Goal: Entertainment & Leisure: Consume media (video, audio)

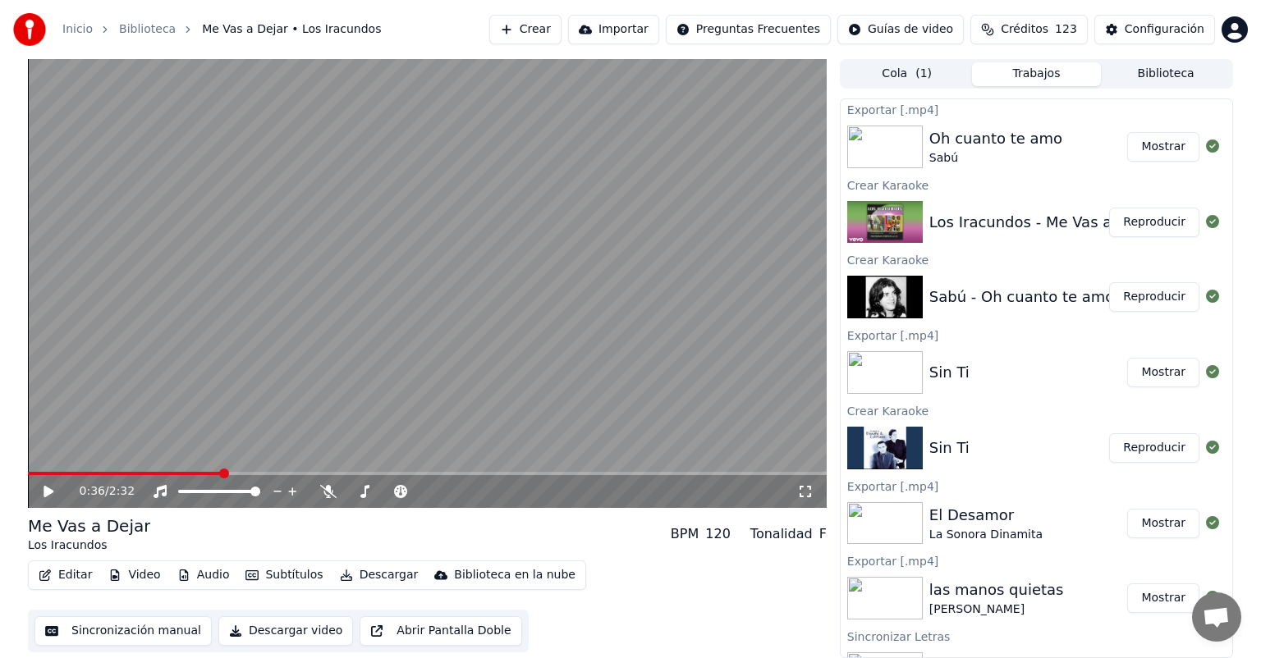
click at [1032, 73] on button "Trabajos" at bounding box center [1037, 74] width 130 height 24
click at [1125, 222] on button "Reproducir" at bounding box center [1154, 223] width 90 height 30
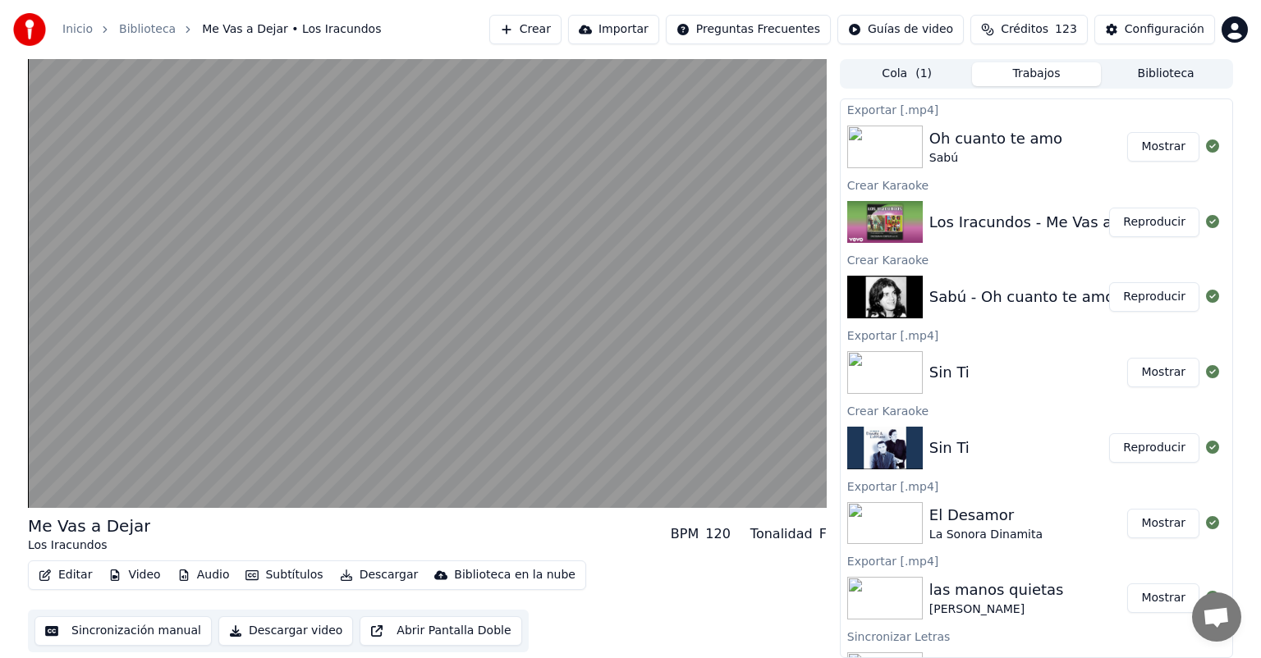
click at [181, 302] on video at bounding box center [427, 283] width 799 height 449
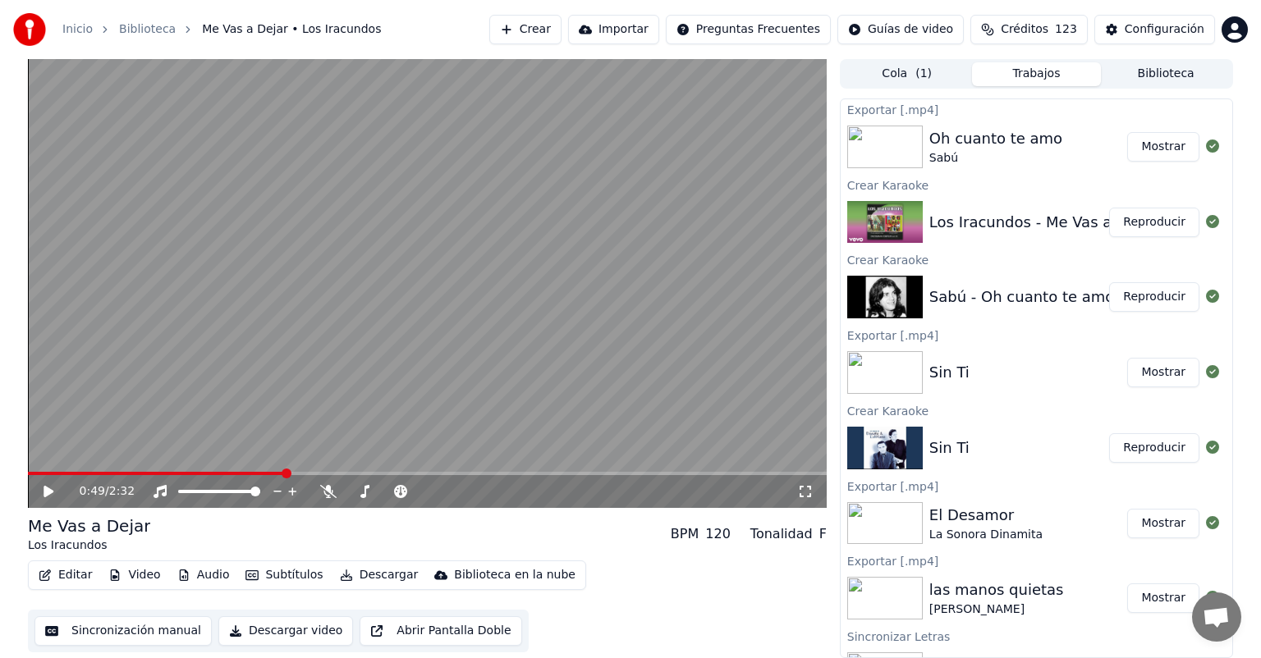
click at [36, 494] on div "0:49 / 2:32" at bounding box center [426, 491] width 785 height 16
click at [45, 487] on icon at bounding box center [49, 491] width 10 height 11
click at [321, 483] on div "0:51 / 2:32" at bounding box center [438, 491] width 717 height 16
click at [333, 483] on div "0:52 / 2:32" at bounding box center [427, 491] width 799 height 33
click at [327, 492] on icon at bounding box center [328, 491] width 16 height 13
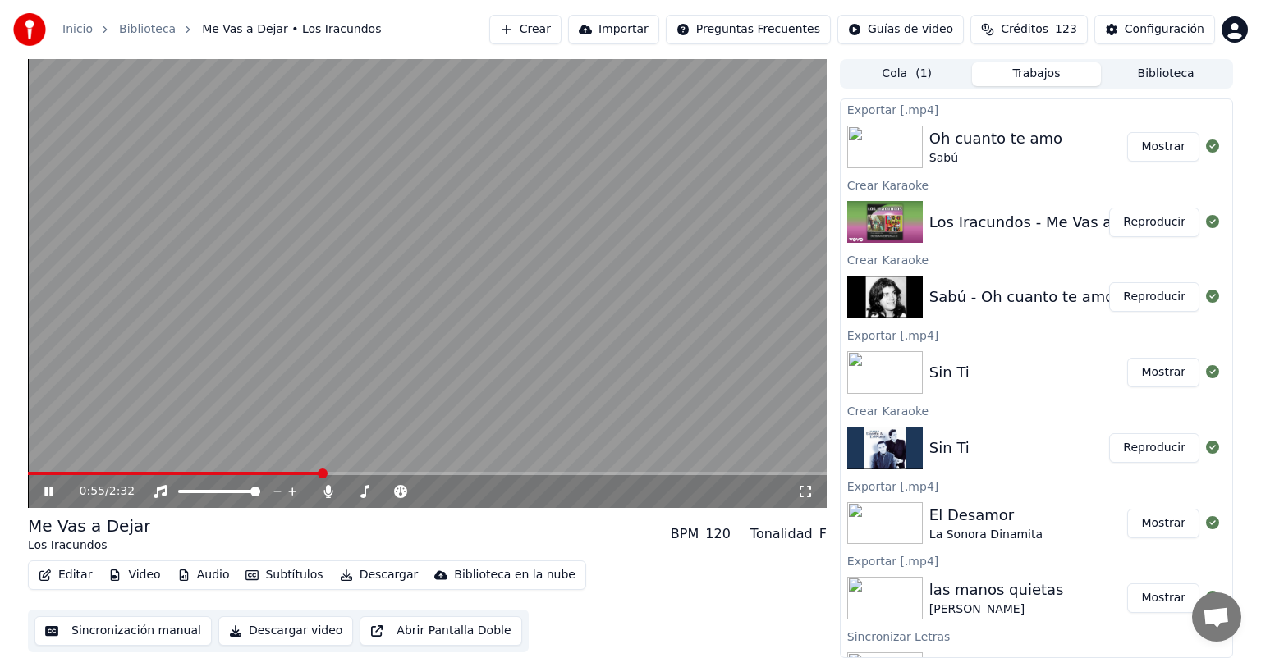
click at [1138, 289] on button "Reproducir" at bounding box center [1154, 297] width 90 height 30
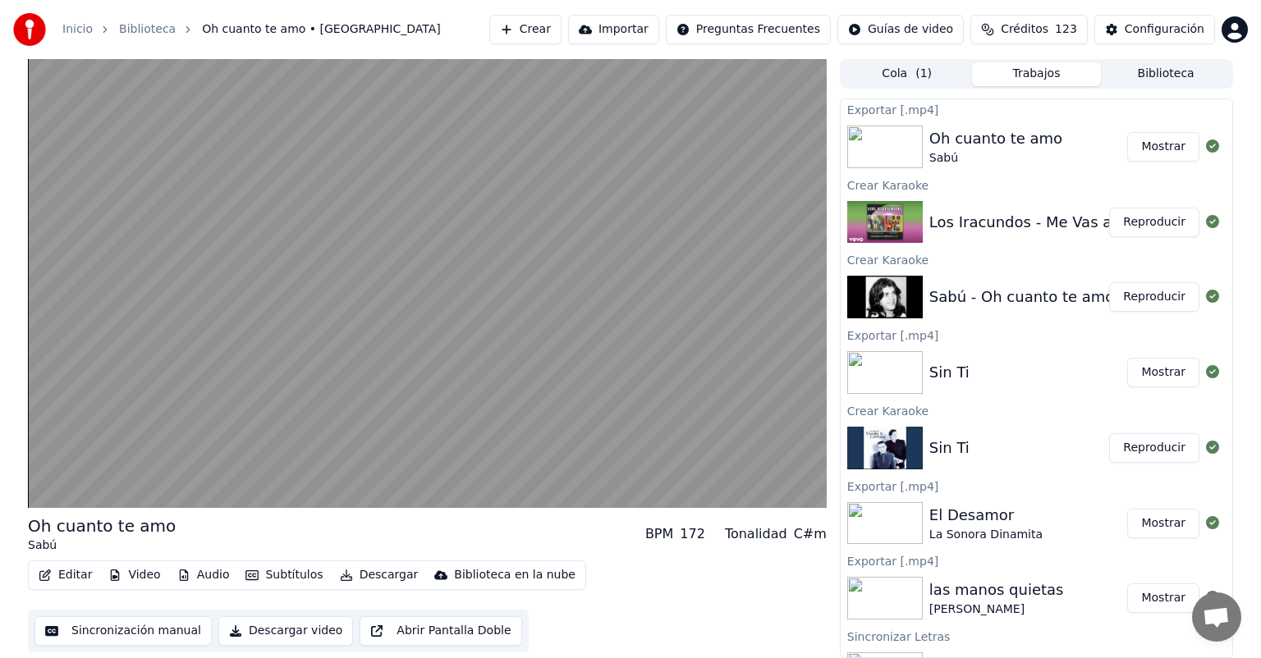
click at [1135, 224] on button "Reproducir" at bounding box center [1154, 223] width 90 height 30
click at [396, 363] on video at bounding box center [427, 283] width 799 height 449
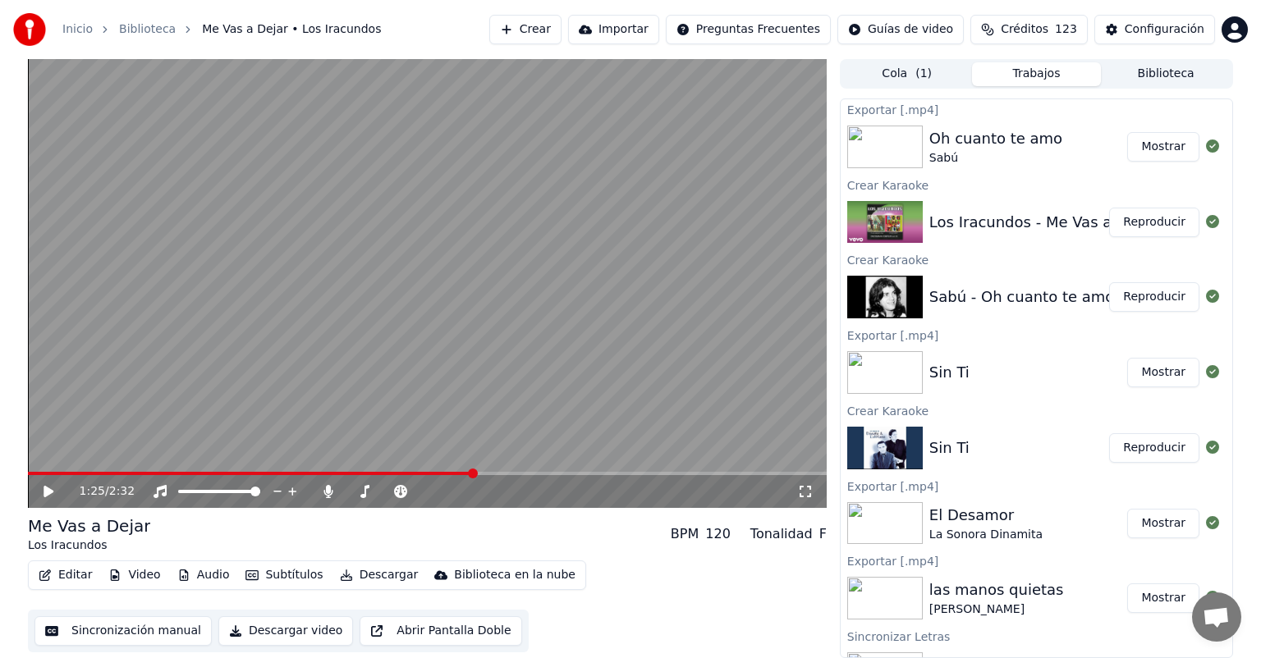
click at [44, 489] on icon at bounding box center [49, 491] width 10 height 11
click at [63, 575] on button "Editar" at bounding box center [65, 575] width 66 height 23
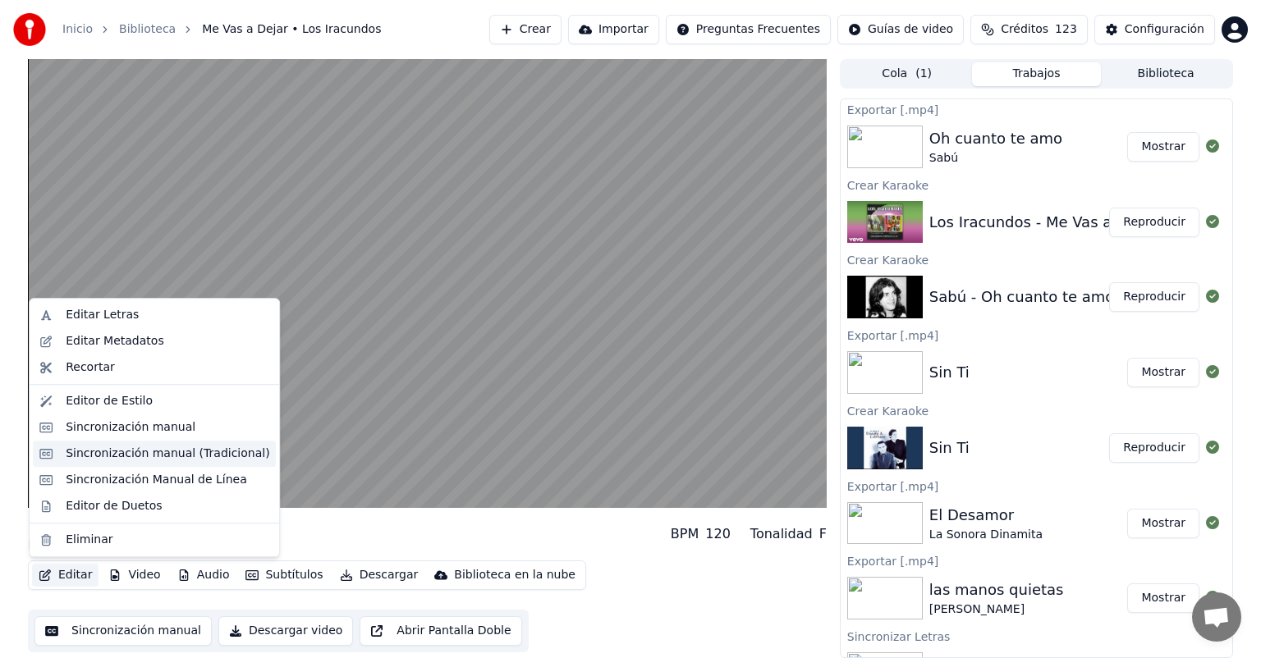
click at [78, 453] on div "Sincronización manual (Tradicional)" at bounding box center [168, 454] width 204 height 16
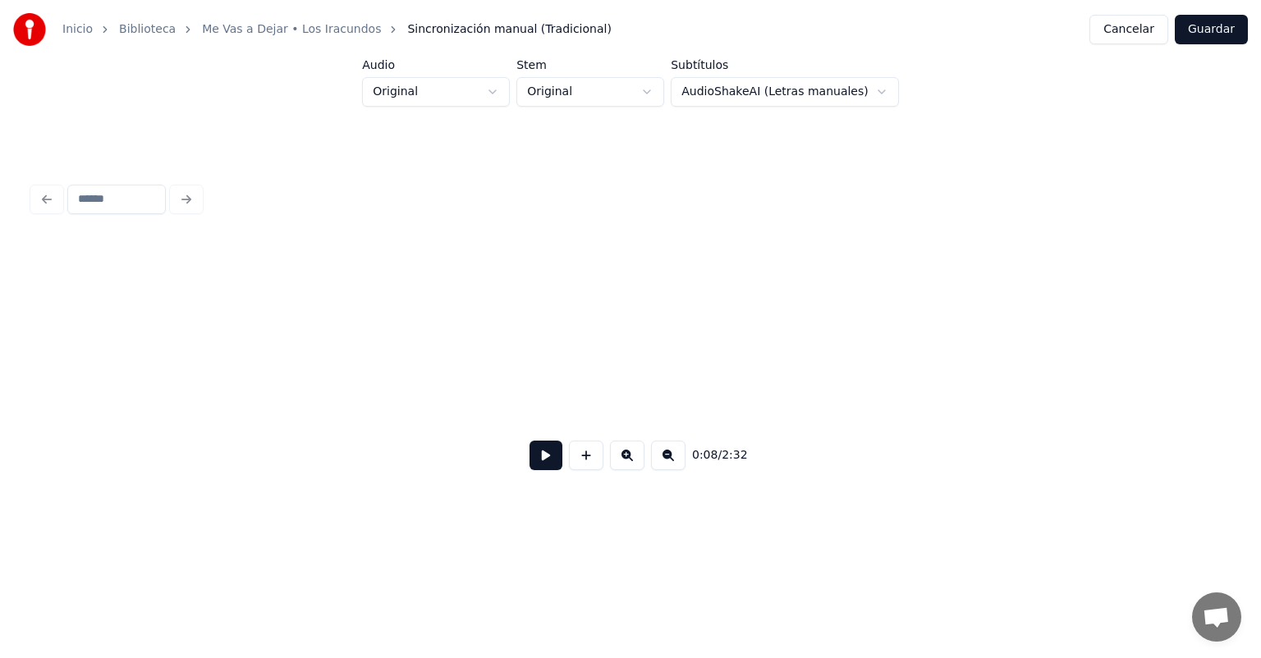
scroll to position [0, 1698]
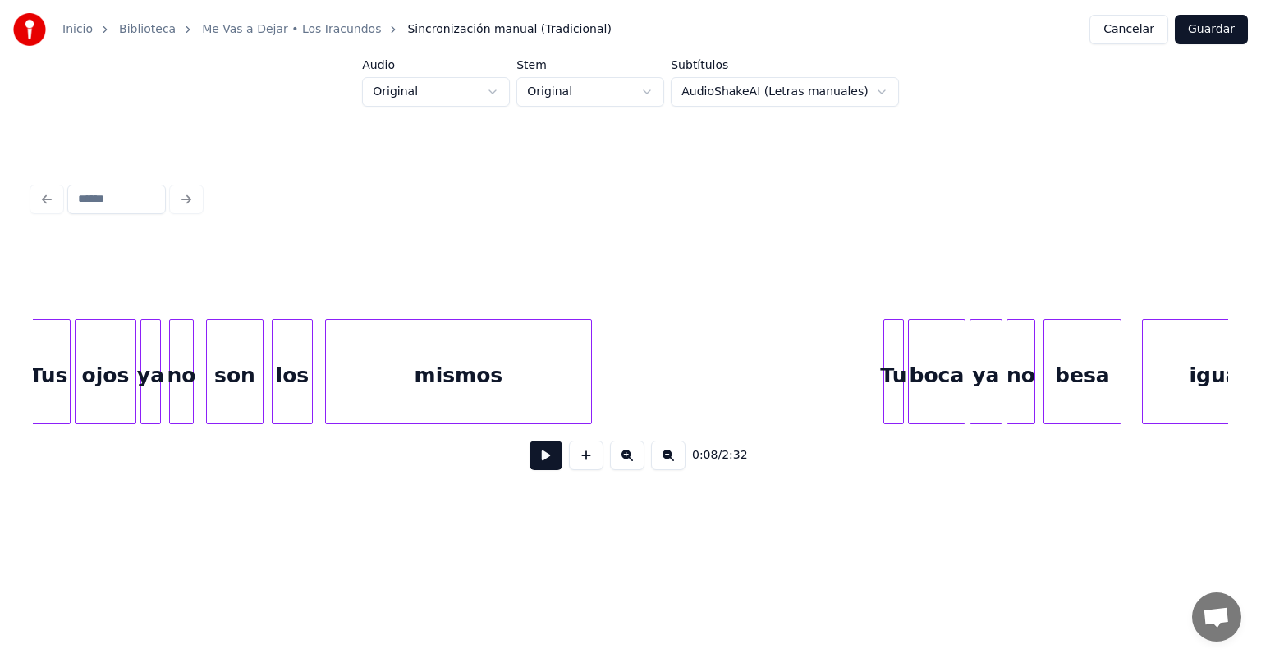
click at [32, 387] on div at bounding box center [29, 371] width 5 height 103
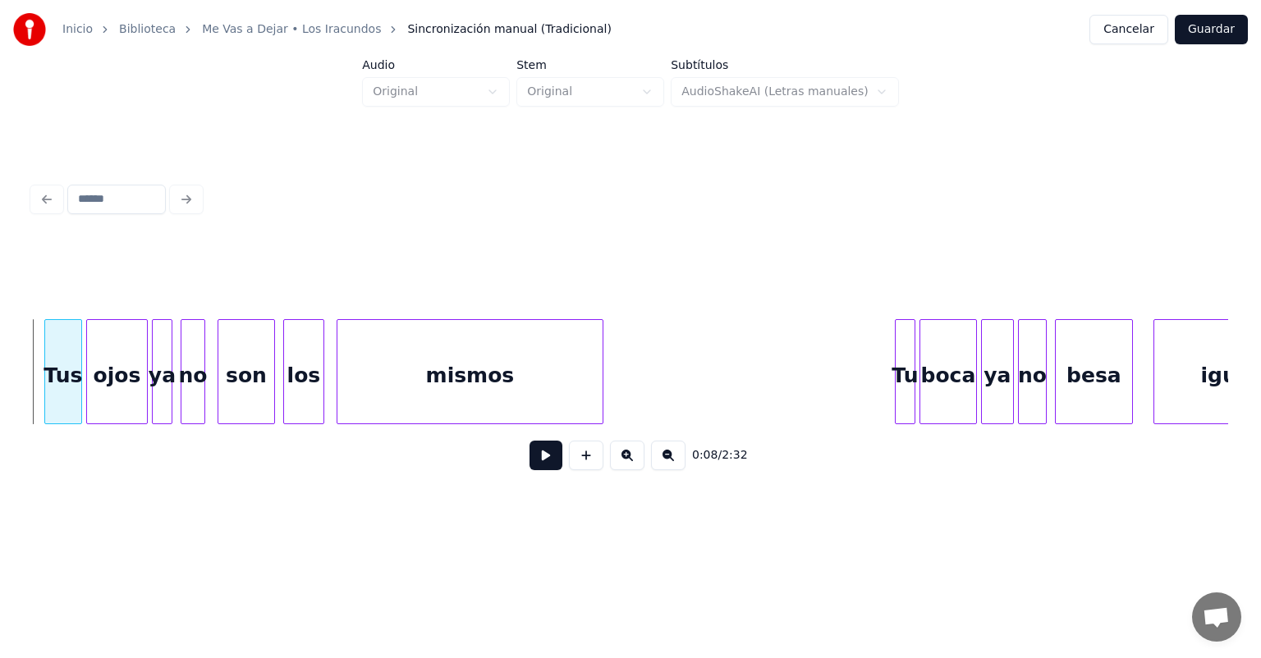
click at [529, 461] on button at bounding box center [545, 456] width 33 height 30
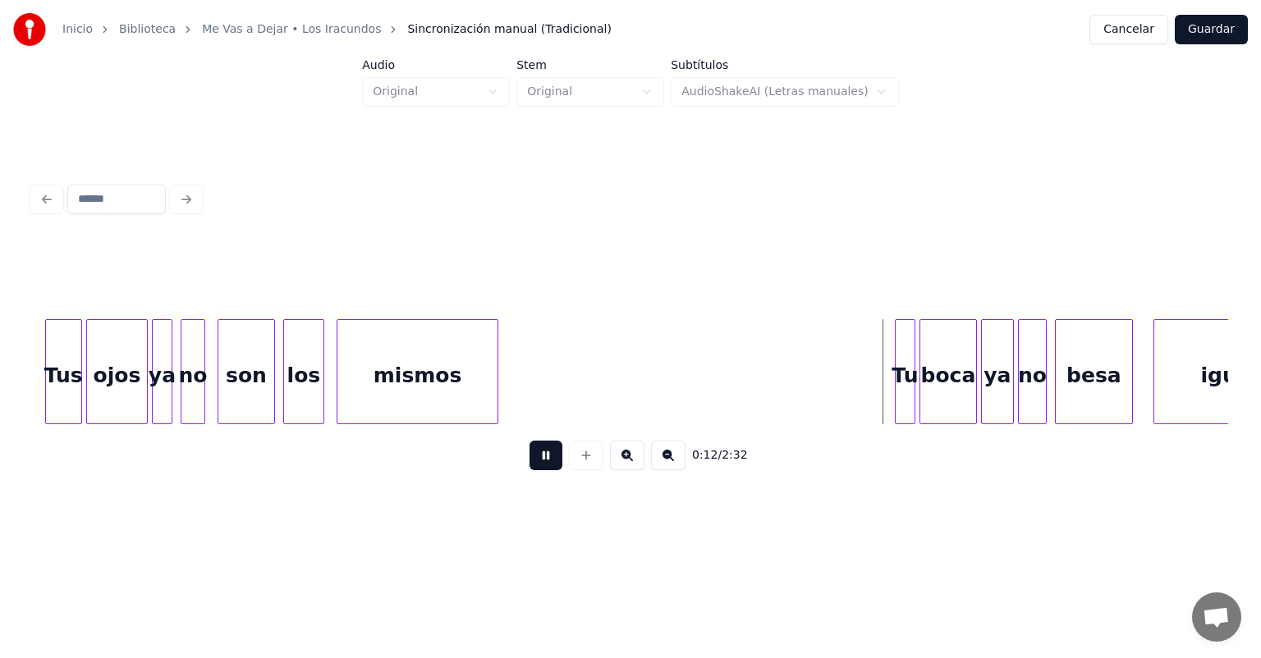
click at [537, 450] on button at bounding box center [545, 456] width 33 height 30
click at [529, 441] on button at bounding box center [545, 456] width 33 height 30
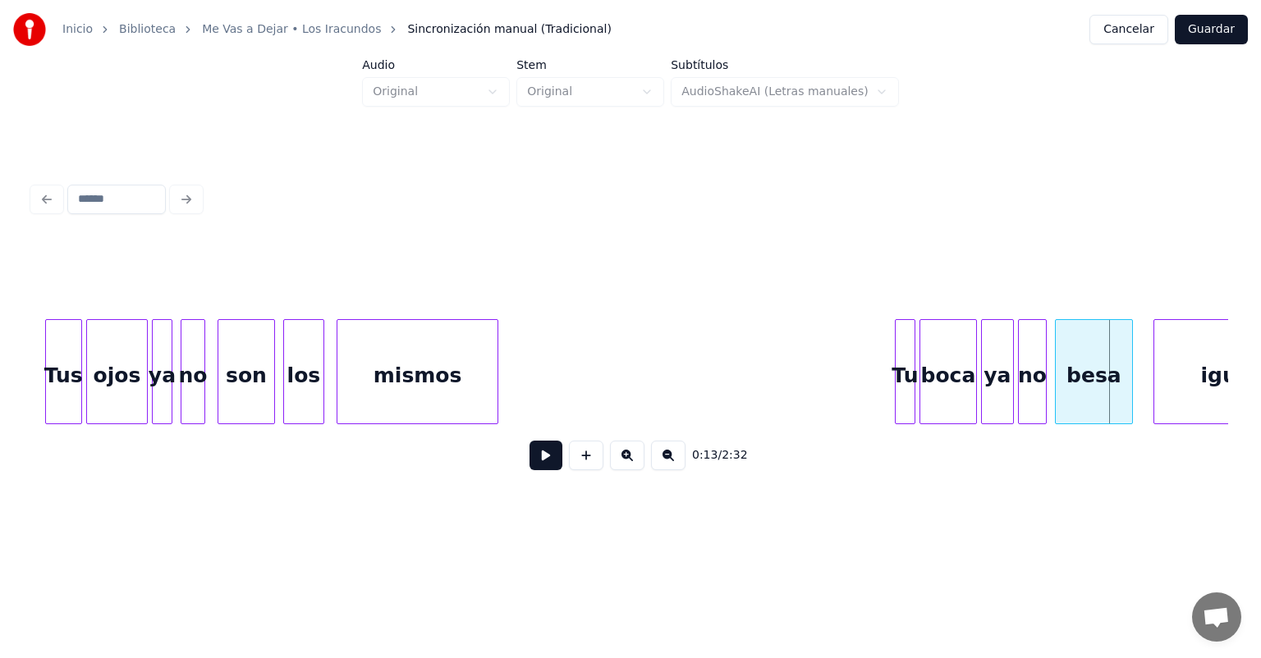
click at [529, 441] on button at bounding box center [545, 456] width 33 height 30
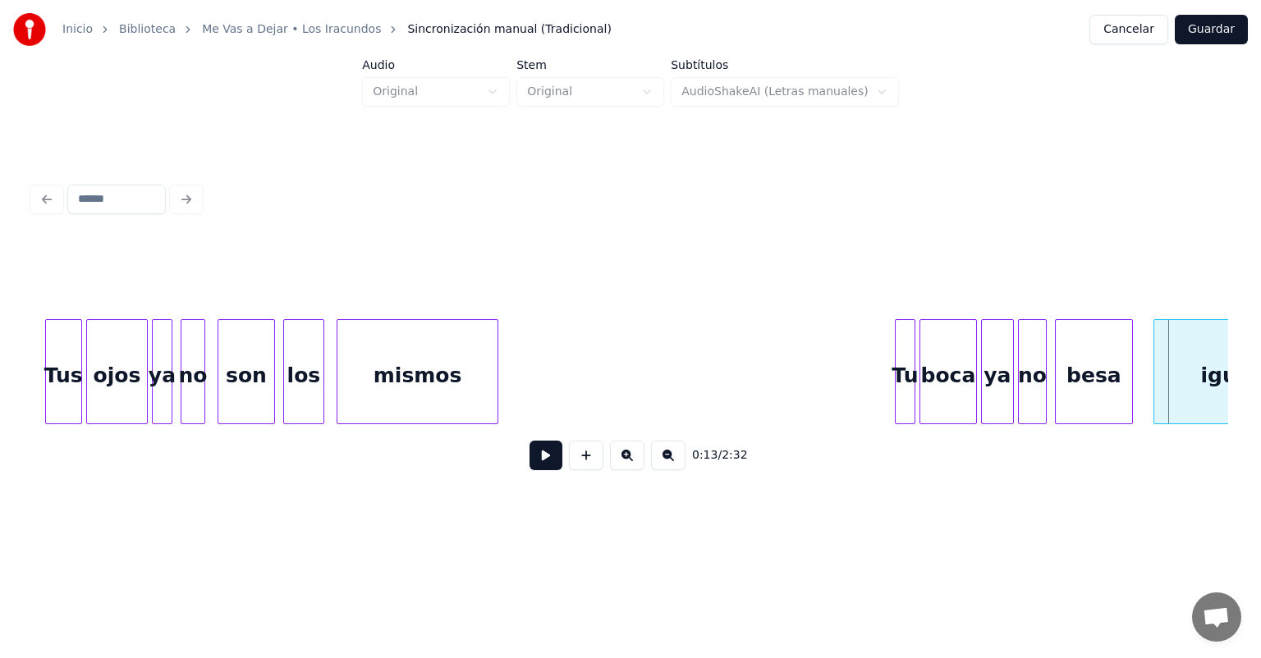
click at [1070, 388] on div "besa" at bounding box center [1094, 376] width 76 height 112
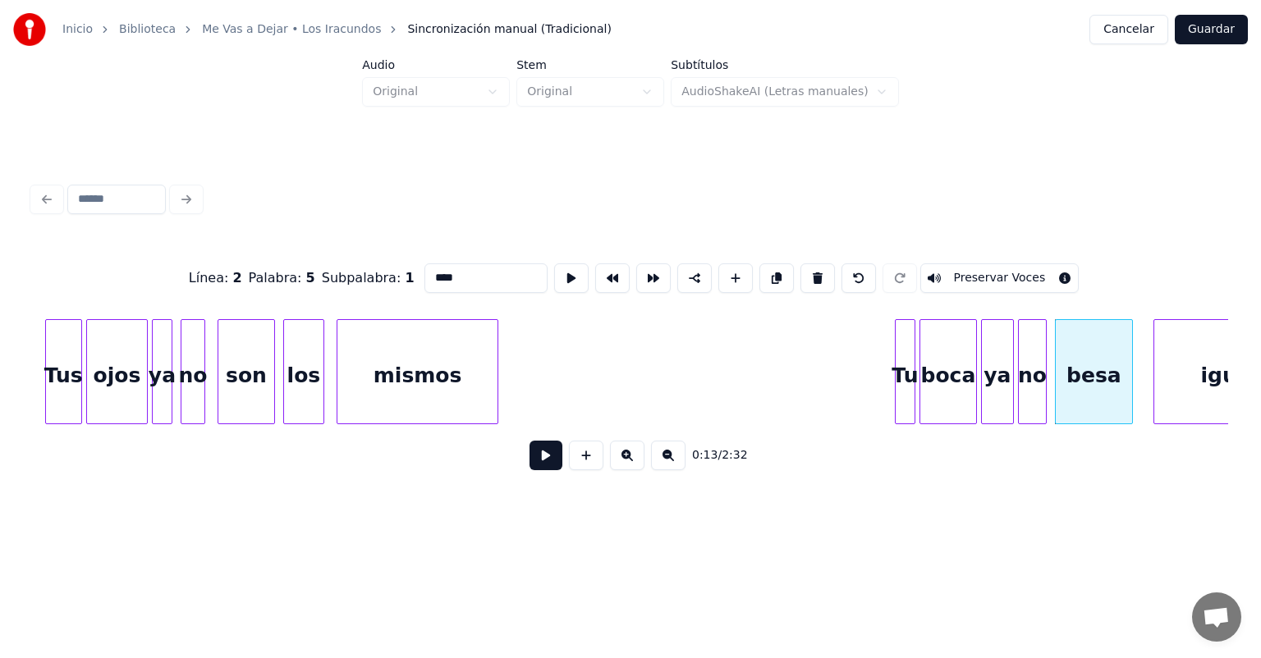
click at [534, 470] on button at bounding box center [545, 456] width 33 height 30
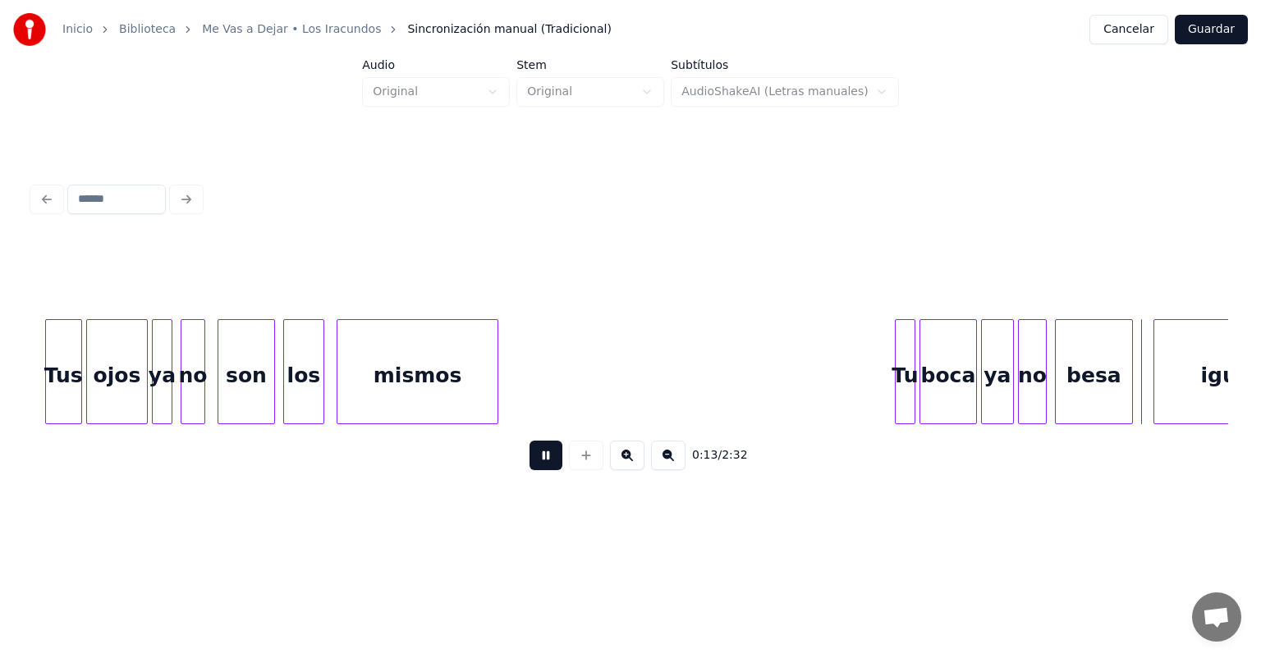
click at [529, 468] on button at bounding box center [545, 456] width 33 height 30
click at [529, 470] on button at bounding box center [545, 456] width 33 height 30
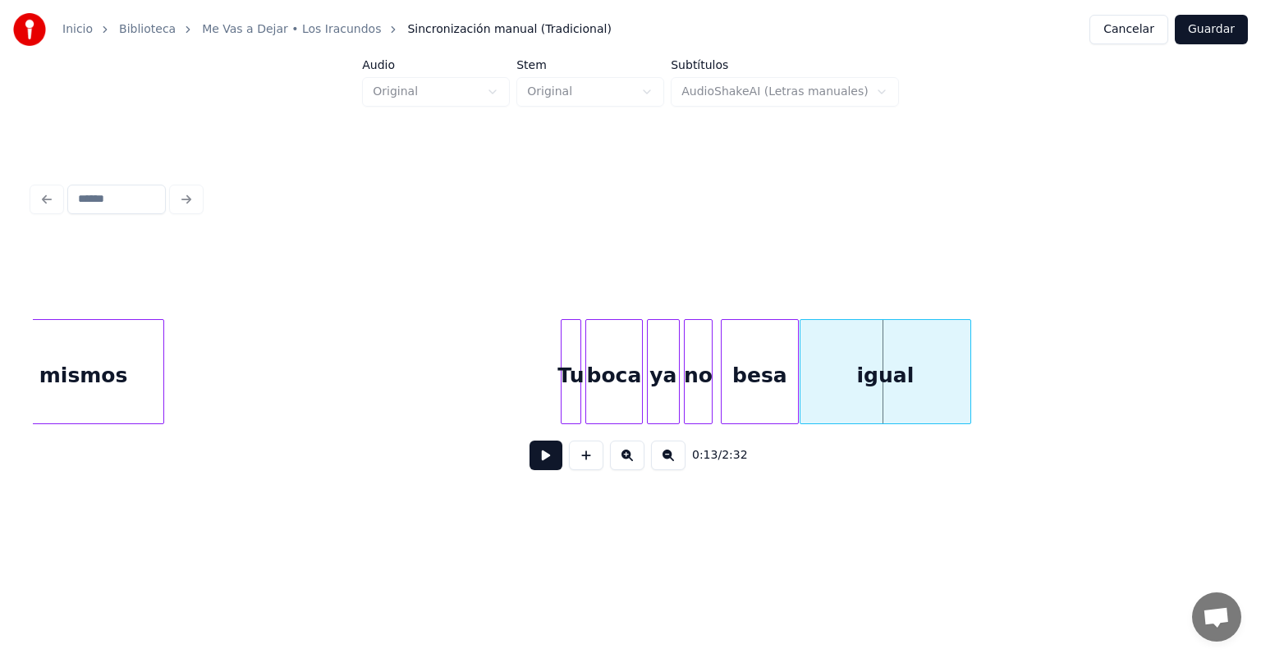
scroll to position [0, 2029]
click at [529, 441] on button at bounding box center [545, 456] width 33 height 30
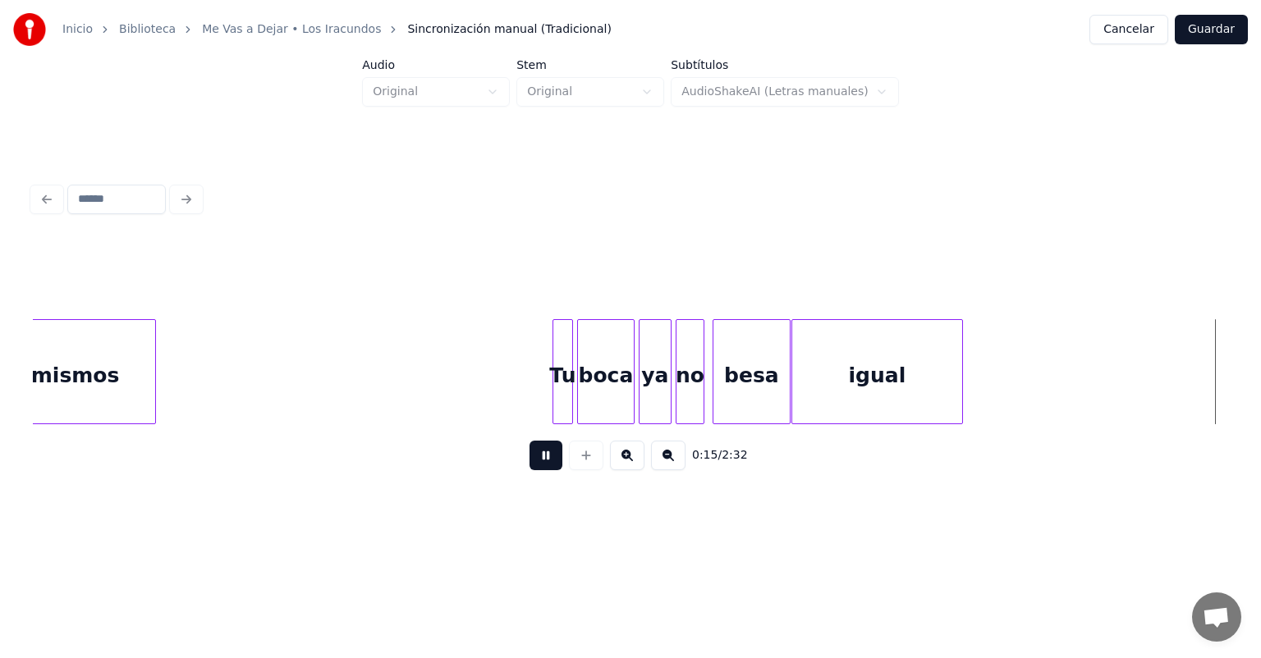
scroll to position [0, 3227]
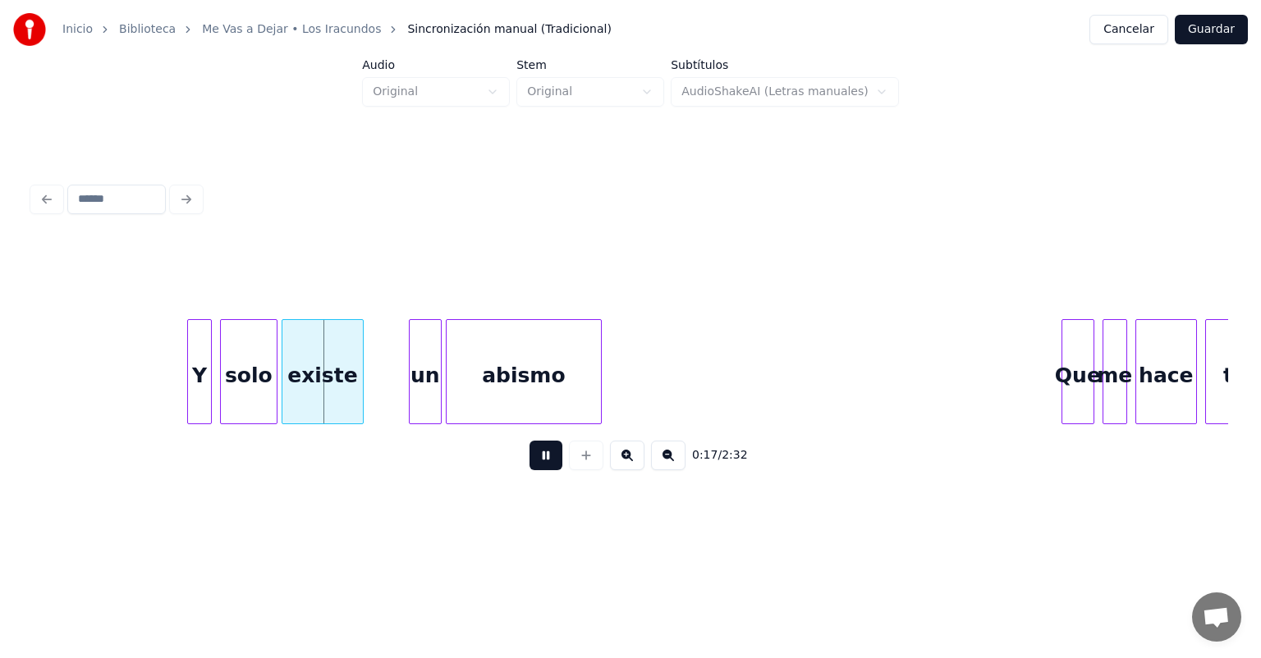
click at [194, 405] on div "Y" at bounding box center [199, 376] width 23 height 112
click at [284, 403] on div at bounding box center [284, 371] width 5 height 103
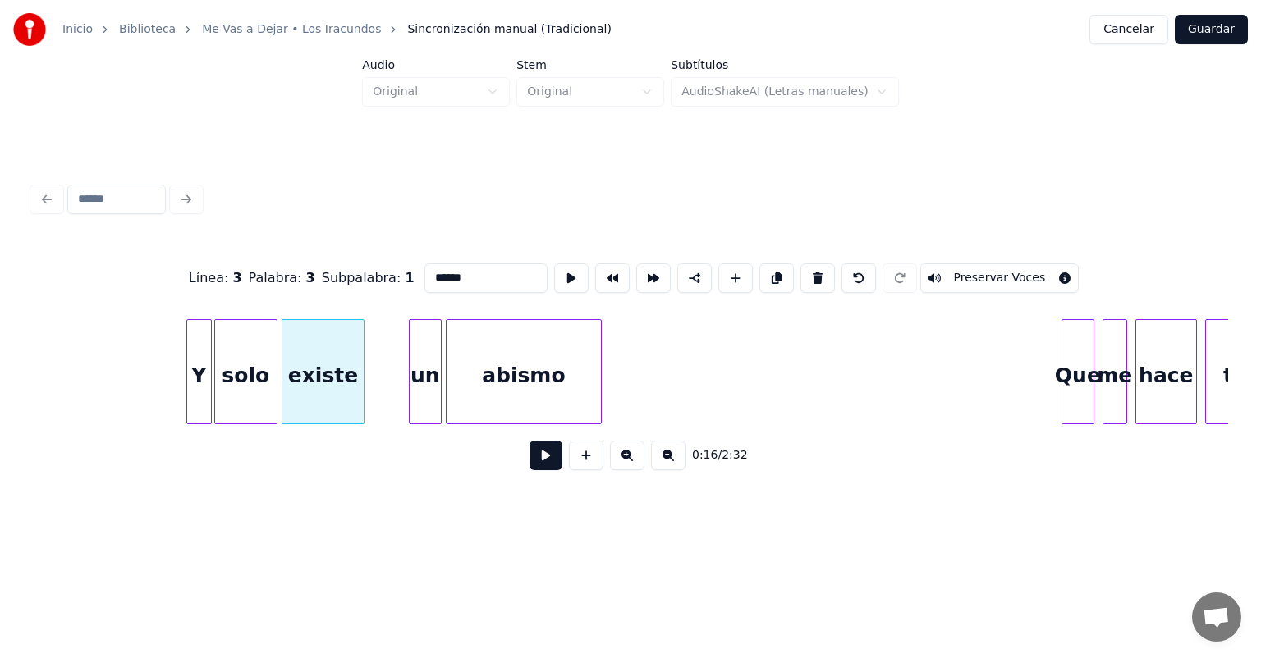
click at [359, 401] on div at bounding box center [361, 371] width 5 height 103
click at [413, 392] on div at bounding box center [412, 371] width 5 height 103
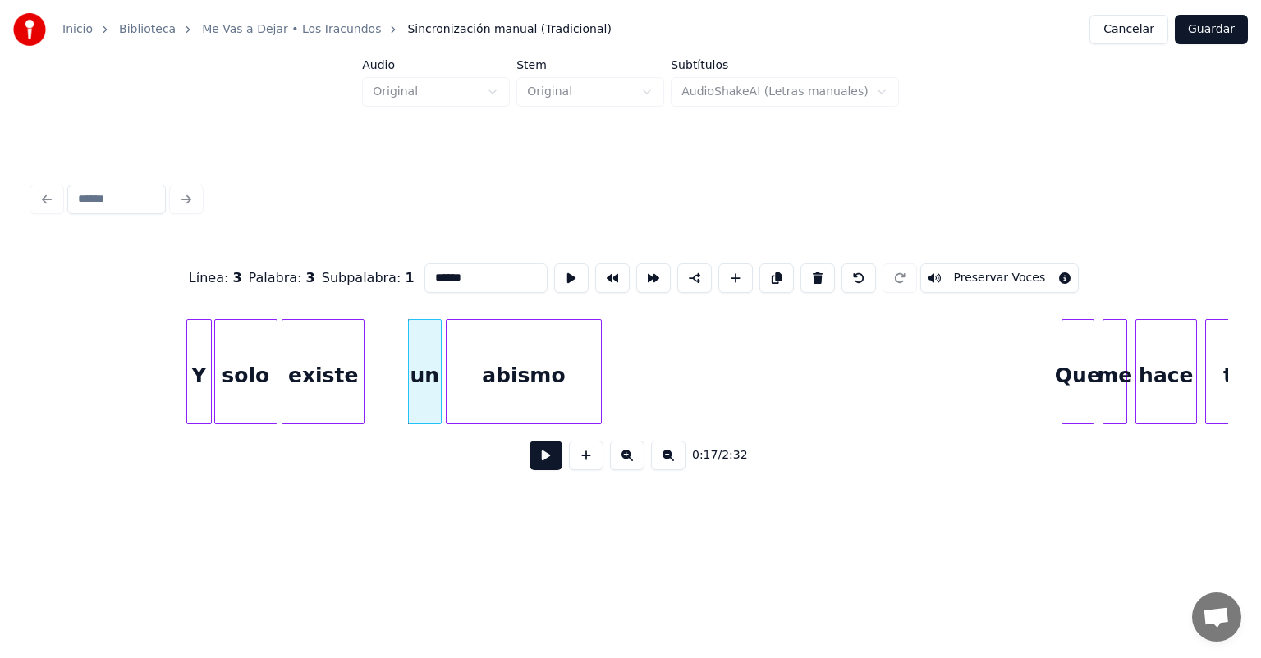
click at [419, 394] on div "un" at bounding box center [425, 376] width 32 height 112
type input "**"
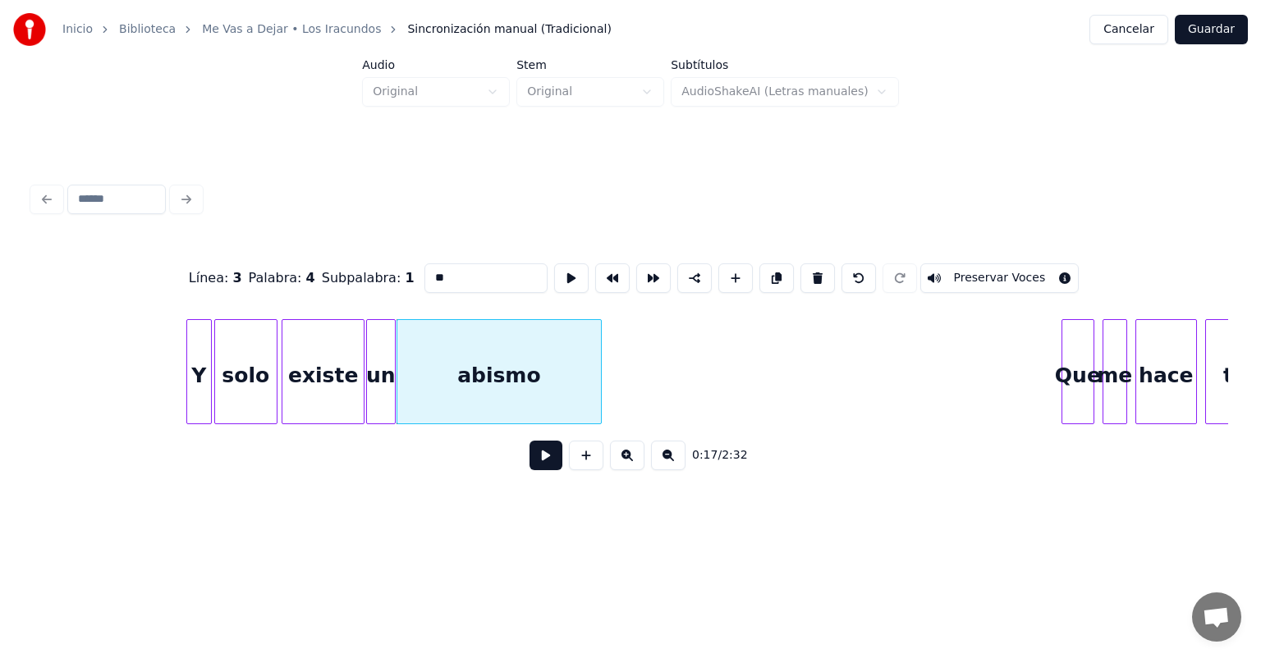
click at [529, 470] on button at bounding box center [545, 456] width 33 height 30
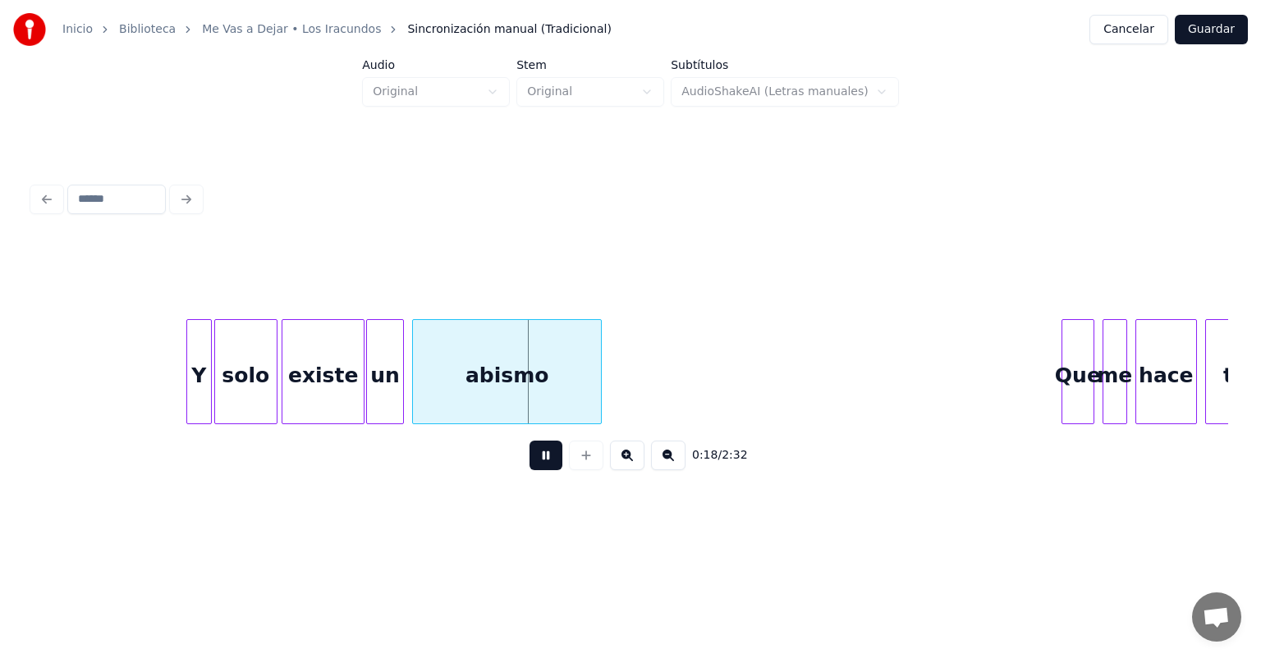
click at [392, 396] on div "un" at bounding box center [385, 376] width 36 height 112
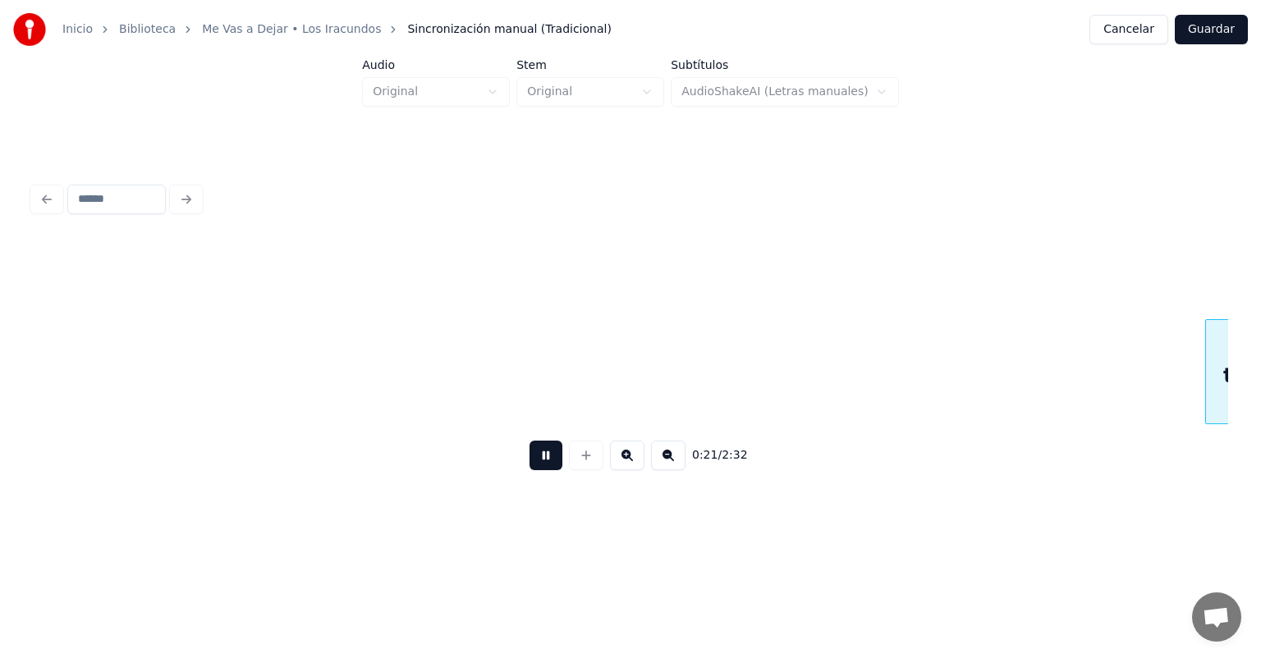
scroll to position [0, 4422]
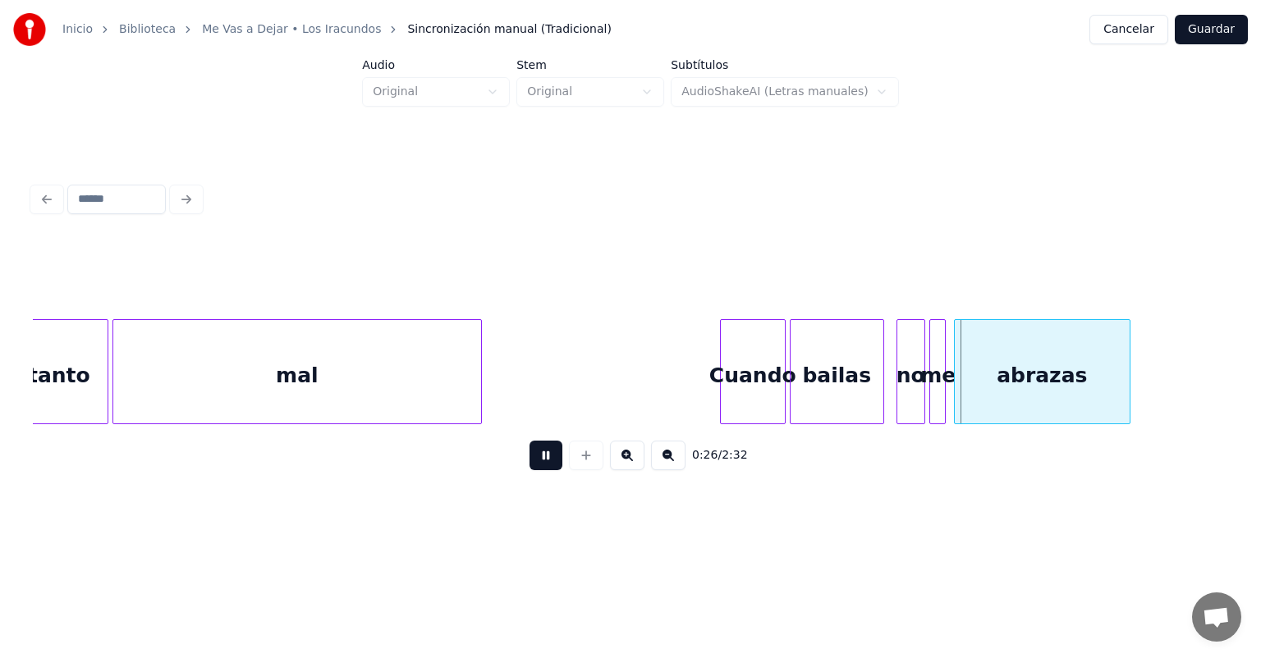
click at [899, 378] on div "no" at bounding box center [910, 376] width 27 height 112
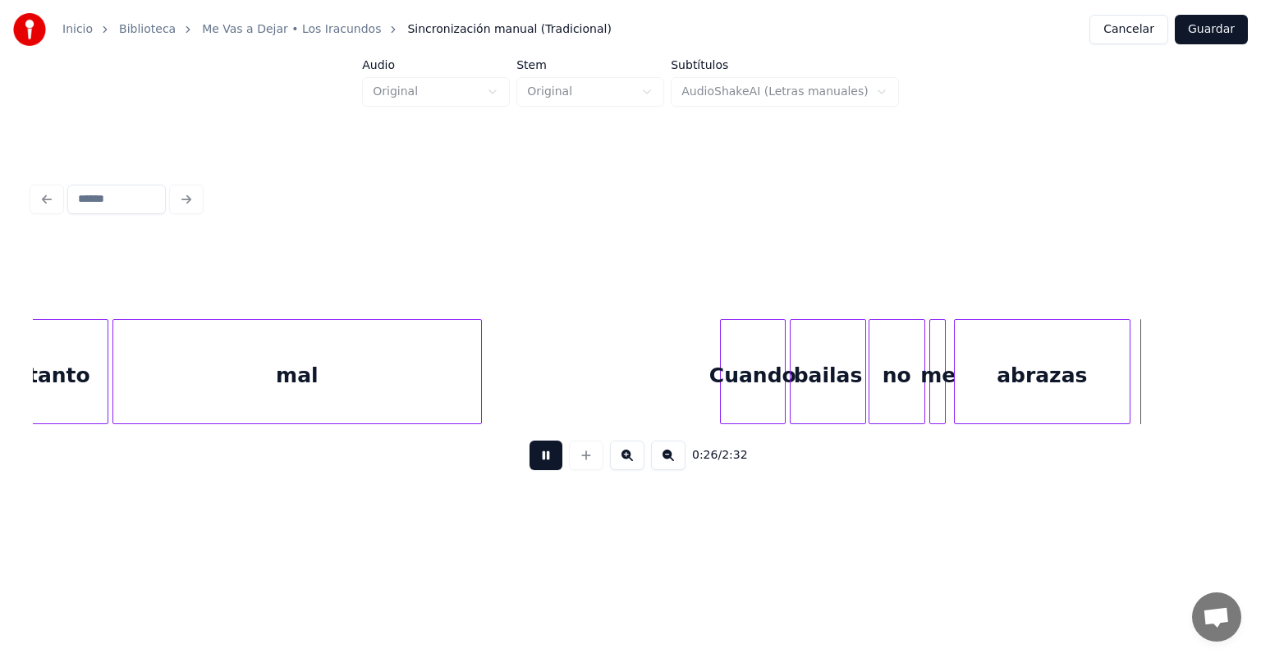
click at [885, 364] on div "no" at bounding box center [896, 376] width 55 height 112
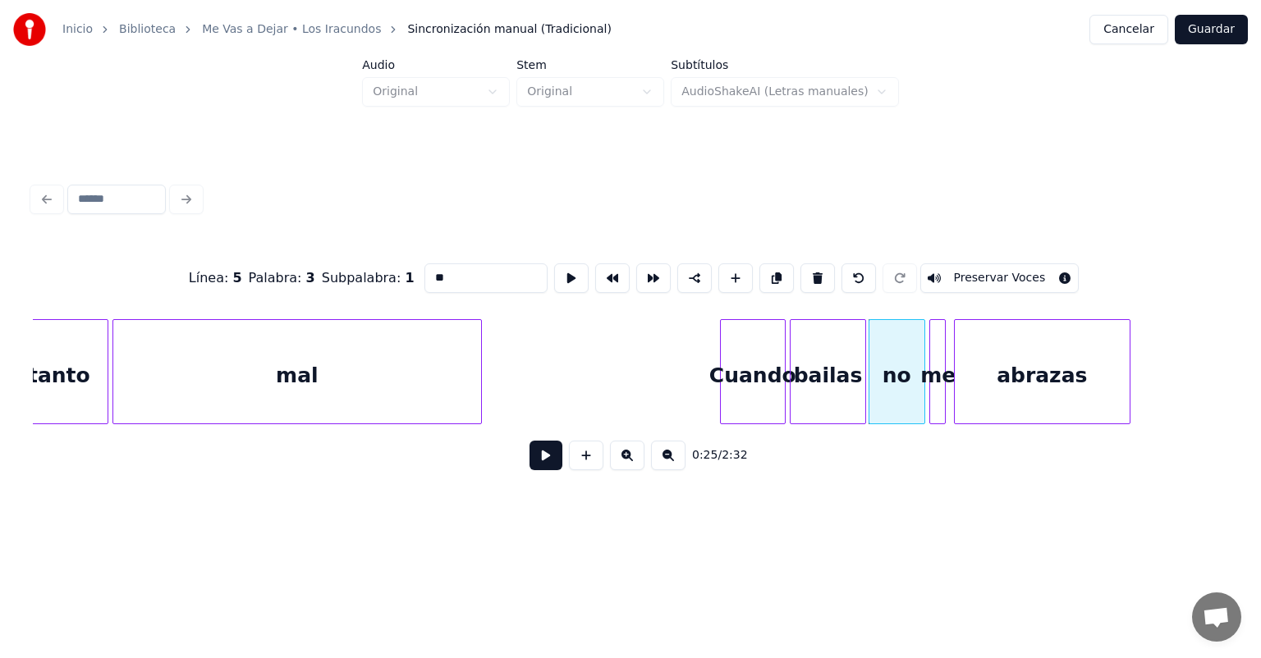
click at [424, 271] on input "**" at bounding box center [485, 278] width 123 height 30
type input "*****"
click at [529, 463] on button at bounding box center [545, 456] width 33 height 30
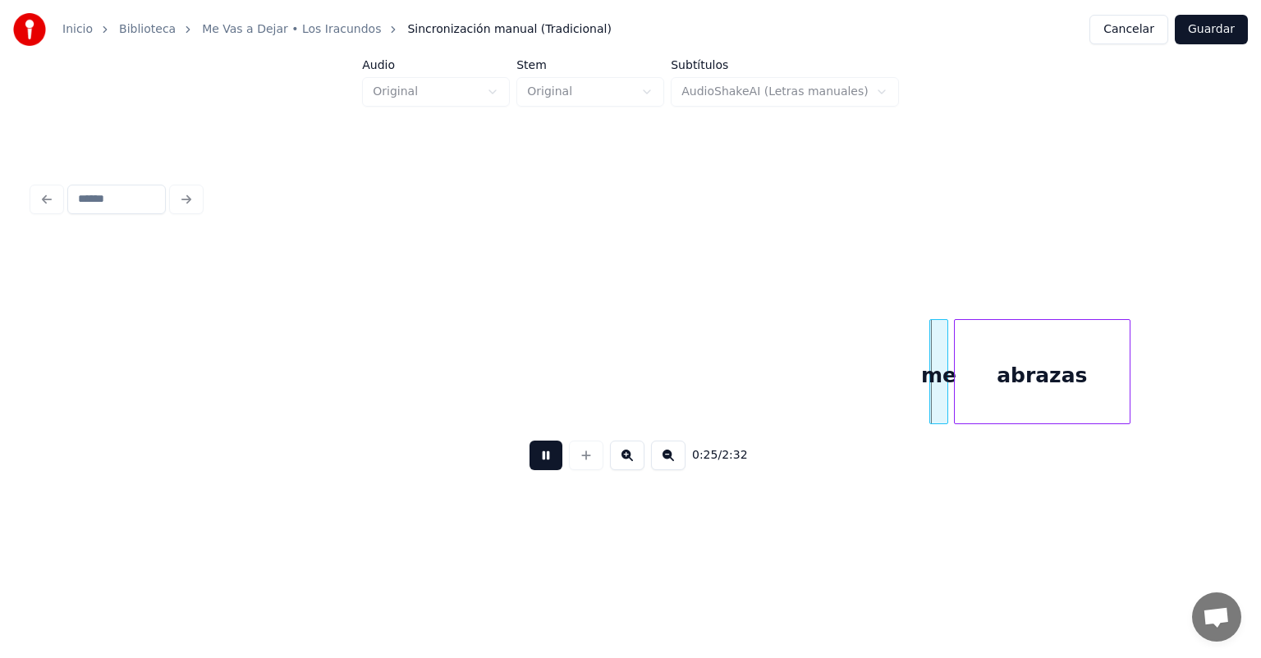
scroll to position [0, 5319]
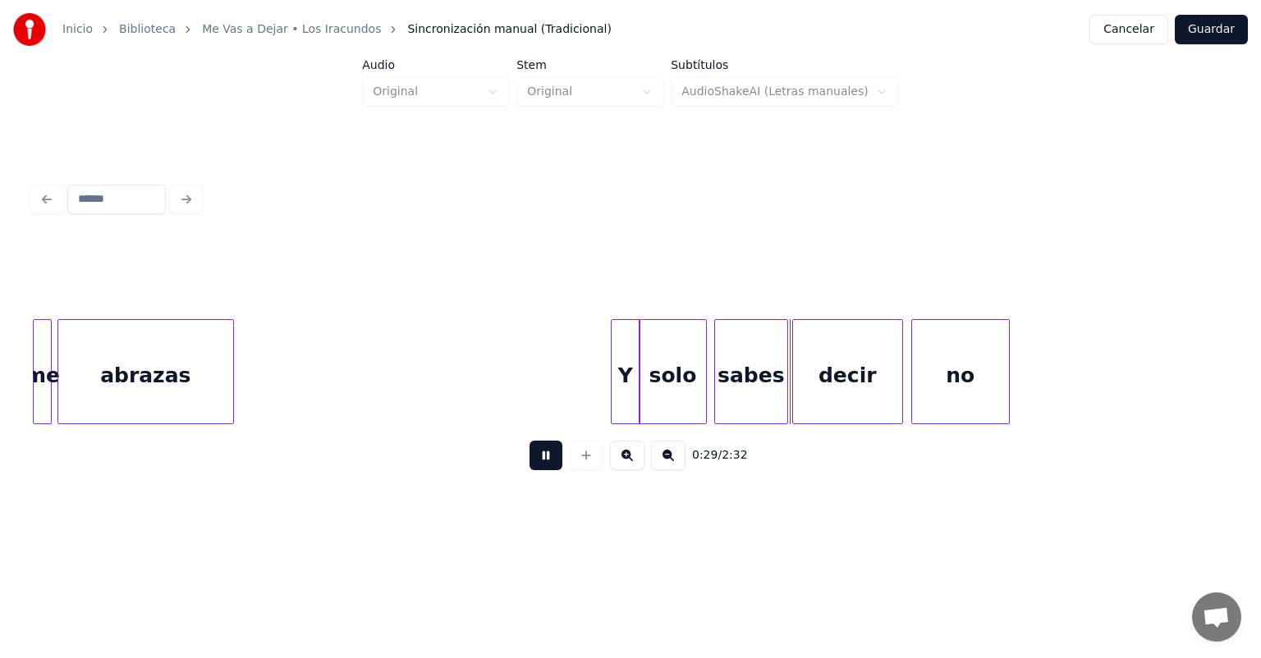
click at [703, 396] on div "solo" at bounding box center [672, 376] width 66 height 112
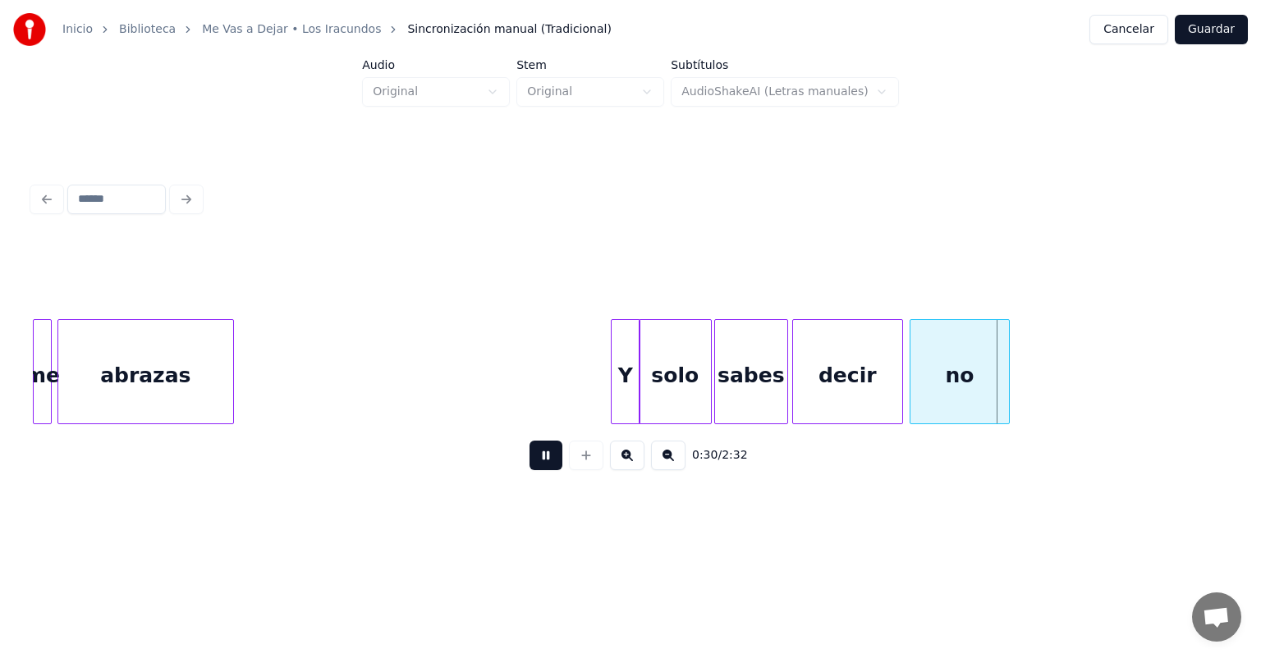
click at [914, 384] on div "no" at bounding box center [959, 376] width 98 height 112
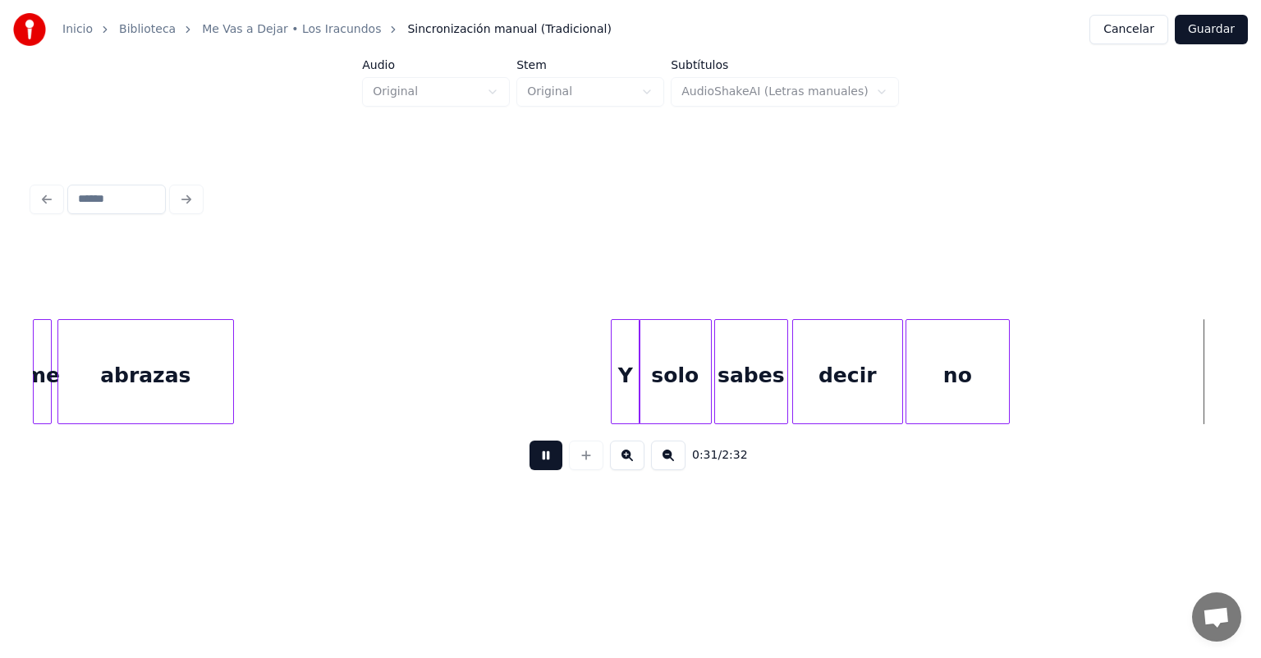
scroll to position [0, 6515]
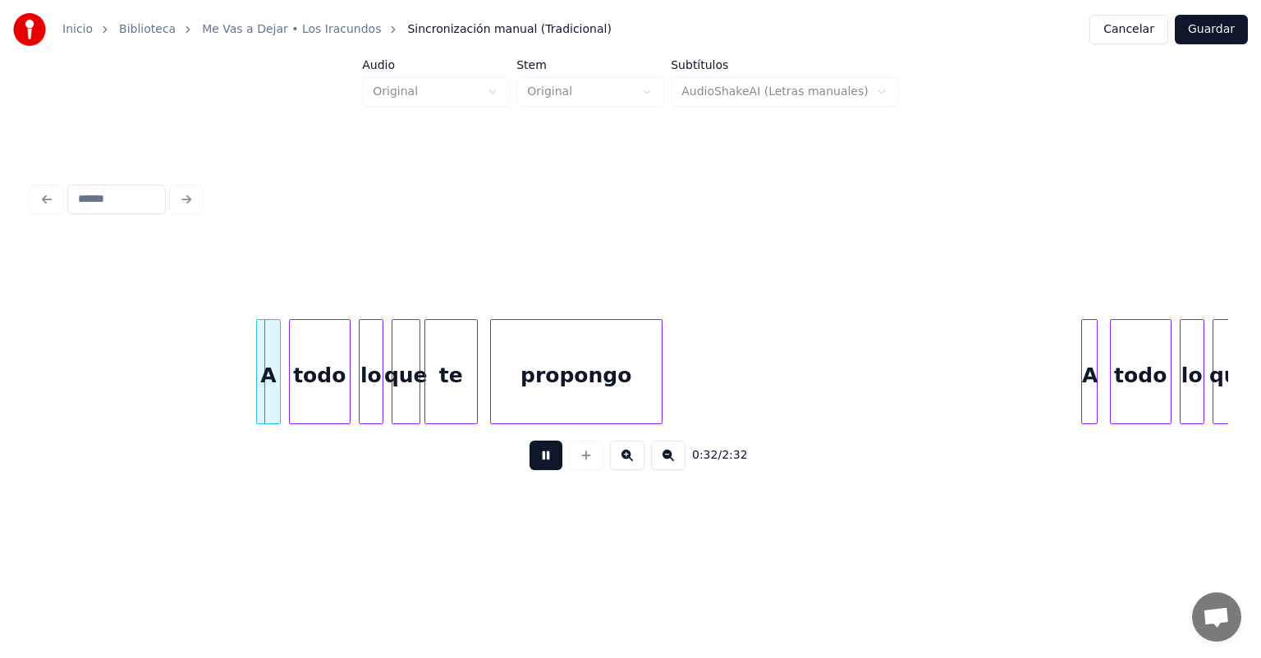
click at [263, 397] on div "A" at bounding box center [268, 376] width 23 height 112
click at [291, 399] on div "todo" at bounding box center [318, 376] width 62 height 112
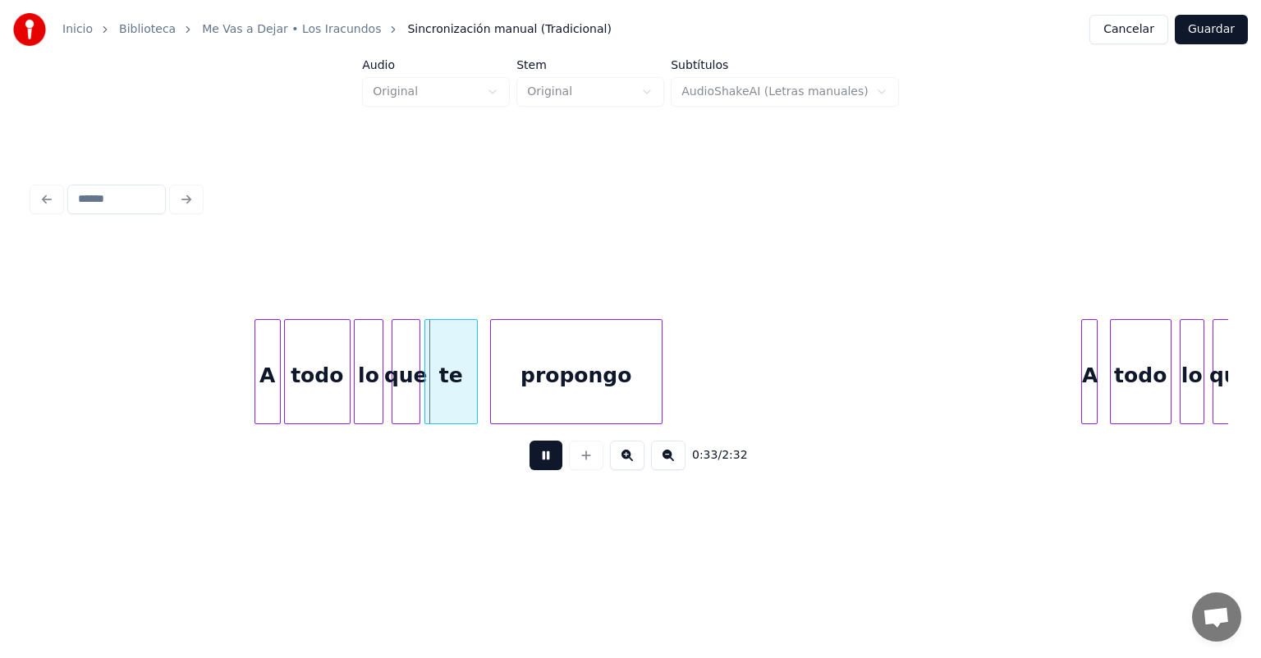
click at [361, 397] on div "lo" at bounding box center [369, 376] width 28 height 112
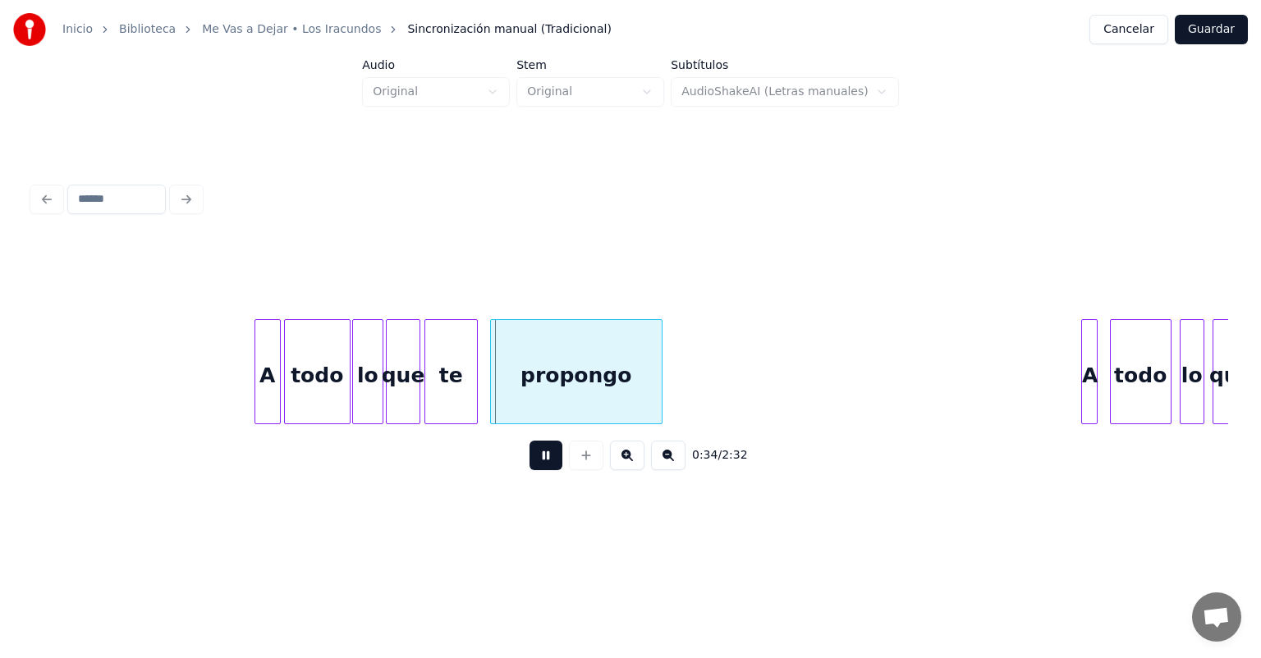
click at [394, 397] on div "que" at bounding box center [403, 376] width 32 height 112
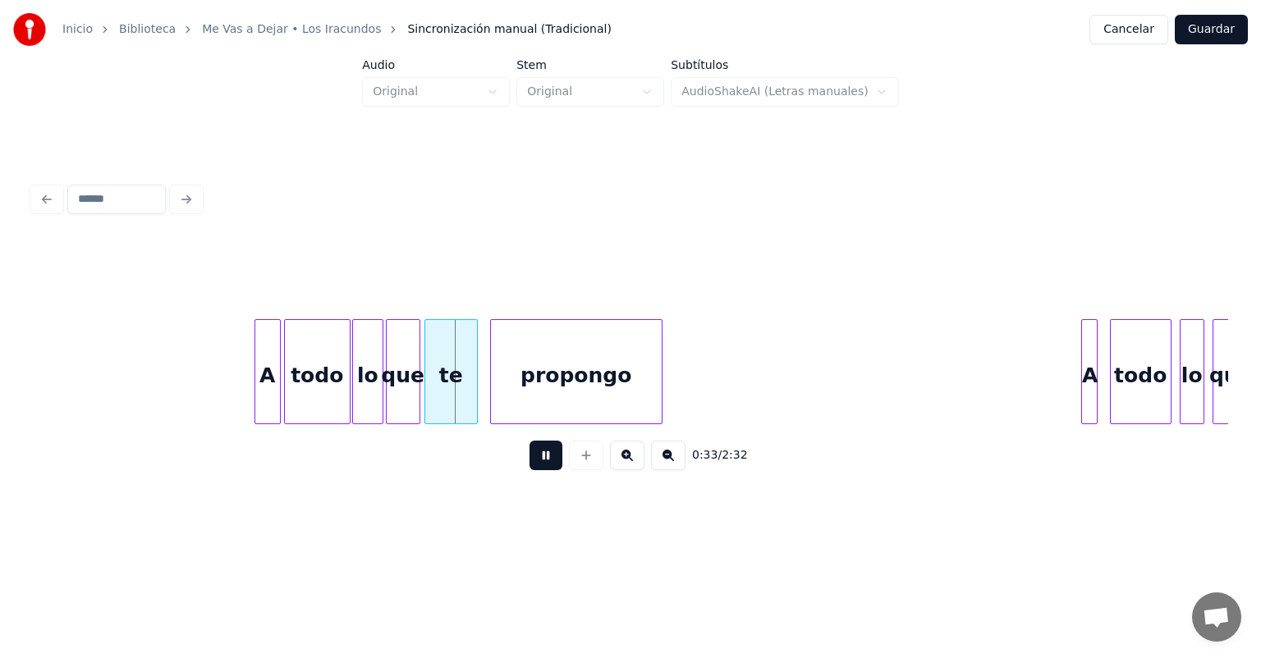
click at [428, 394] on div "te" at bounding box center [451, 376] width 52 height 112
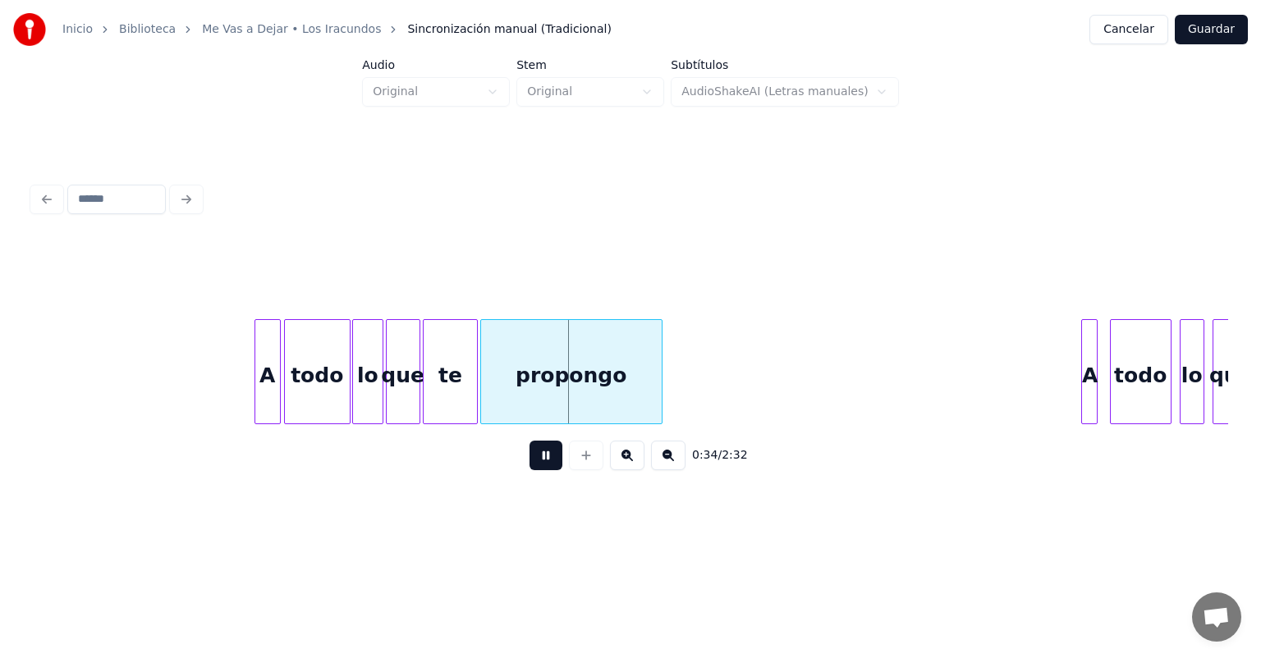
click at [492, 396] on div "propongo" at bounding box center [571, 376] width 181 height 112
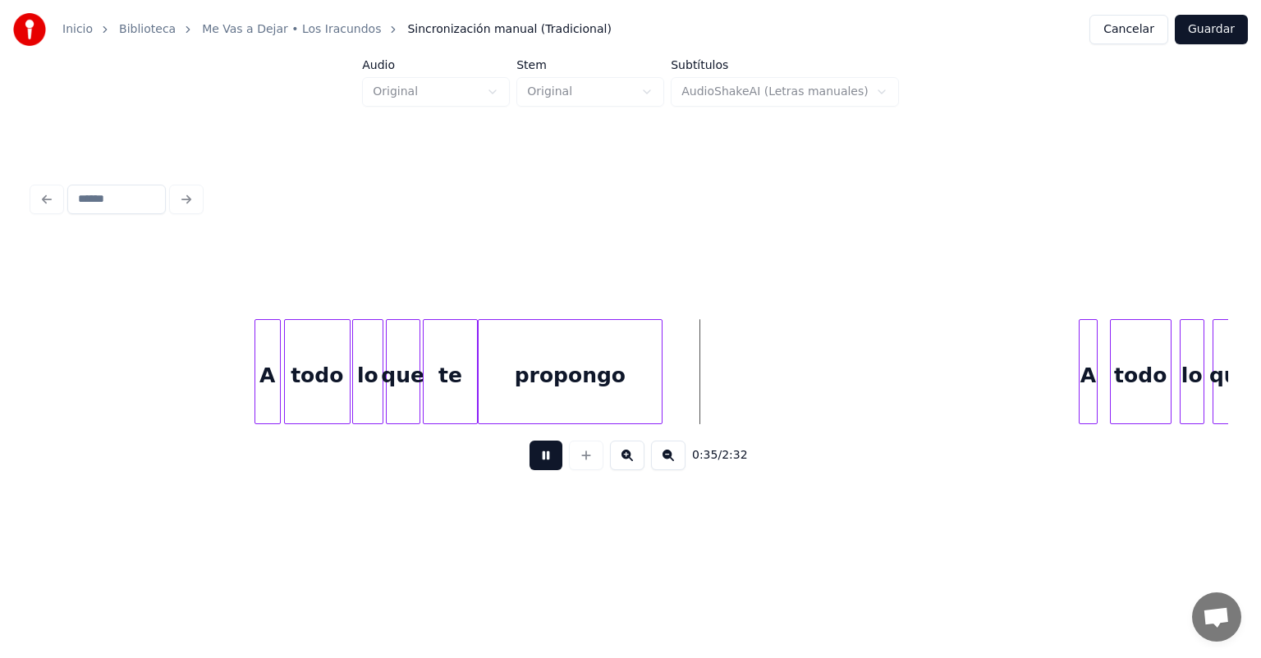
click at [1083, 382] on div "A" at bounding box center [1087, 376] width 17 height 112
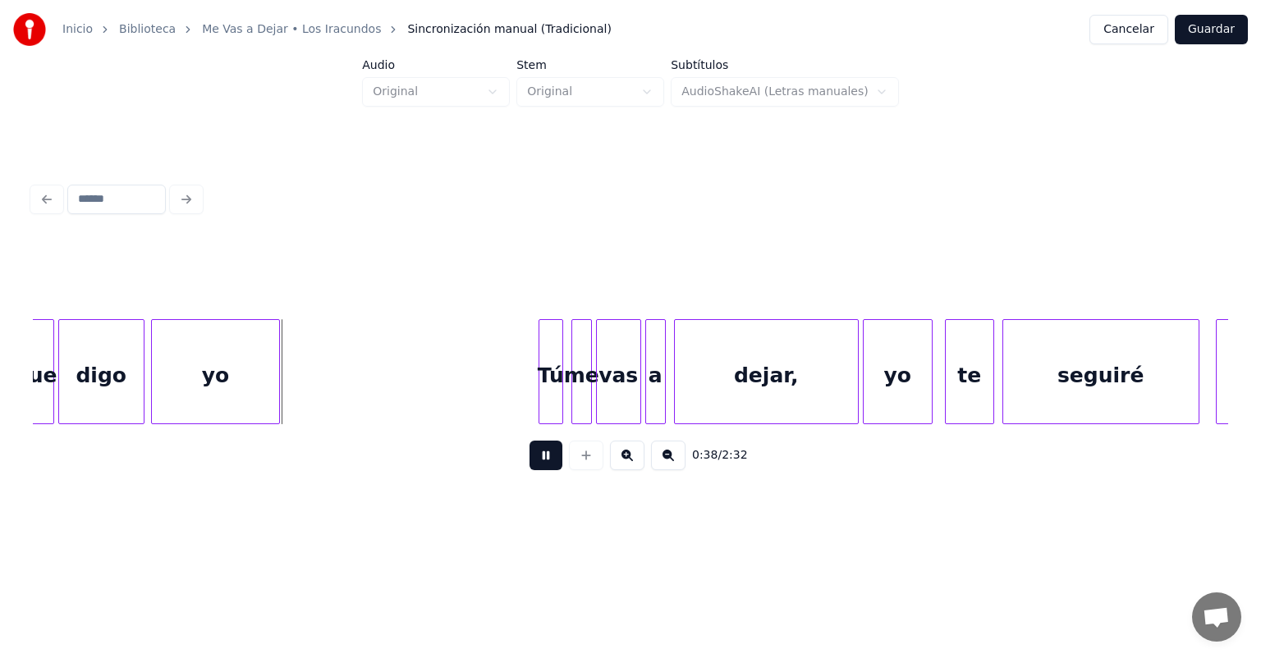
click at [154, 399] on div "yo" at bounding box center [215, 376] width 127 height 112
click at [540, 373] on div "Tú" at bounding box center [550, 376] width 23 height 112
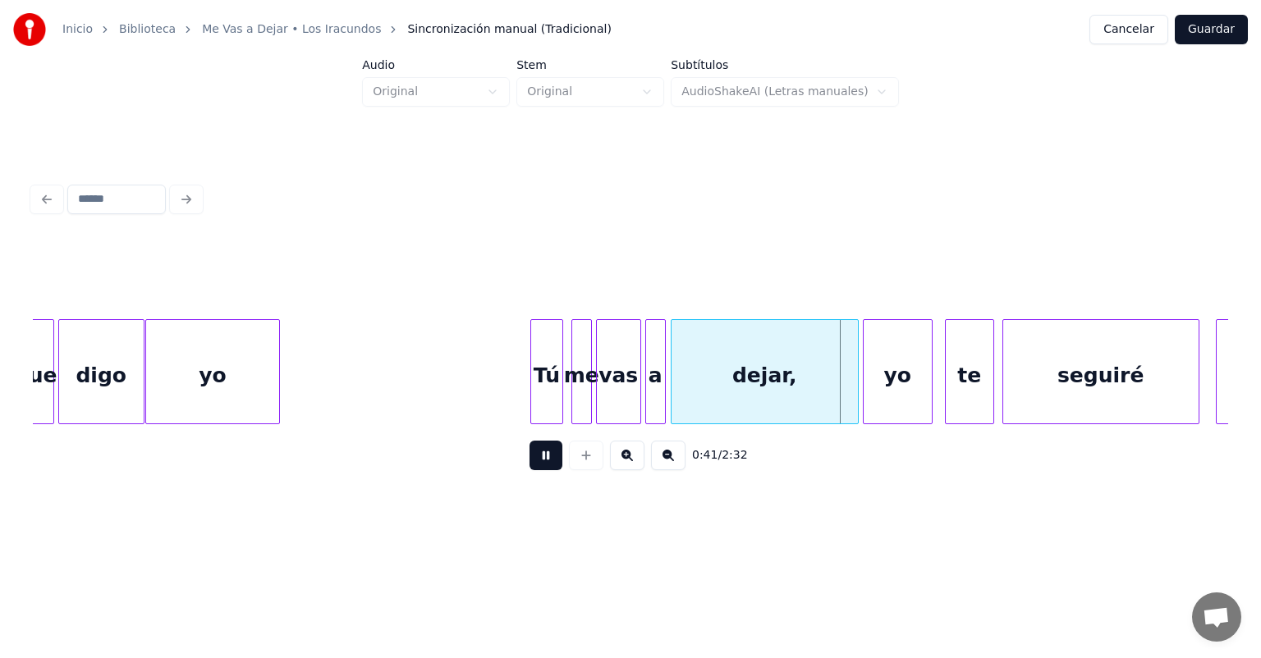
click at [676, 385] on div "dejar," at bounding box center [764, 376] width 186 height 112
click at [867, 387] on div "yo" at bounding box center [896, 376] width 70 height 112
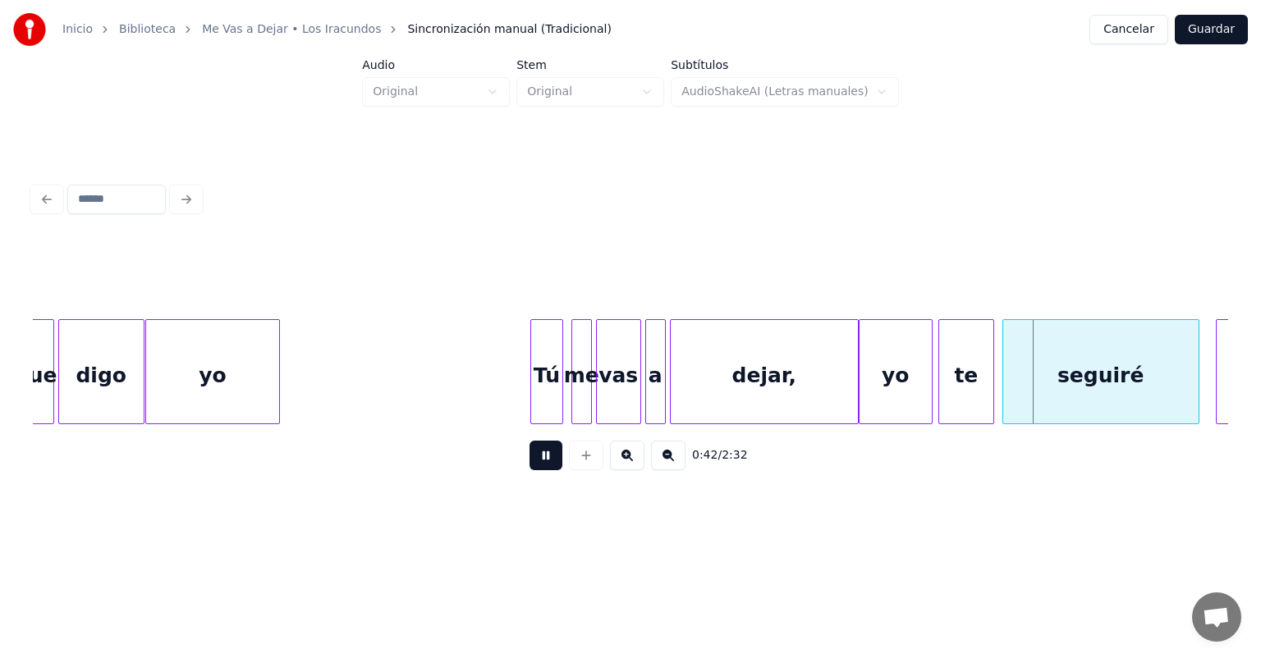
click at [947, 377] on div "te" at bounding box center [966, 376] width 54 height 112
click at [1003, 375] on div "seguiré" at bounding box center [1100, 376] width 195 height 112
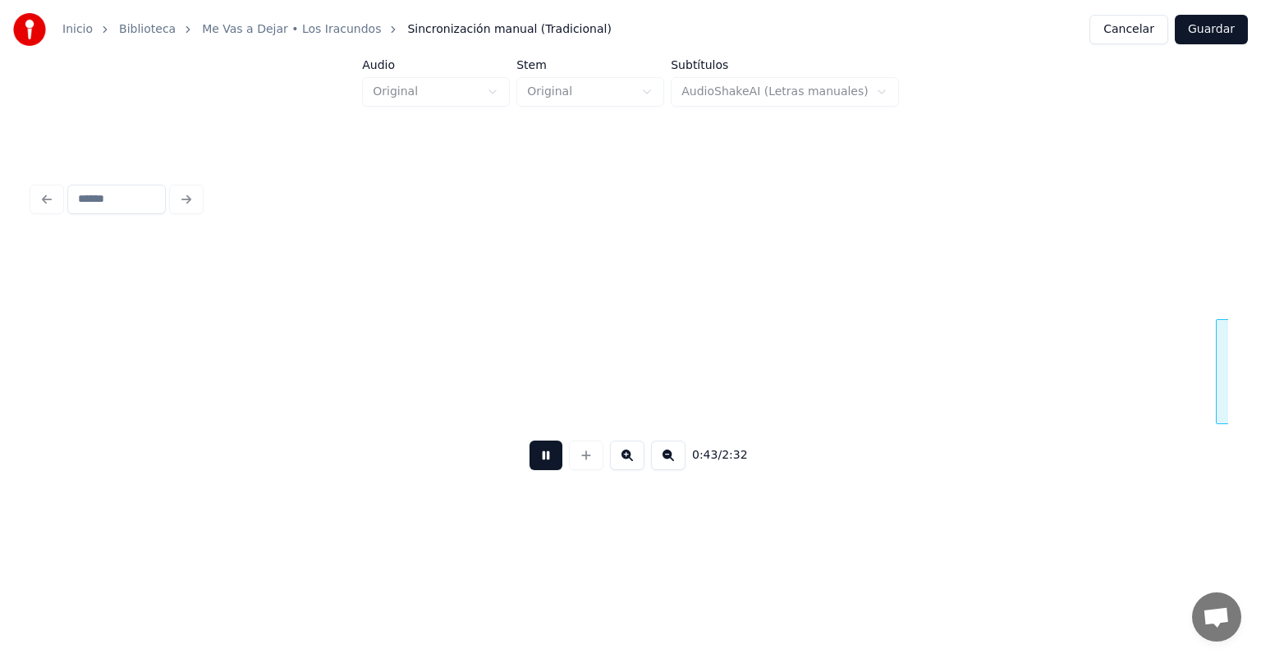
scroll to position [0, 8907]
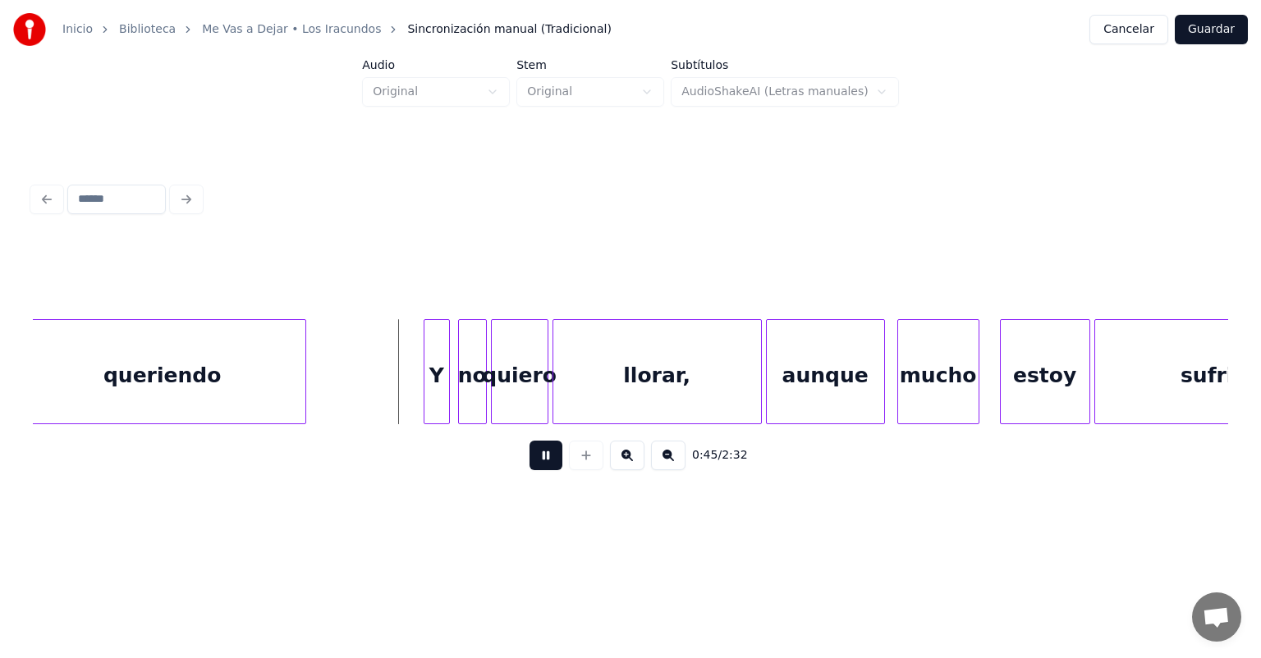
click at [436, 396] on div "Y" at bounding box center [436, 376] width 25 height 112
click at [461, 395] on div "no" at bounding box center [469, 376] width 34 height 112
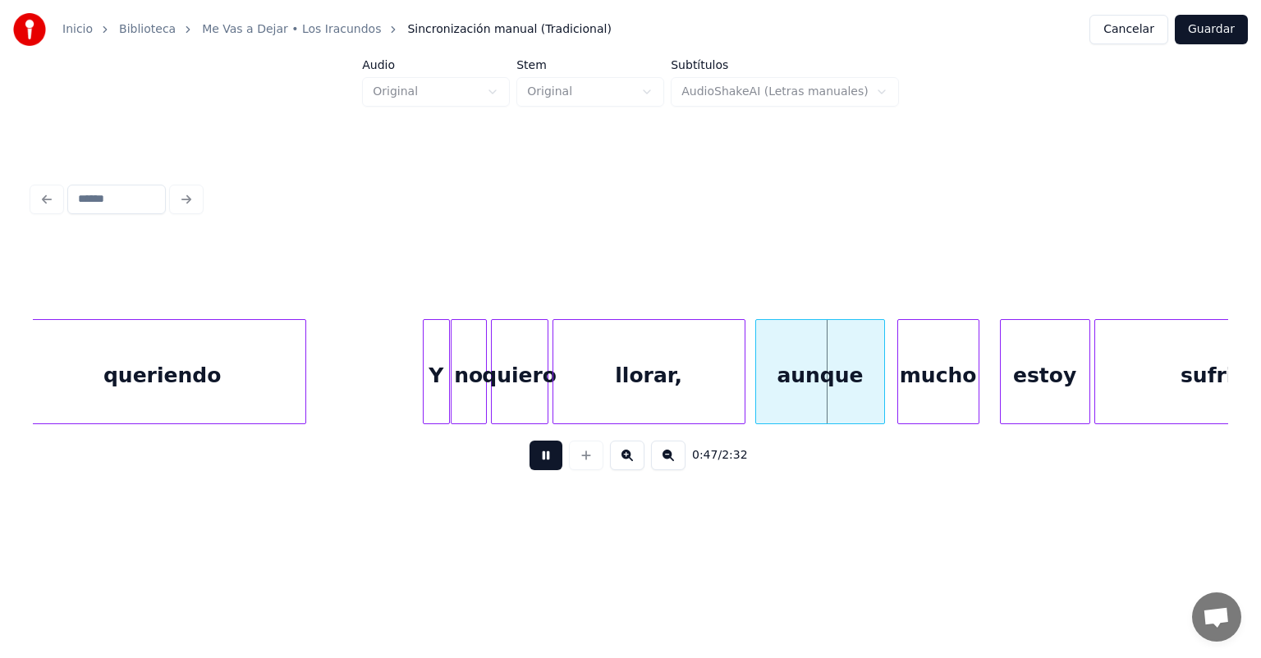
click at [741, 385] on div "llorar," at bounding box center [648, 376] width 191 height 112
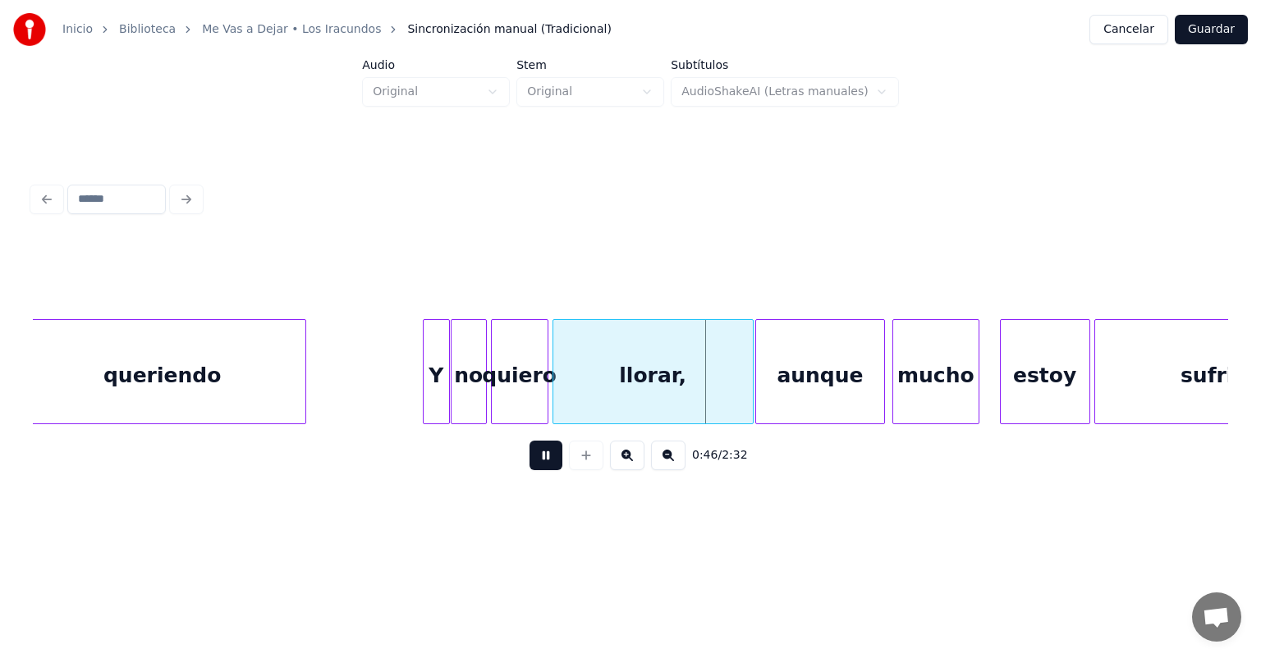
click at [900, 378] on div "mucho" at bounding box center [935, 376] width 85 height 112
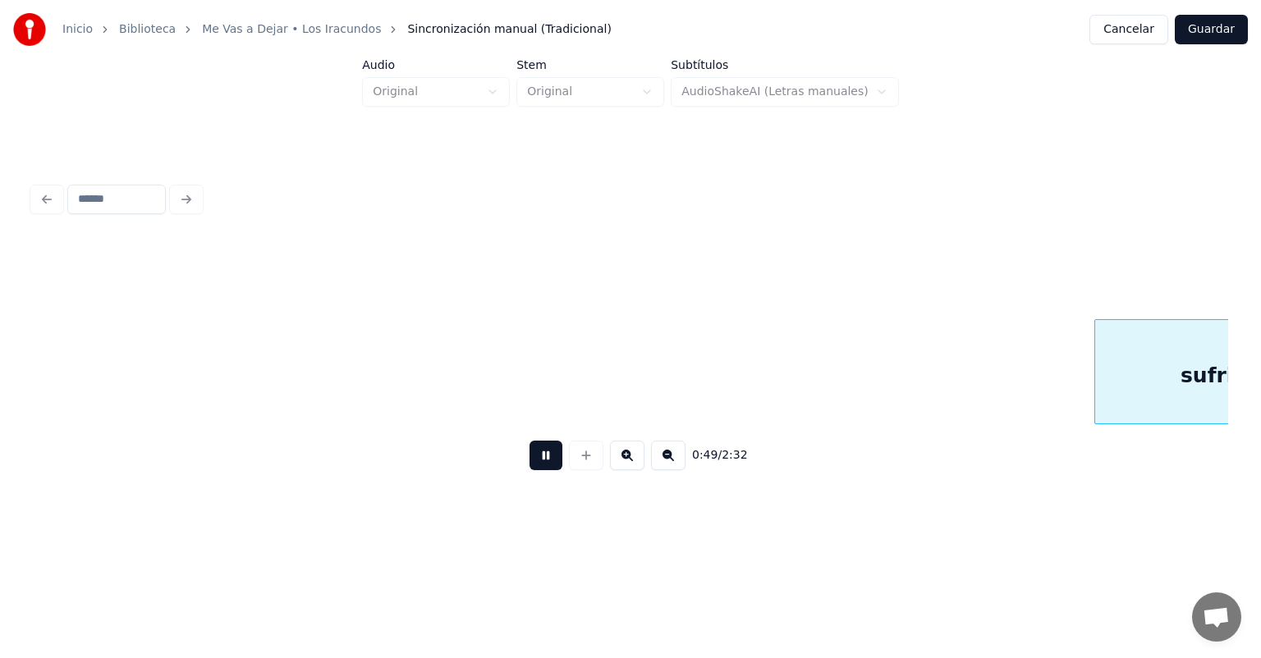
scroll to position [0, 10105]
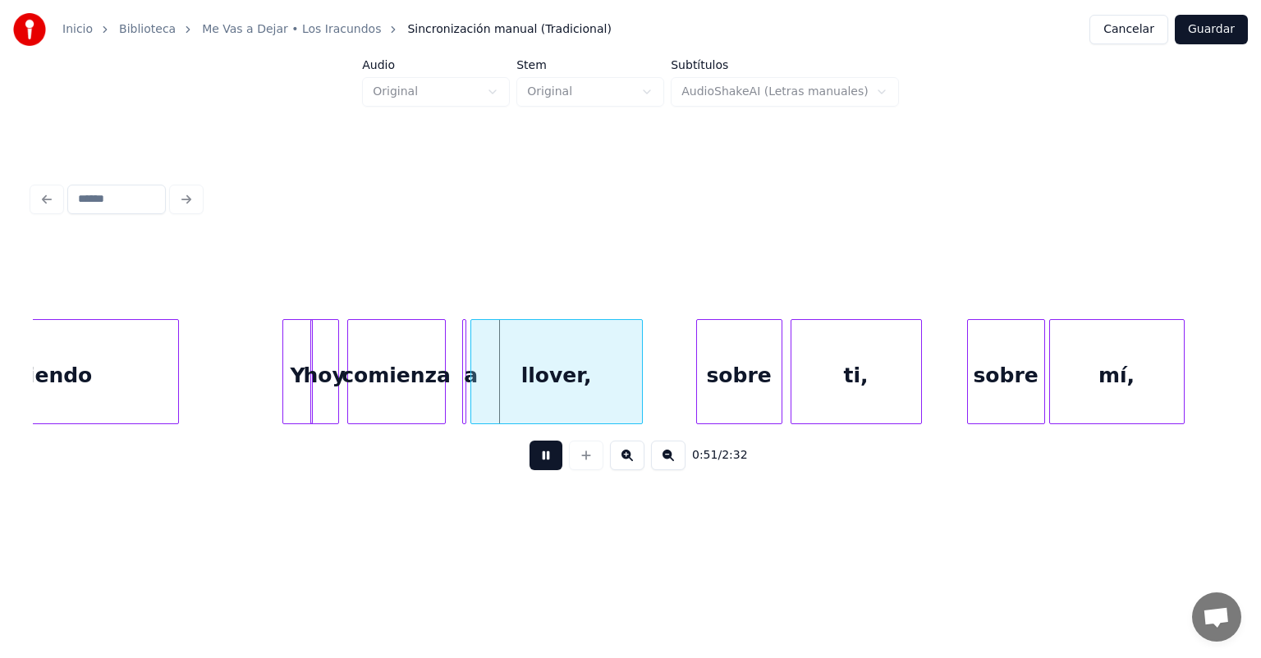
click at [461, 398] on div at bounding box center [462, 371] width 5 height 103
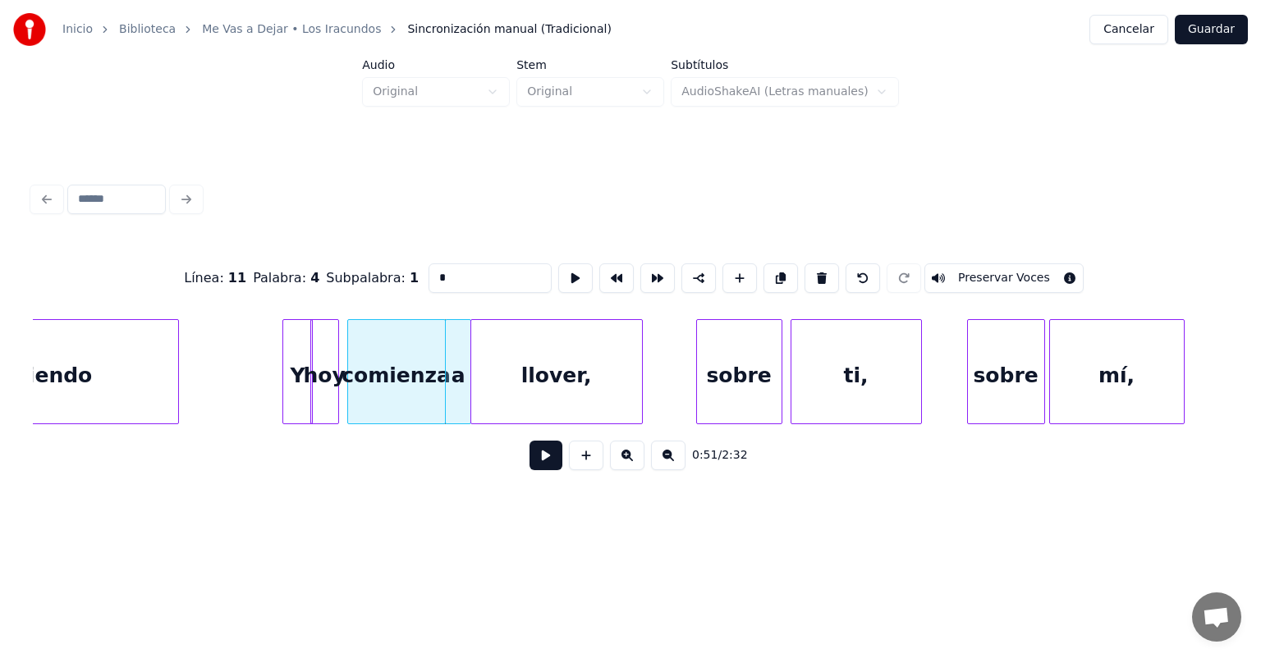
click at [529, 468] on button at bounding box center [545, 456] width 33 height 30
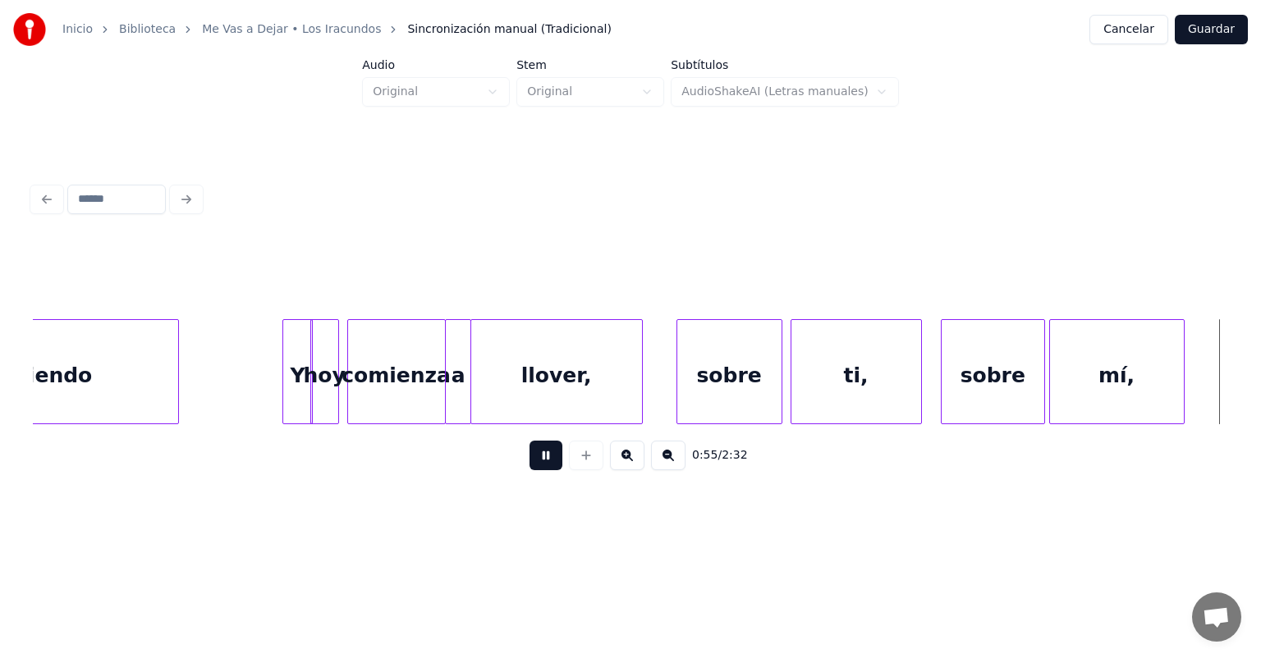
scroll to position [0, 11303]
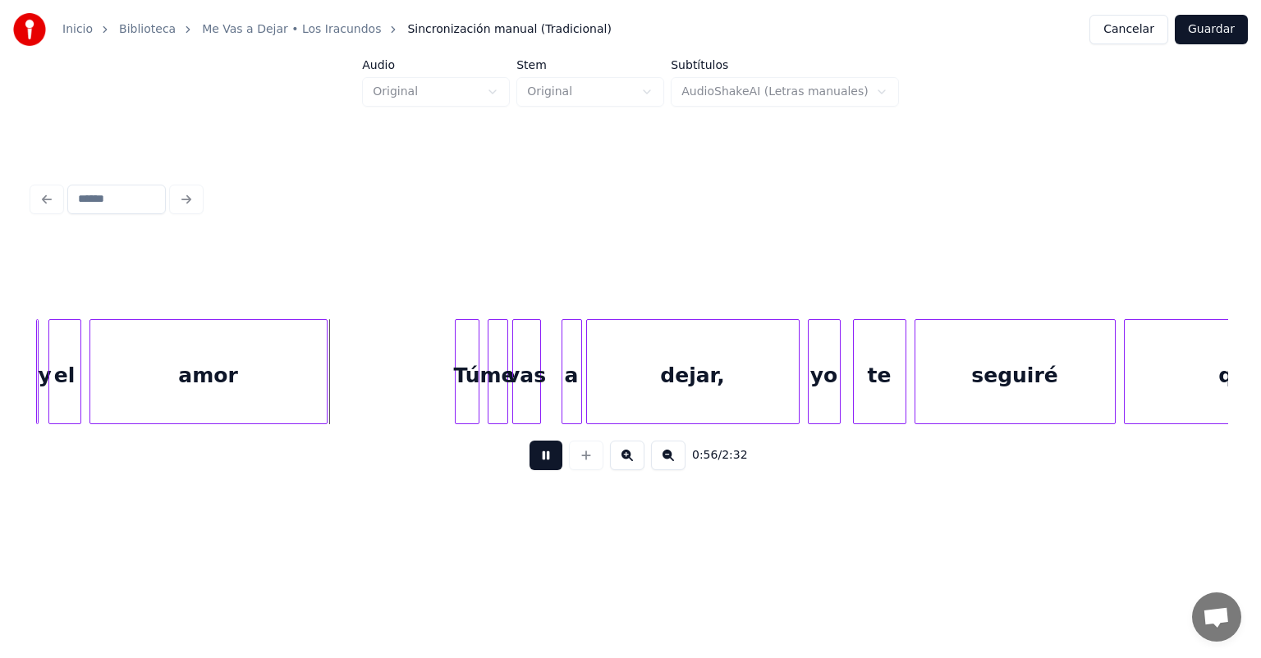
click at [39, 394] on div at bounding box center [39, 371] width 5 height 103
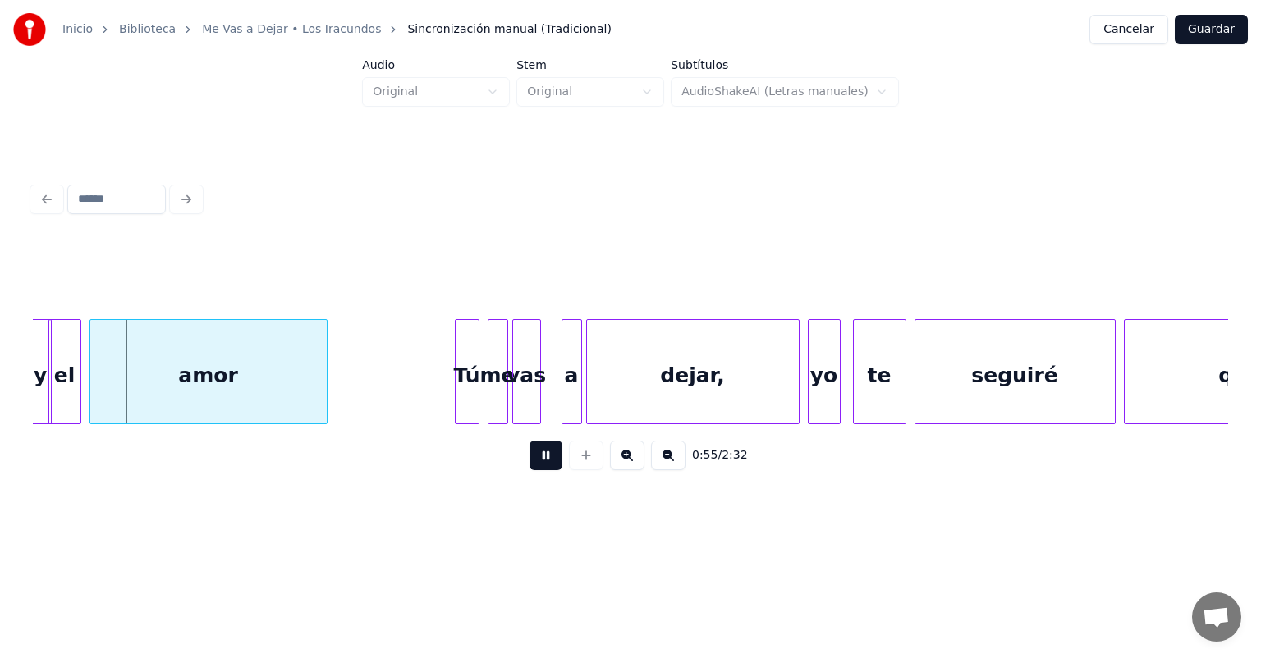
click at [34, 399] on div at bounding box center [32, 371] width 5 height 103
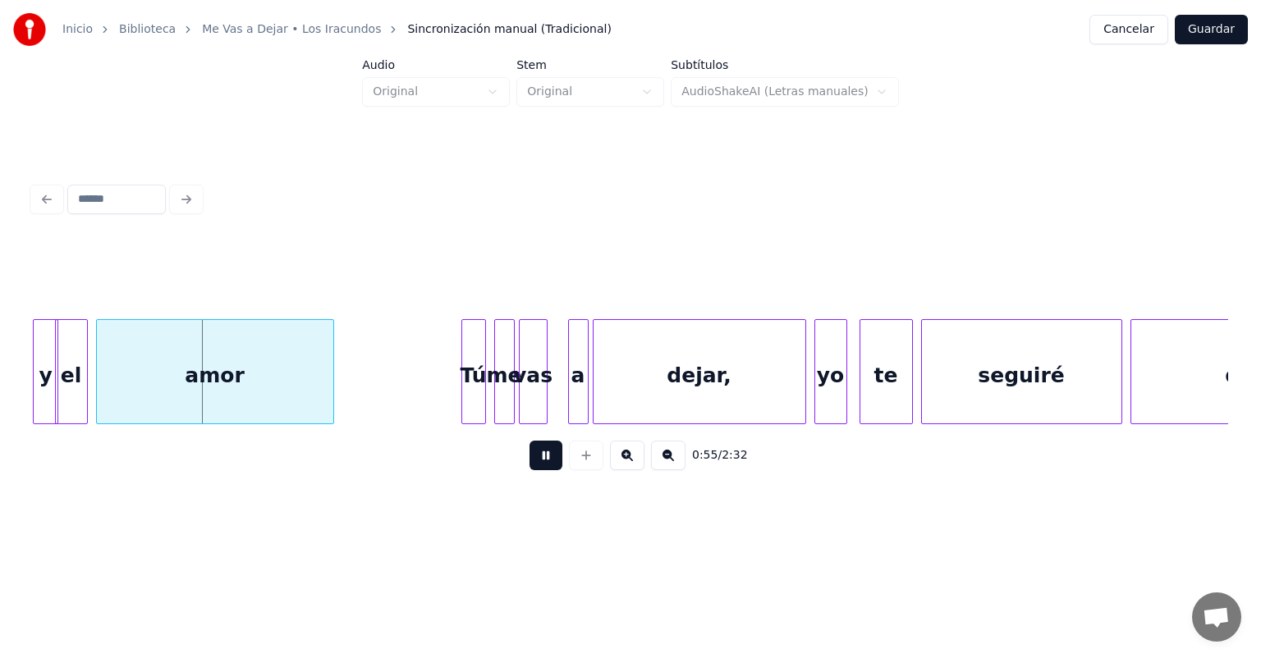
click at [35, 398] on div at bounding box center [36, 371] width 5 height 103
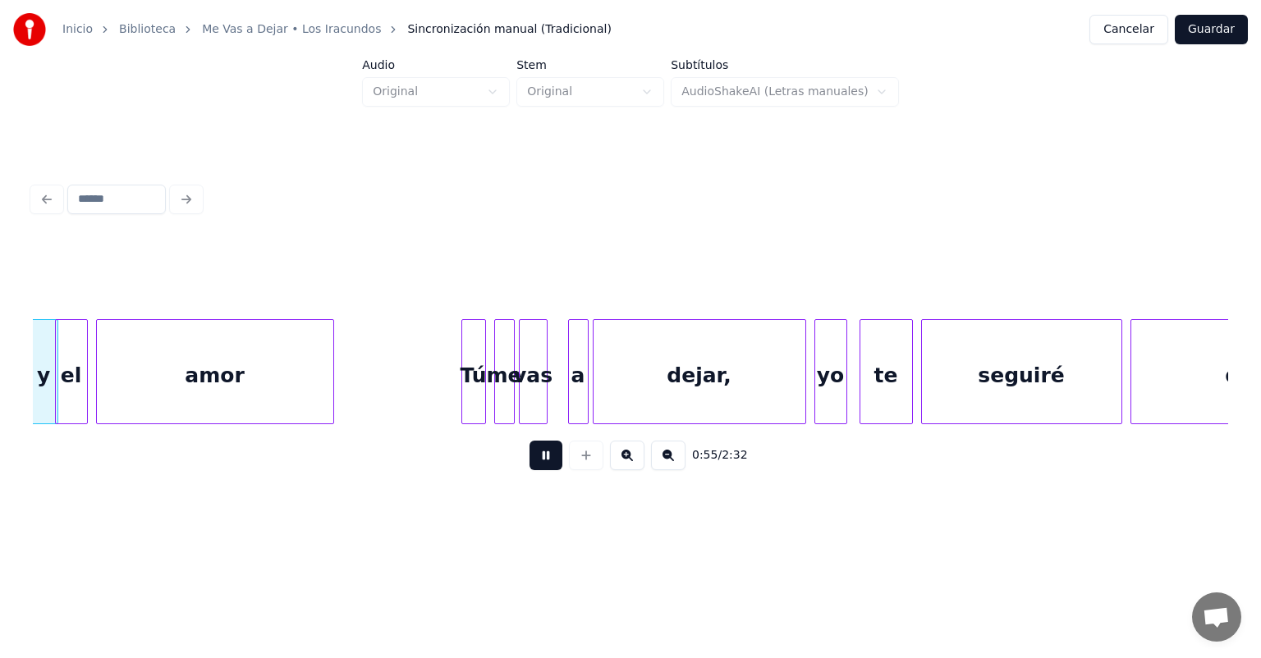
scroll to position [0, 11292]
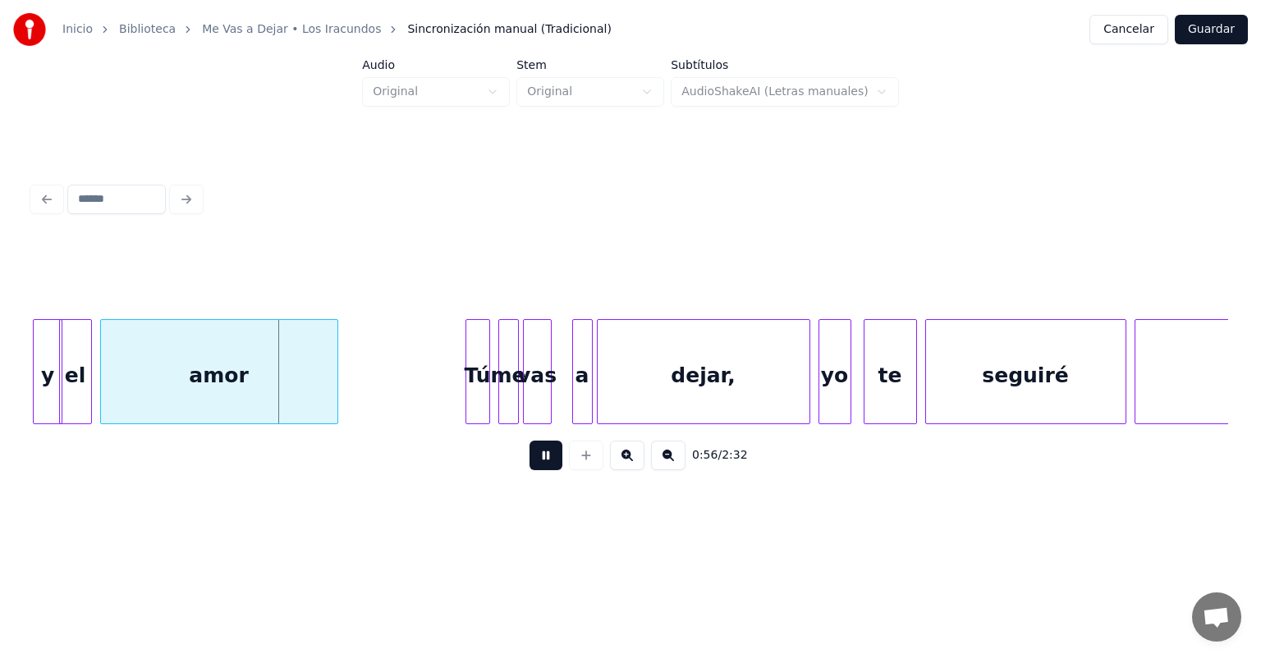
click at [466, 389] on div at bounding box center [468, 371] width 5 height 103
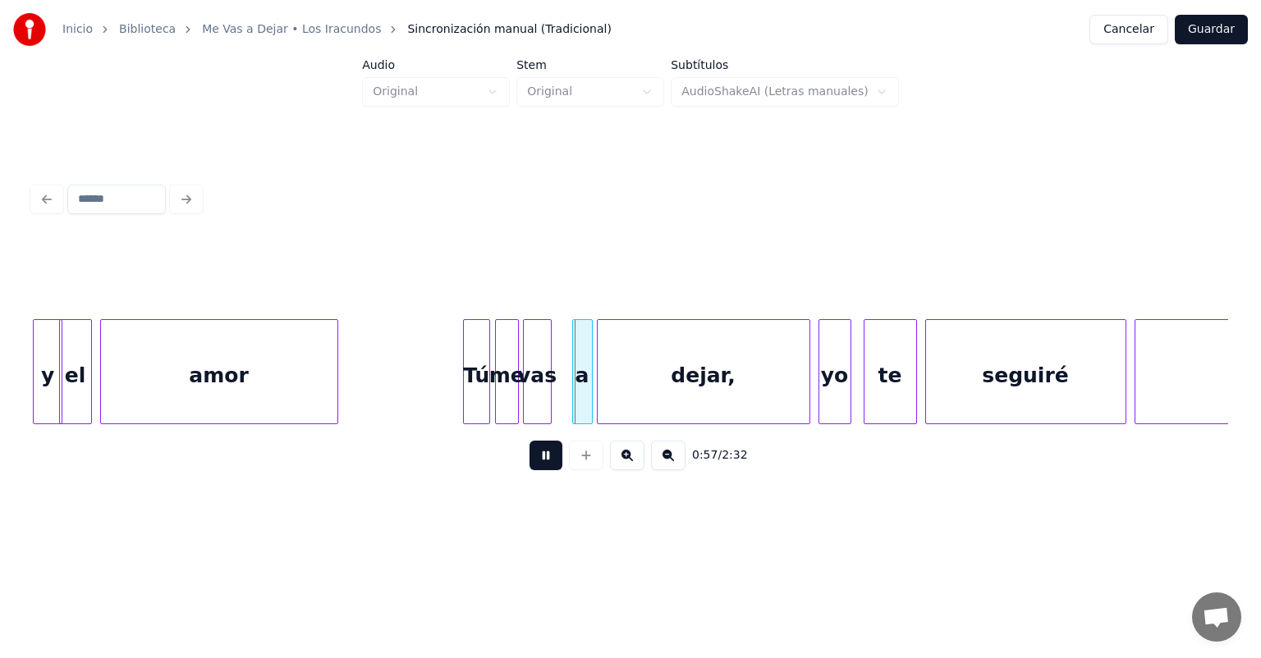
click at [501, 397] on div "me" at bounding box center [507, 376] width 22 height 112
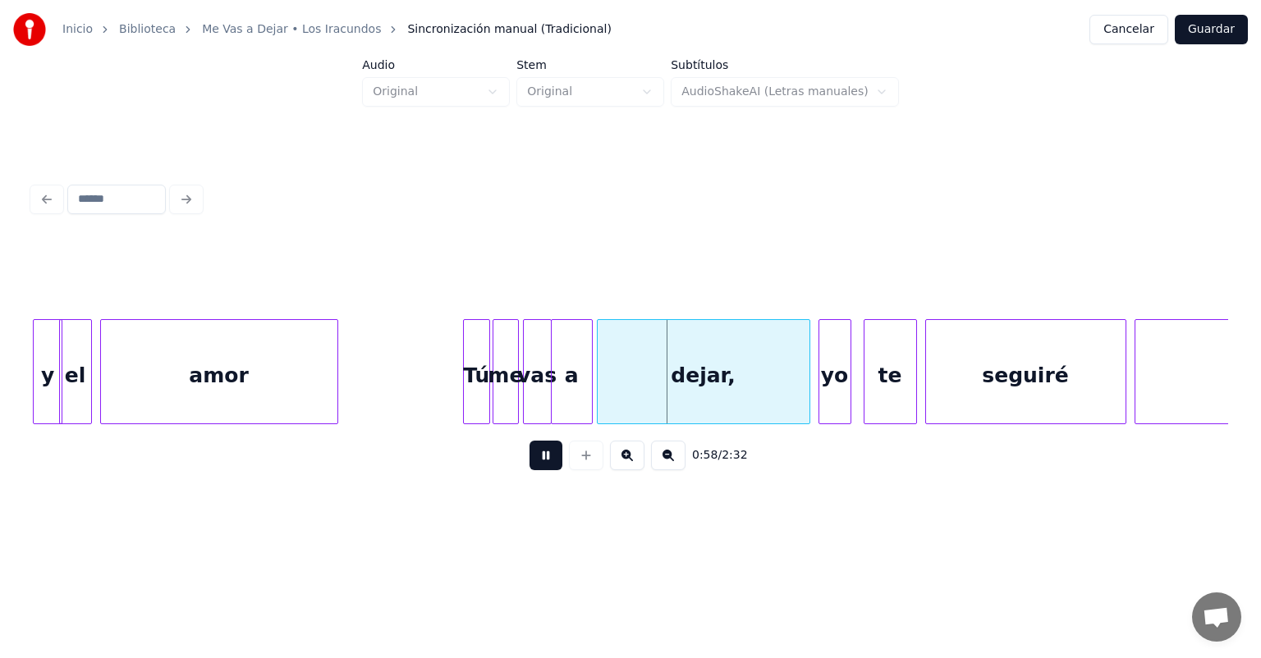
click at [558, 394] on div "a" at bounding box center [572, 376] width 40 height 112
click at [546, 398] on div "vas" at bounding box center [543, 376] width 39 height 112
click at [512, 400] on div "me" at bounding box center [508, 376] width 31 height 112
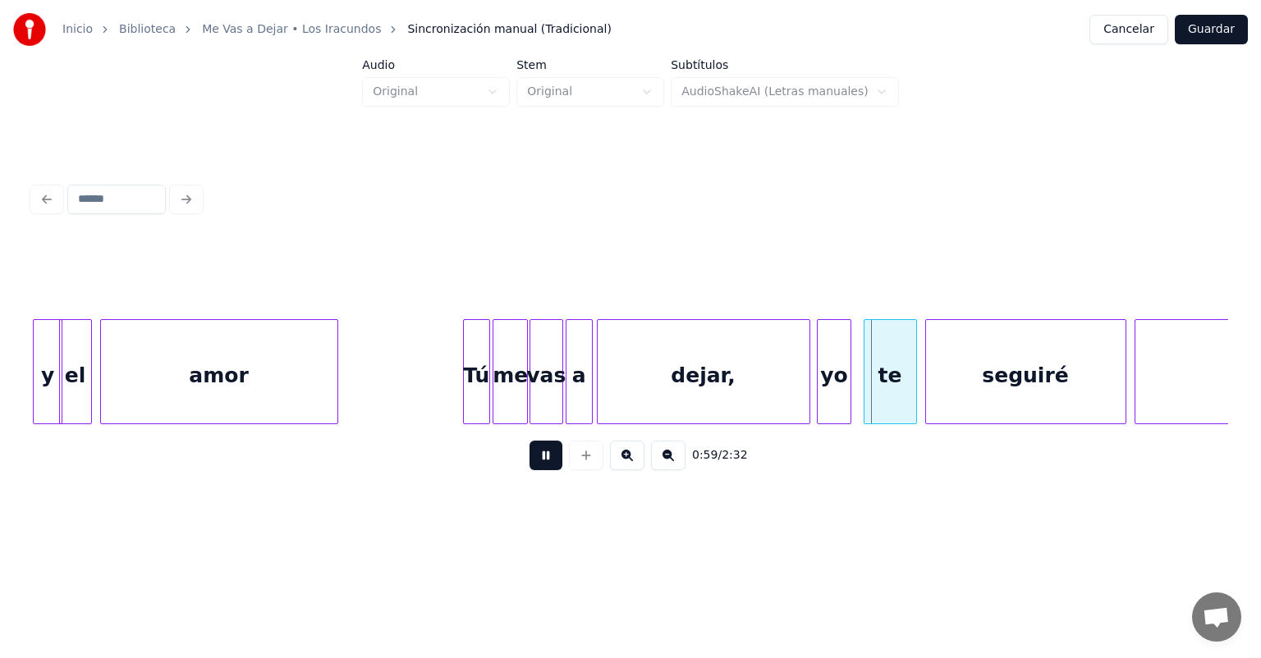
click at [821, 386] on div "yo" at bounding box center [833, 376] width 32 height 112
click at [865, 382] on div at bounding box center [866, 371] width 5 height 103
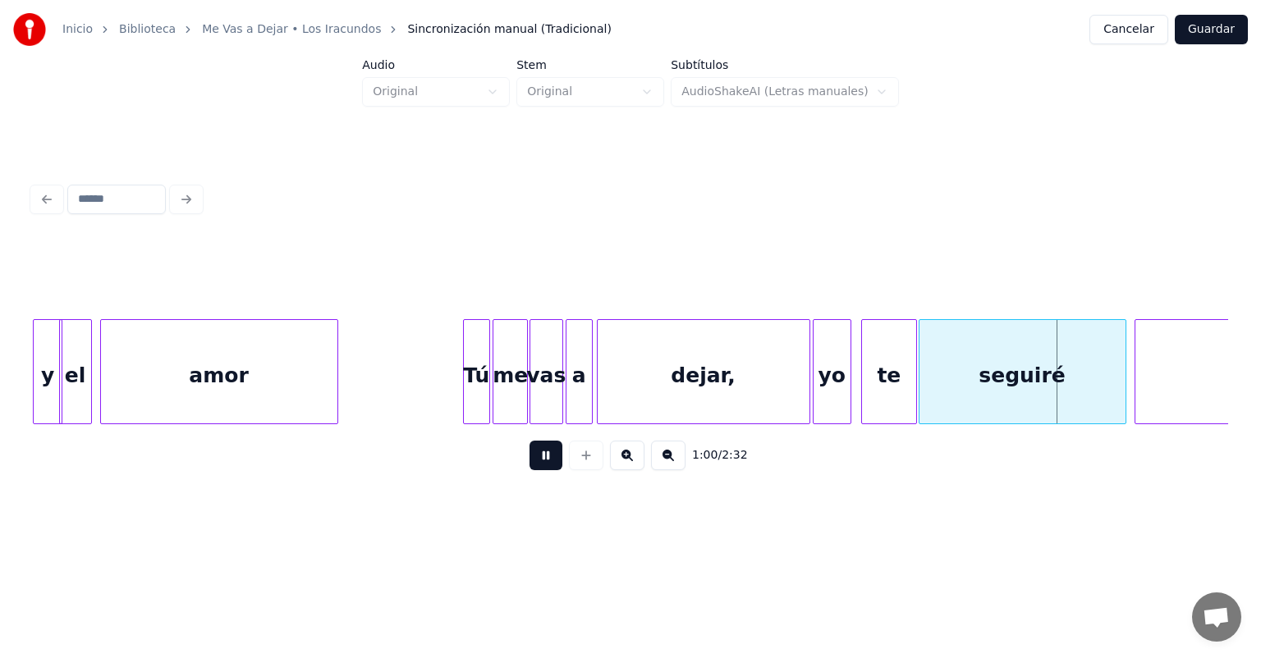
click at [927, 377] on div "seguiré" at bounding box center [1022, 376] width 206 height 112
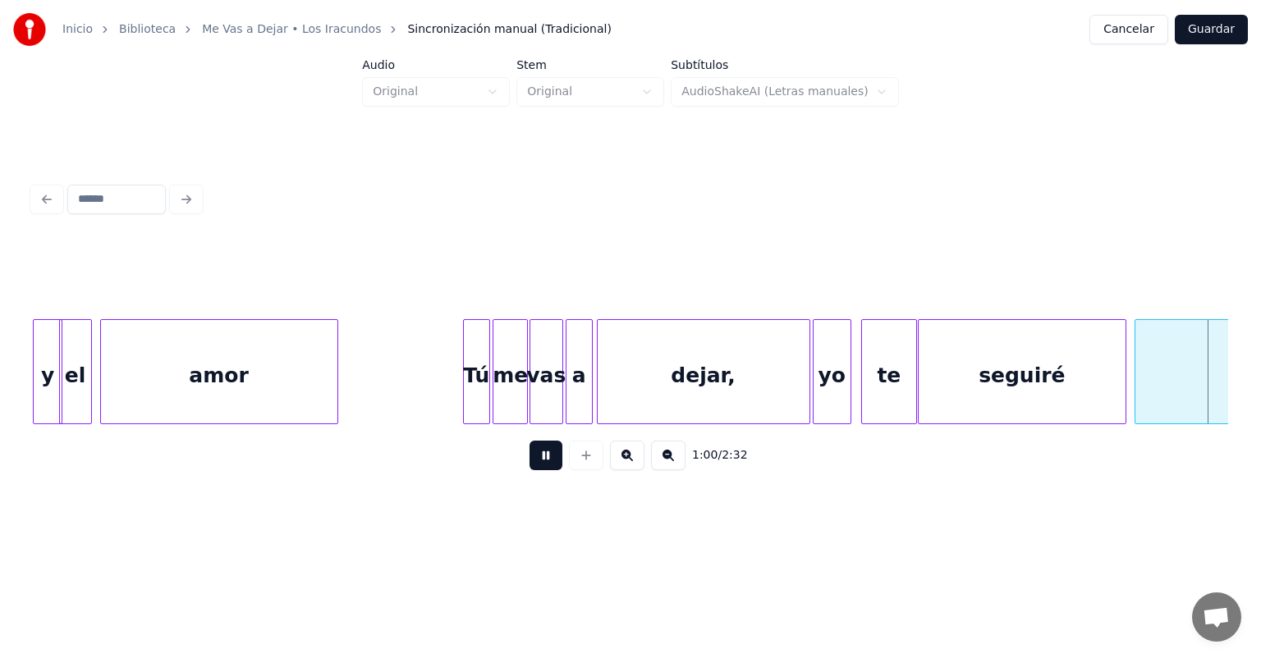
scroll to position [0, 12490]
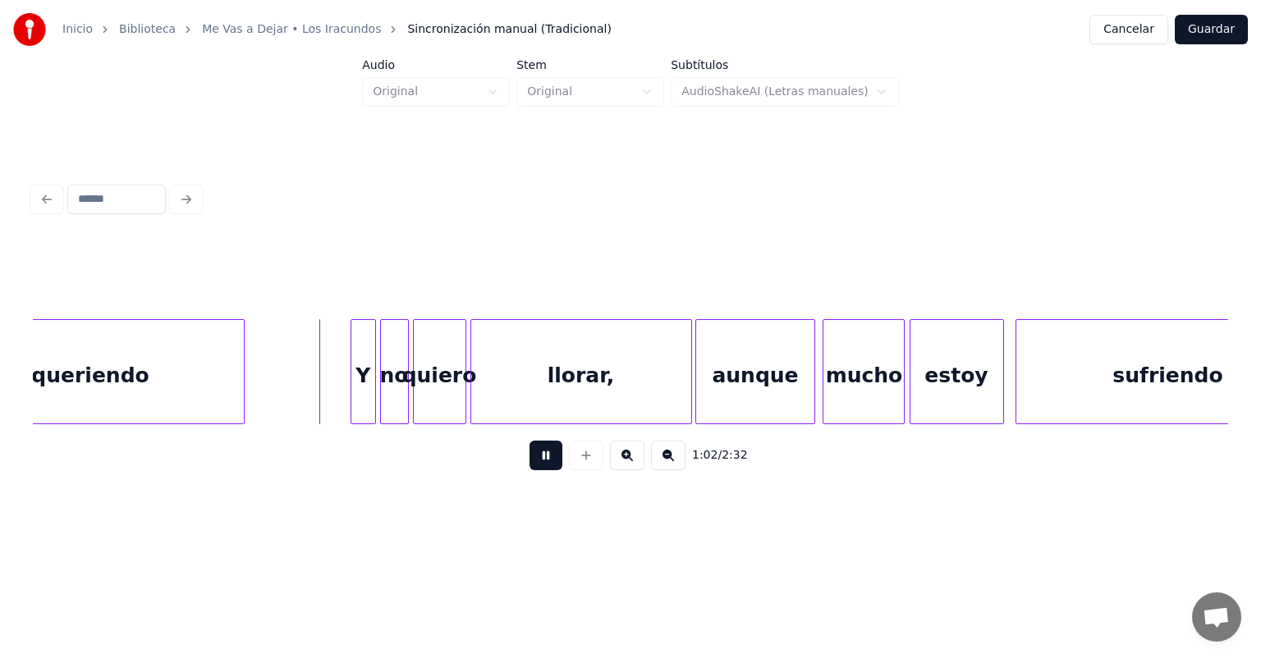
click at [358, 396] on div "Y" at bounding box center [362, 376] width 23 height 112
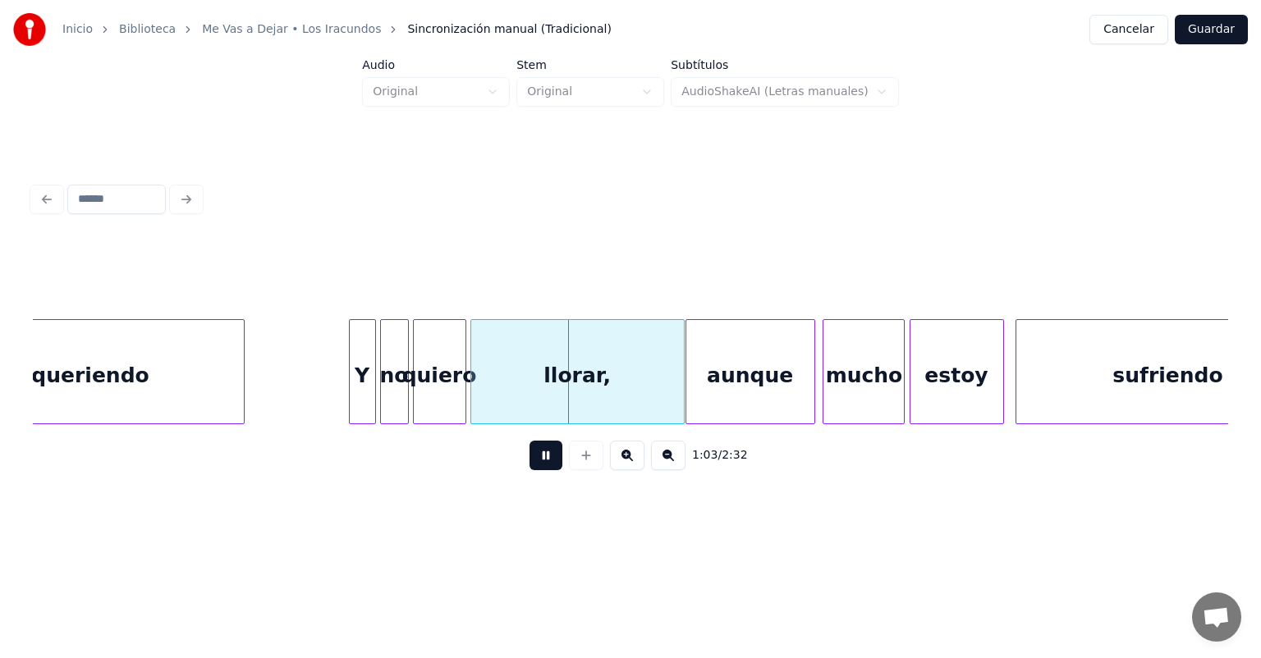
click at [698, 392] on div "aunque" at bounding box center [750, 376] width 128 height 112
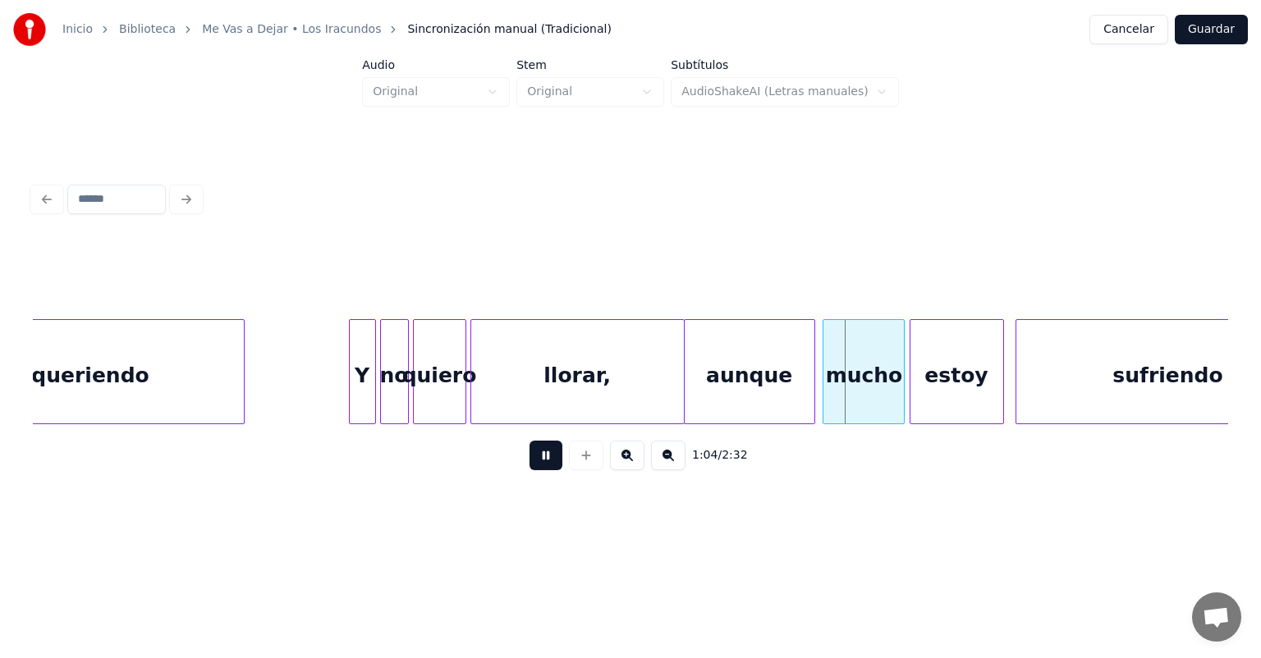
click at [825, 376] on div "mucho" at bounding box center [863, 376] width 80 height 112
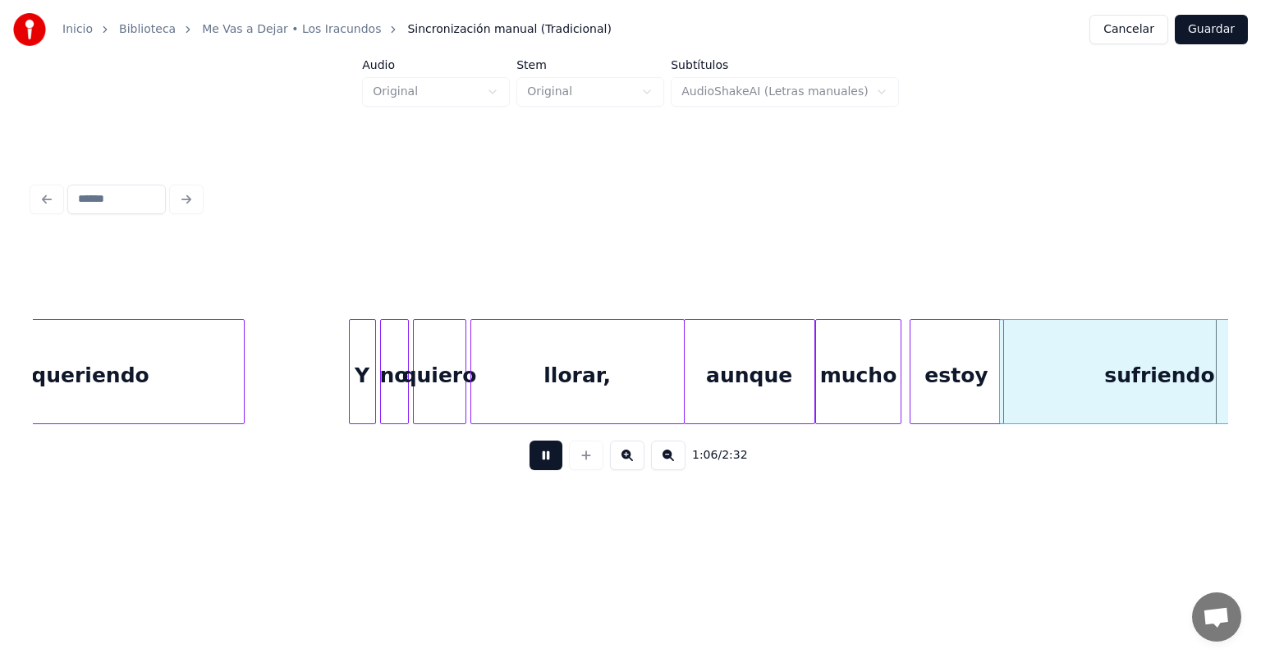
scroll to position [0, 13686]
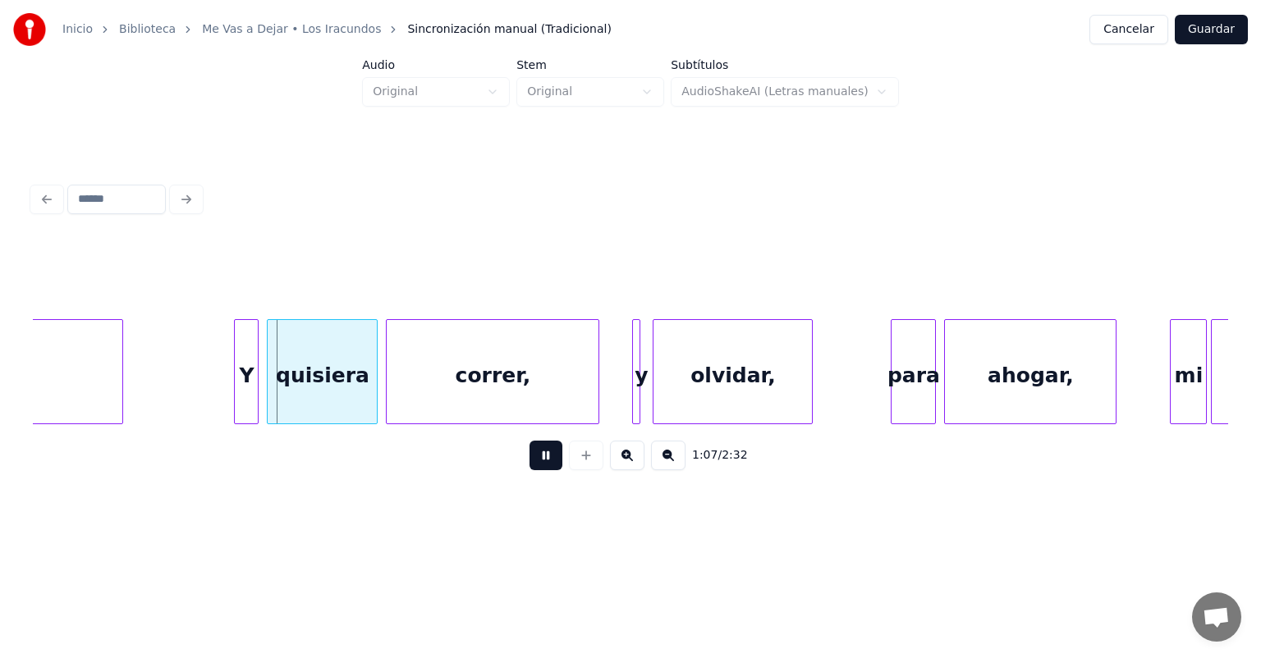
click at [245, 400] on div "Y" at bounding box center [246, 376] width 23 height 112
click at [270, 398] on div "quisiera" at bounding box center [322, 376] width 109 height 112
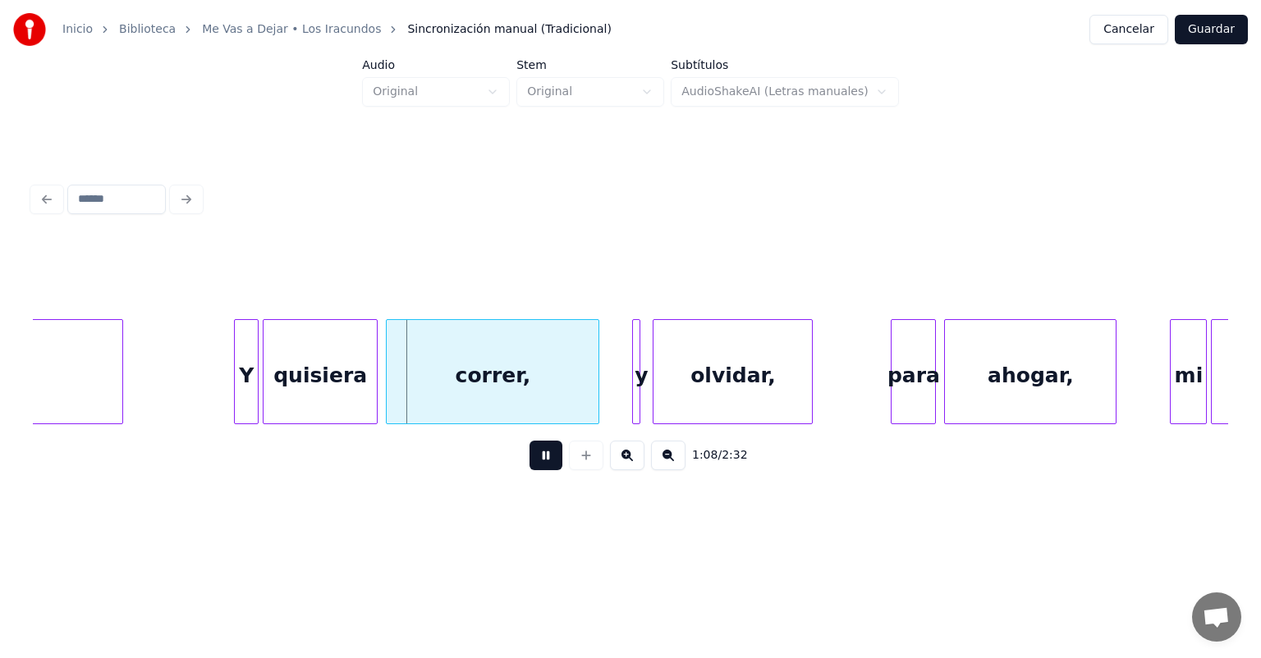
click at [377, 403] on div at bounding box center [374, 371] width 5 height 103
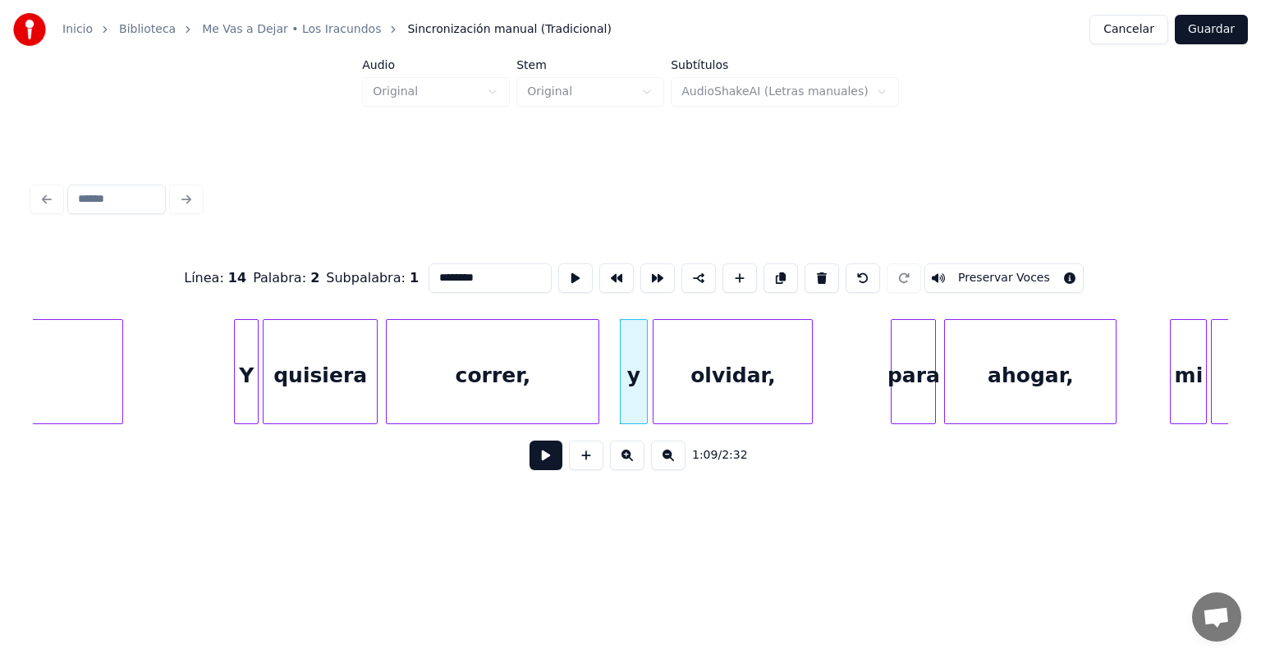
click at [635, 382] on div "y" at bounding box center [634, 376] width 26 height 112
type input "*"
click at [529, 469] on button at bounding box center [545, 456] width 33 height 30
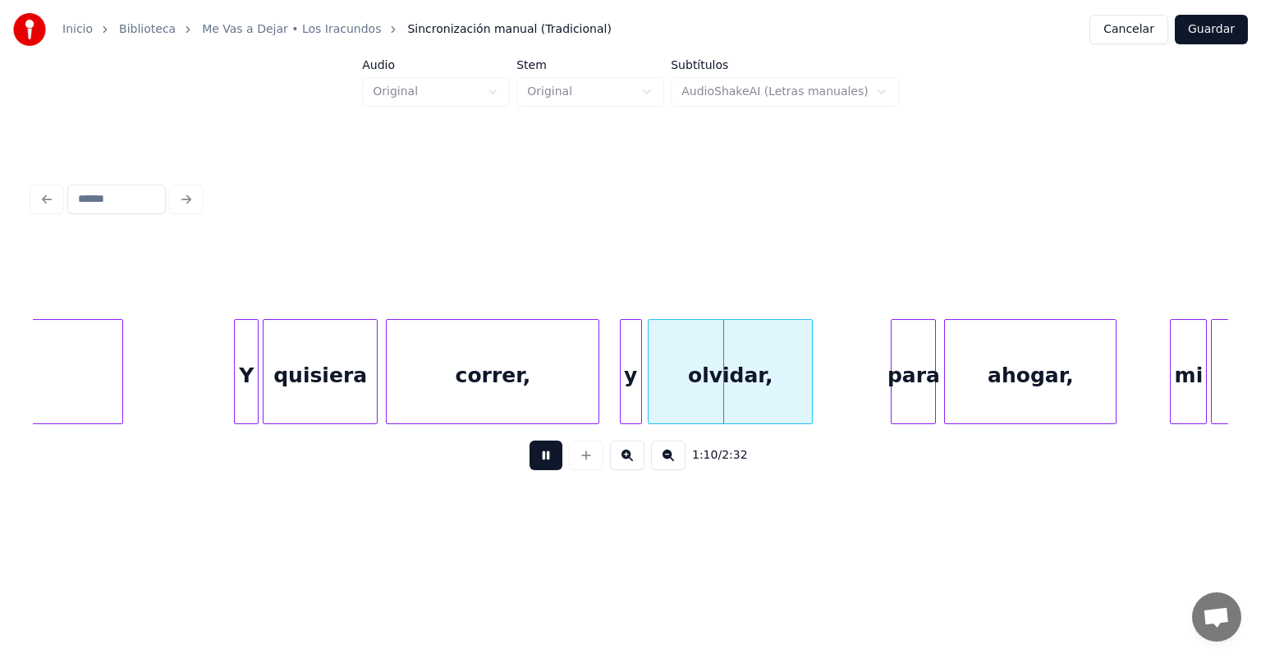
click at [653, 384] on div "olvidar," at bounding box center [729, 376] width 163 height 112
click at [648, 389] on div at bounding box center [645, 371] width 5 height 103
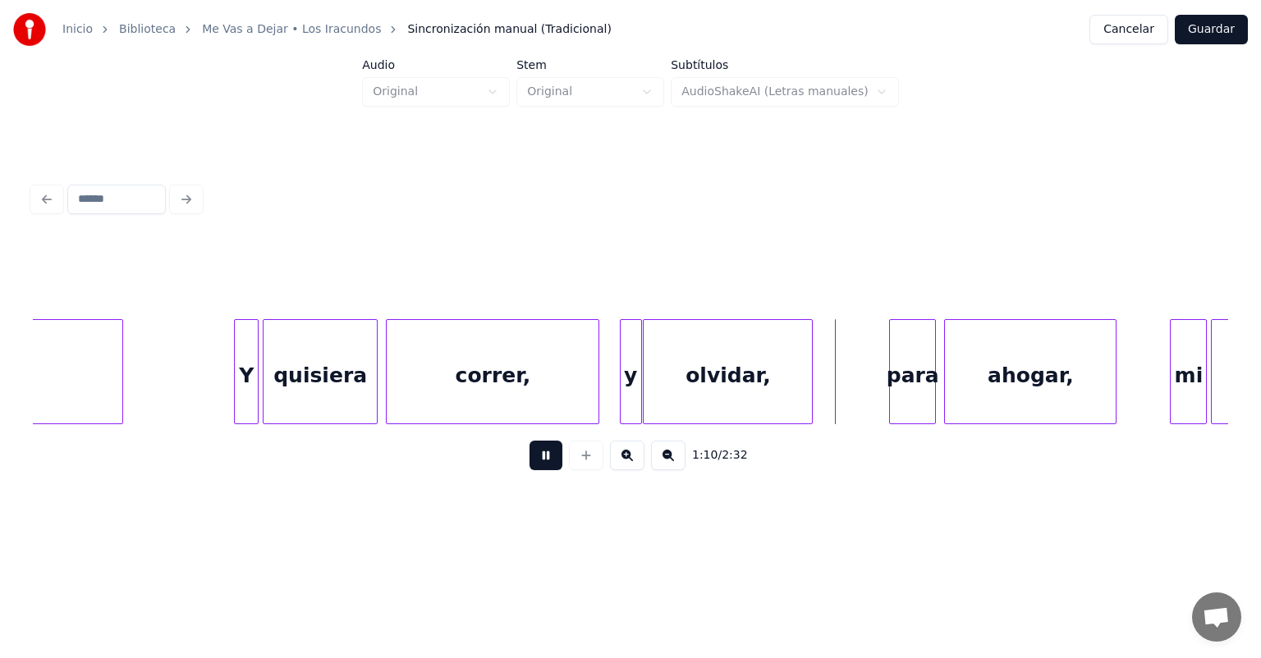
click at [894, 382] on div at bounding box center [892, 371] width 5 height 103
click at [1173, 368] on div at bounding box center [1172, 371] width 5 height 103
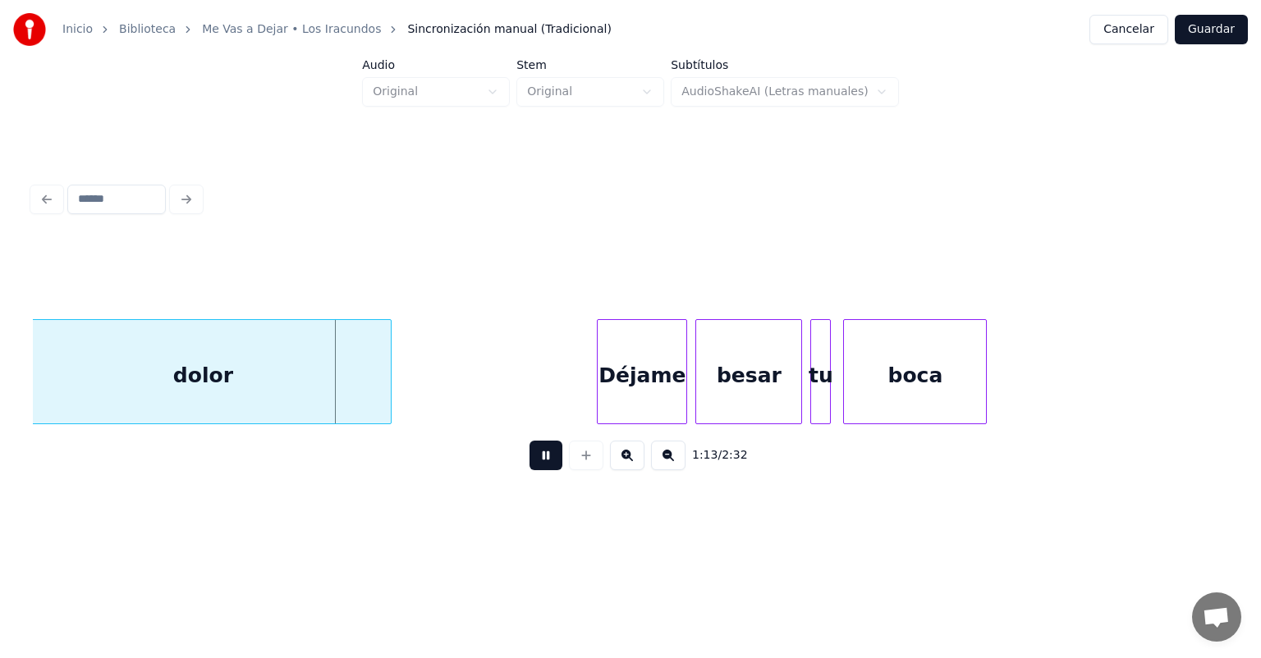
click at [599, 380] on div "Déjame" at bounding box center [642, 376] width 89 height 112
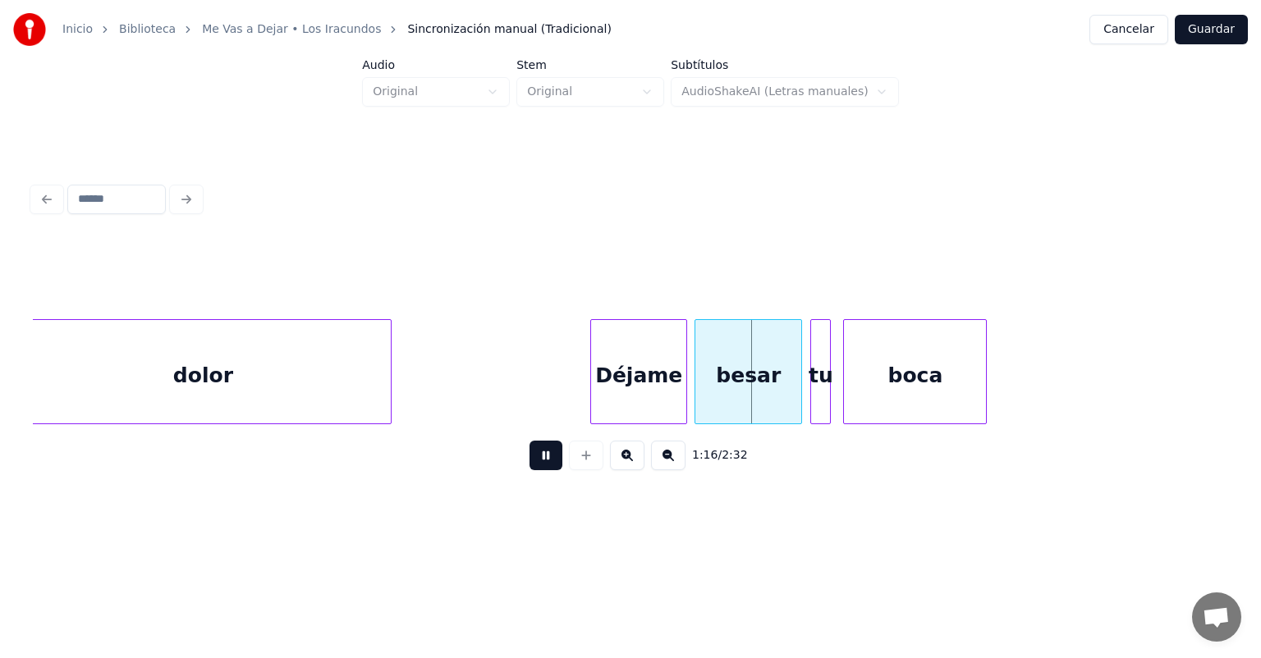
click at [698, 377] on div "besar" at bounding box center [748, 376] width 106 height 112
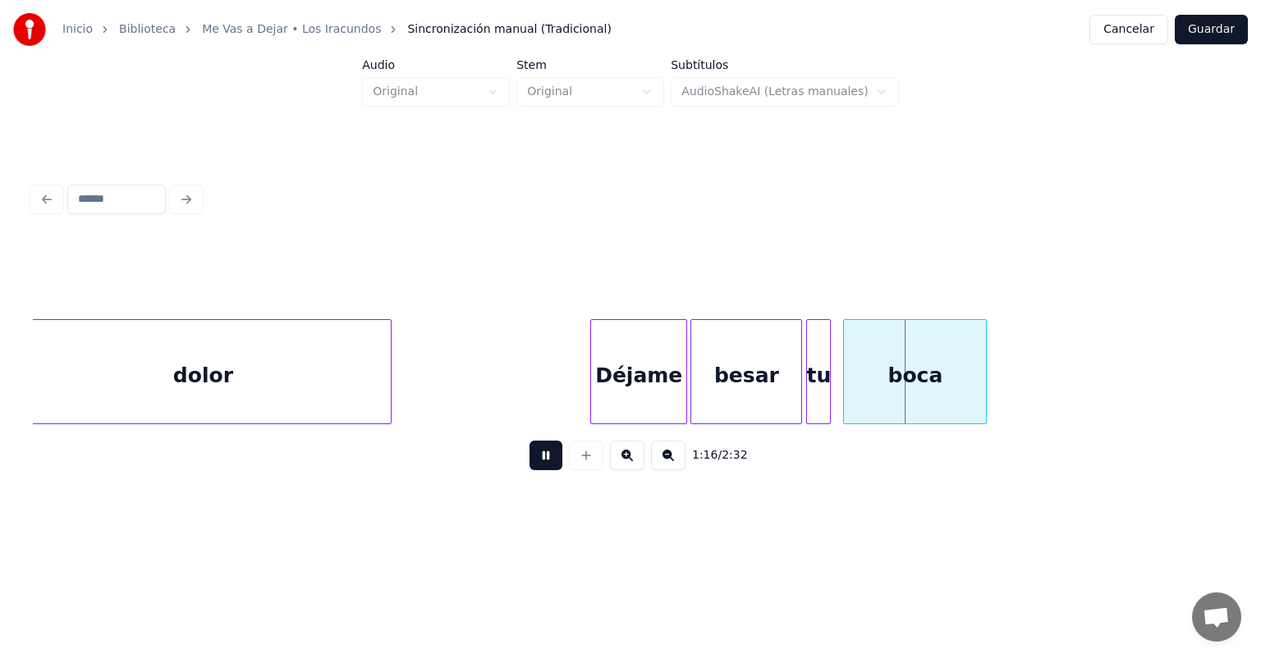
click at [813, 381] on div "tu" at bounding box center [818, 376] width 23 height 112
click at [845, 386] on div "boca" at bounding box center [915, 376] width 142 height 112
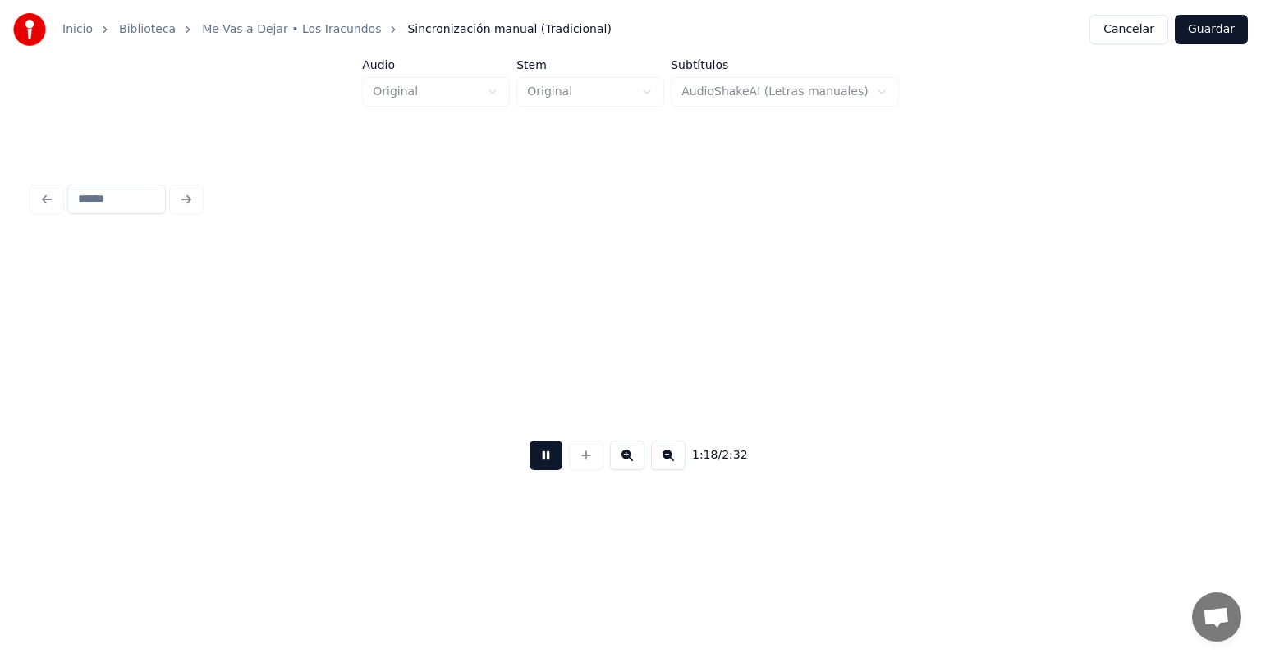
scroll to position [0, 16079]
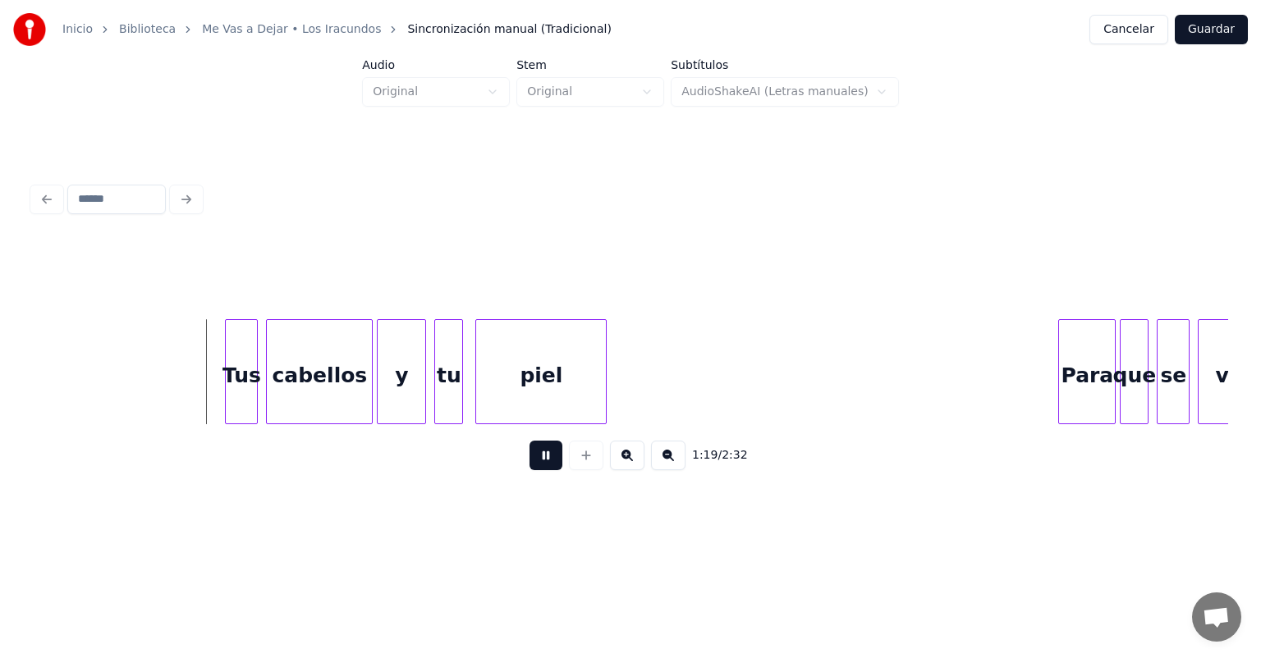
click at [227, 403] on div "Tus" at bounding box center [241, 376] width 31 height 112
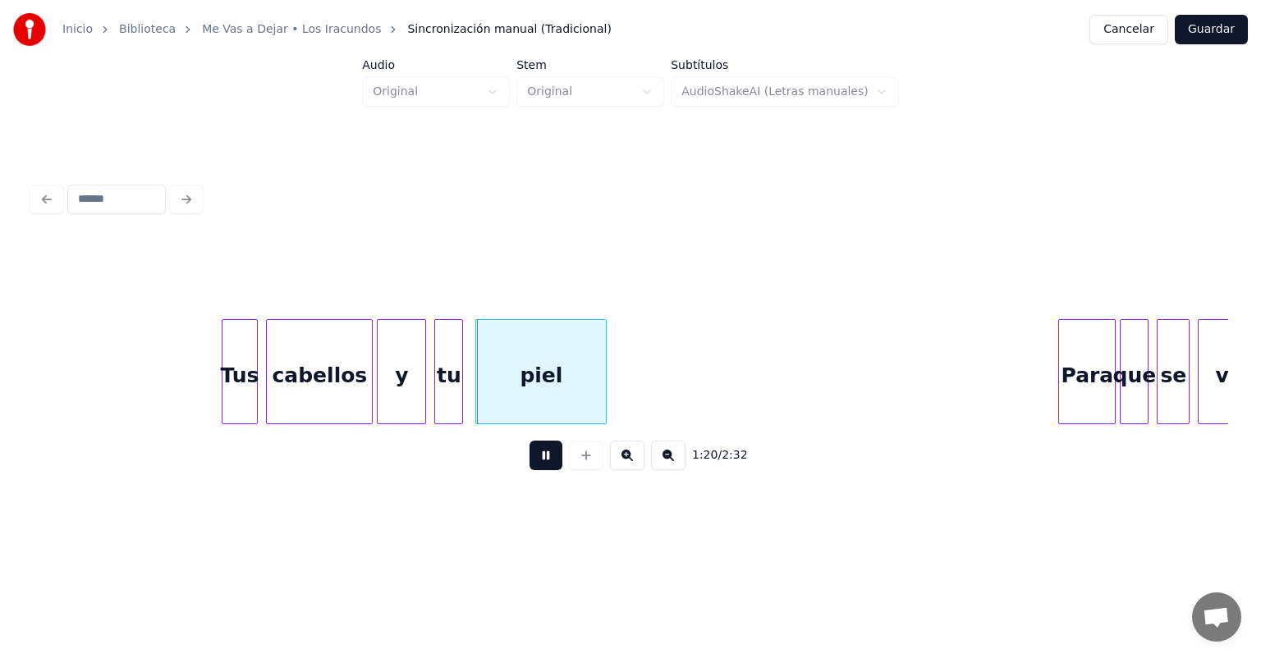
click at [459, 399] on div at bounding box center [459, 371] width 5 height 103
click at [456, 398] on div "tu" at bounding box center [449, 376] width 28 height 112
click at [435, 398] on div "tu" at bounding box center [445, 376] width 35 height 112
click at [478, 392] on div "piel" at bounding box center [538, 376] width 135 height 112
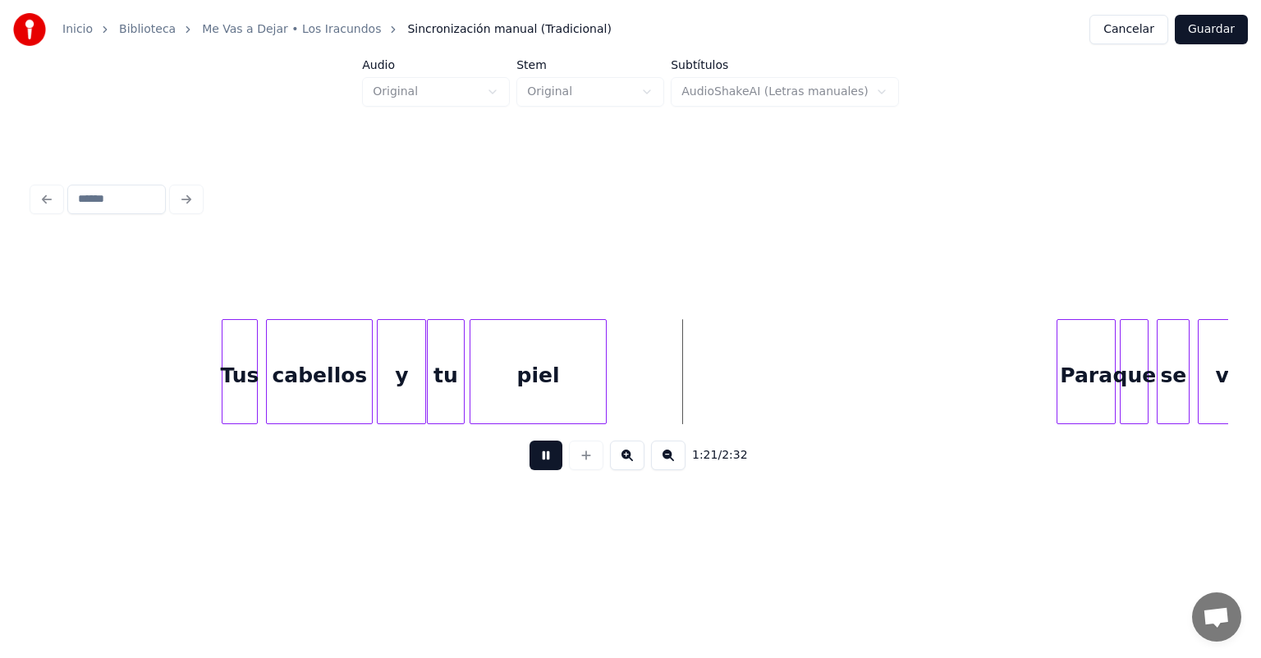
click at [1058, 374] on div at bounding box center [1059, 371] width 5 height 103
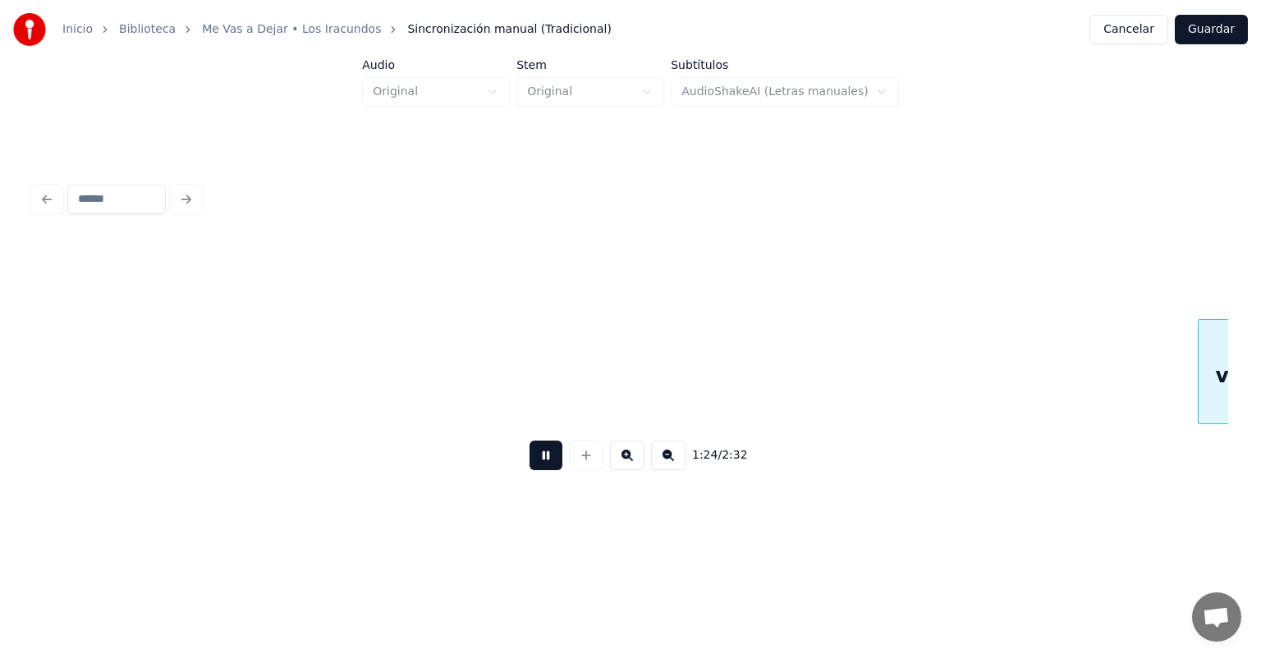
scroll to position [0, 17277]
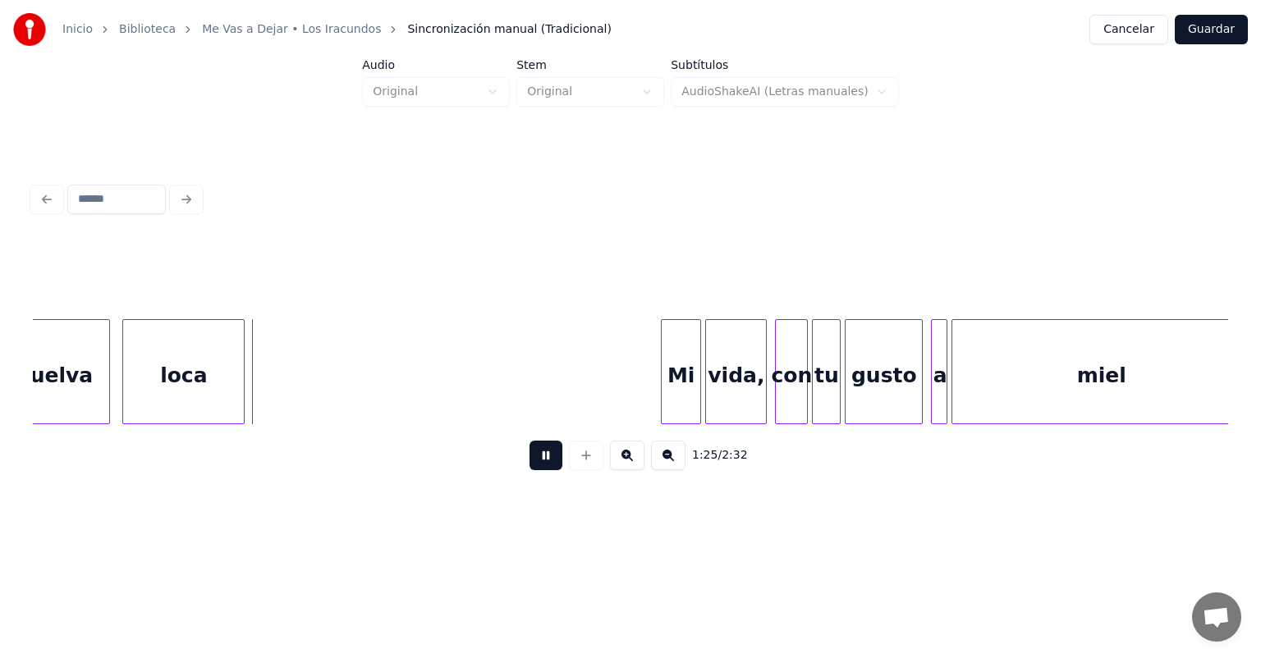
click at [234, 410] on div "loca" at bounding box center [183, 376] width 121 height 112
click at [932, 387] on div at bounding box center [934, 371] width 5 height 103
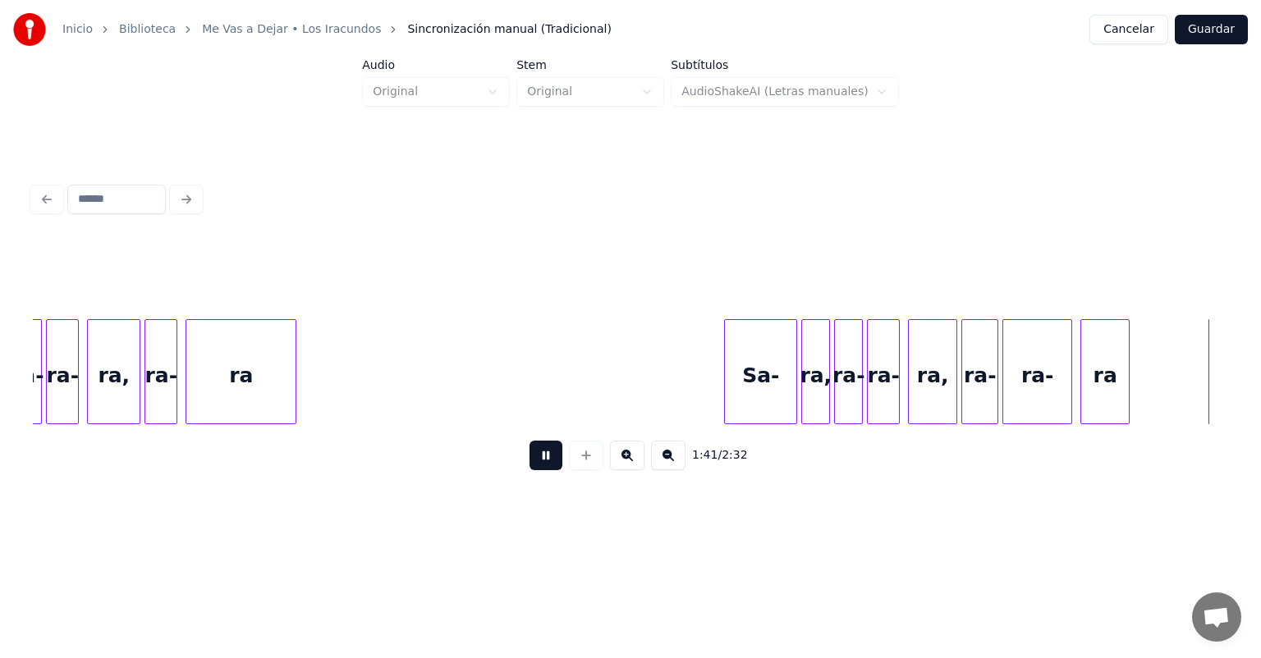
scroll to position [0, 20865]
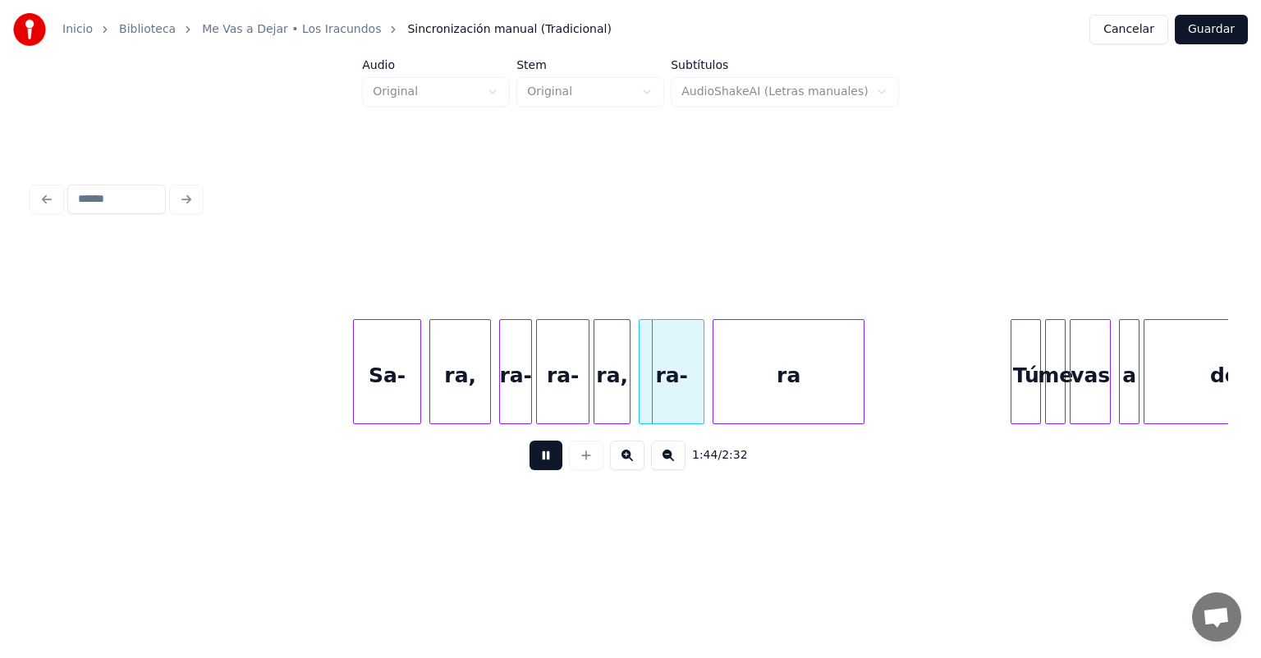
click at [1014, 379] on div "Tú" at bounding box center [1025, 376] width 29 height 112
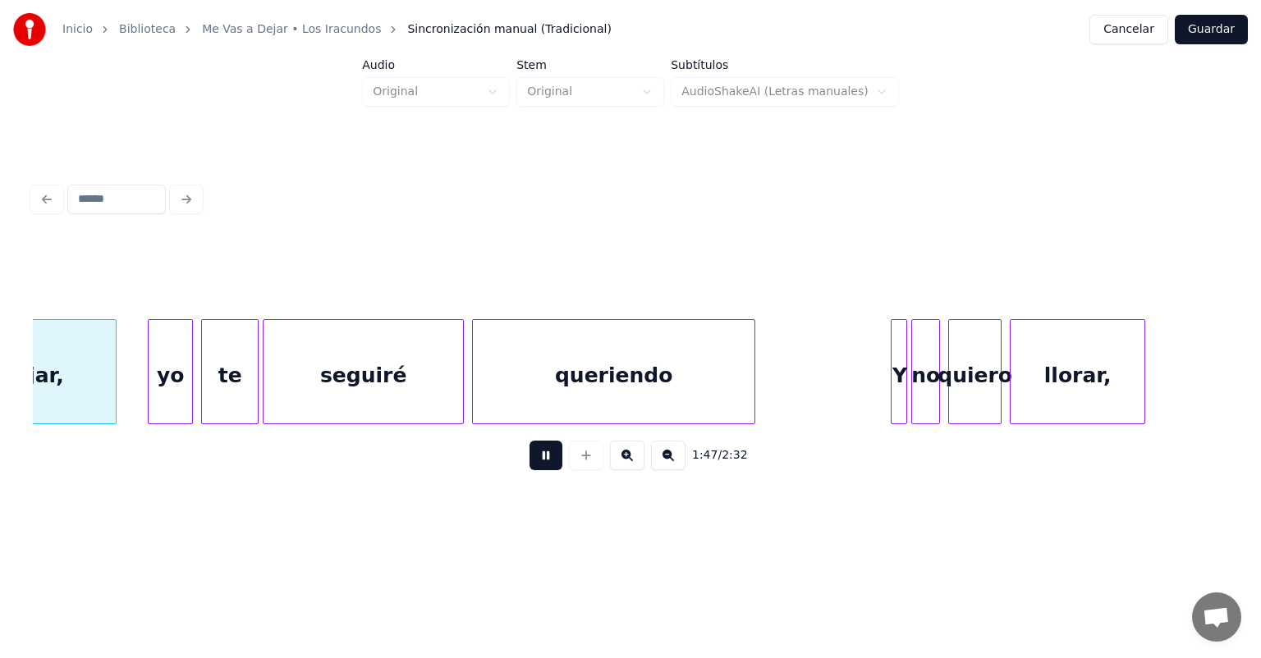
scroll to position [0, 21975]
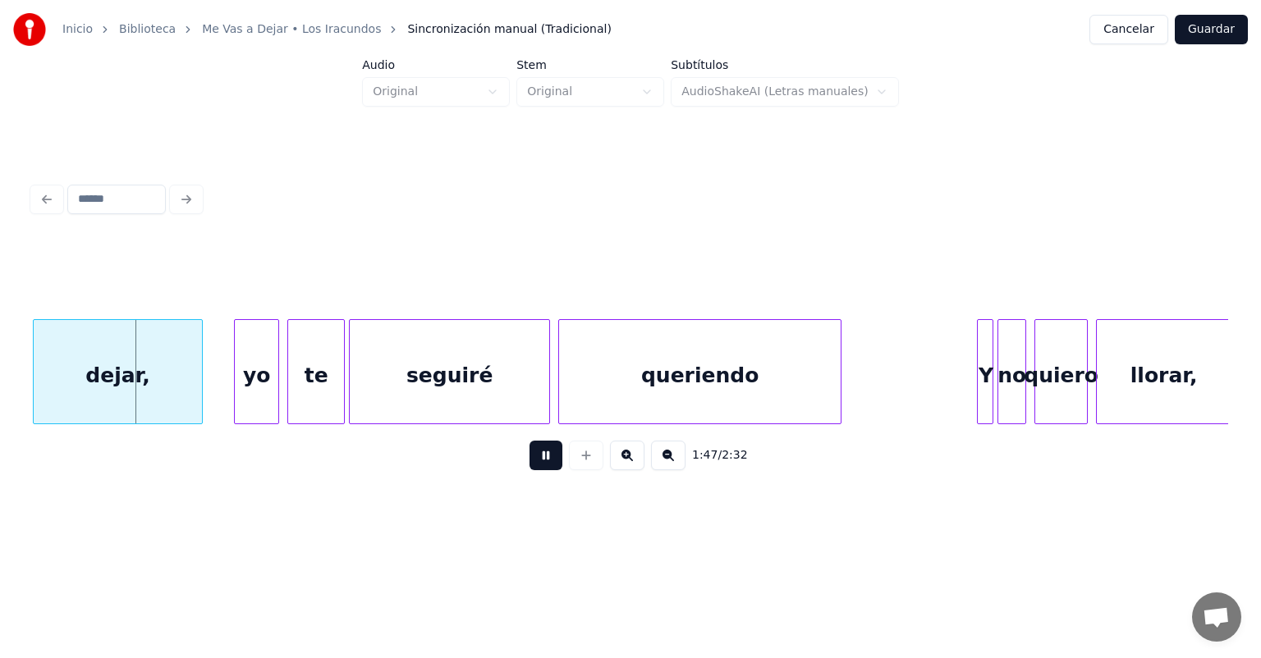
click at [148, 396] on div "dejar," at bounding box center [118, 376] width 168 height 112
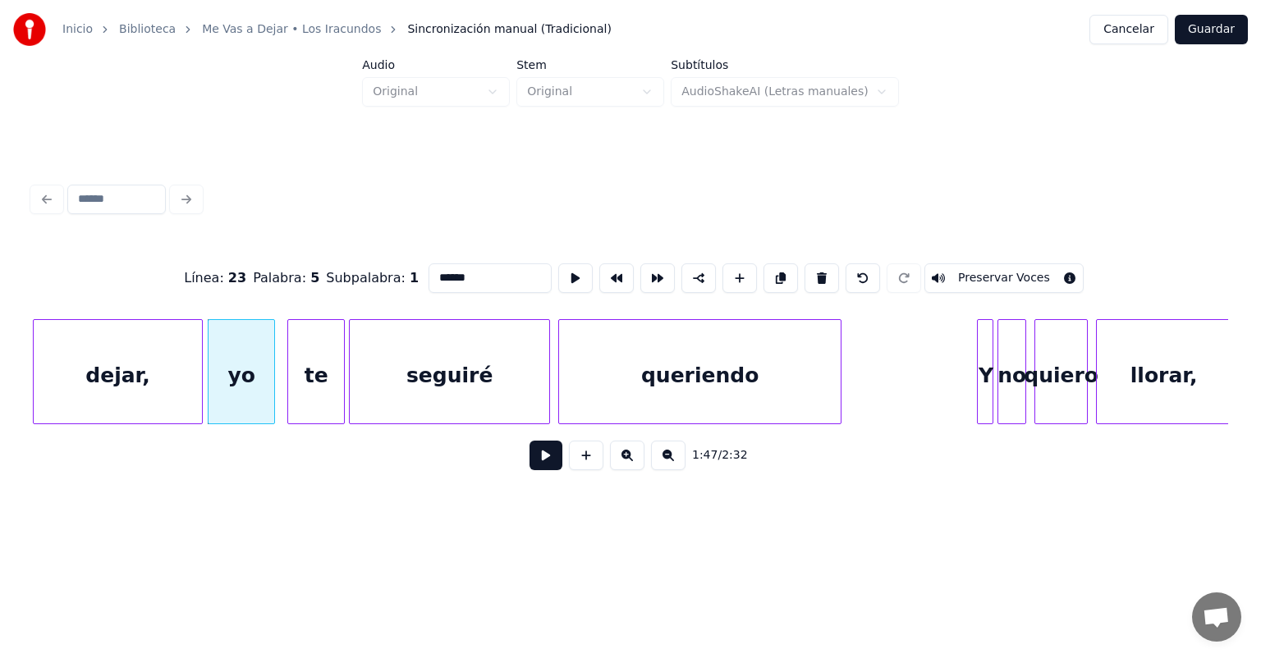
click at [541, 465] on button at bounding box center [545, 456] width 33 height 30
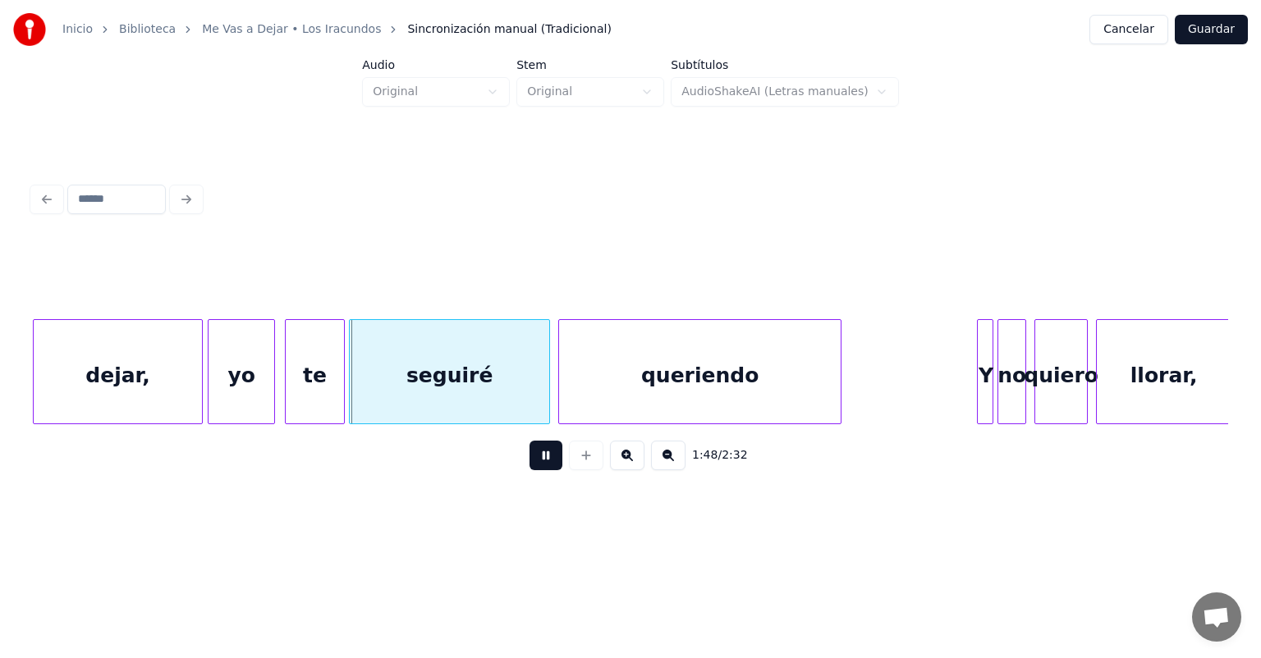
click at [290, 392] on div "te" at bounding box center [315, 376] width 58 height 112
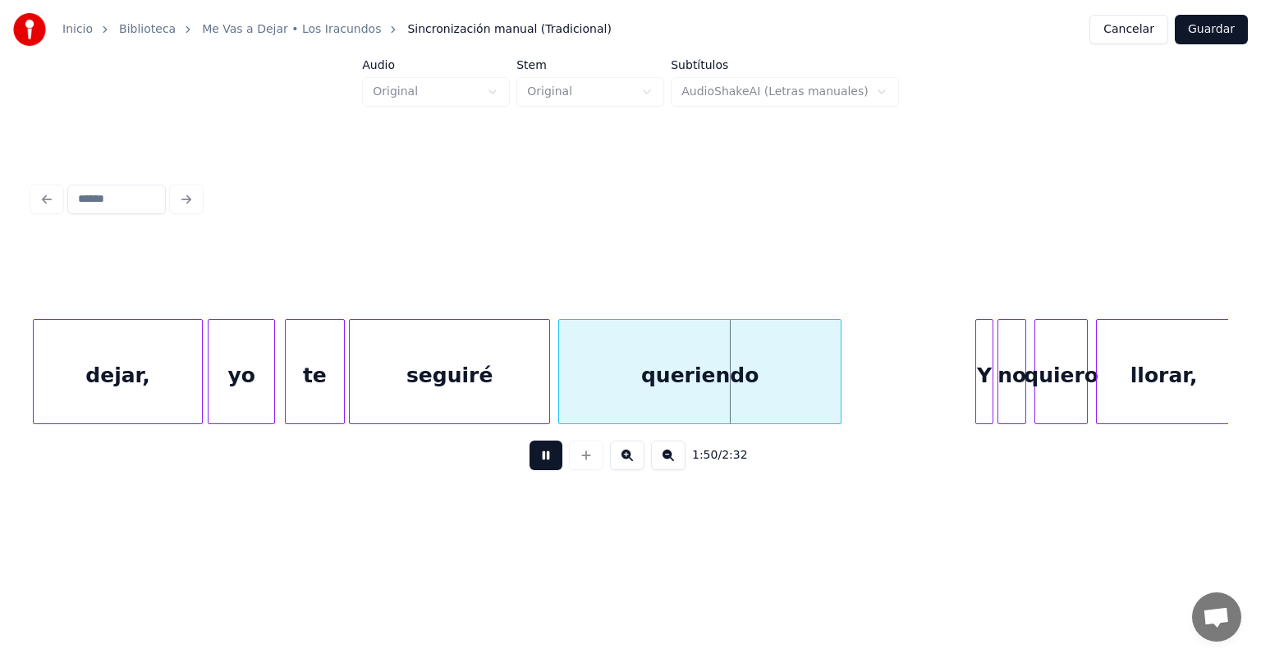
click at [979, 382] on div "Y" at bounding box center [984, 376] width 16 height 112
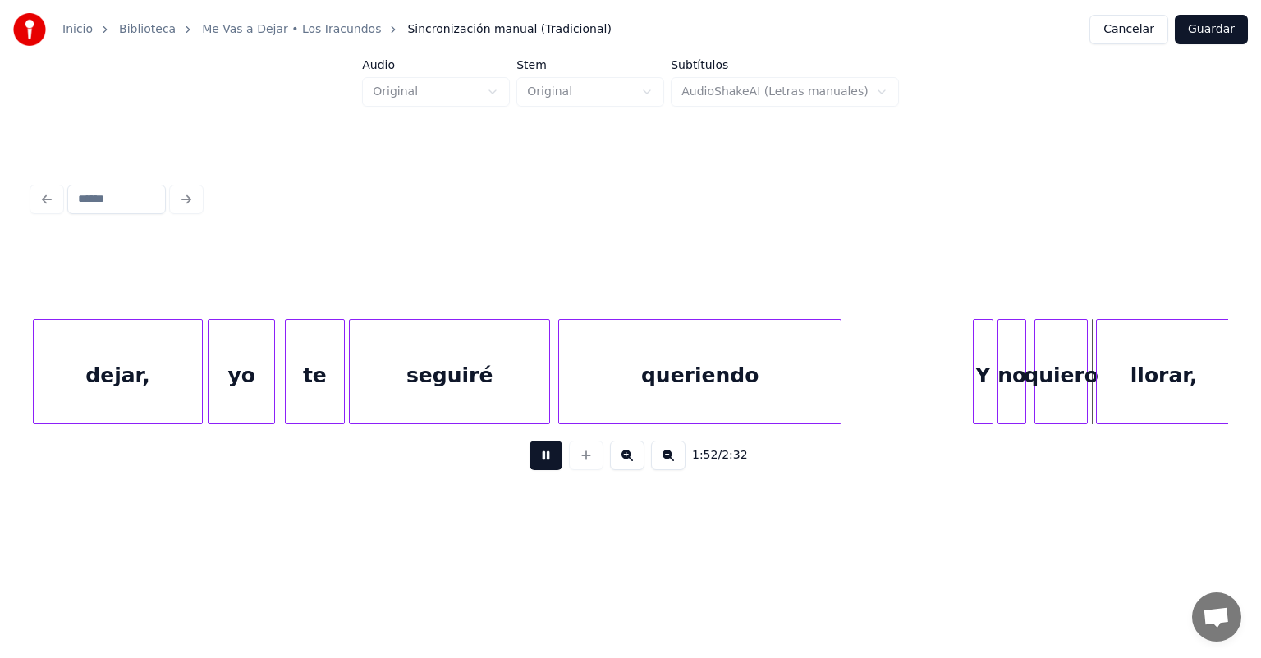
click at [1037, 383] on div "quiero" at bounding box center [1061, 376] width 52 height 112
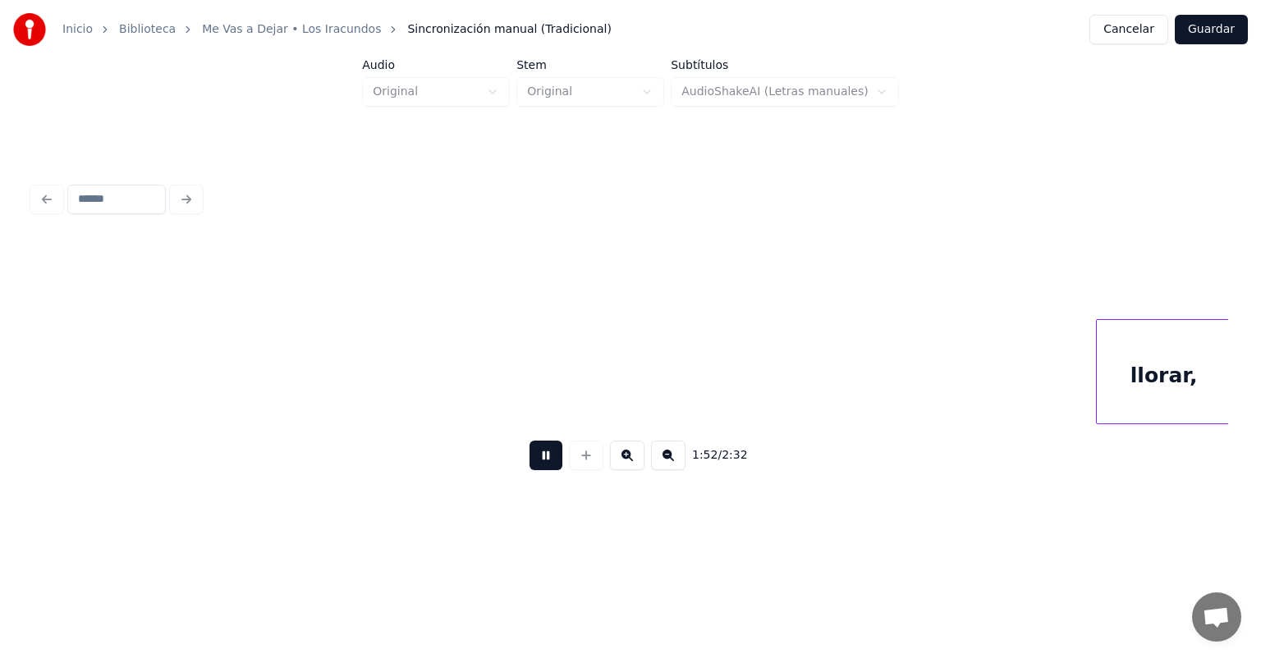
scroll to position [0, 23172]
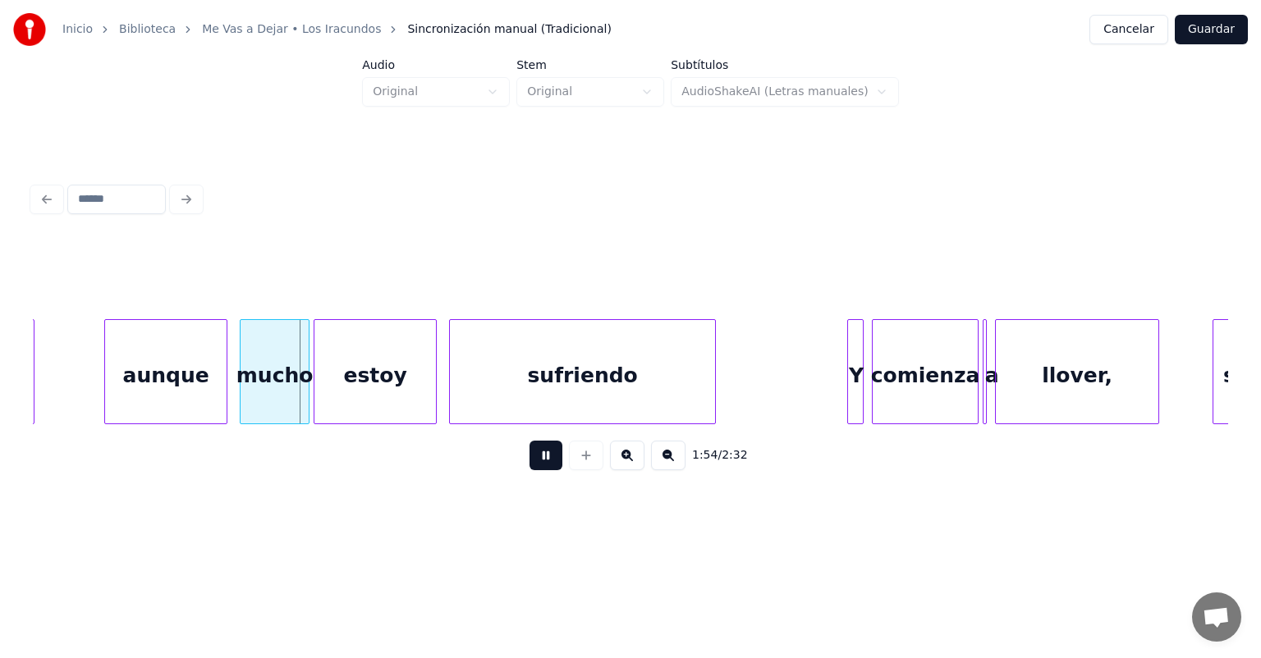
click at [108, 395] on div "aunque" at bounding box center [165, 376] width 121 height 112
click at [244, 396] on div "mucho" at bounding box center [273, 376] width 71 height 112
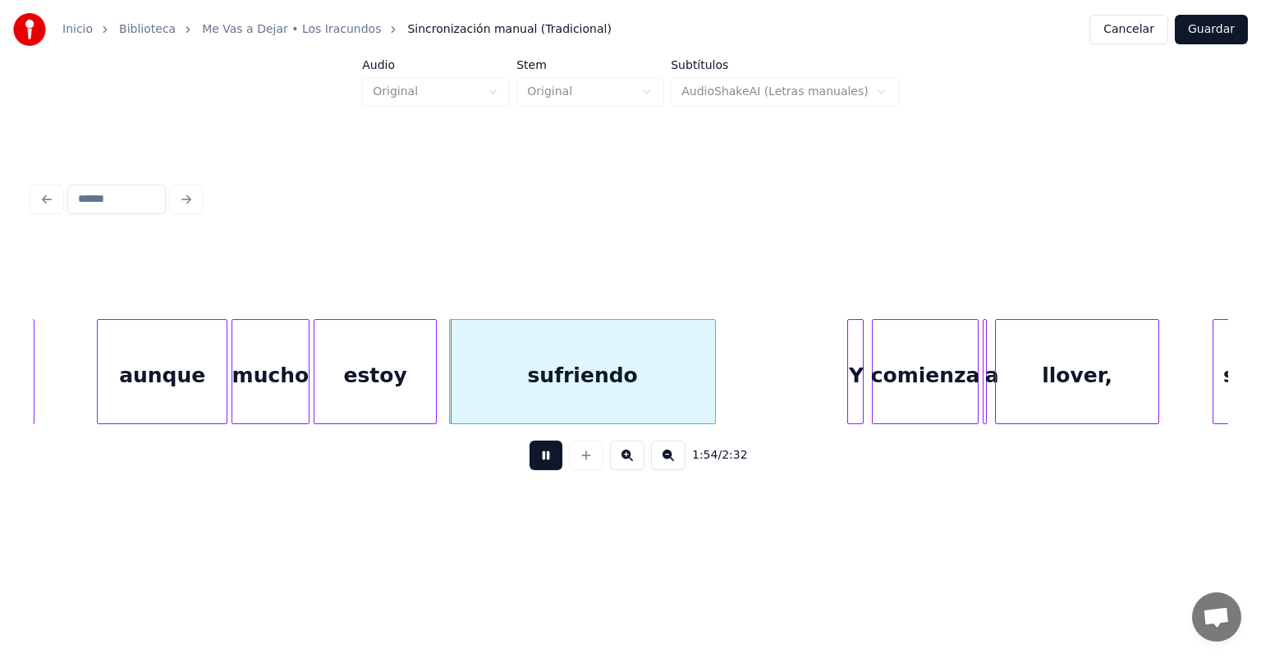
click at [529, 457] on button at bounding box center [545, 456] width 33 height 30
click at [529, 441] on button at bounding box center [545, 456] width 33 height 30
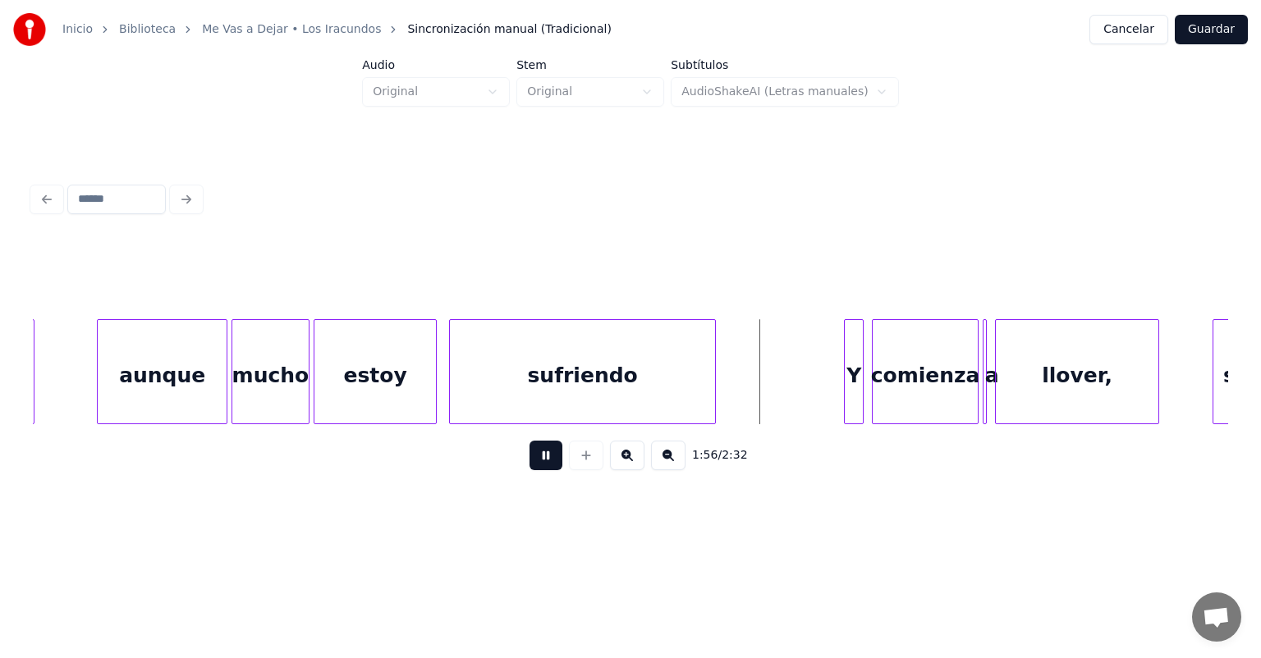
click at [850, 375] on div "Y" at bounding box center [854, 376] width 18 height 112
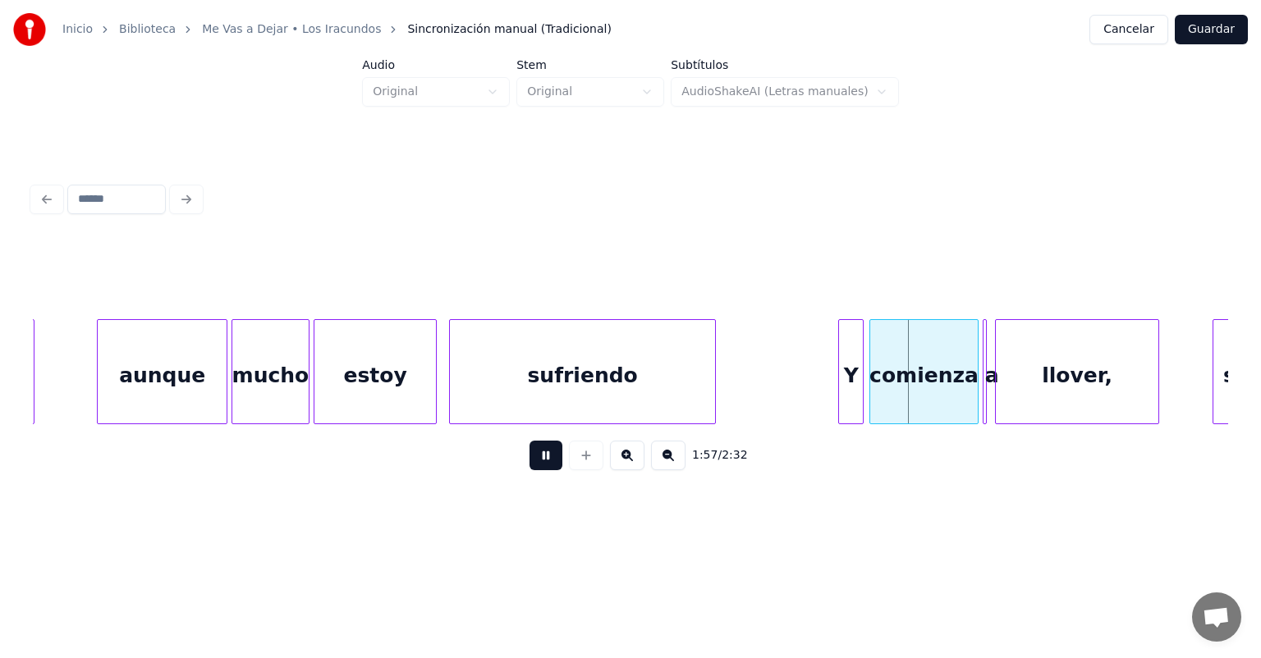
click at [875, 379] on div "comienza" at bounding box center [924, 376] width 108 height 112
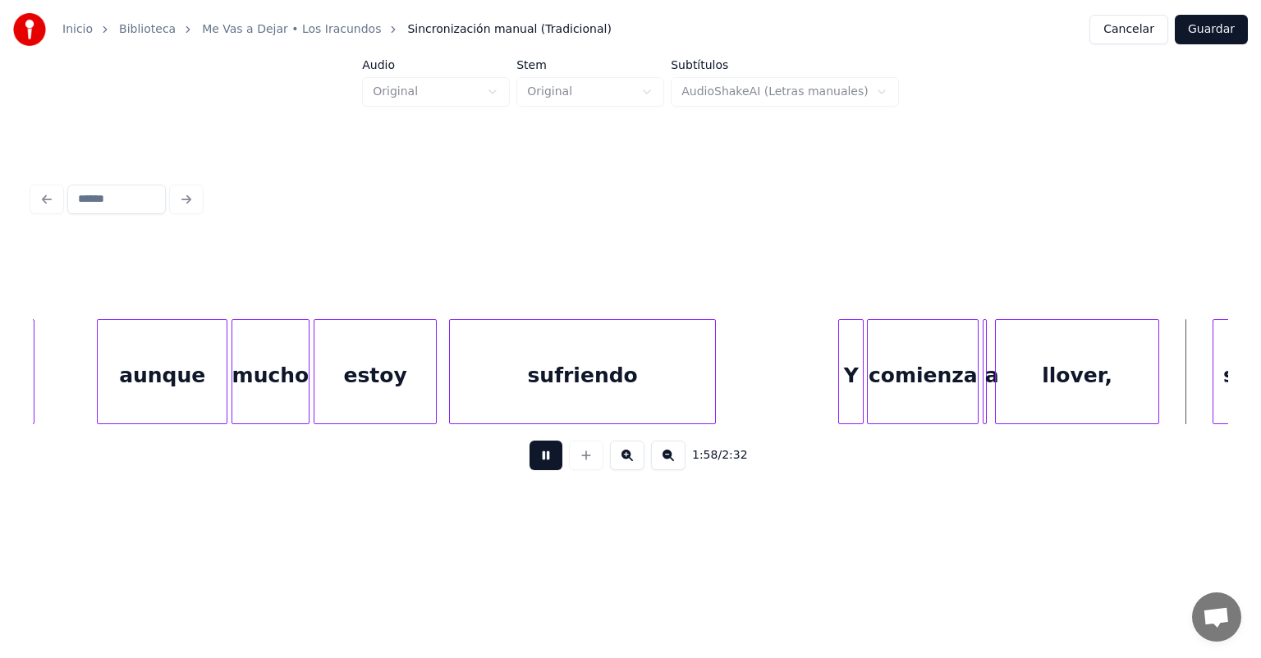
click at [529, 468] on button at bounding box center [545, 456] width 33 height 30
click at [991, 382] on div "a" at bounding box center [991, 376] width 16 height 112
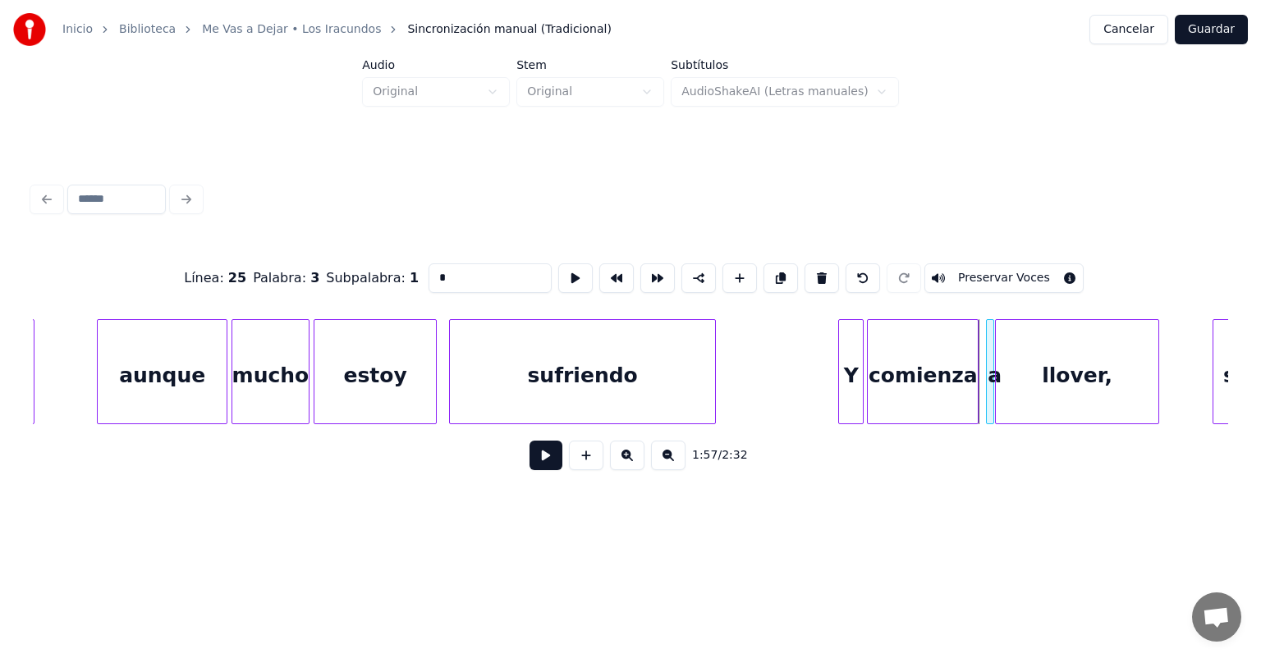
click at [991, 382] on div at bounding box center [990, 371] width 5 height 103
click at [997, 378] on div at bounding box center [998, 371] width 5 height 103
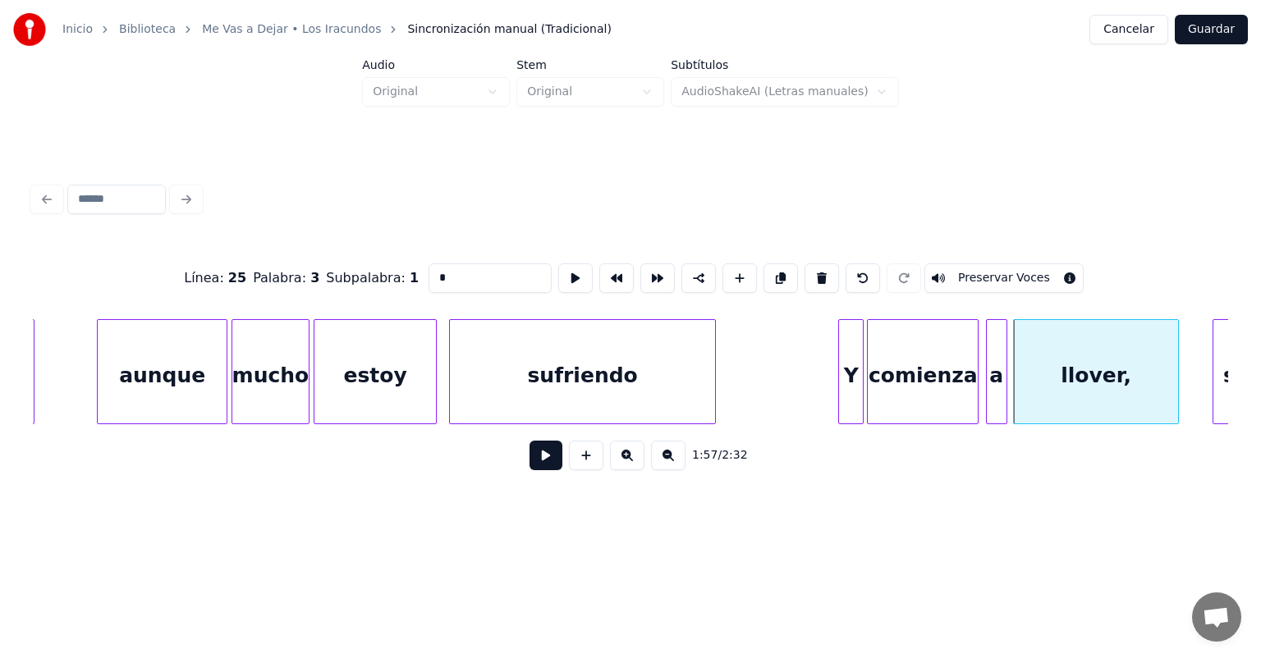
click at [1005, 377] on div at bounding box center [1003, 371] width 5 height 103
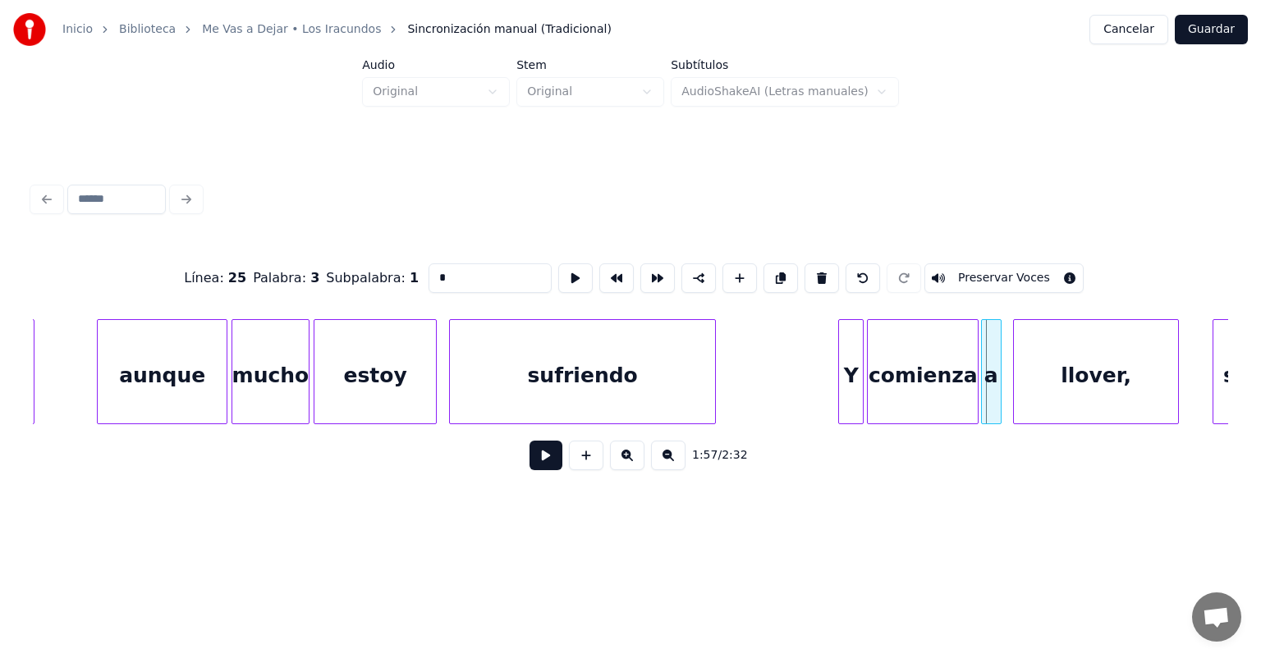
click at [997, 378] on div at bounding box center [998, 371] width 5 height 103
click at [542, 458] on button at bounding box center [545, 456] width 33 height 30
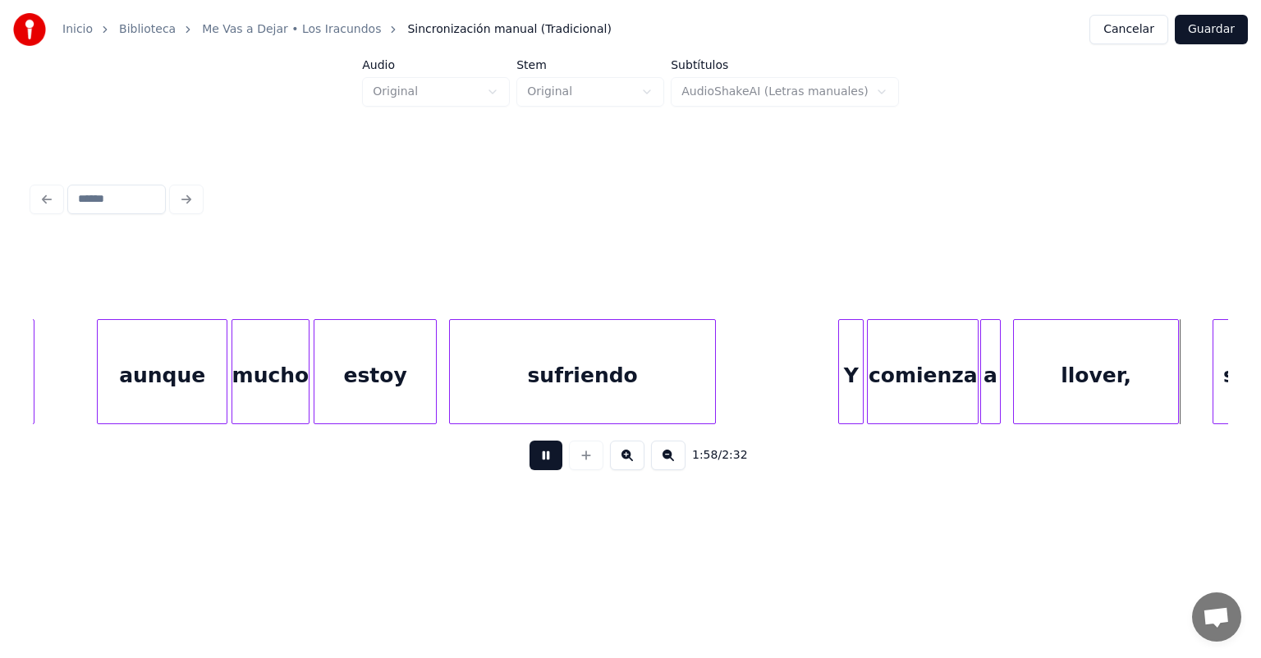
click at [954, 377] on div "comienza" at bounding box center [923, 376] width 110 height 112
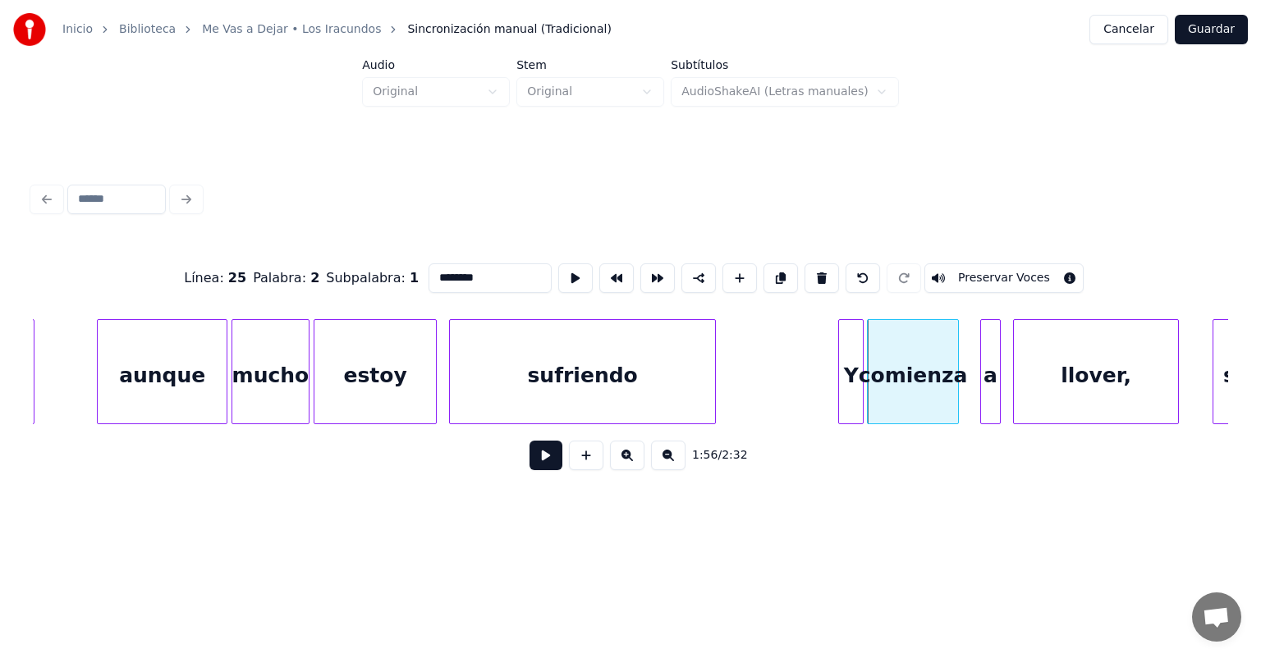
click at [543, 459] on button at bounding box center [545, 456] width 33 height 30
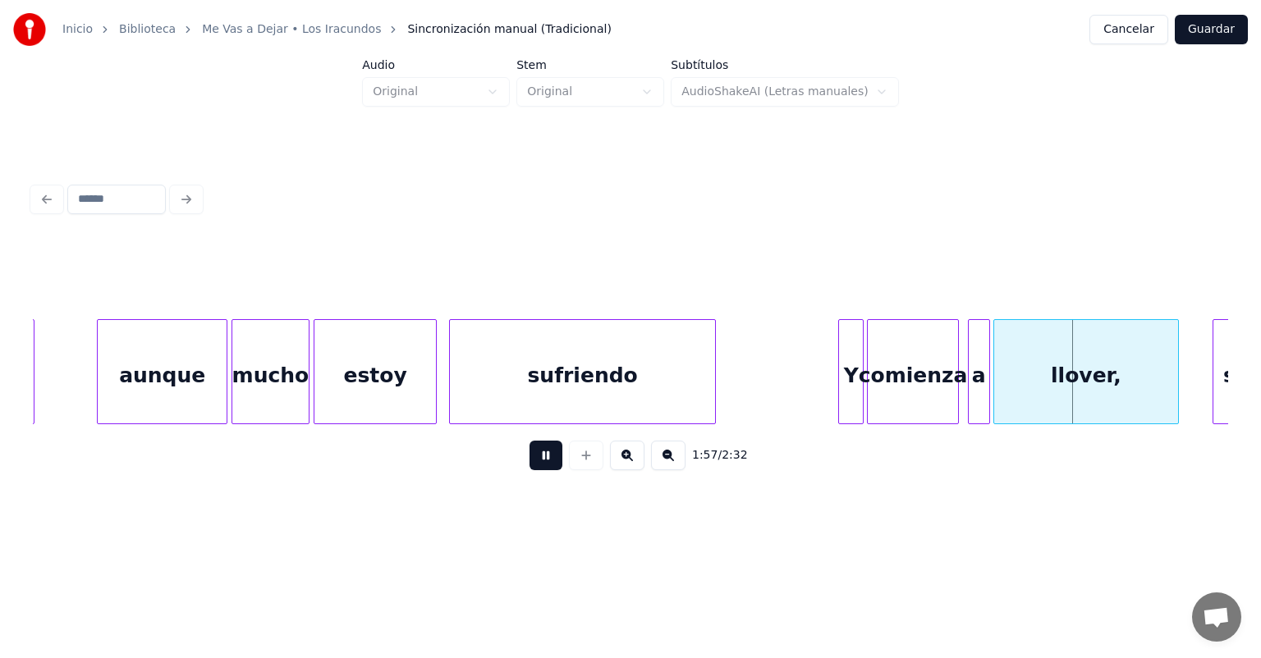
click at [986, 377] on div at bounding box center [986, 371] width 5 height 103
click at [970, 378] on div "a" at bounding box center [975, 376] width 24 height 112
click at [964, 386] on div "a" at bounding box center [973, 376] width 27 height 112
click at [996, 384] on div "llover," at bounding box center [1083, 376] width 189 height 112
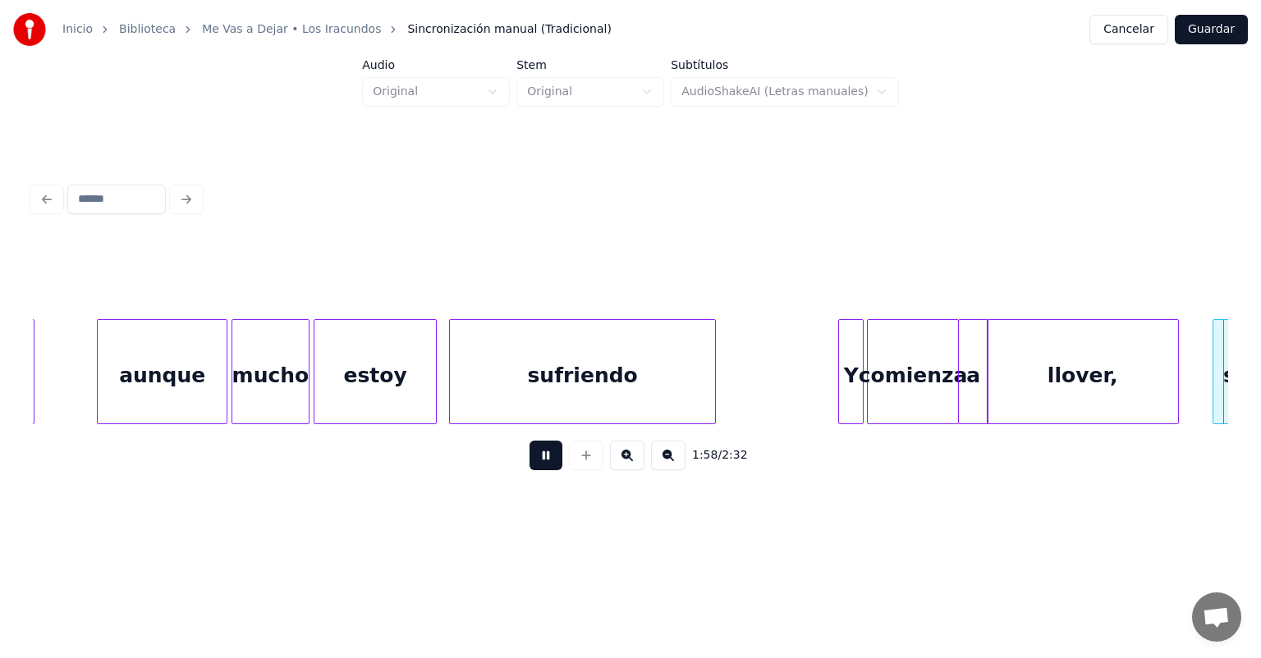
scroll to position [0, 24369]
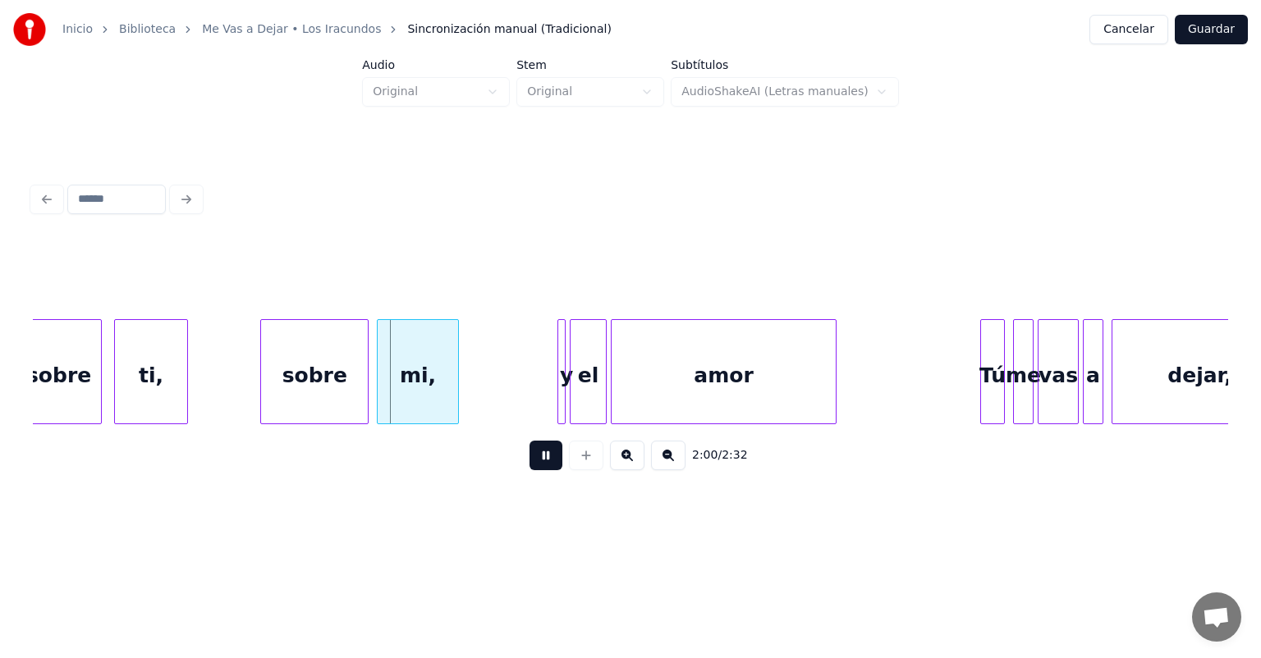
click at [540, 454] on button at bounding box center [545, 456] width 33 height 30
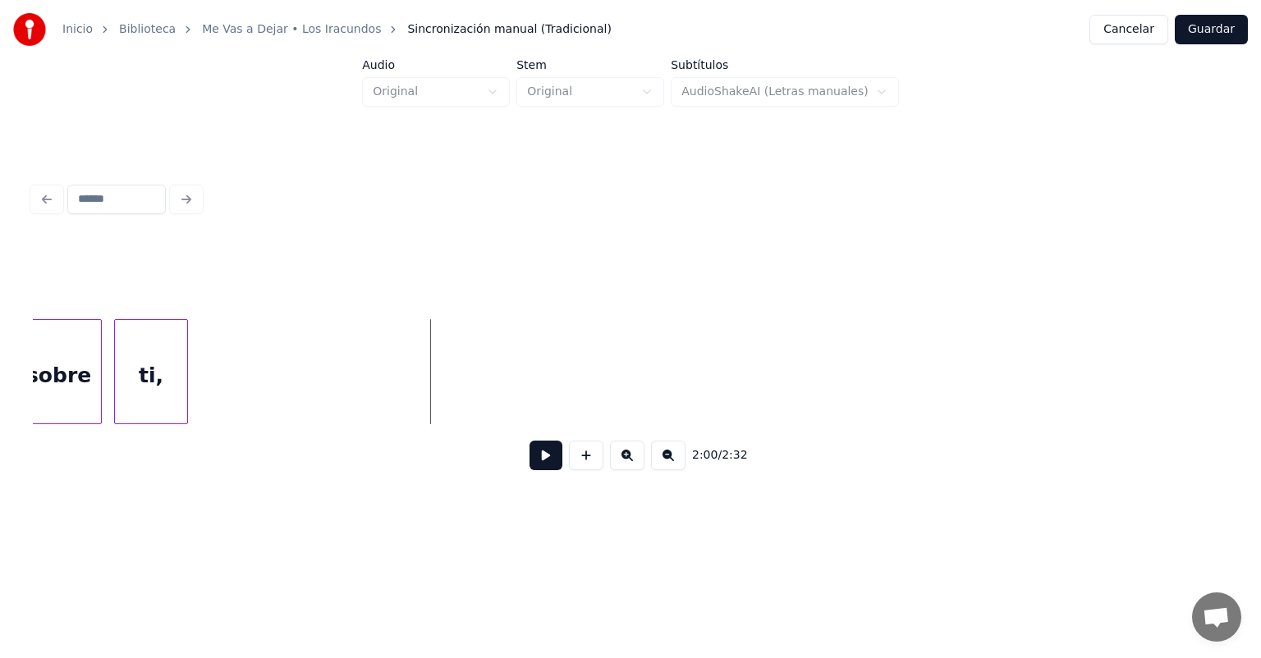
scroll to position [0, 23323]
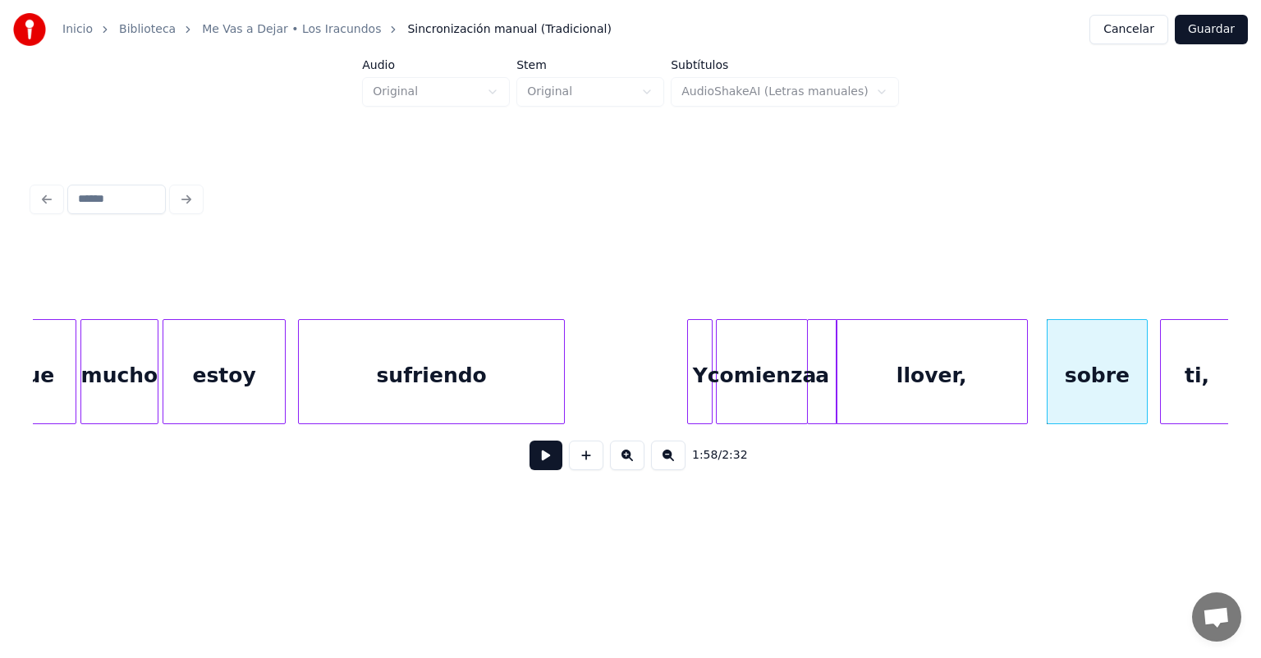
click at [540, 466] on button at bounding box center [545, 456] width 33 height 30
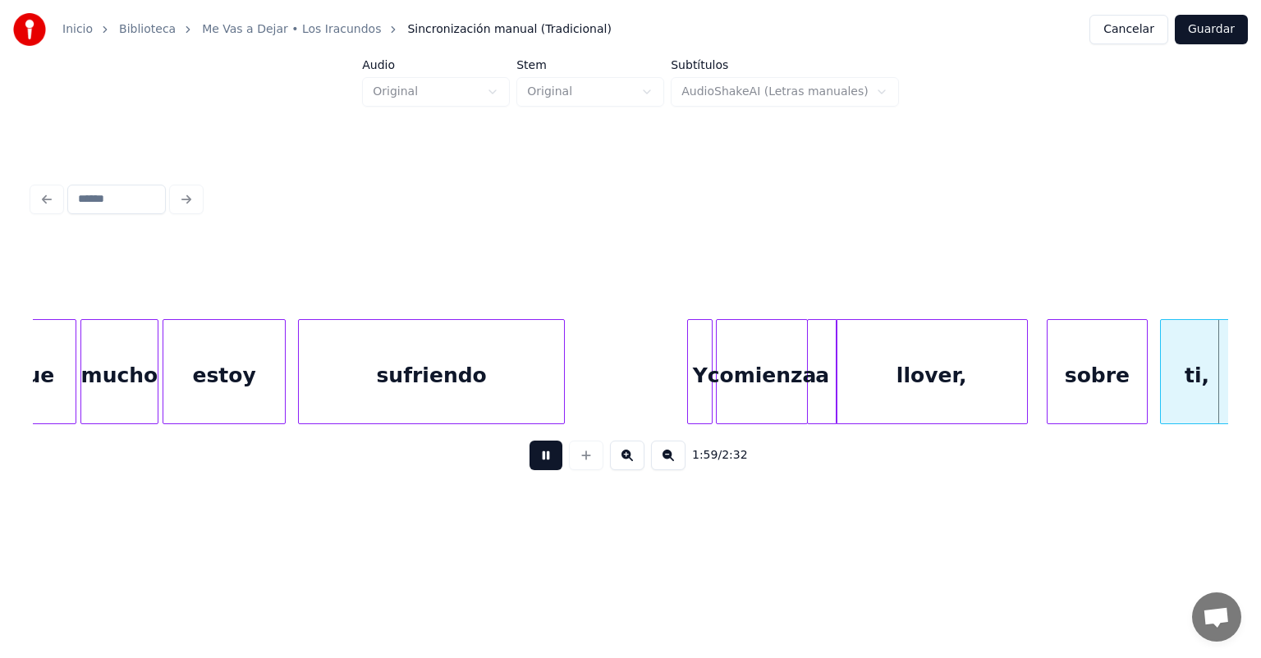
scroll to position [0, 24519]
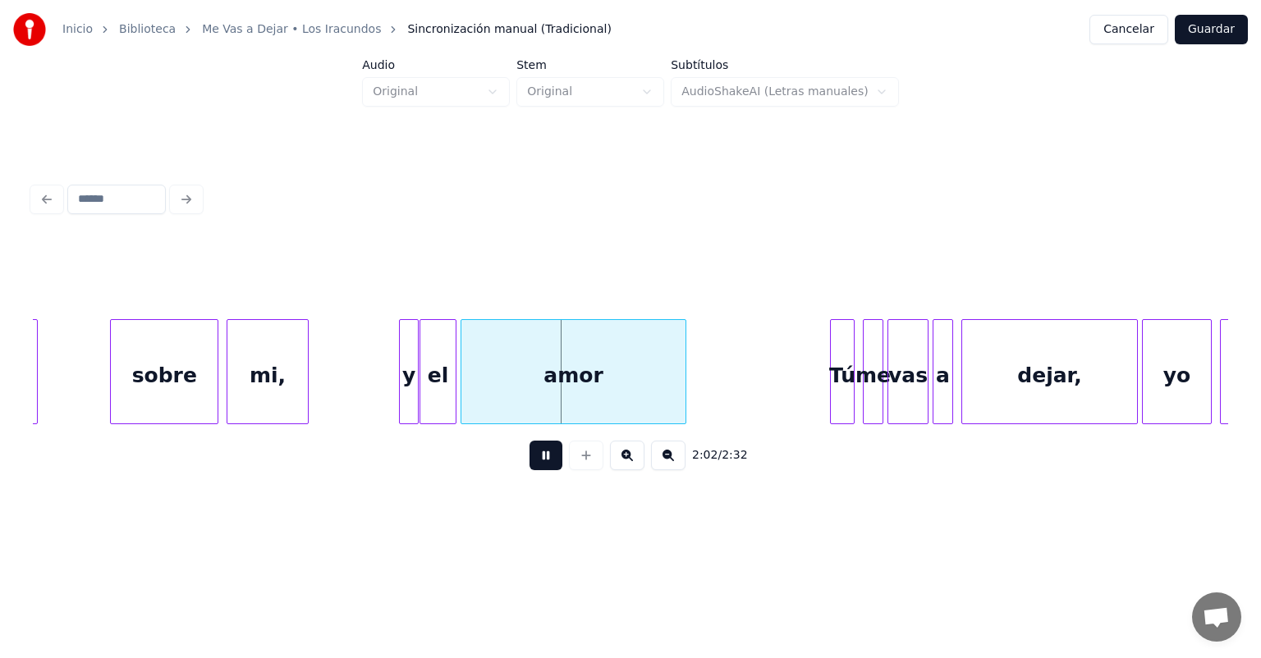
click at [831, 394] on div at bounding box center [833, 371] width 5 height 103
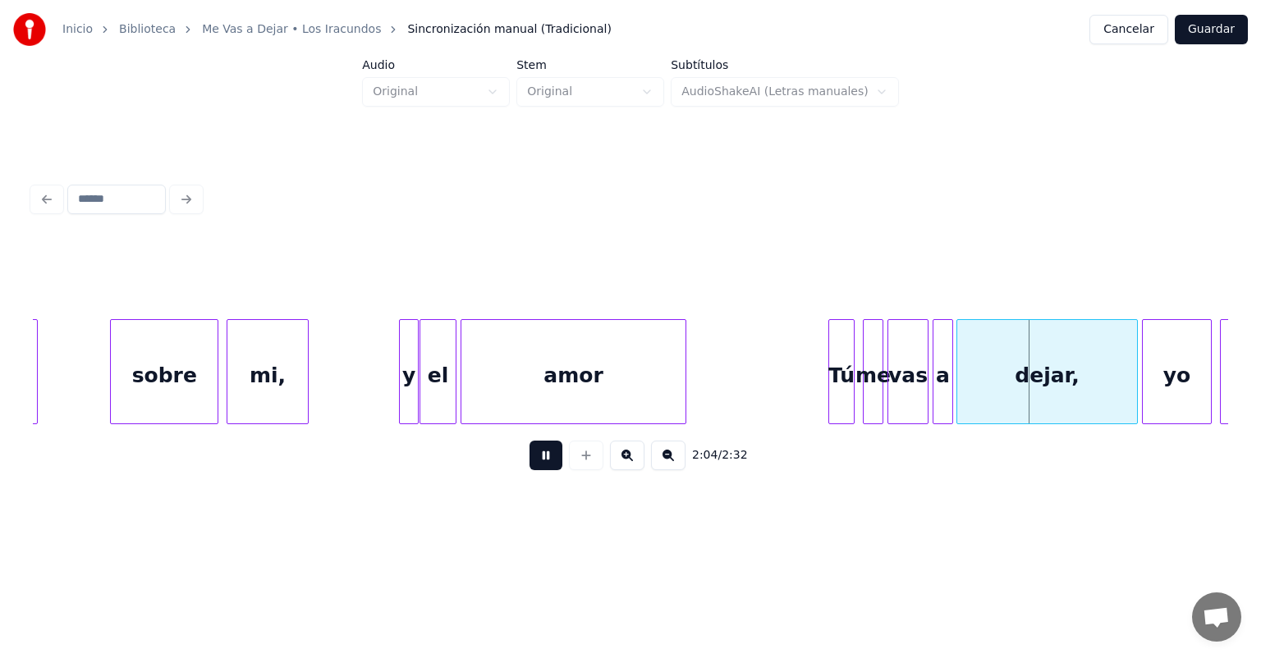
click at [964, 382] on div "dejar," at bounding box center [1047, 376] width 180 height 112
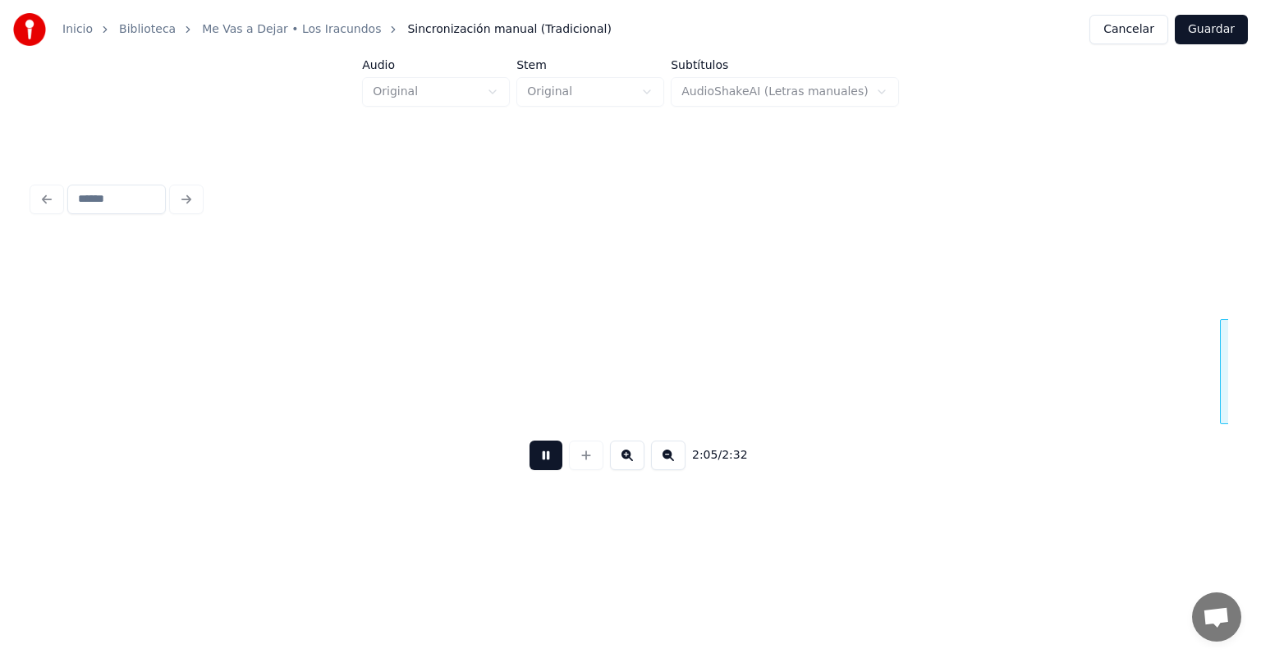
scroll to position [0, 25716]
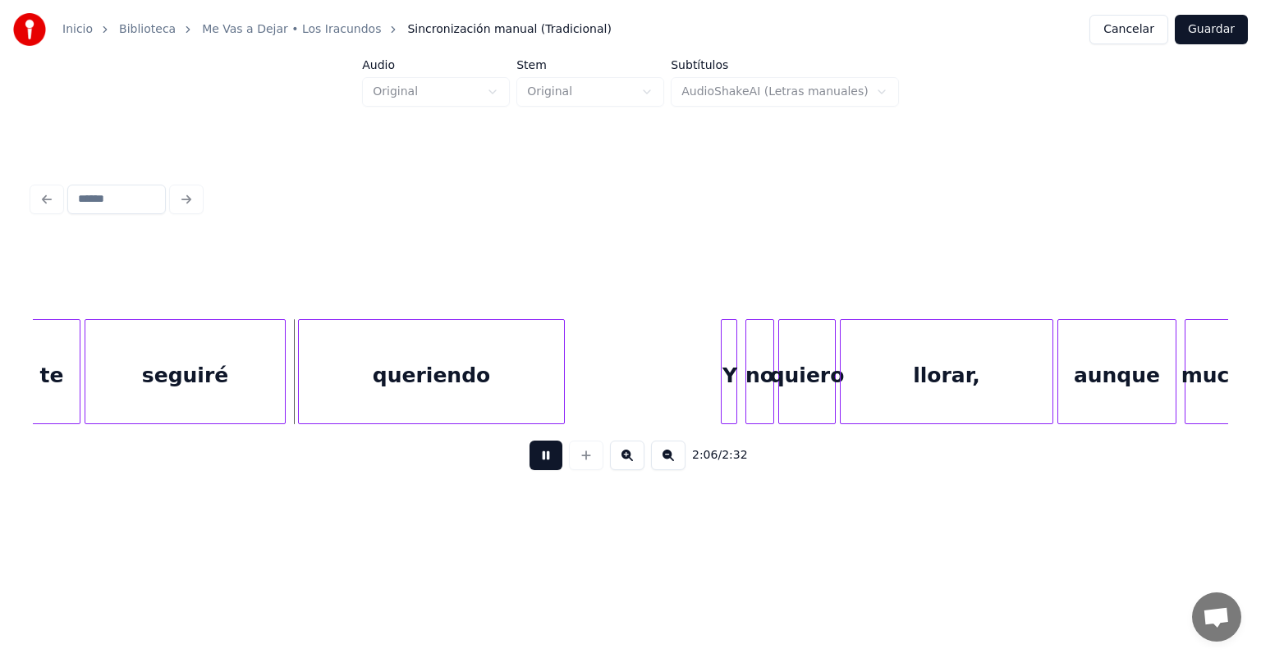
click at [300, 398] on div at bounding box center [301, 371] width 5 height 103
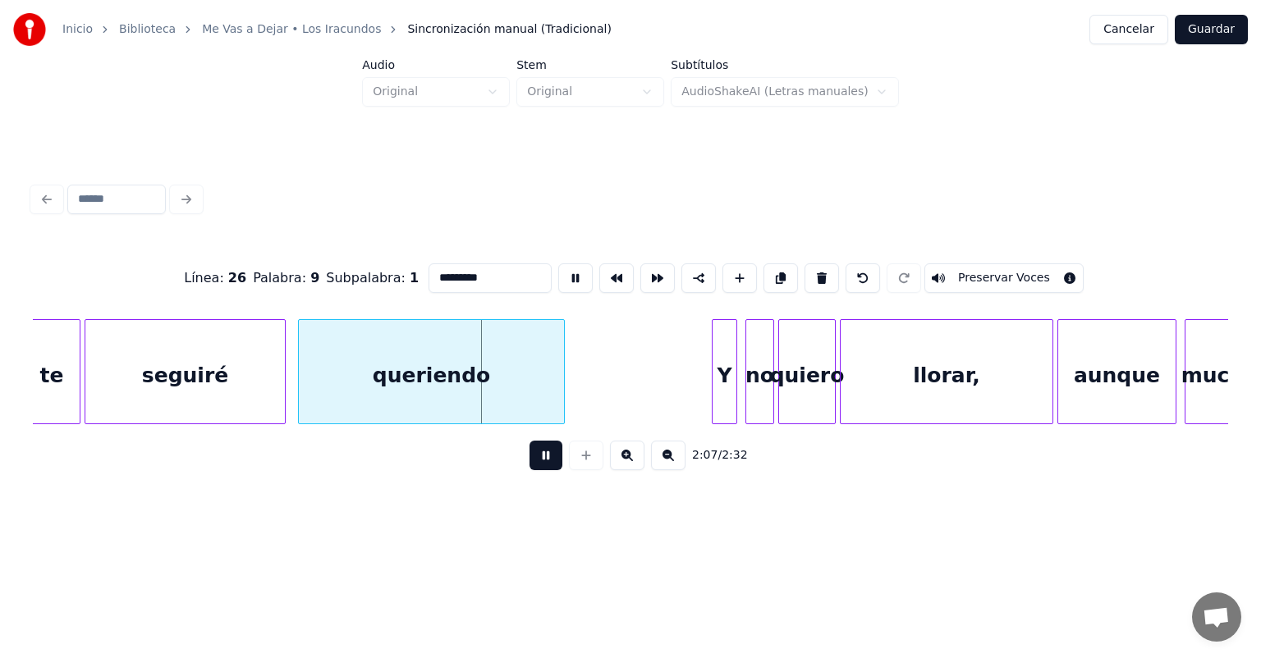
click at [722, 387] on div "Y" at bounding box center [724, 376] width 24 height 112
click at [747, 393] on div "no" at bounding box center [758, 376] width 30 height 112
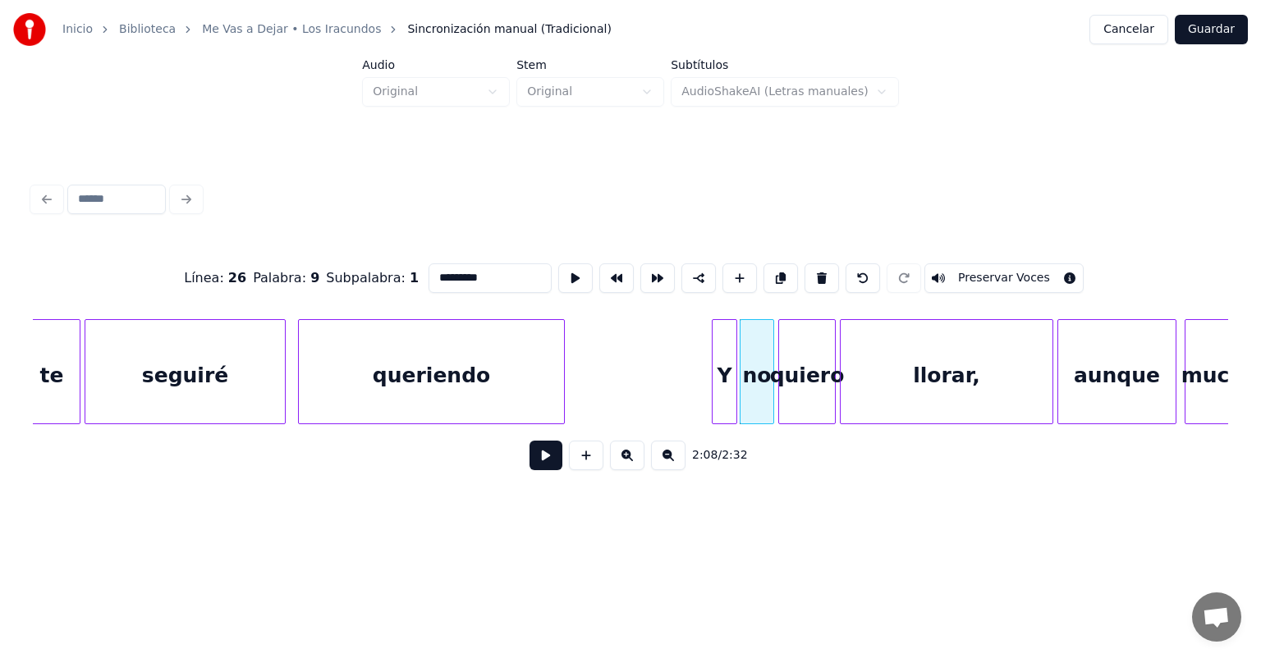
click at [543, 468] on button at bounding box center [545, 456] width 33 height 30
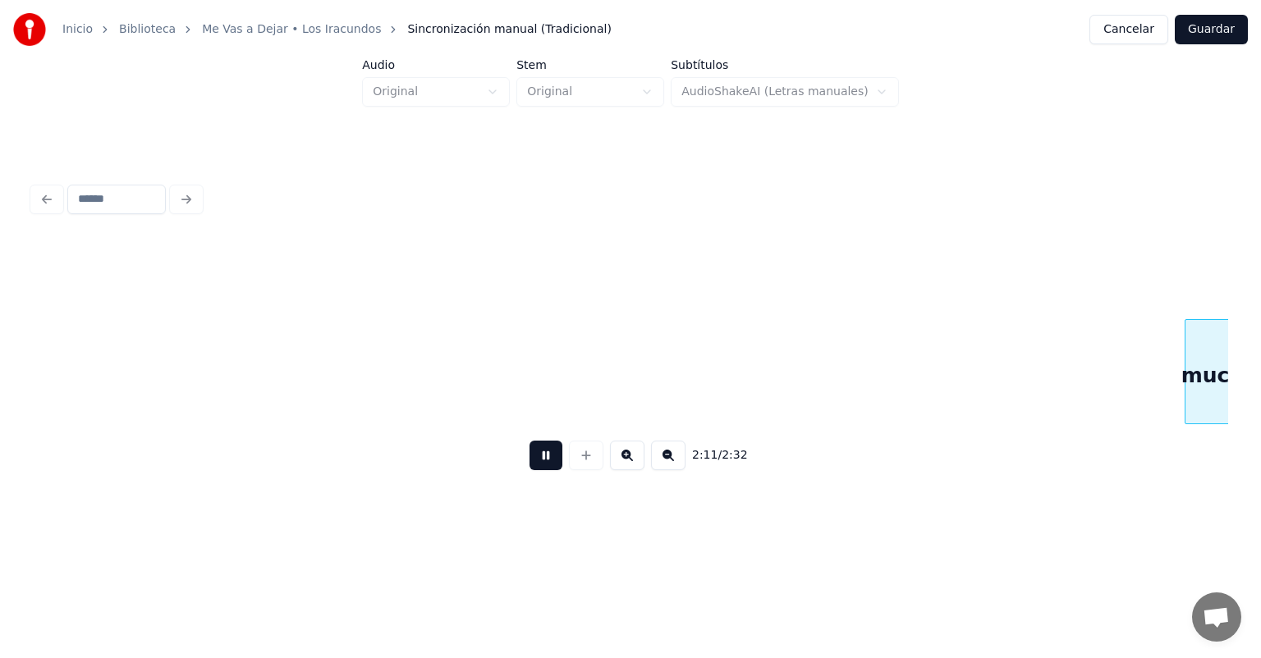
scroll to position [0, 26913]
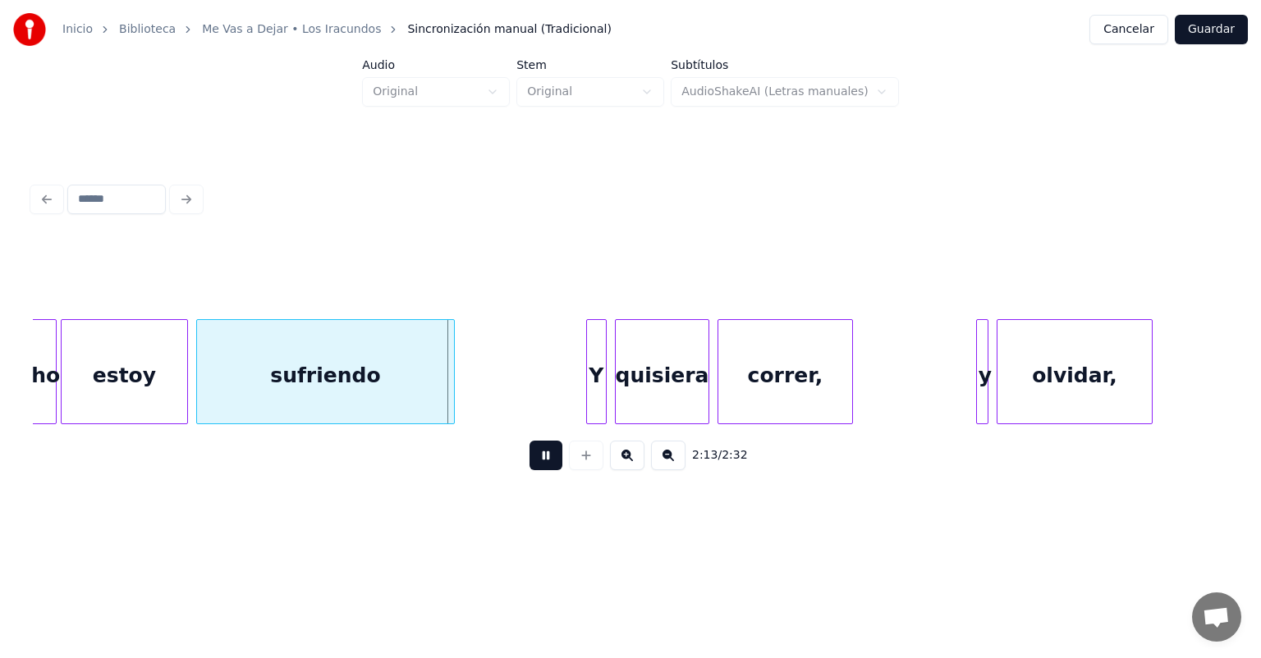
click at [594, 389] on div "Y" at bounding box center [596, 376] width 19 height 112
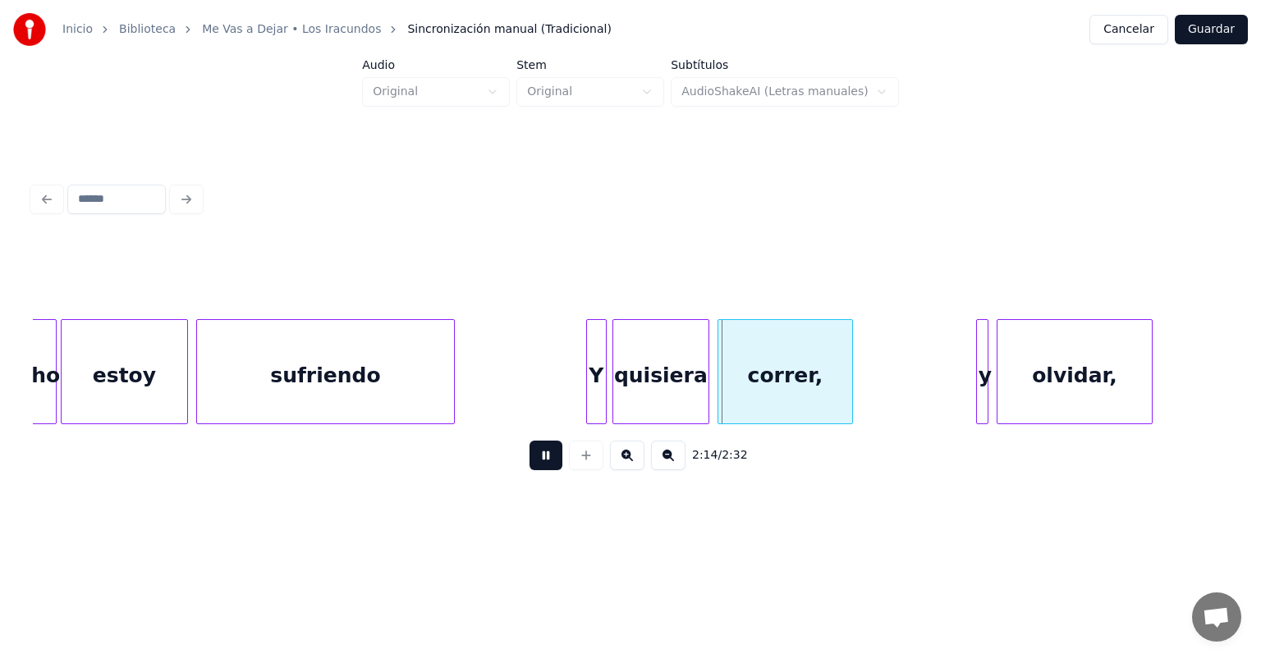
click at [617, 390] on div "quisiera" at bounding box center [660, 376] width 95 height 112
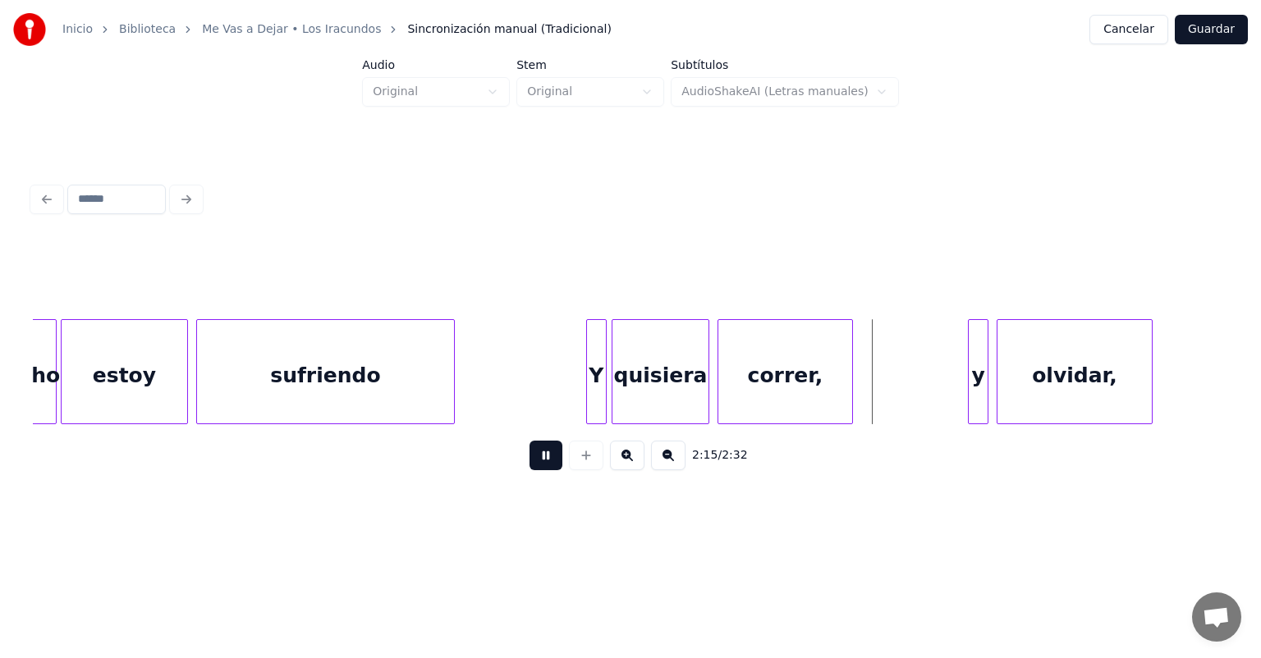
click at [978, 391] on div "y" at bounding box center [978, 376] width 19 height 112
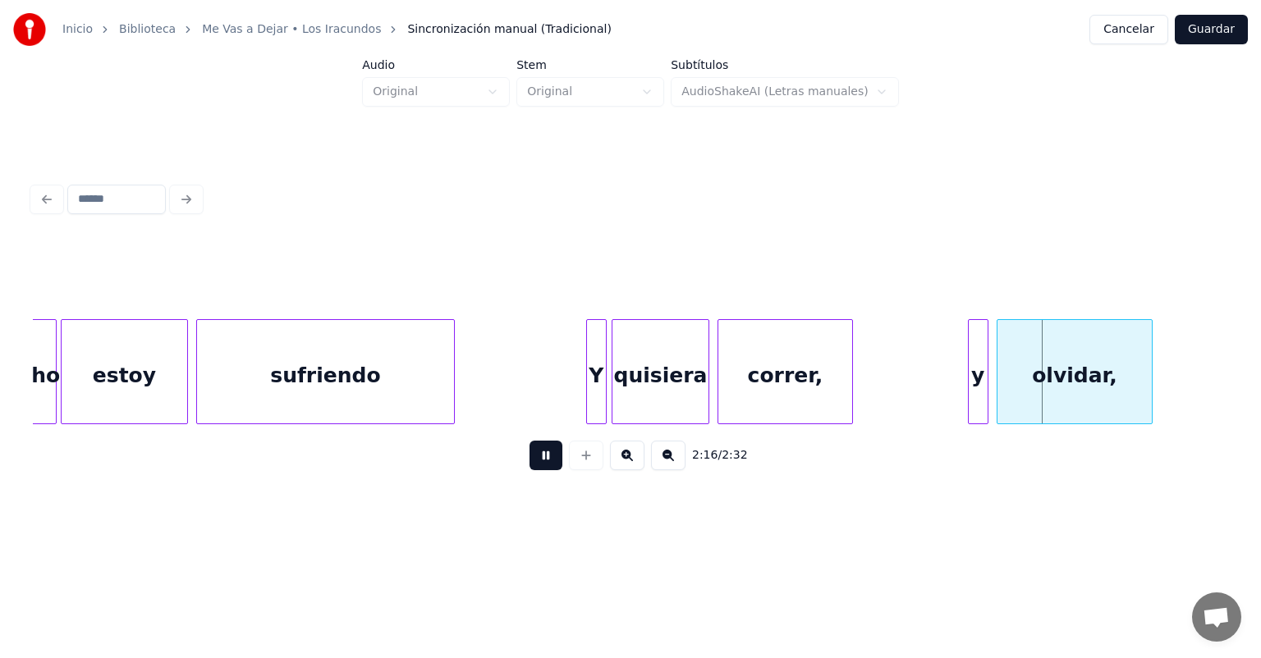
click at [1000, 386] on div "olvidar," at bounding box center [1074, 376] width 154 height 112
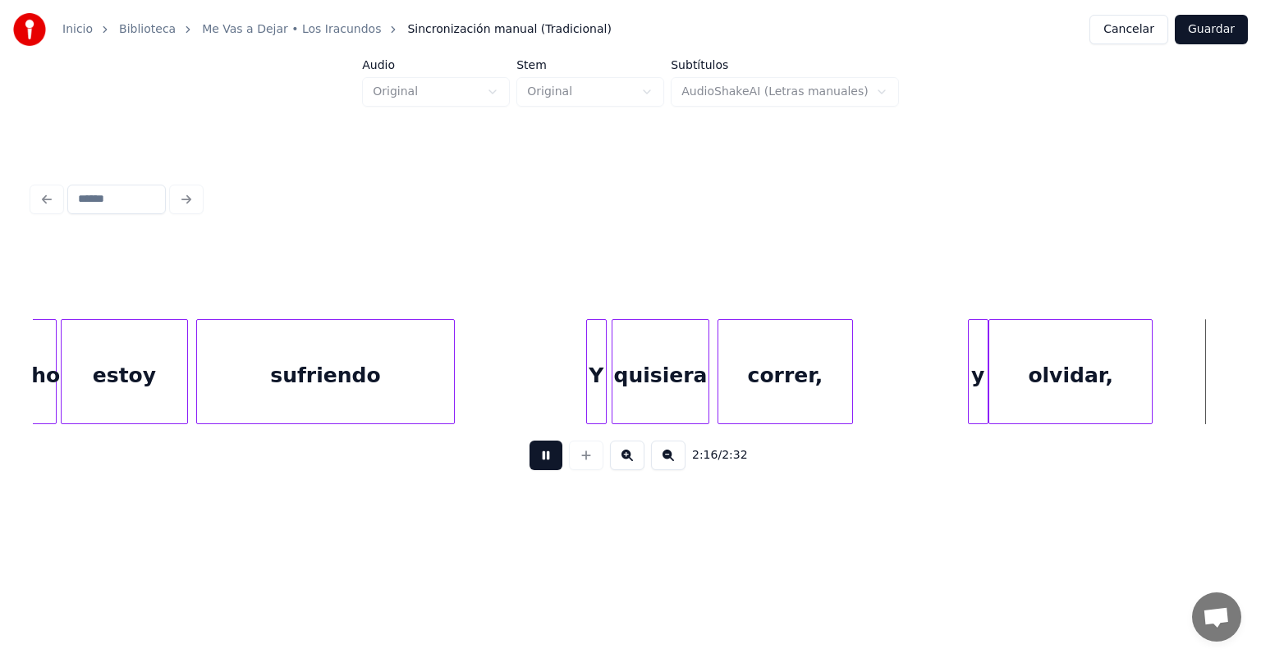
scroll to position [0, 28112]
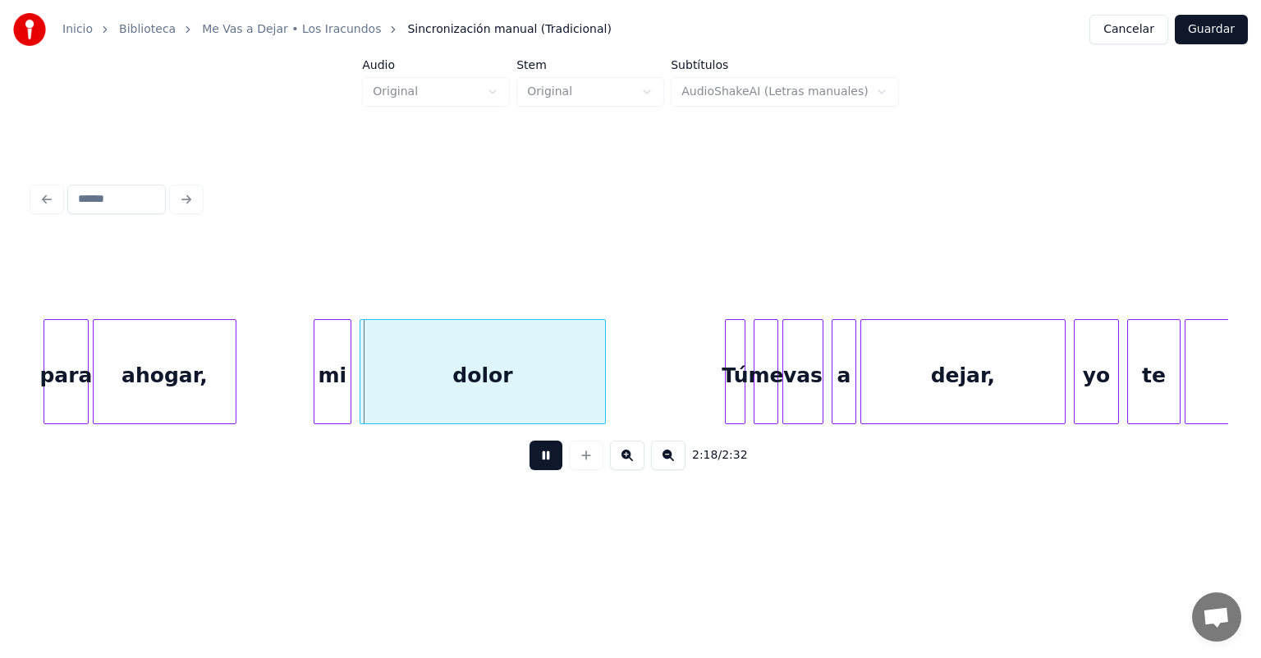
click at [315, 403] on div "mi" at bounding box center [332, 376] width 36 height 112
click at [547, 465] on button at bounding box center [545, 456] width 33 height 30
click at [727, 383] on div "Tú" at bounding box center [735, 376] width 20 height 112
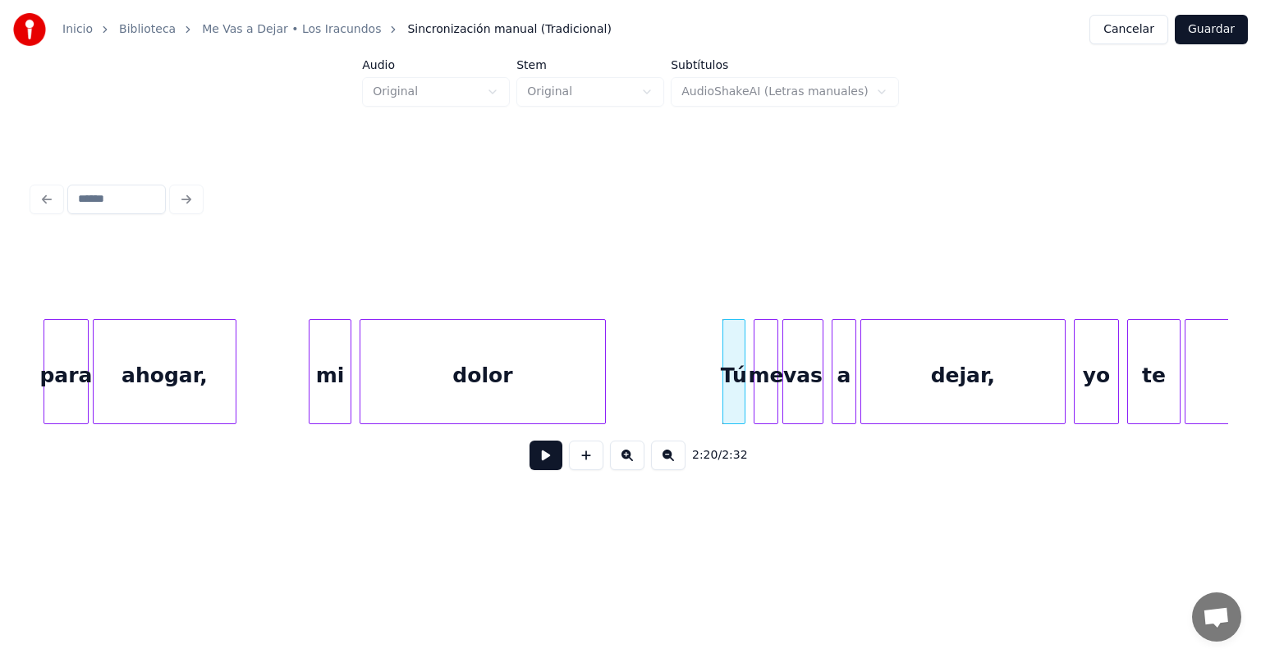
click at [529, 469] on button at bounding box center [545, 456] width 33 height 30
click at [529, 470] on button at bounding box center [545, 456] width 33 height 30
click at [543, 461] on button at bounding box center [545, 456] width 33 height 30
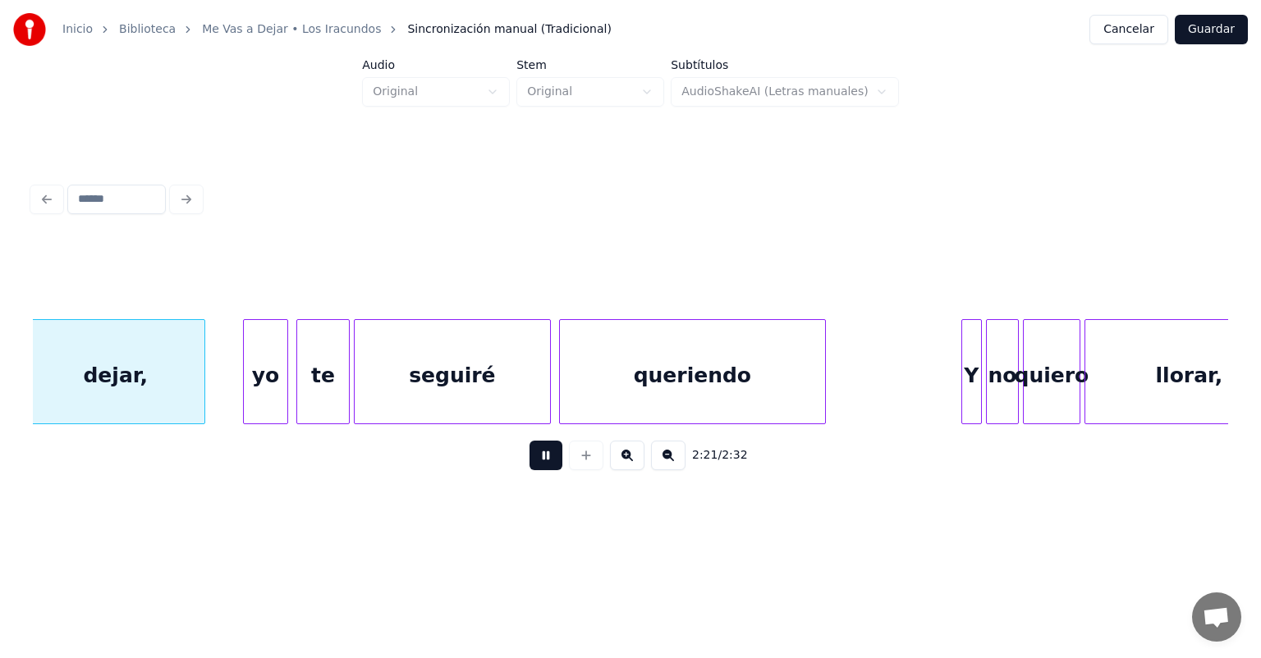
scroll to position [0, 28936]
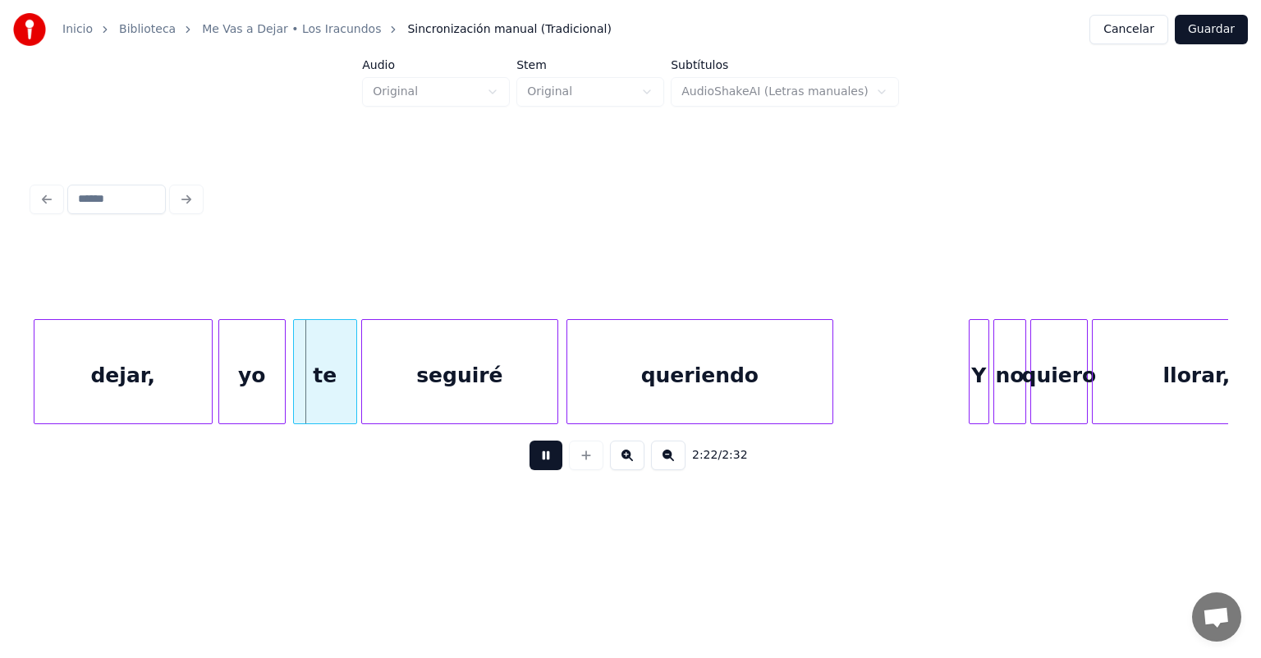
click at [306, 396] on div "te" at bounding box center [325, 376] width 62 height 112
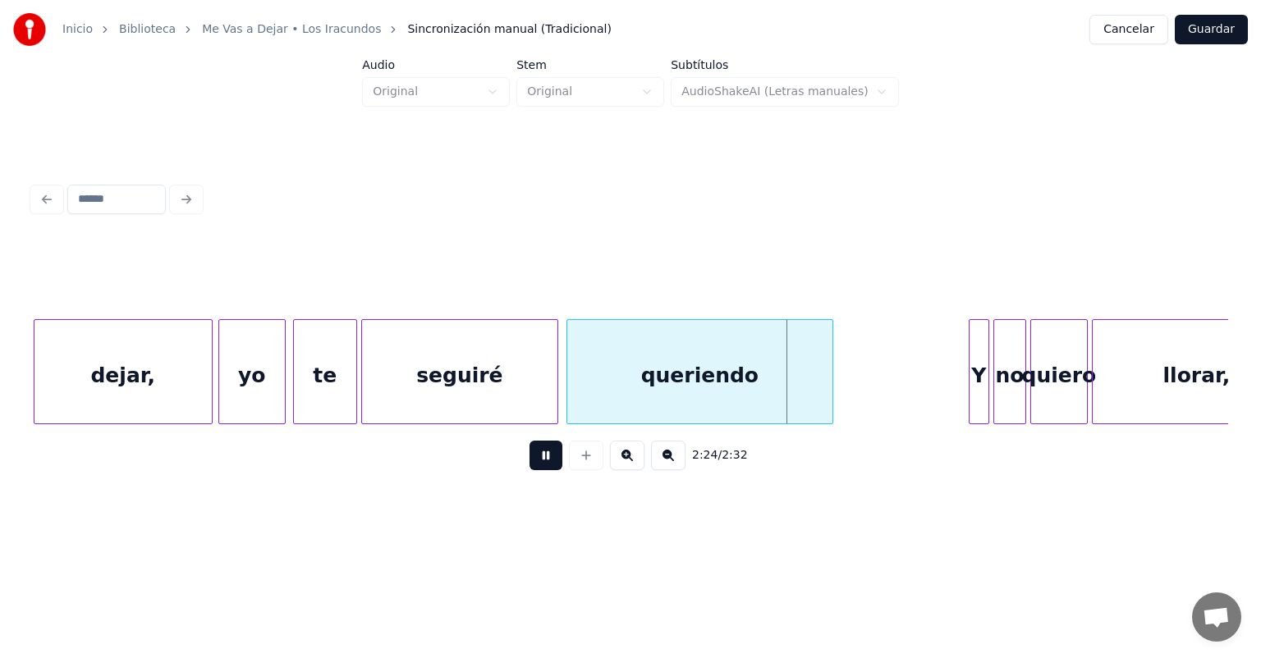
click at [970, 373] on div "Y" at bounding box center [978, 376] width 19 height 112
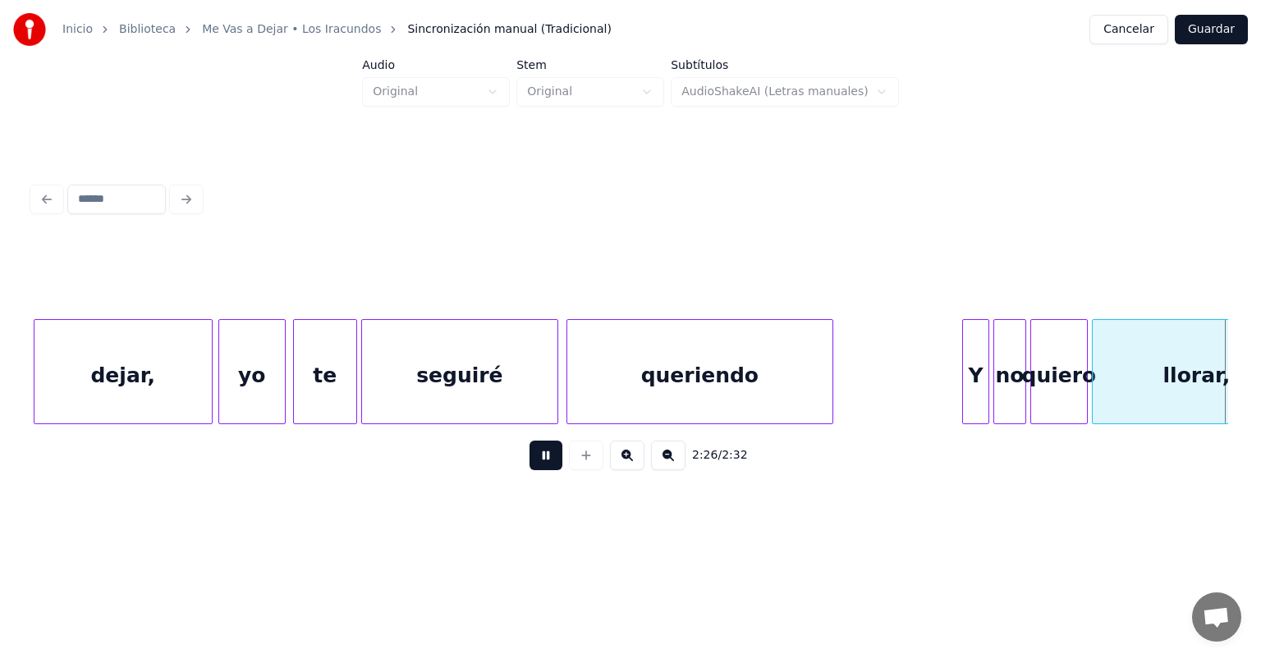
scroll to position [0, 30047]
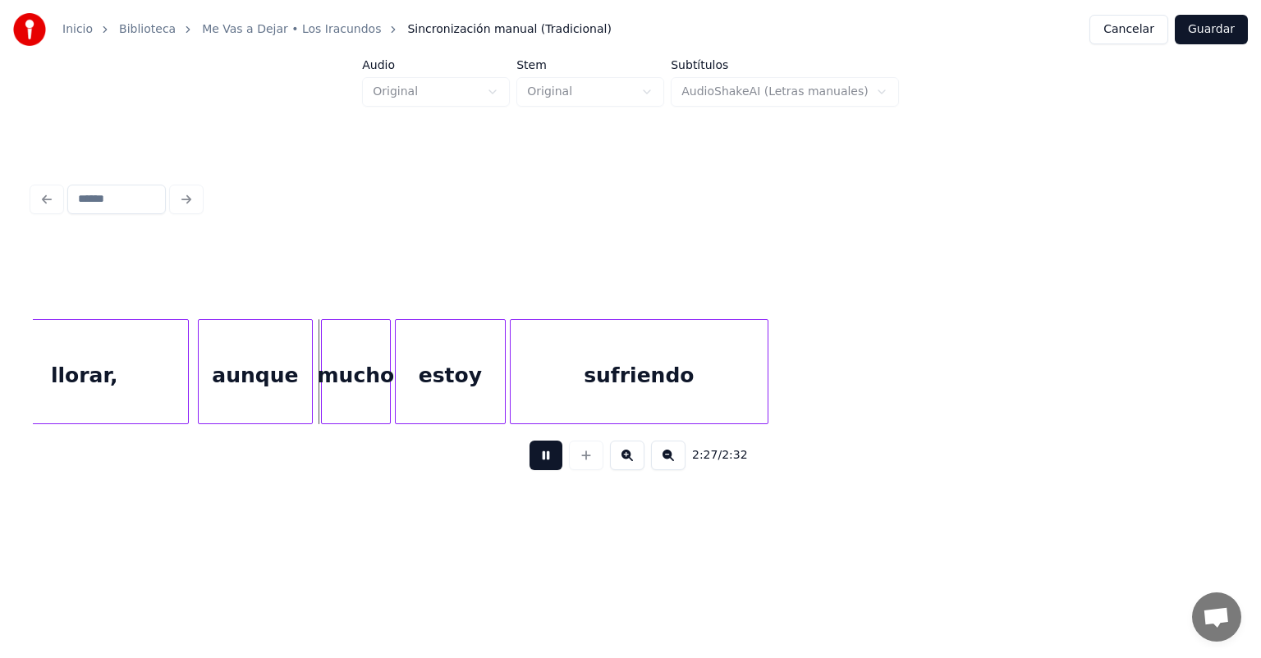
click at [185, 400] on div "llorar," at bounding box center [84, 376] width 207 height 112
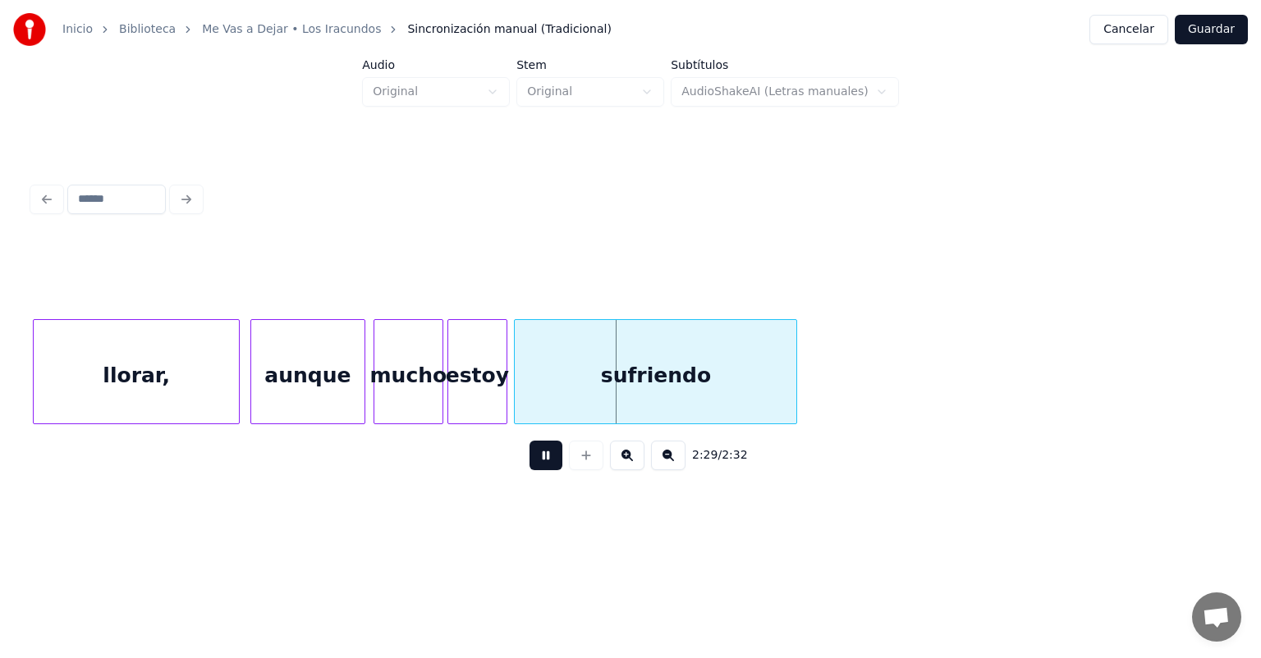
click at [521, 405] on div "sufriendo" at bounding box center [656, 376] width 282 height 112
click at [1207, 30] on button "Guardar" at bounding box center [1211, 30] width 73 height 30
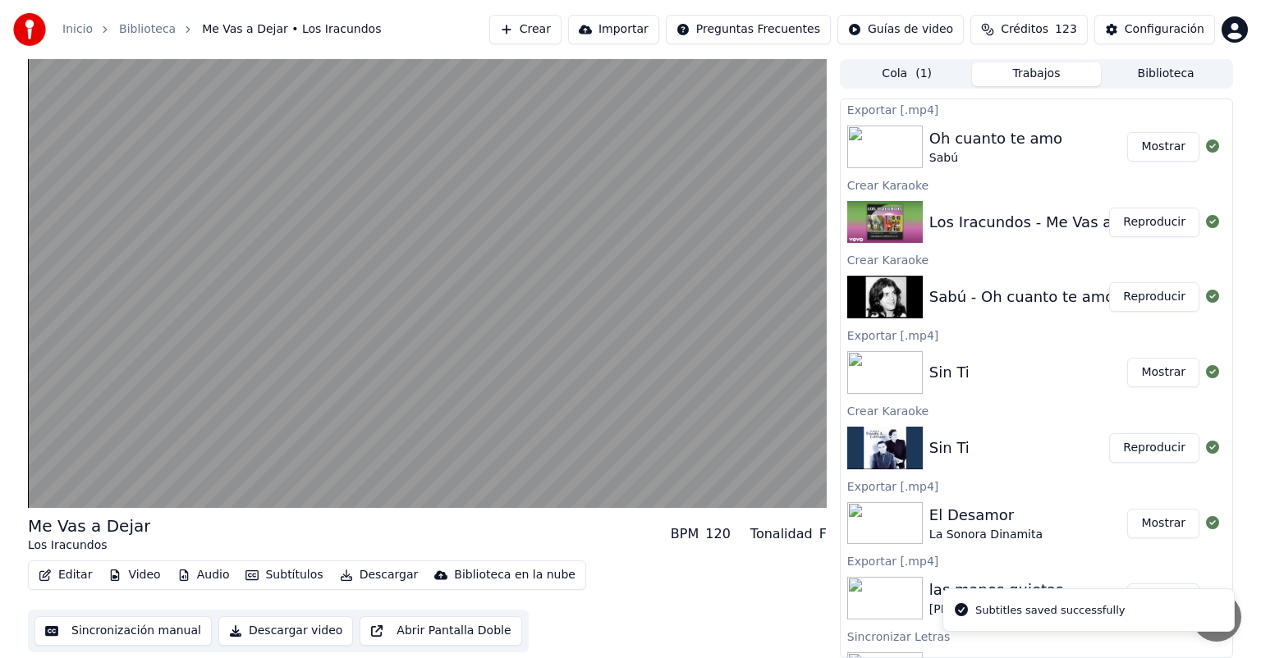
click at [158, 414] on video at bounding box center [427, 283] width 799 height 449
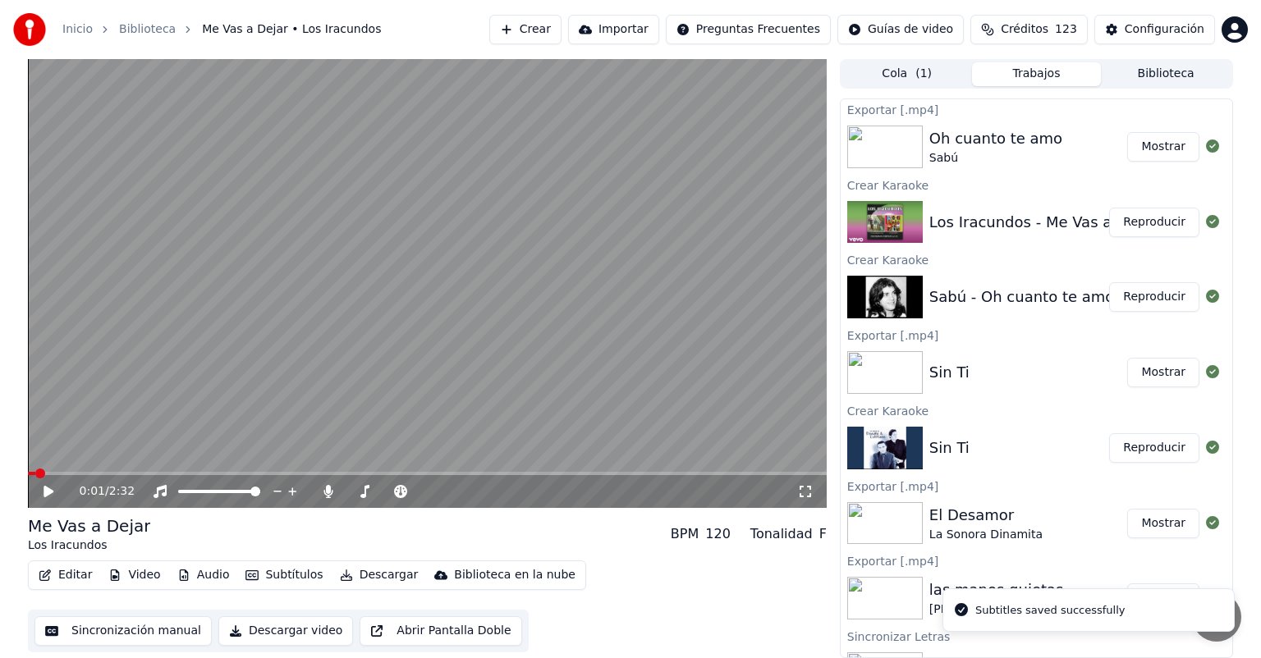
click at [329, 488] on icon at bounding box center [327, 491] width 9 height 13
click at [55, 498] on icon at bounding box center [60, 491] width 39 height 13
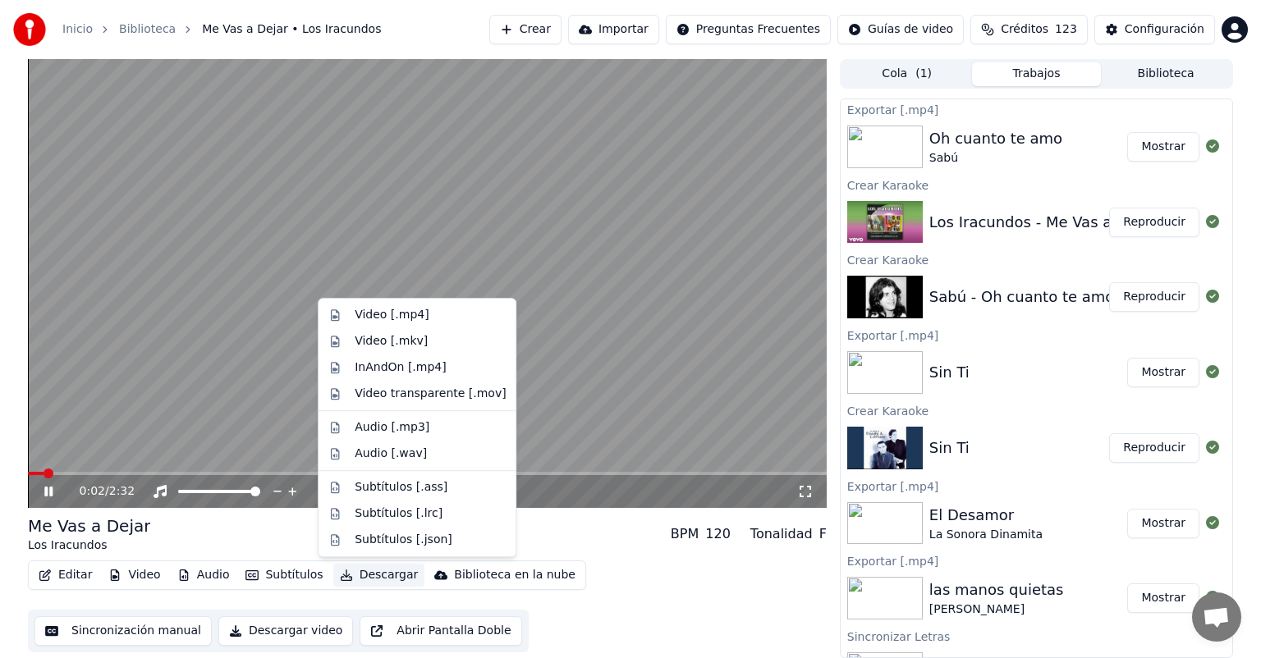
click at [353, 575] on button "Descargar" at bounding box center [379, 575] width 92 height 23
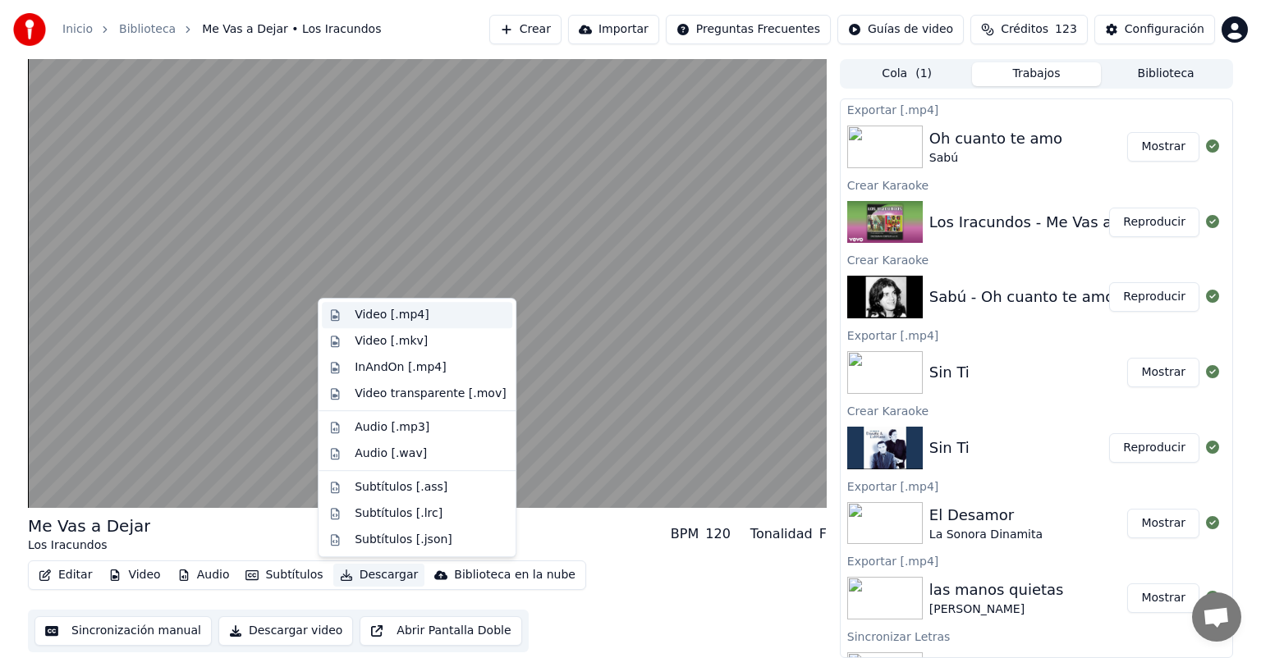
click at [341, 319] on div "Video [.mp4]" at bounding box center [417, 315] width 190 height 26
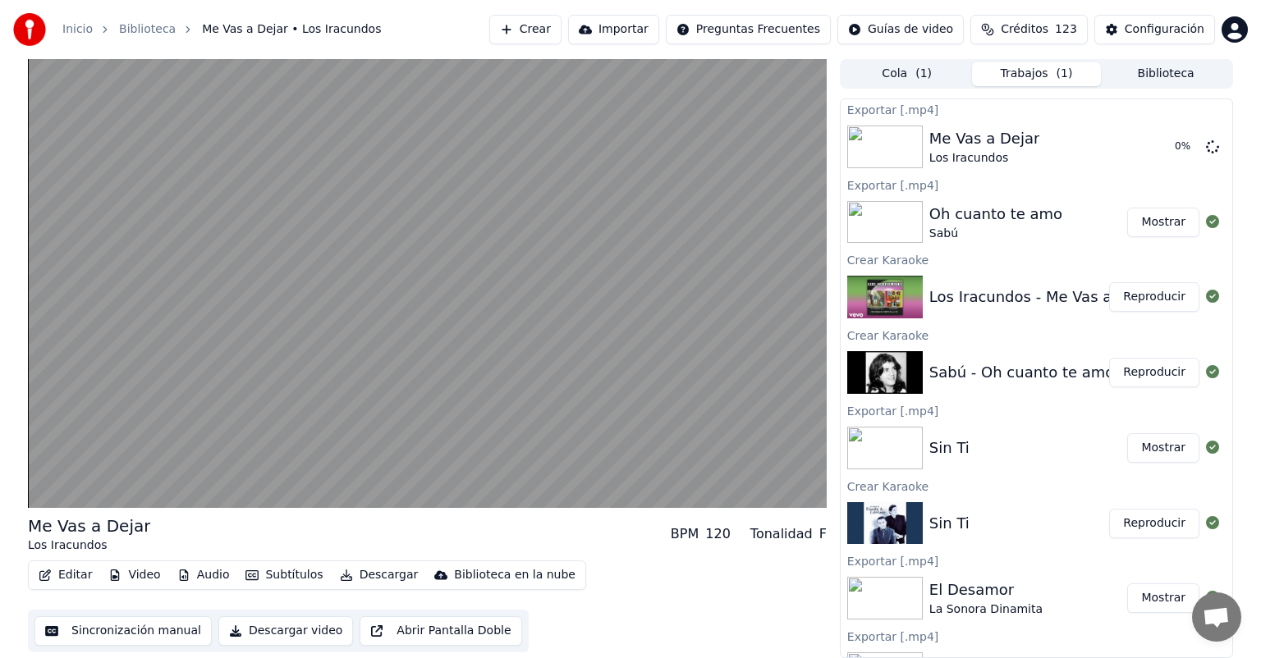
click at [182, 357] on video at bounding box center [427, 283] width 799 height 449
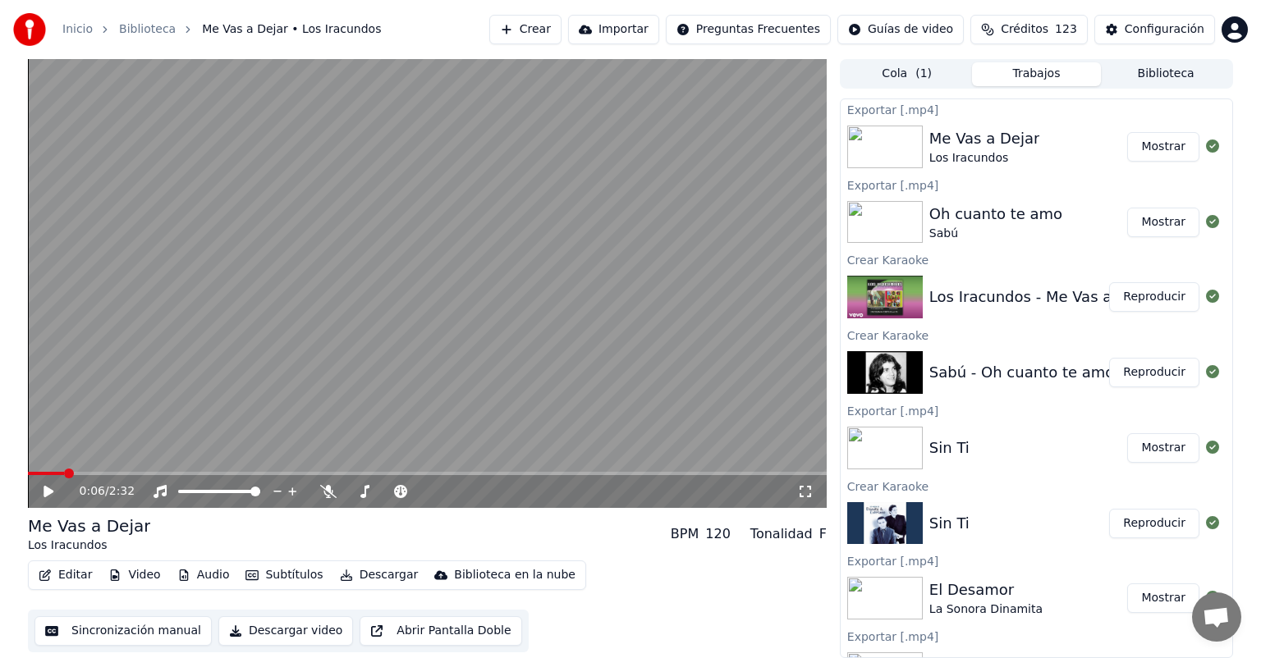
click at [539, 32] on button "Crear" at bounding box center [525, 30] width 72 height 30
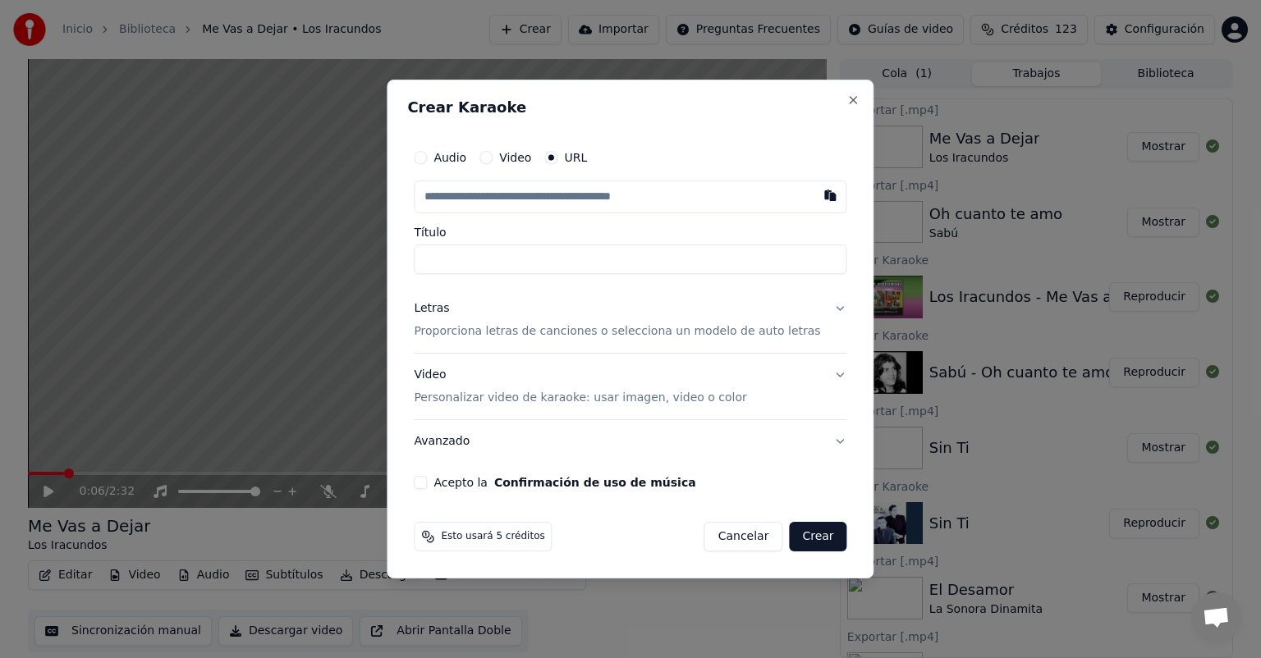
click at [543, 324] on p "Proporciona letras de canciones o selecciona un modelo de auto letras" at bounding box center [617, 331] width 406 height 16
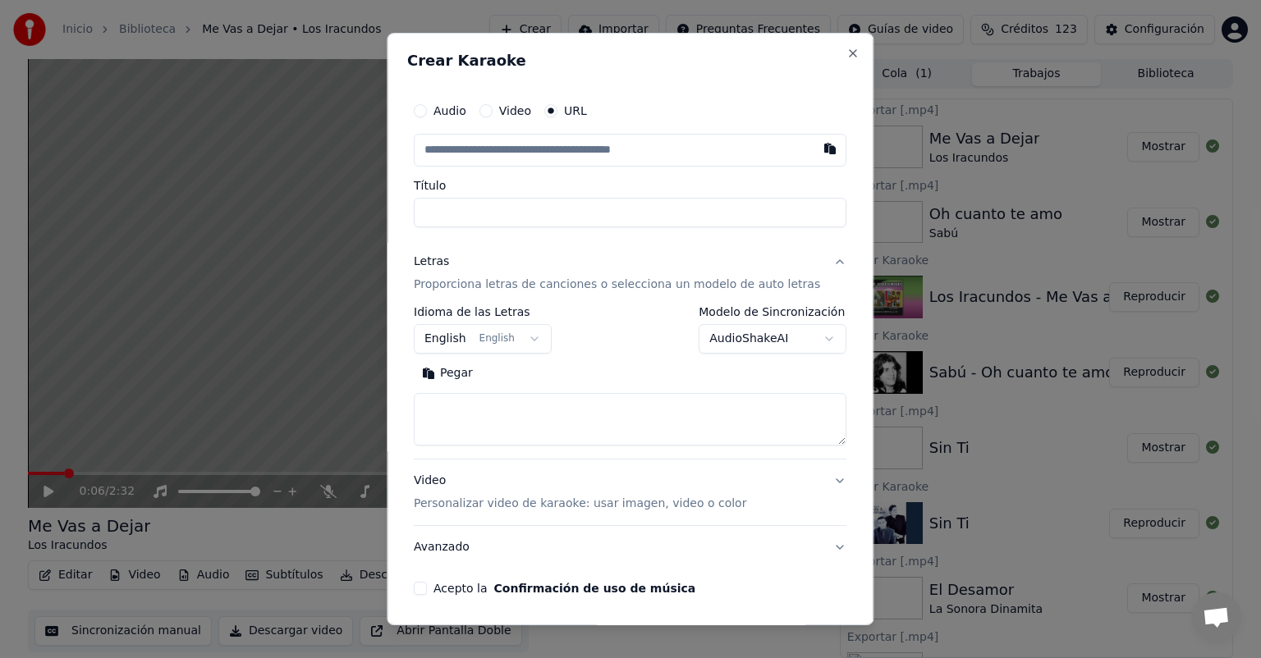
click at [469, 371] on button "Pegar" at bounding box center [447, 373] width 67 height 26
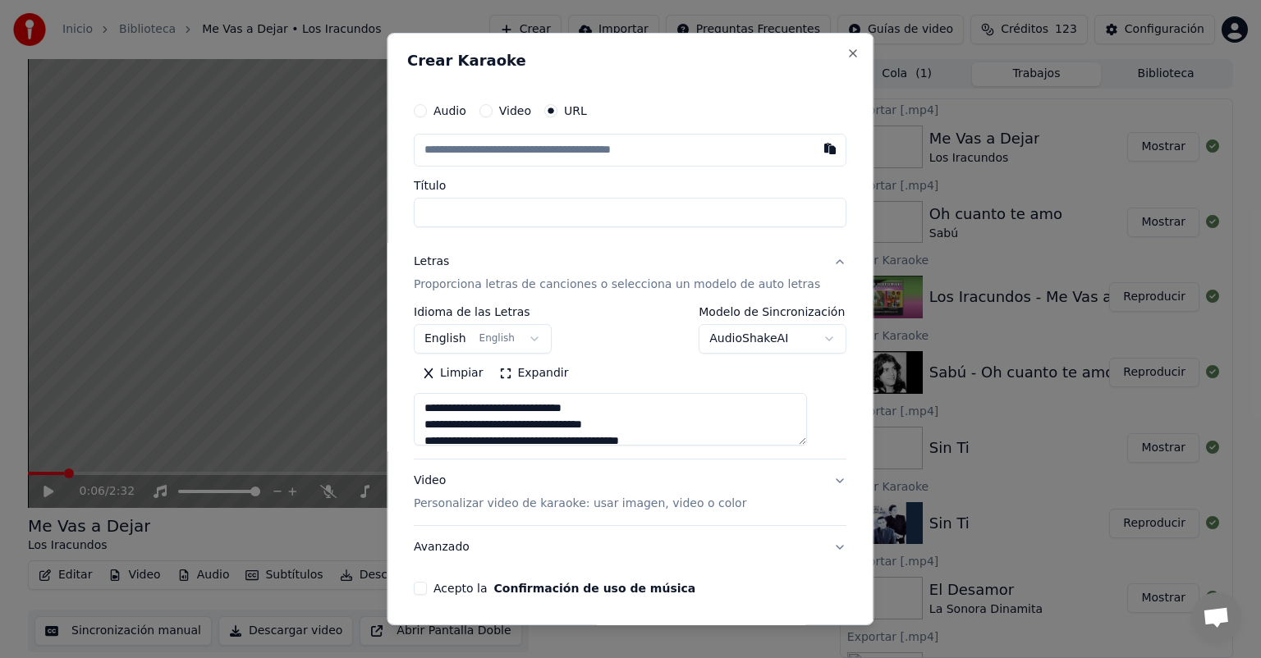
type textarea "**********"
click at [814, 149] on button "button" at bounding box center [830, 149] width 33 height 30
type input "**********"
type textarea "**********"
type input "**********"
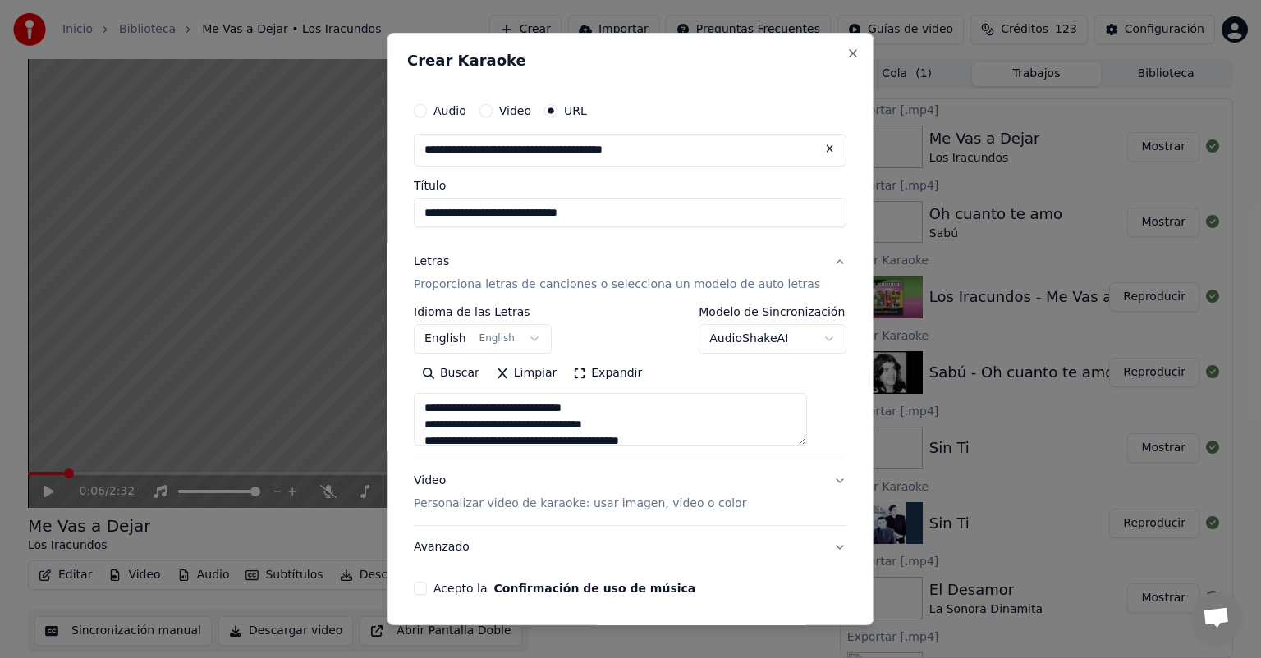
click at [509, 512] on button "Video Personalizar video de karaoke: usar imagen, video o color" at bounding box center [630, 493] width 433 height 66
type textarea "**********"
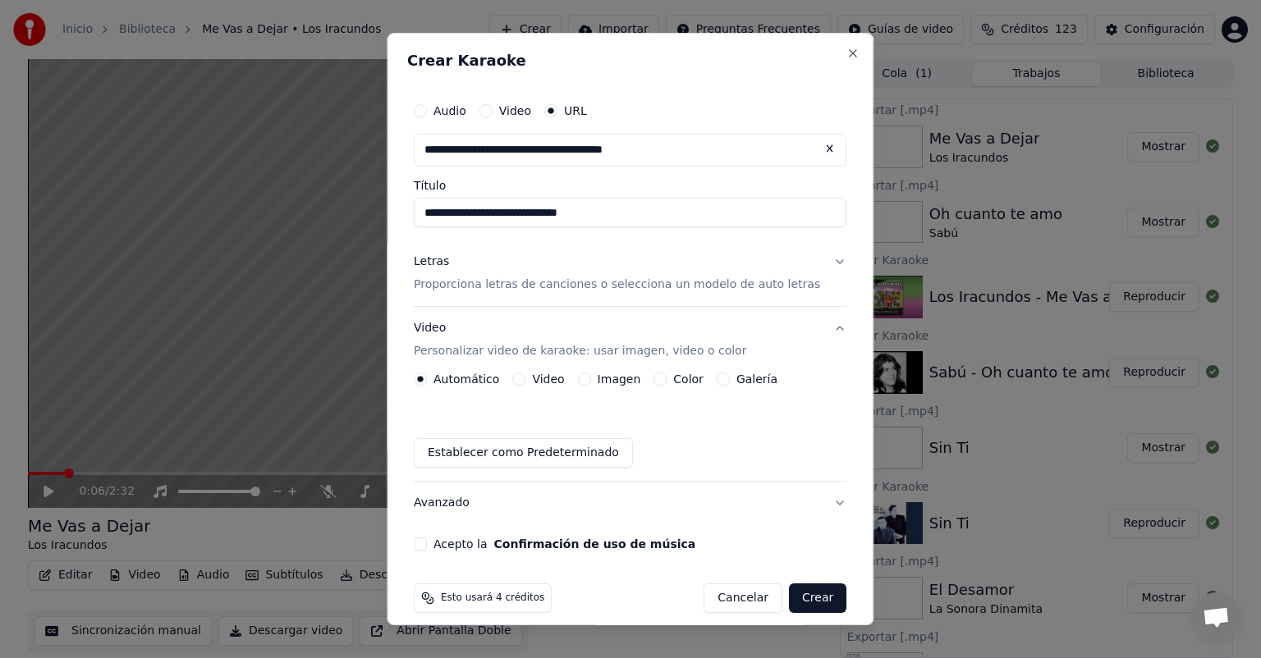
click at [591, 374] on button "Imagen" at bounding box center [584, 379] width 13 height 13
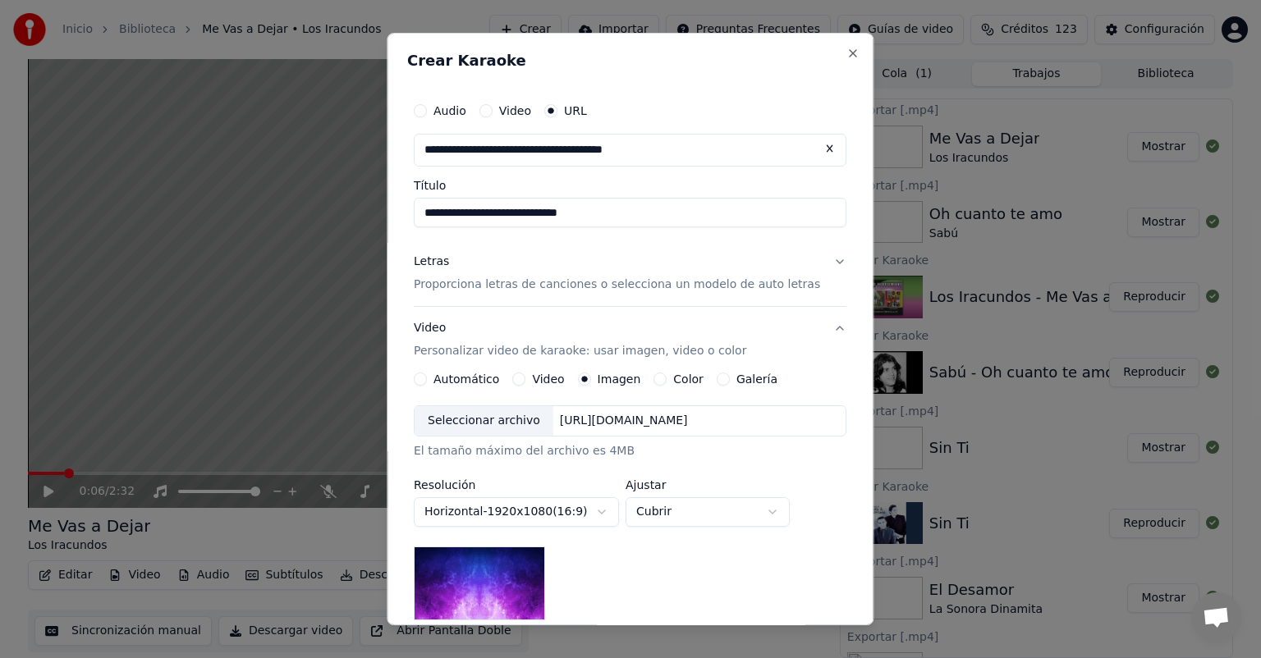
click at [486, 420] on div "Seleccionar archivo" at bounding box center [483, 421] width 139 height 30
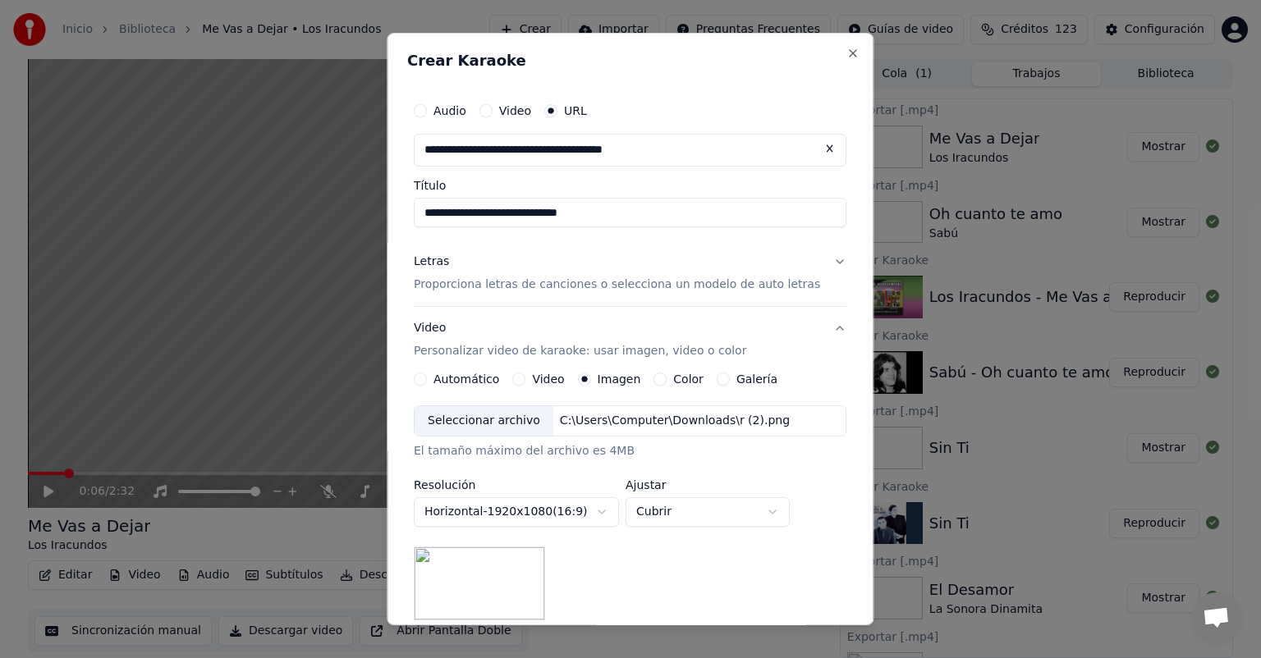
click at [672, 520] on button "Cubrir" at bounding box center [707, 512] width 164 height 30
click at [664, 575] on span "Contener" at bounding box center [675, 574] width 53 height 16
select select "*******"
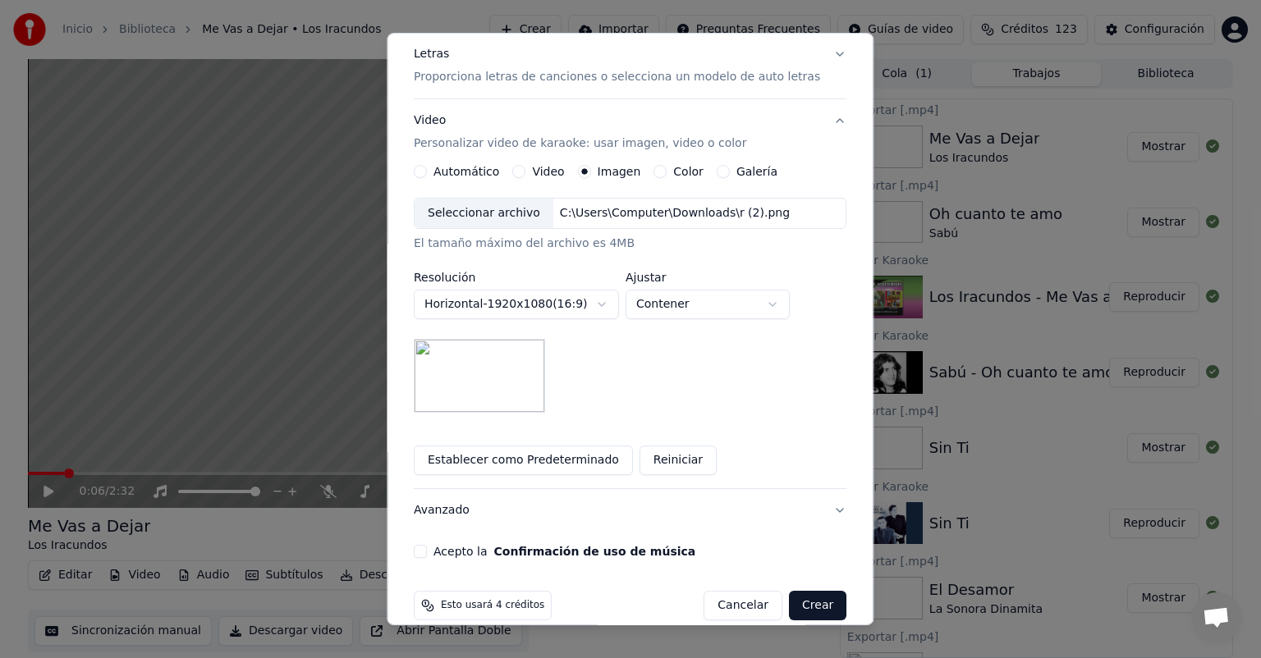
scroll to position [230, 0]
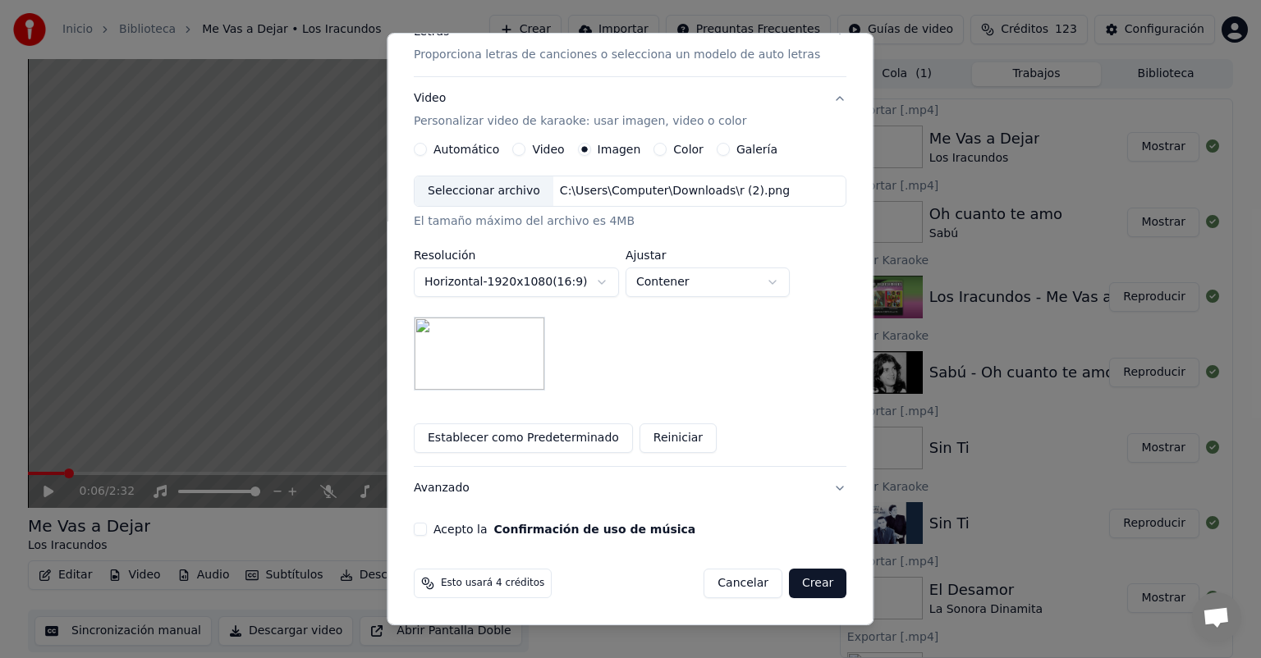
click at [427, 532] on button "Acepto la Confirmación de uso de música" at bounding box center [420, 529] width 13 height 13
click at [789, 579] on button "Crear" at bounding box center [817, 584] width 57 height 30
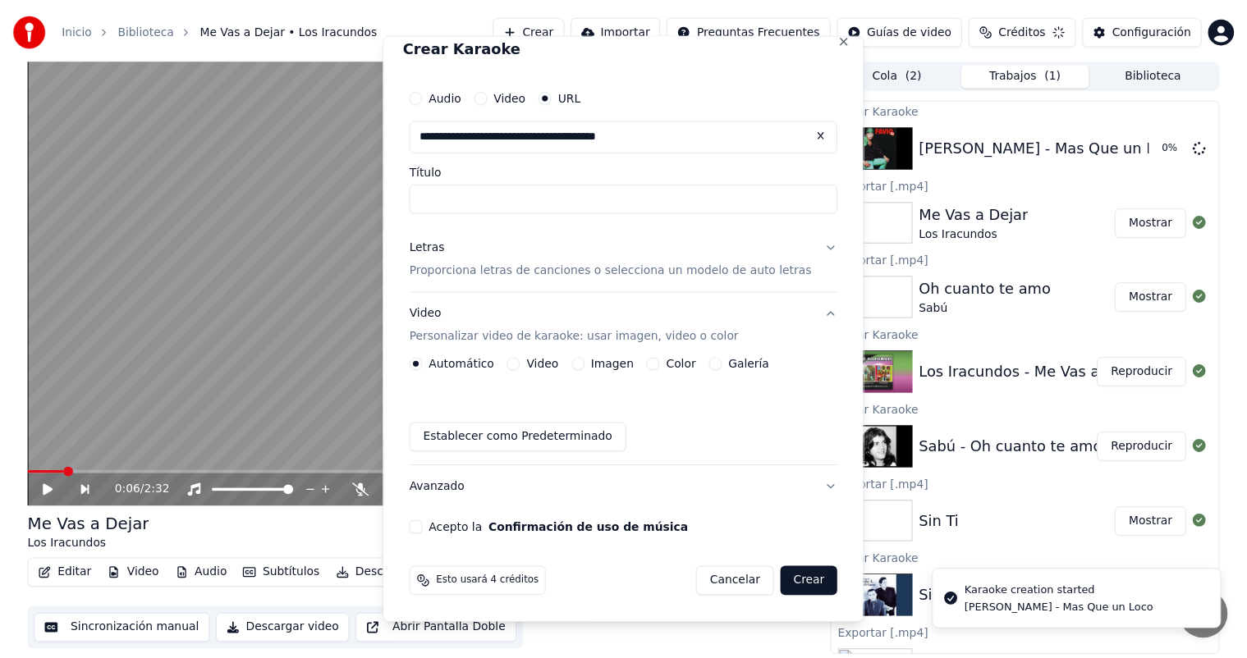
scroll to position [15, 0]
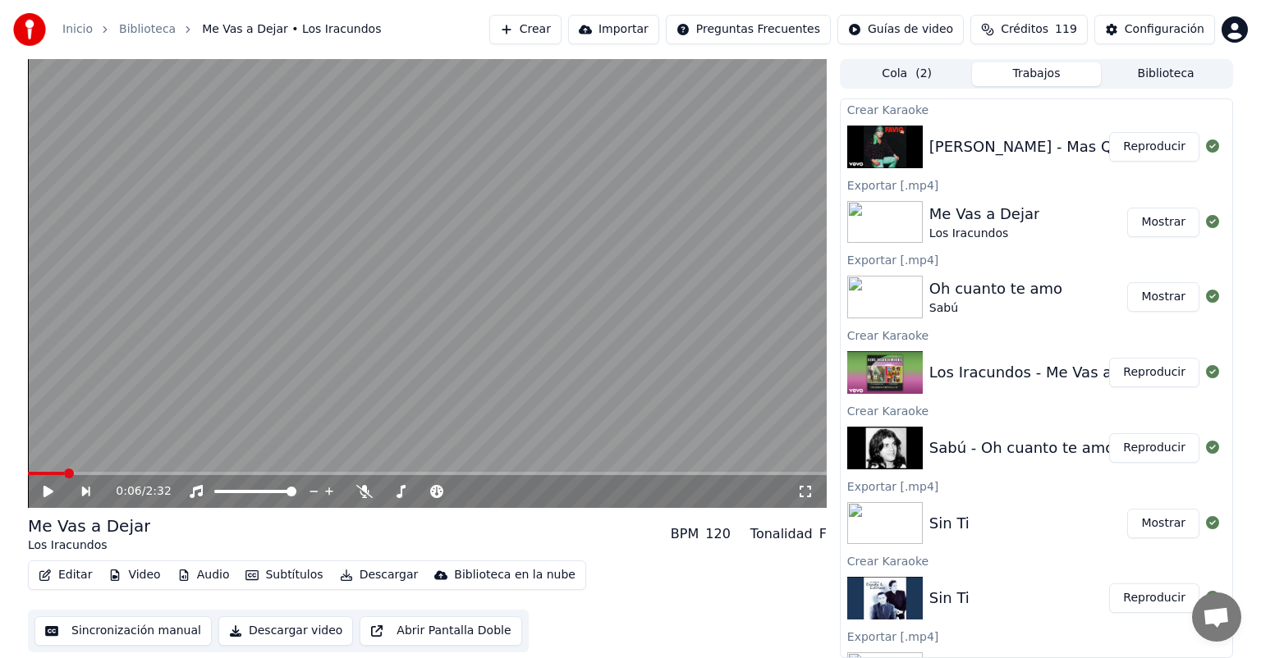
click at [1133, 136] on button "Reproducir" at bounding box center [1154, 147] width 90 height 30
click at [327, 492] on icon at bounding box center [328, 491] width 16 height 13
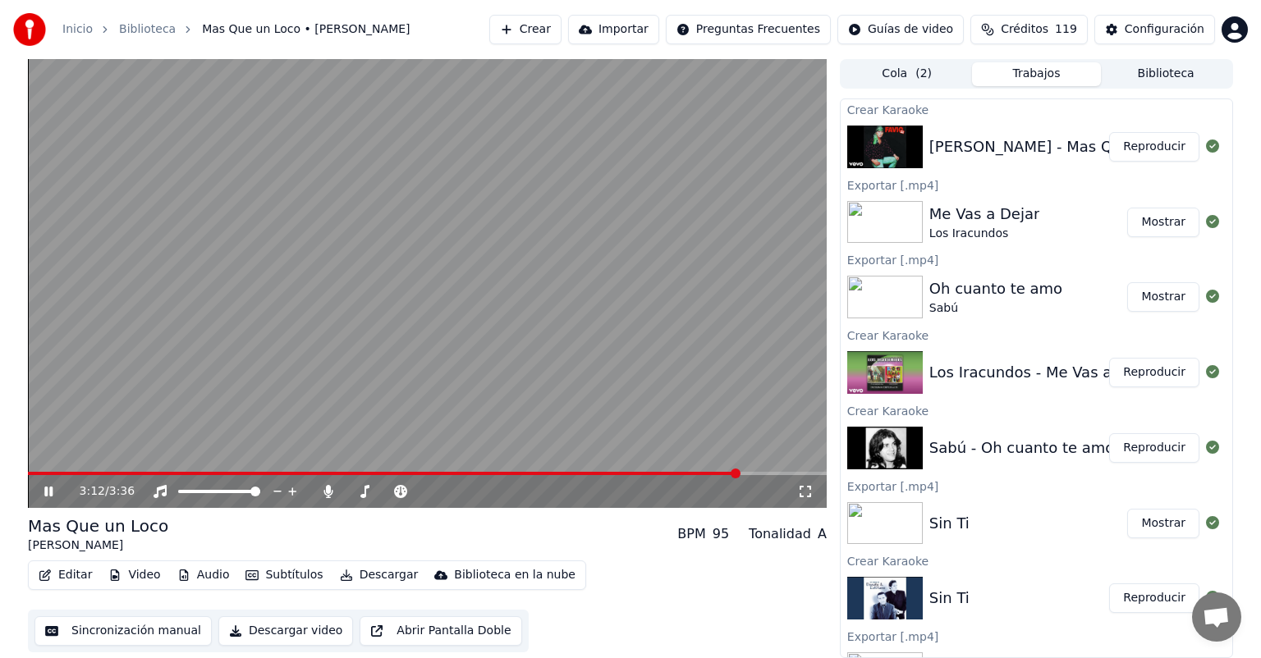
click at [324, 489] on icon at bounding box center [328, 491] width 16 height 13
click at [350, 573] on button "Descargar" at bounding box center [379, 575] width 92 height 23
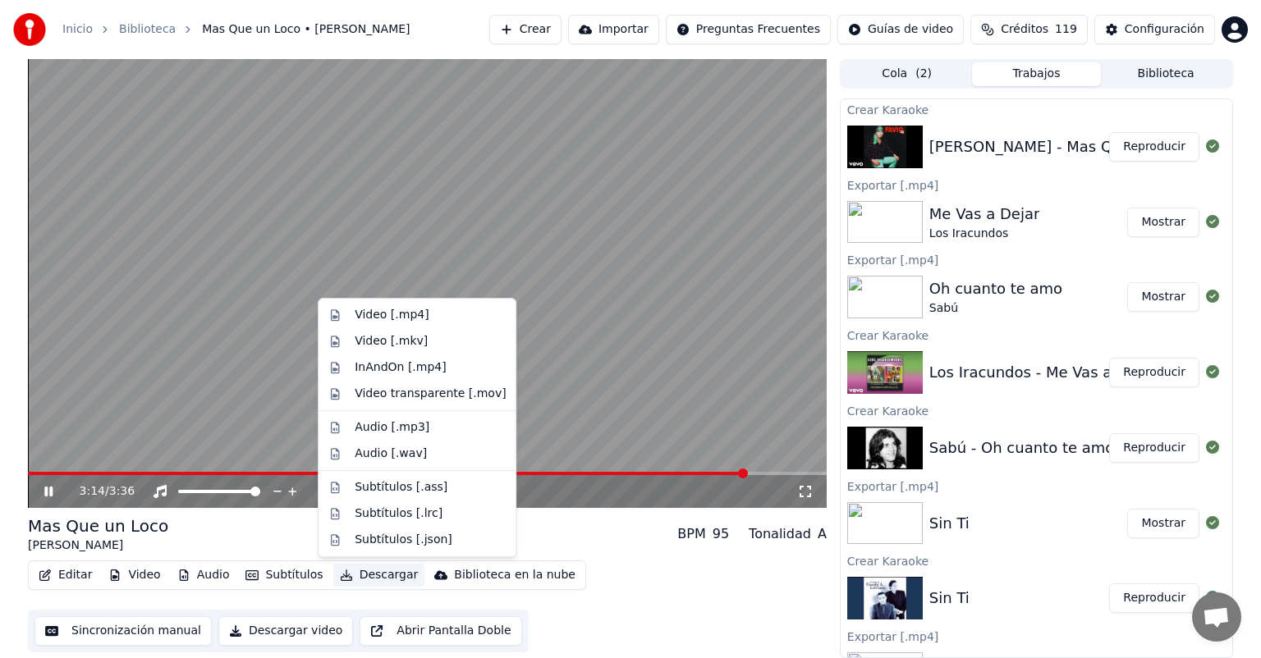
click at [350, 575] on button "Descargar" at bounding box center [379, 575] width 92 height 23
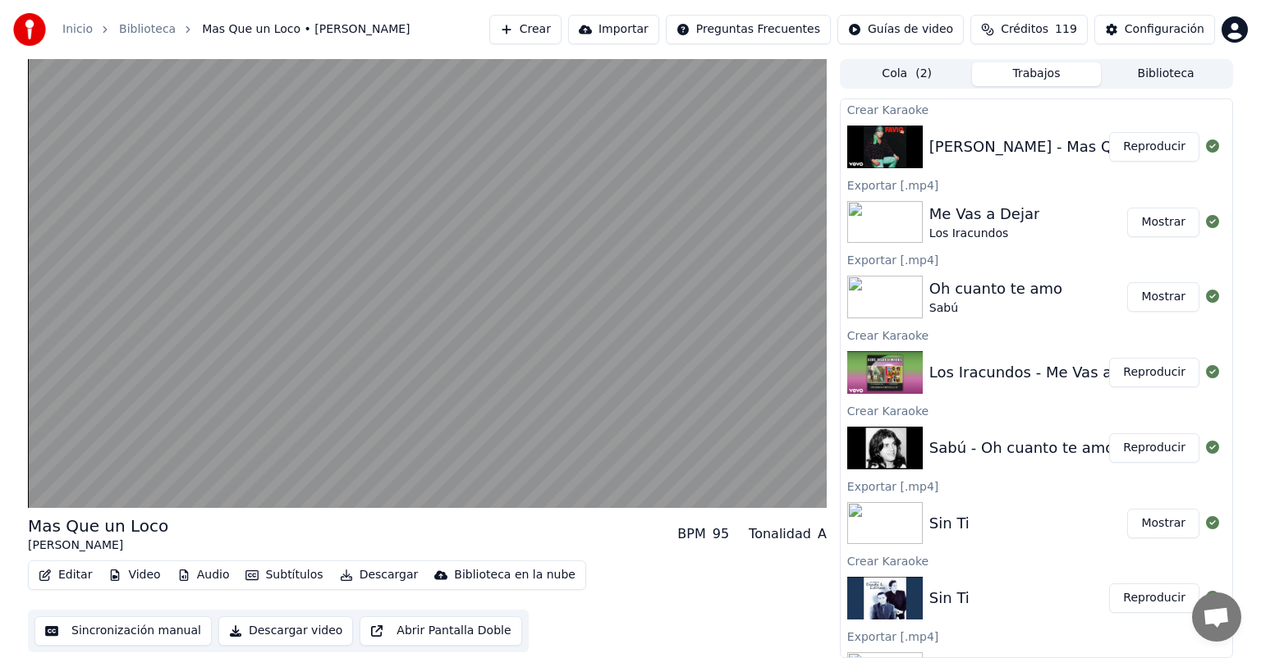
click at [300, 382] on video at bounding box center [427, 283] width 799 height 449
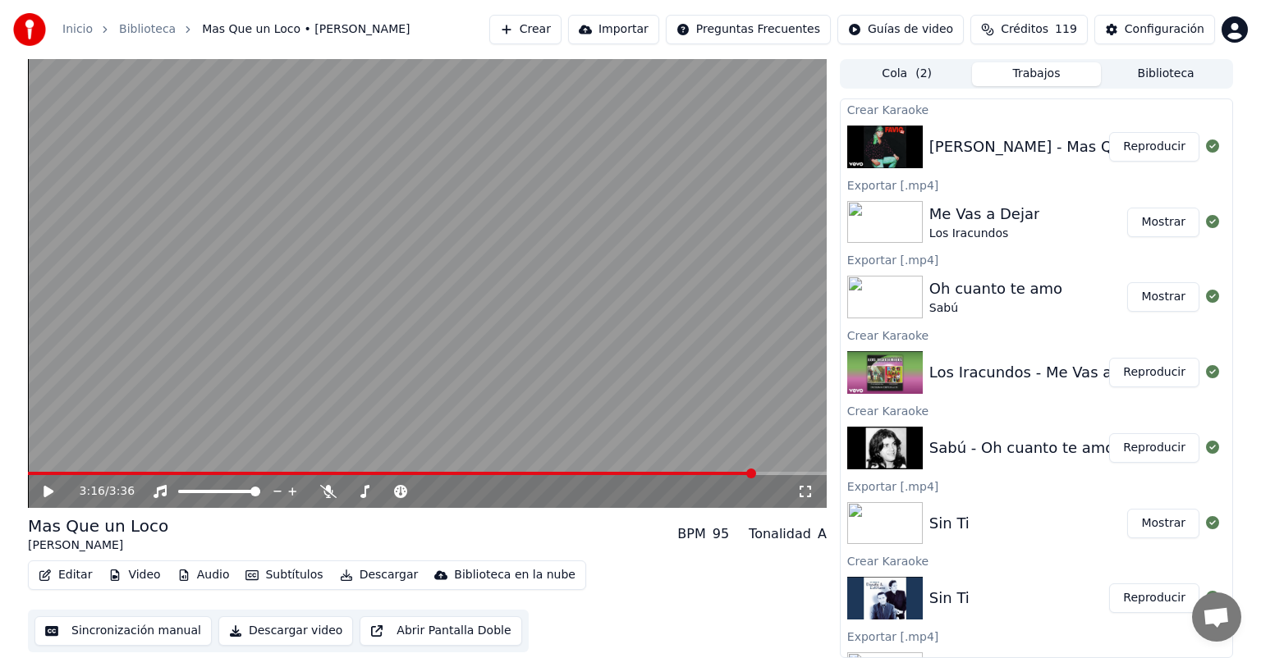
click at [43, 498] on div "3:16 / 3:36" at bounding box center [426, 491] width 785 height 16
click at [40, 490] on div "3:16 / 3:36" at bounding box center [426, 491] width 785 height 16
click at [49, 494] on icon at bounding box center [49, 491] width 10 height 11
click at [49, 498] on icon at bounding box center [60, 491] width 39 height 13
click at [352, 575] on button "Descargar" at bounding box center [379, 575] width 92 height 23
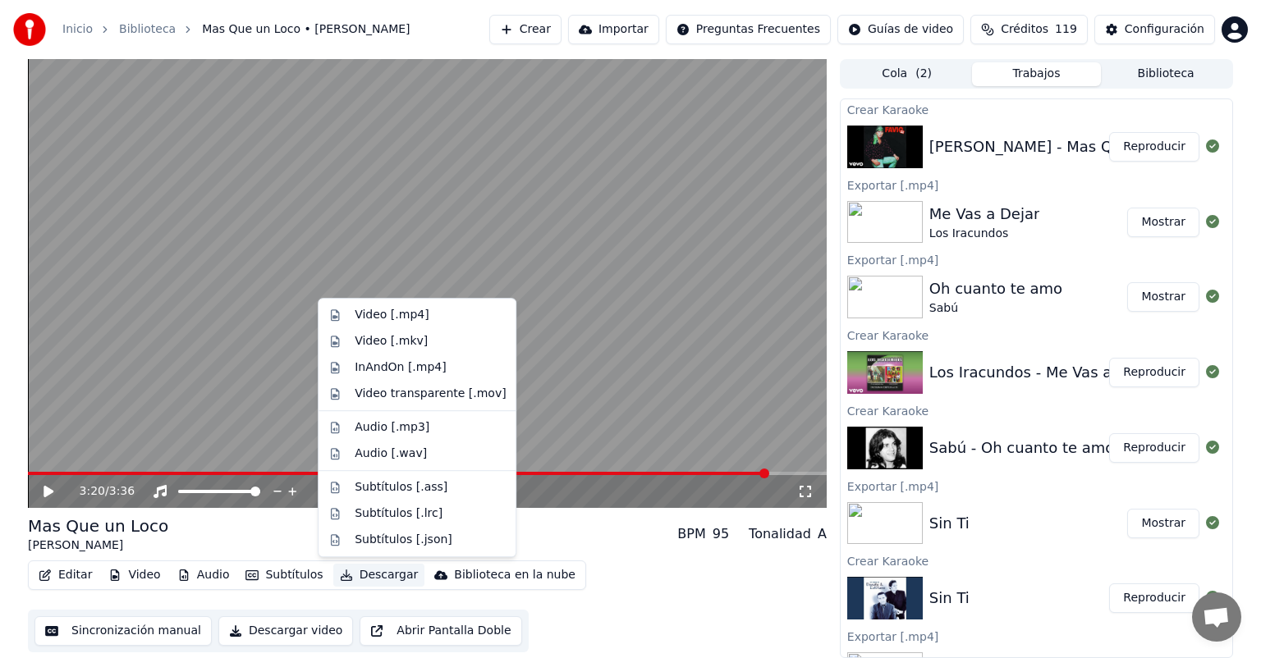
click at [359, 307] on div "Video [.mp4]" at bounding box center [392, 315] width 74 height 16
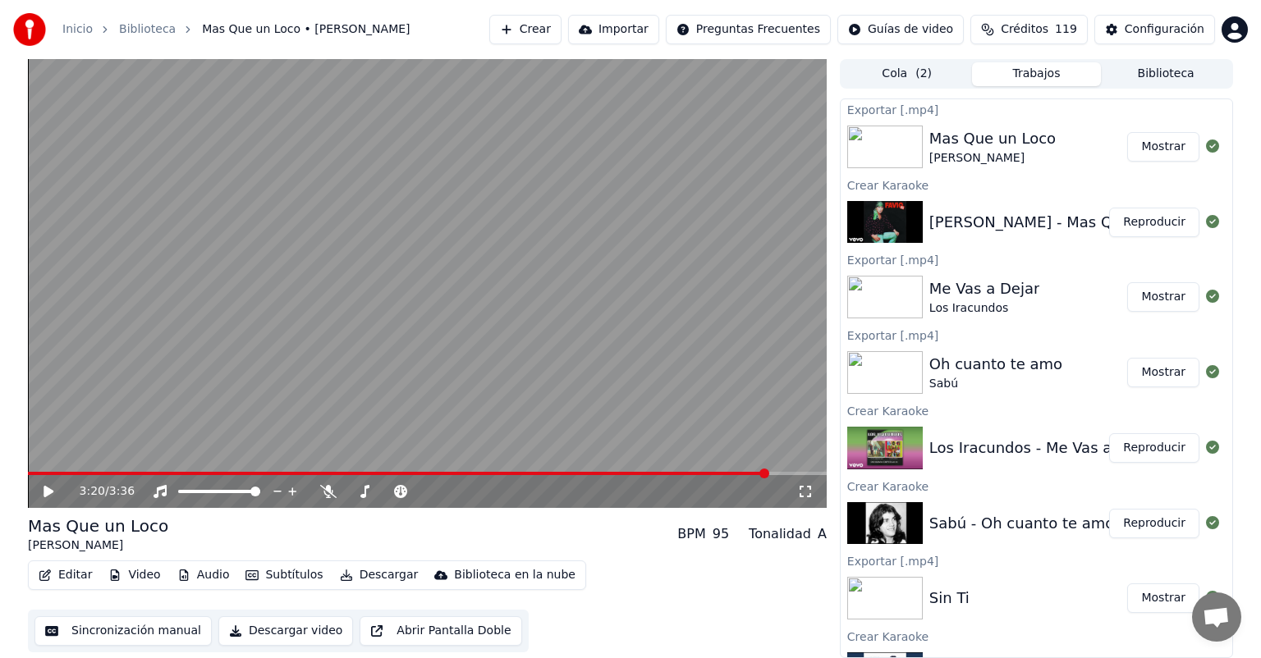
click at [927, 85] on div "Cola ( 2 ) Trabajos Biblioteca" at bounding box center [1036, 74] width 393 height 30
click at [1132, 76] on button "Biblioteca" at bounding box center [1166, 74] width 130 height 24
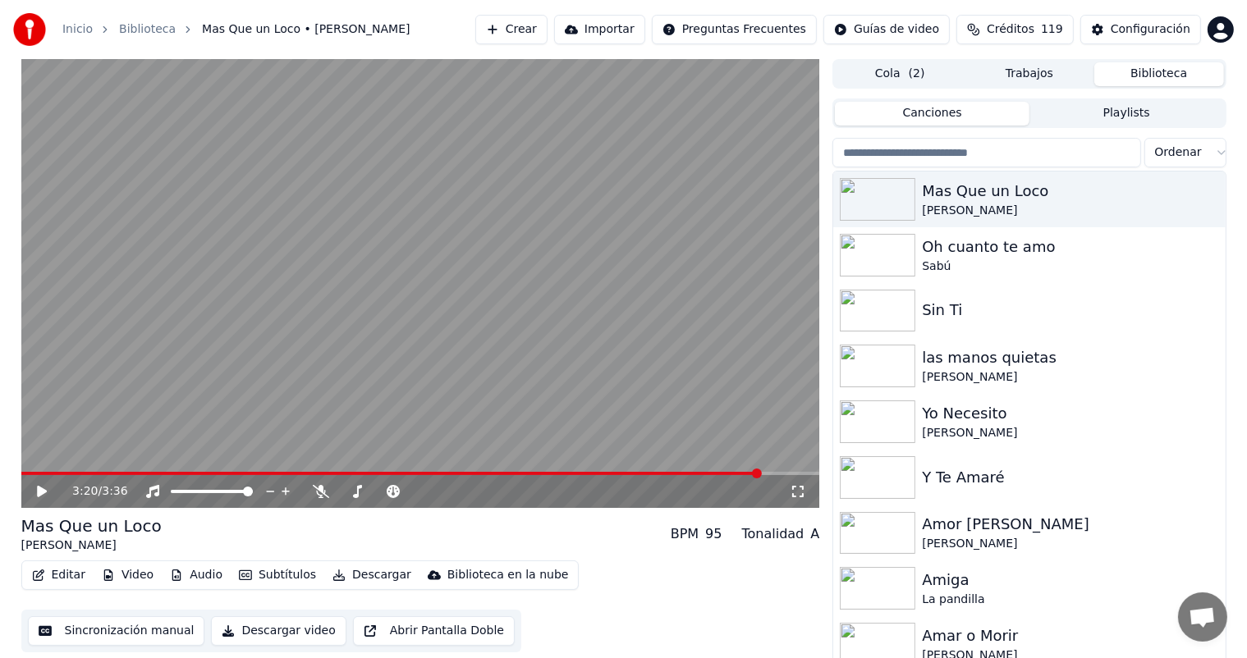
click at [993, 153] on input "search" at bounding box center [986, 153] width 308 height 30
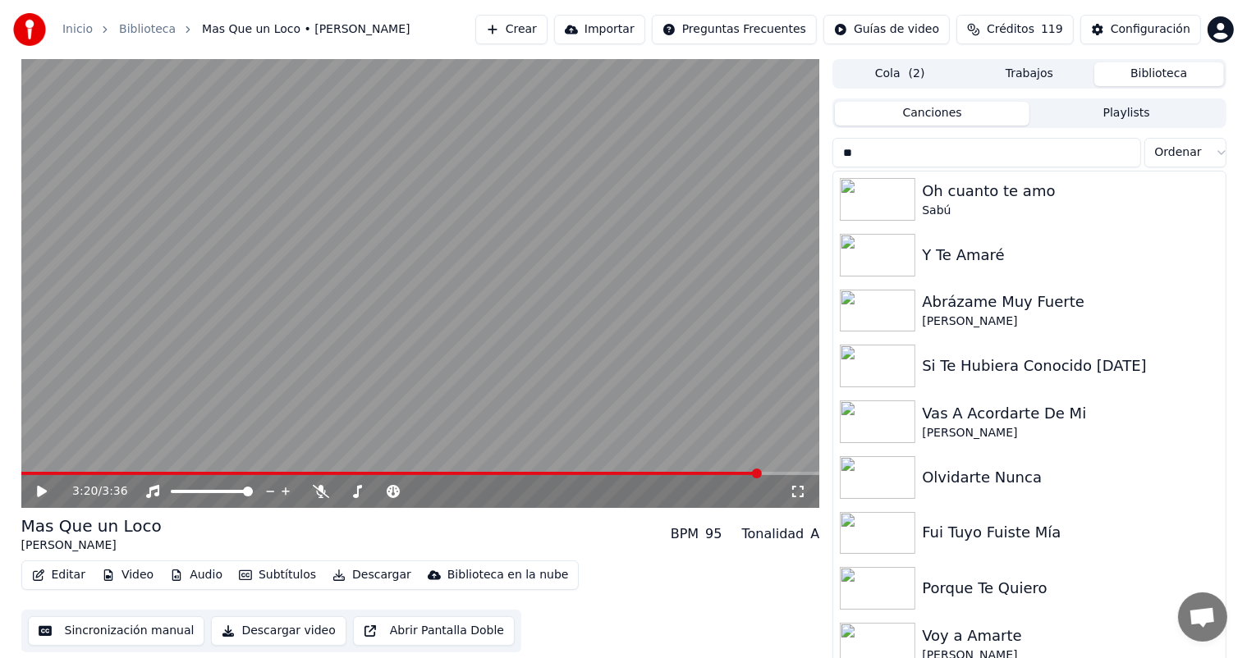
type input "*"
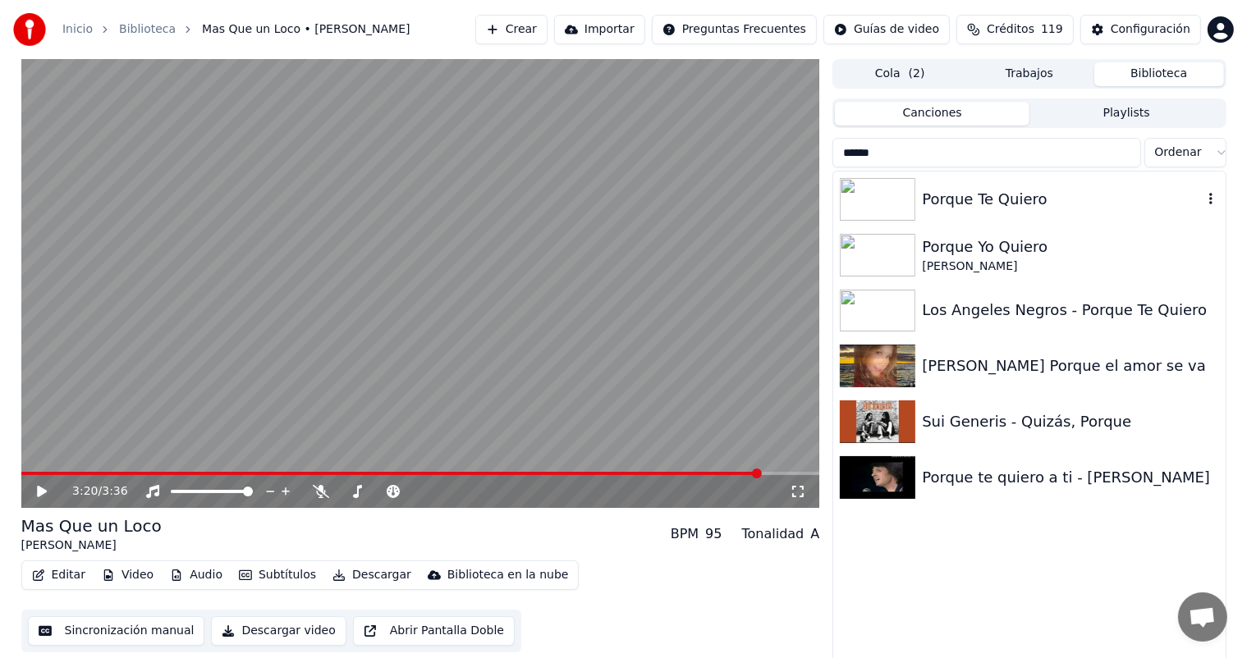
click at [976, 204] on div "Porque Te Quiero" at bounding box center [1062, 199] width 280 height 23
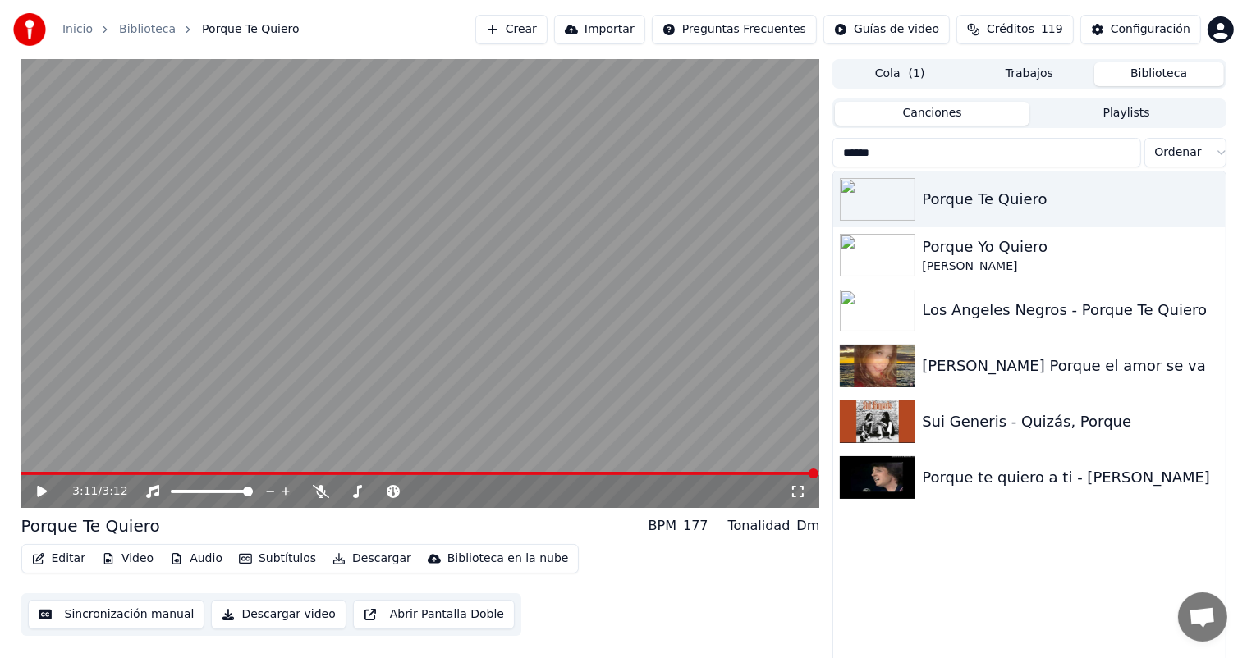
drag, startPoint x: 955, startPoint y: 155, endPoint x: 787, endPoint y: 149, distance: 168.4
click at [787, 149] on div "3:11 / 3:12 Porque Te Quiero BPM 177 Tonalidad Dm Editar Video Audio Subtítulos…" at bounding box center [623, 362] width 1231 height 606
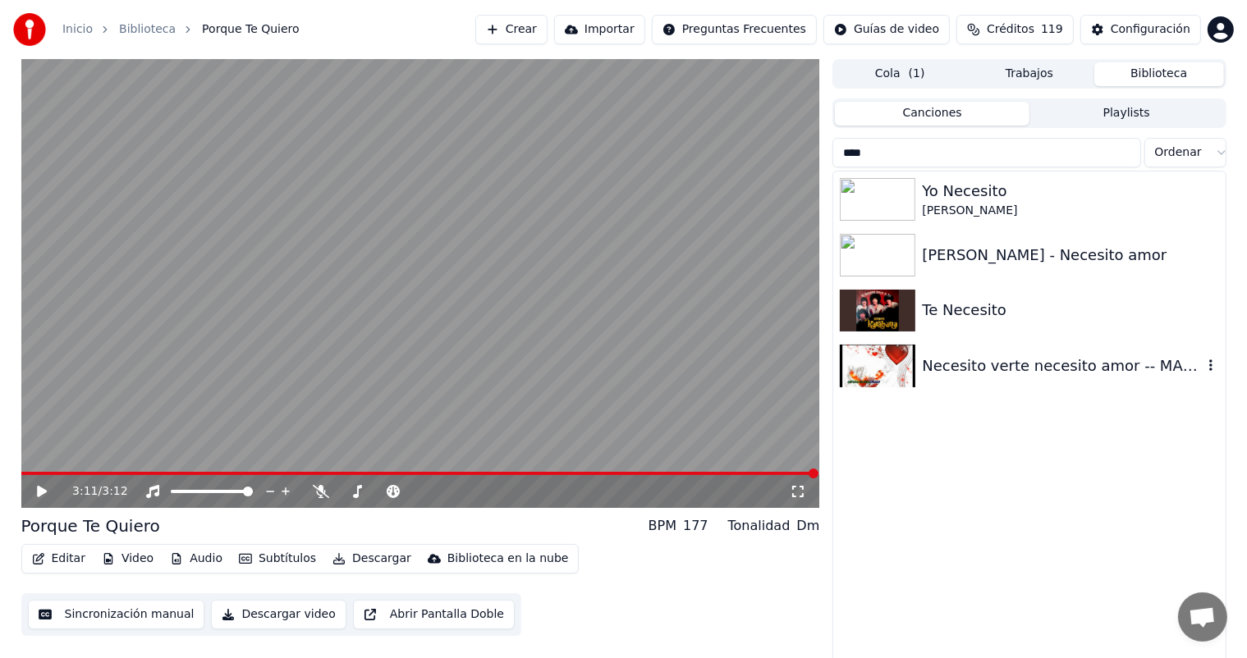
type input "****"
click at [991, 382] on div "Necesito verte necesito amor -- MANANTIAL" at bounding box center [1029, 366] width 392 height 56
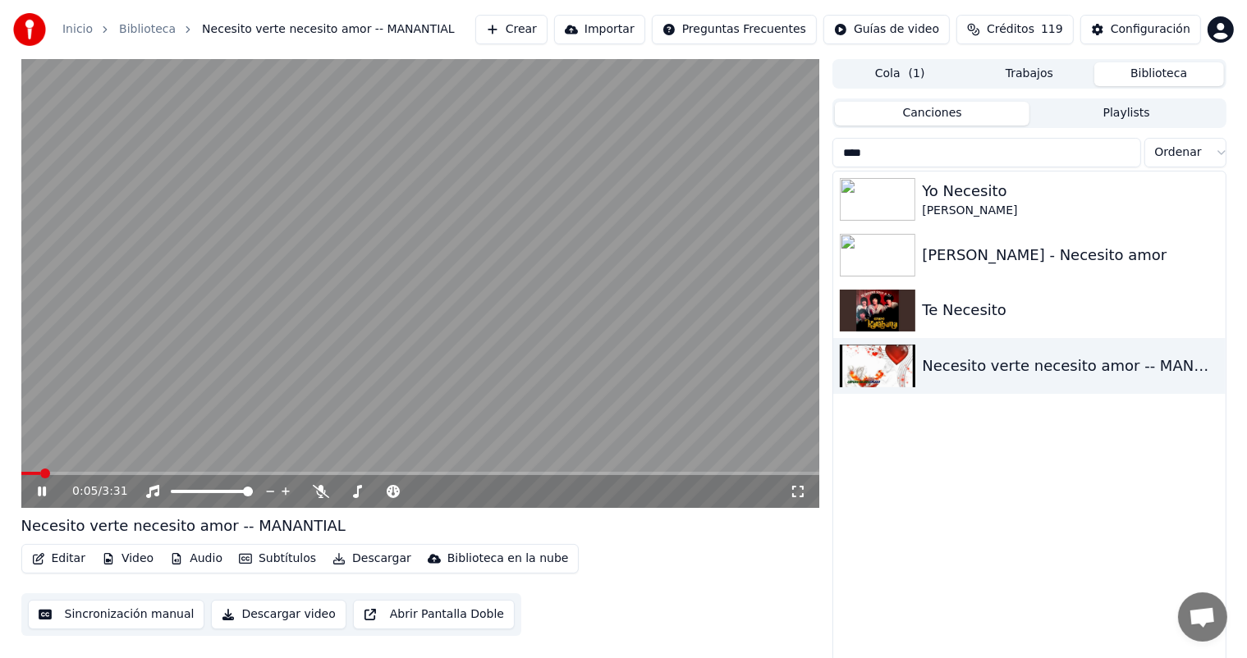
click at [66, 549] on button "Editar" at bounding box center [58, 558] width 66 height 23
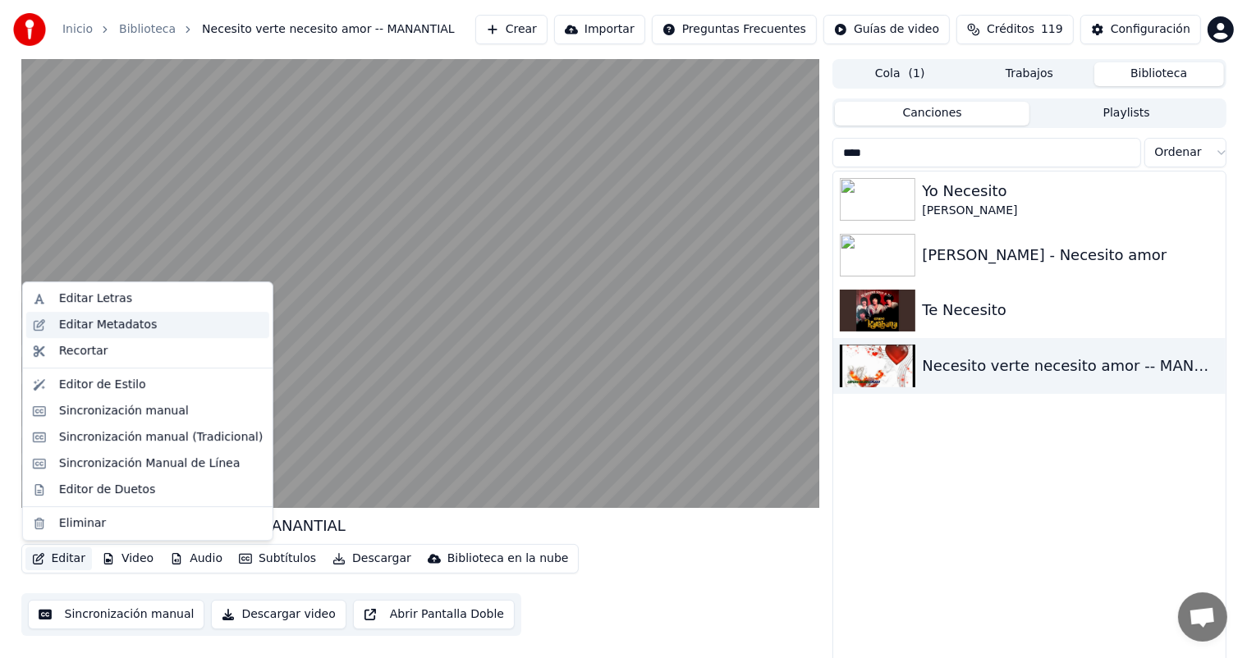
click at [121, 323] on div "Editar Metadatos" at bounding box center [108, 325] width 98 height 16
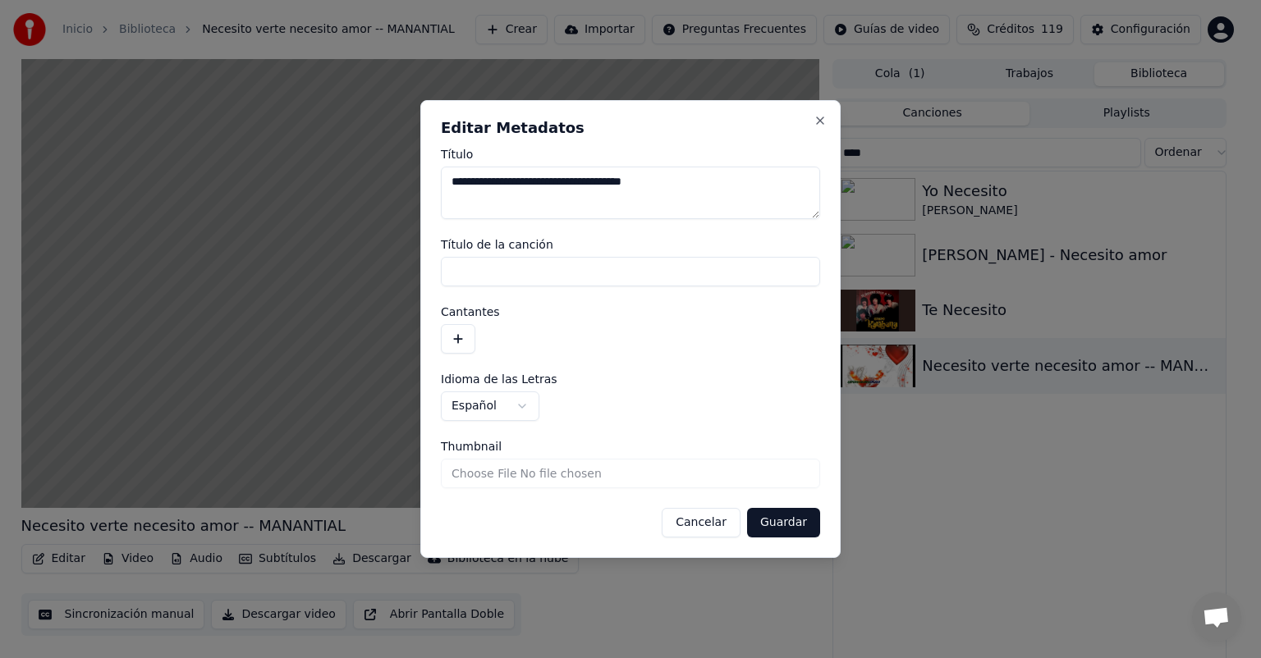
drag, startPoint x: 602, startPoint y: 181, endPoint x: 730, endPoint y: 172, distance: 129.2
click at [730, 172] on textarea "**********" at bounding box center [630, 193] width 379 height 53
type textarea "**********"
type input "*"
click at [685, 174] on textarea "**********" at bounding box center [630, 193] width 379 height 53
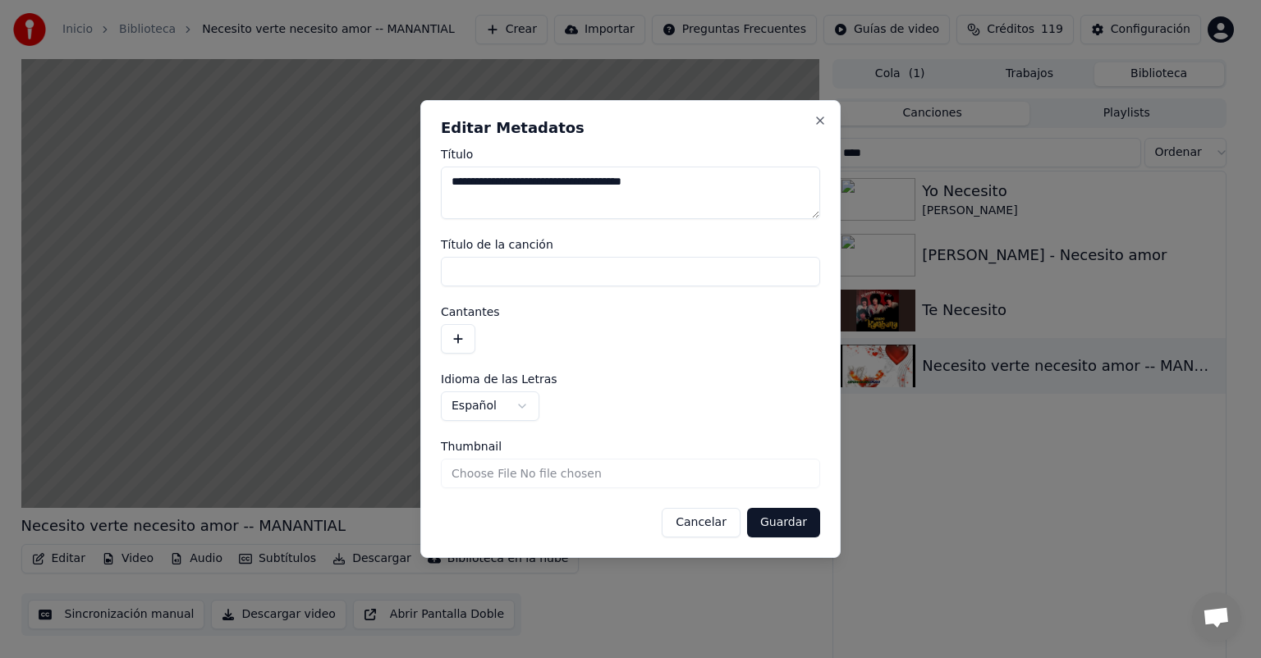
type textarea "**********"
click at [652, 275] on input "Título de la canción" at bounding box center [630, 272] width 379 height 30
paste input "**********"
type input "**********"
click at [454, 341] on button "button" at bounding box center [458, 339] width 34 height 30
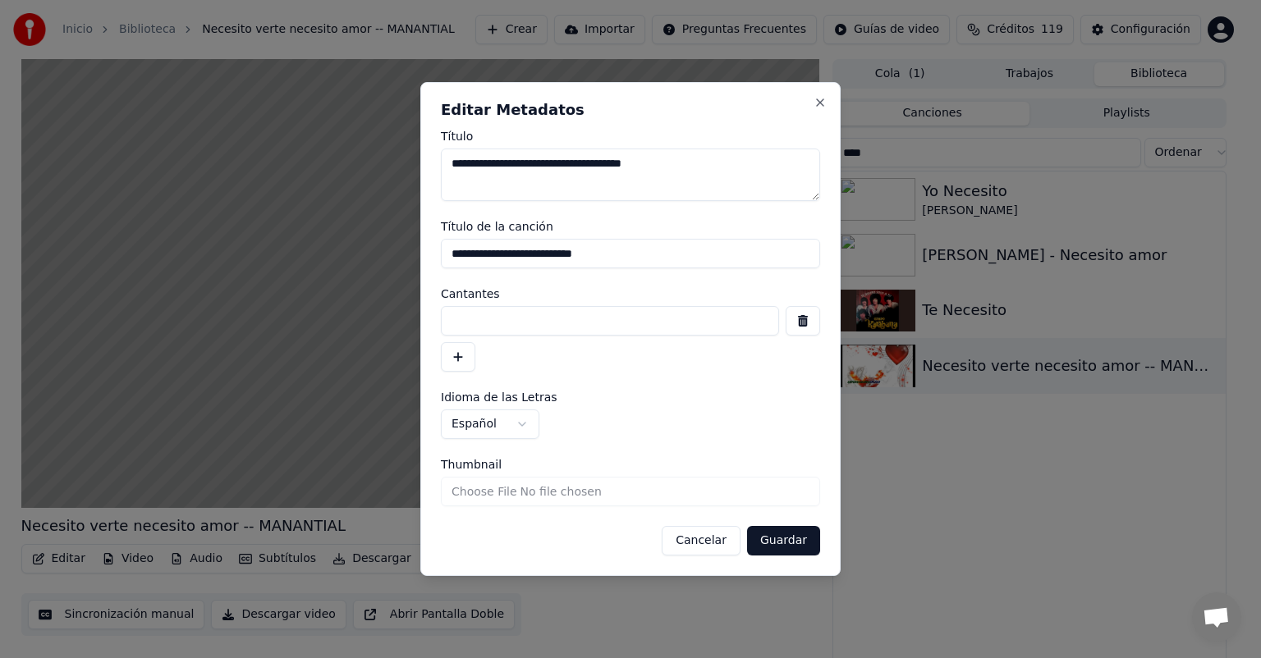
click at [474, 321] on input at bounding box center [610, 321] width 338 height 30
type input "**********"
click at [808, 548] on button "Guardar" at bounding box center [783, 541] width 73 height 30
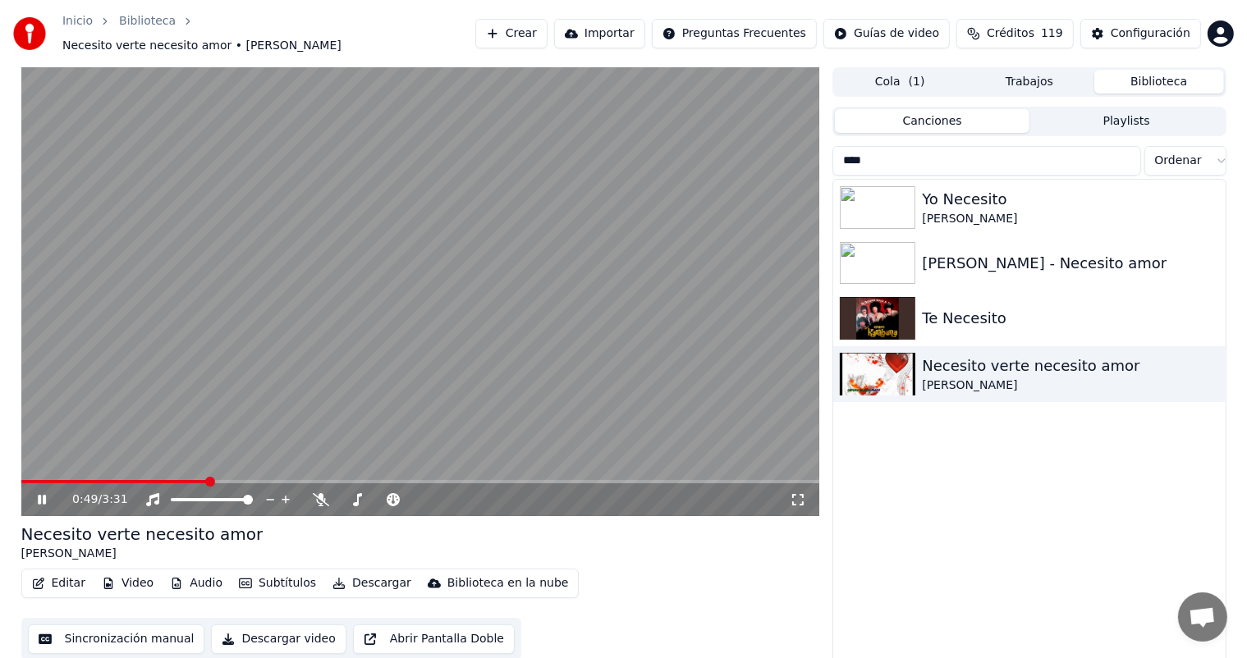
drag, startPoint x: 202, startPoint y: 476, endPoint x: 35, endPoint y: 465, distance: 167.0
click at [35, 465] on div "0:49 / 3:31" at bounding box center [420, 291] width 799 height 449
click at [33, 480] on span at bounding box center [114, 481] width 187 height 3
click at [21, 477] on span at bounding box center [26, 482] width 10 height 10
click at [32, 498] on div "0:00 / 3:31" at bounding box center [420, 500] width 785 height 16
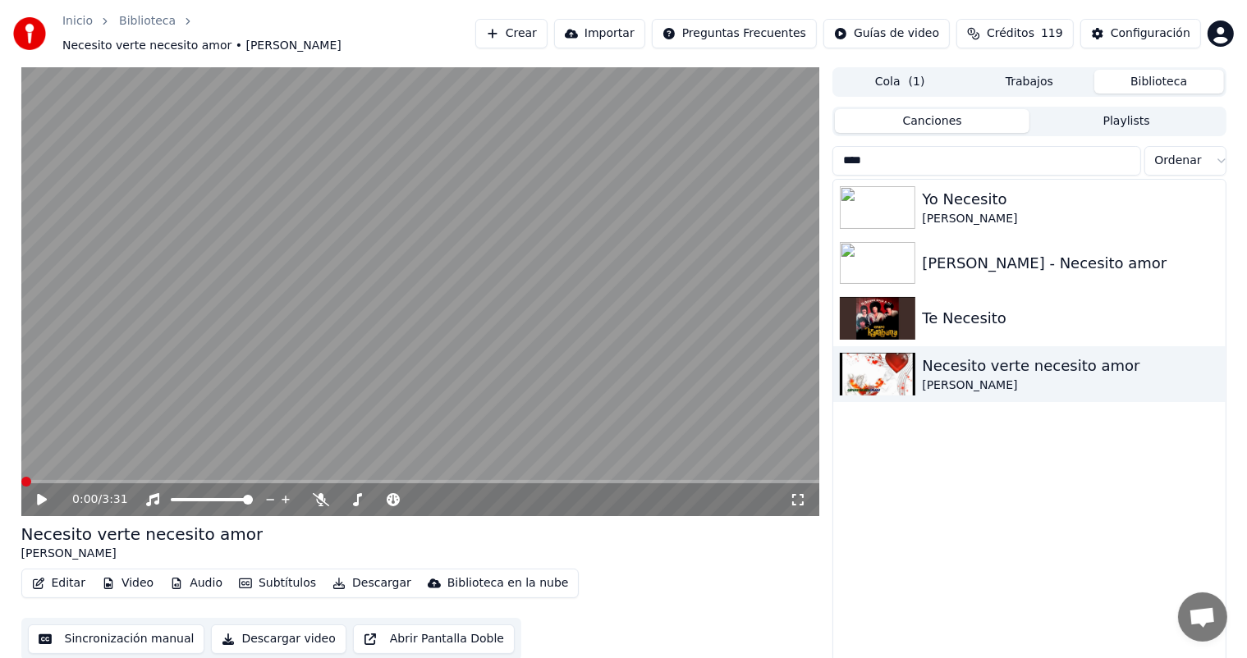
click at [39, 496] on icon at bounding box center [42, 499] width 10 height 11
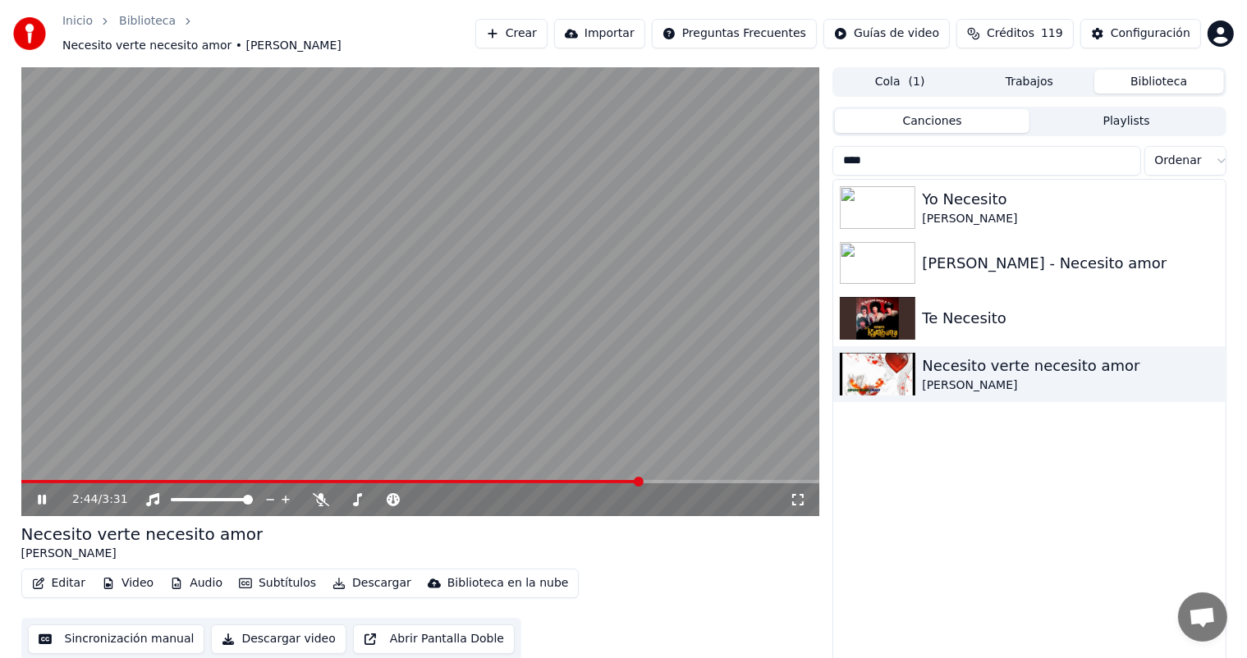
click at [356, 493] on icon at bounding box center [357, 499] width 16 height 13
click at [323, 494] on icon at bounding box center [321, 499] width 16 height 13
click at [416, 494] on div at bounding box center [395, 500] width 132 height 16
click at [489, 493] on icon at bounding box center [489, 499] width 16 height 13
click at [414, 495] on span at bounding box center [410, 500] width 10 height 10
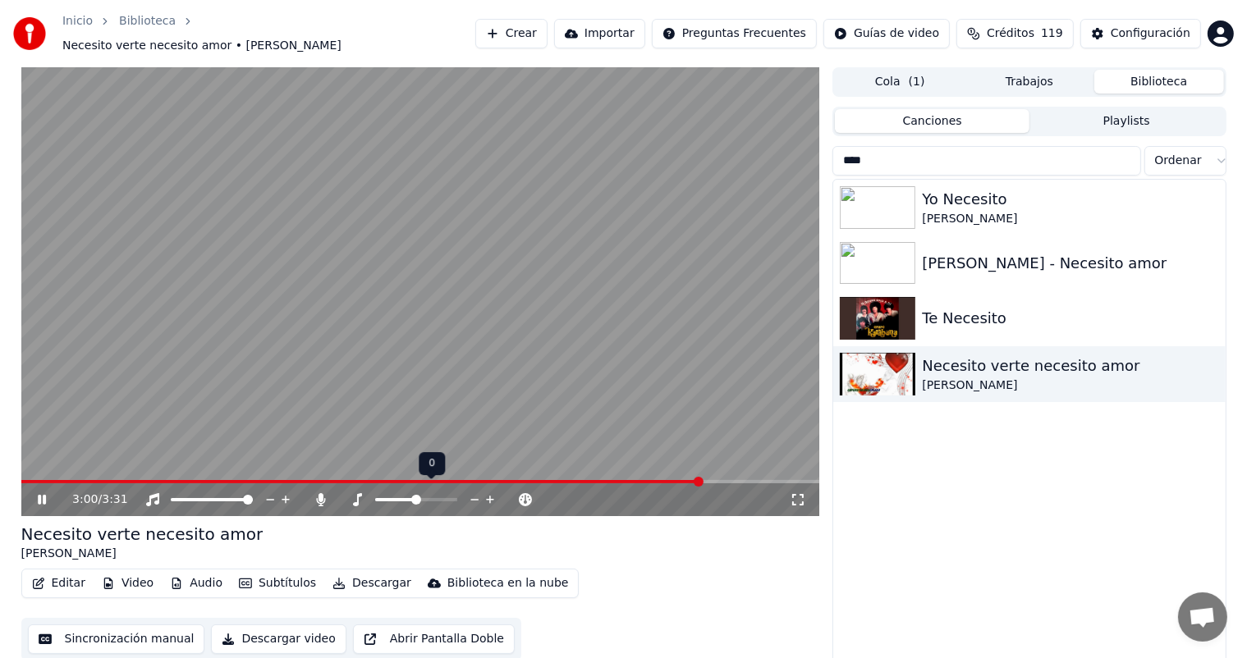
click at [411, 495] on span at bounding box center [416, 500] width 10 height 10
click at [412, 495] on span at bounding box center [410, 500] width 10 height 10
click at [320, 493] on icon at bounding box center [321, 499] width 9 height 13
click at [345, 575] on button "Descargar" at bounding box center [372, 583] width 92 height 23
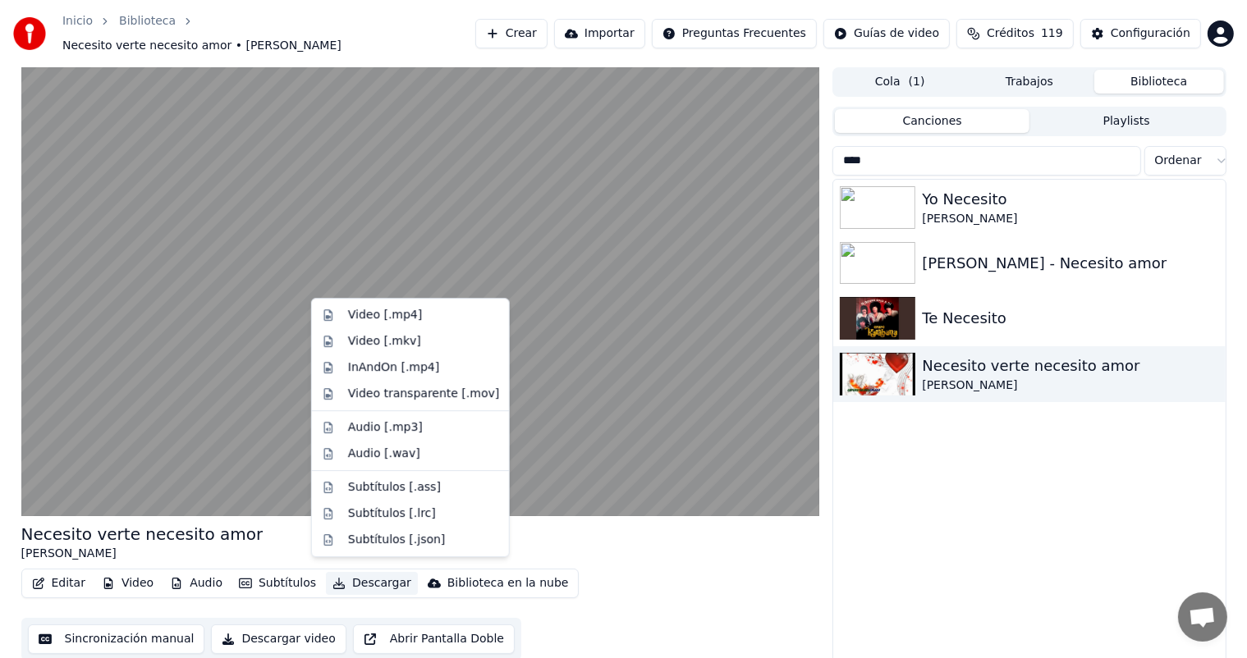
click at [348, 315] on div "Video [.mp4]" at bounding box center [385, 315] width 74 height 16
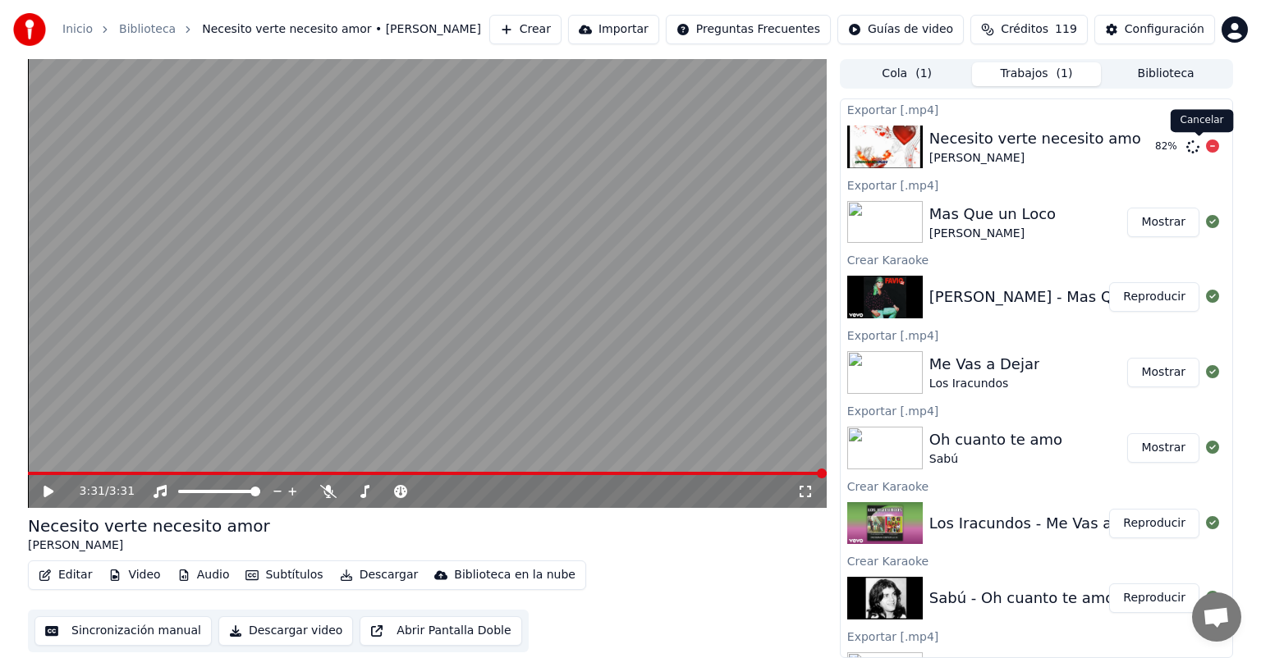
click at [1206, 144] on icon at bounding box center [1212, 146] width 13 height 13
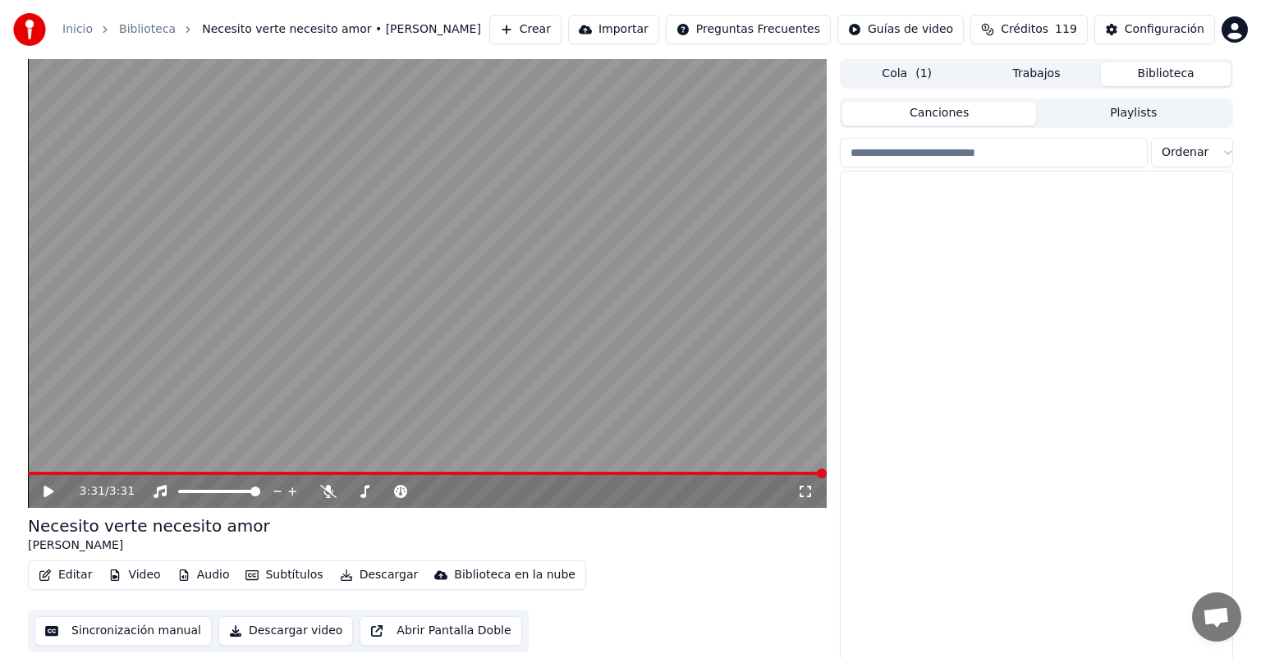
click at [1169, 73] on button "Biblioteca" at bounding box center [1166, 74] width 130 height 24
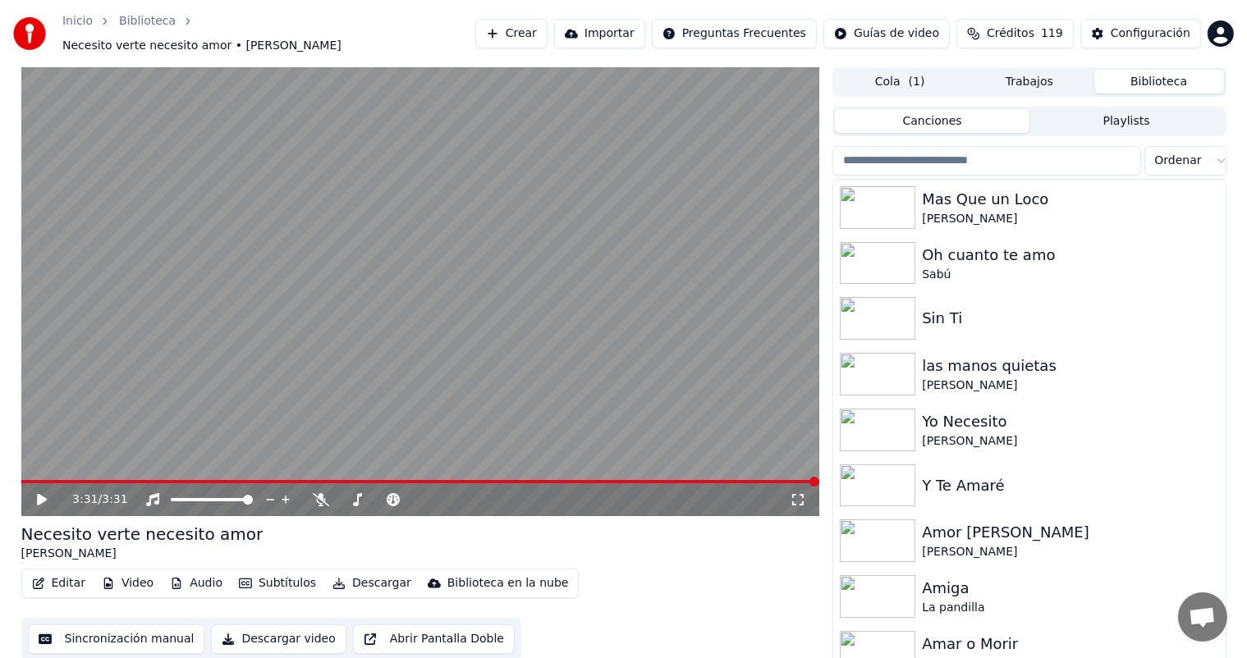
click at [1034, 156] on input "search" at bounding box center [986, 161] width 308 height 30
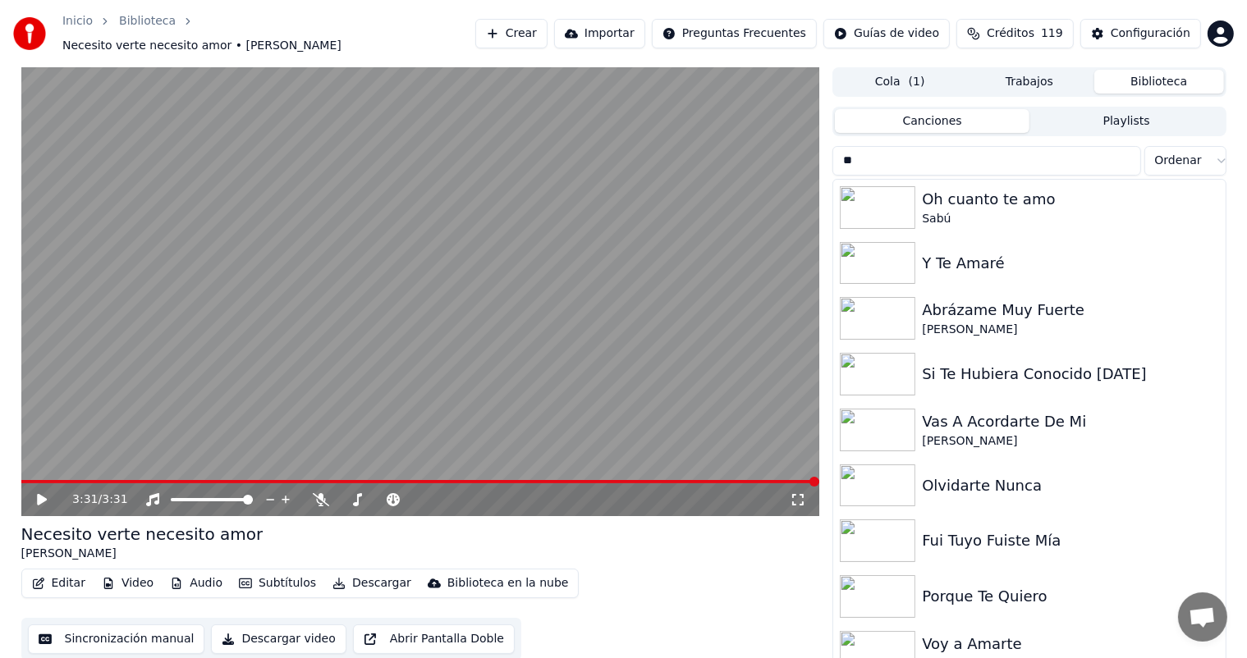
type input "*"
